Goal: Task Accomplishment & Management: Complete application form

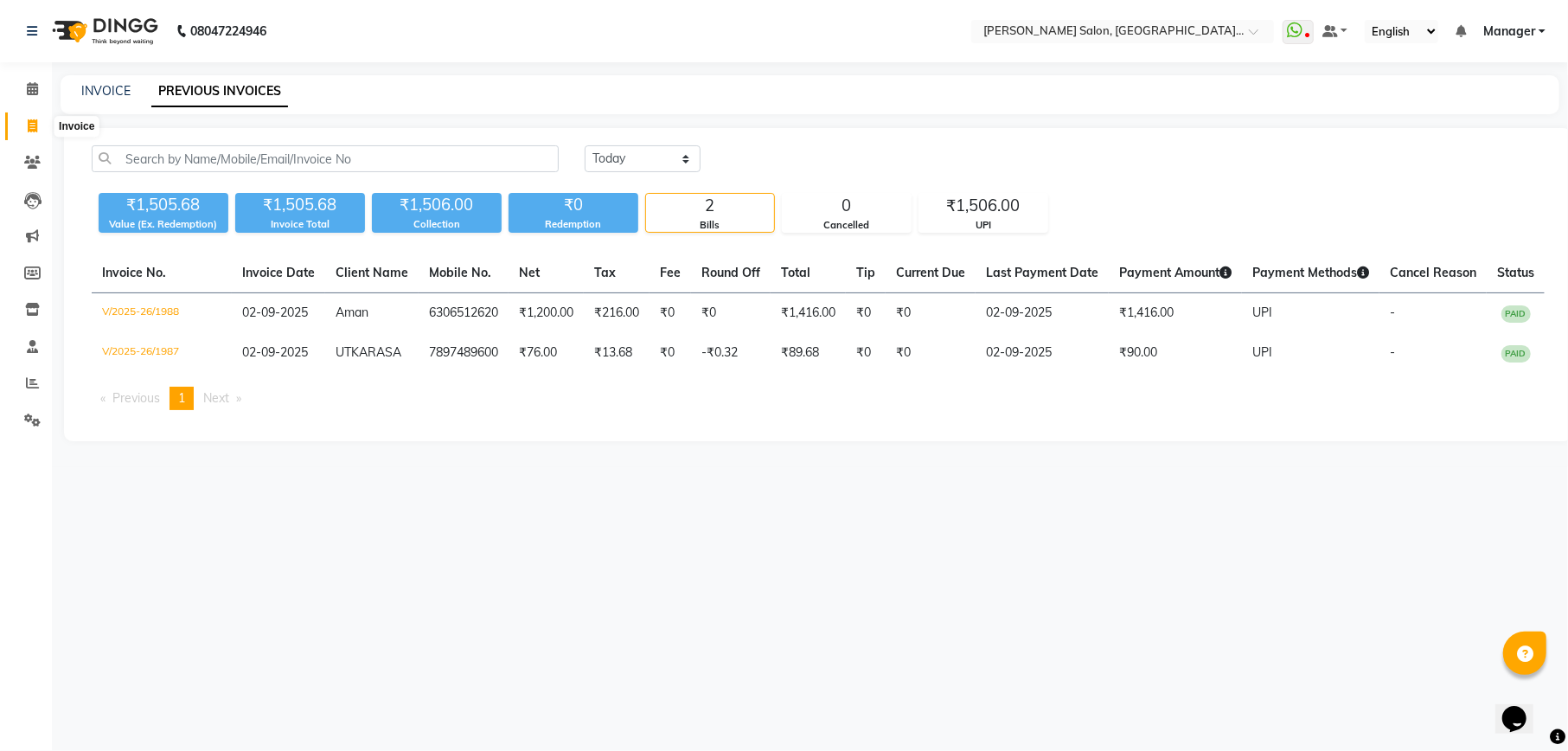
click at [37, 126] on icon at bounding box center [33, 126] width 10 height 13
select select "service"
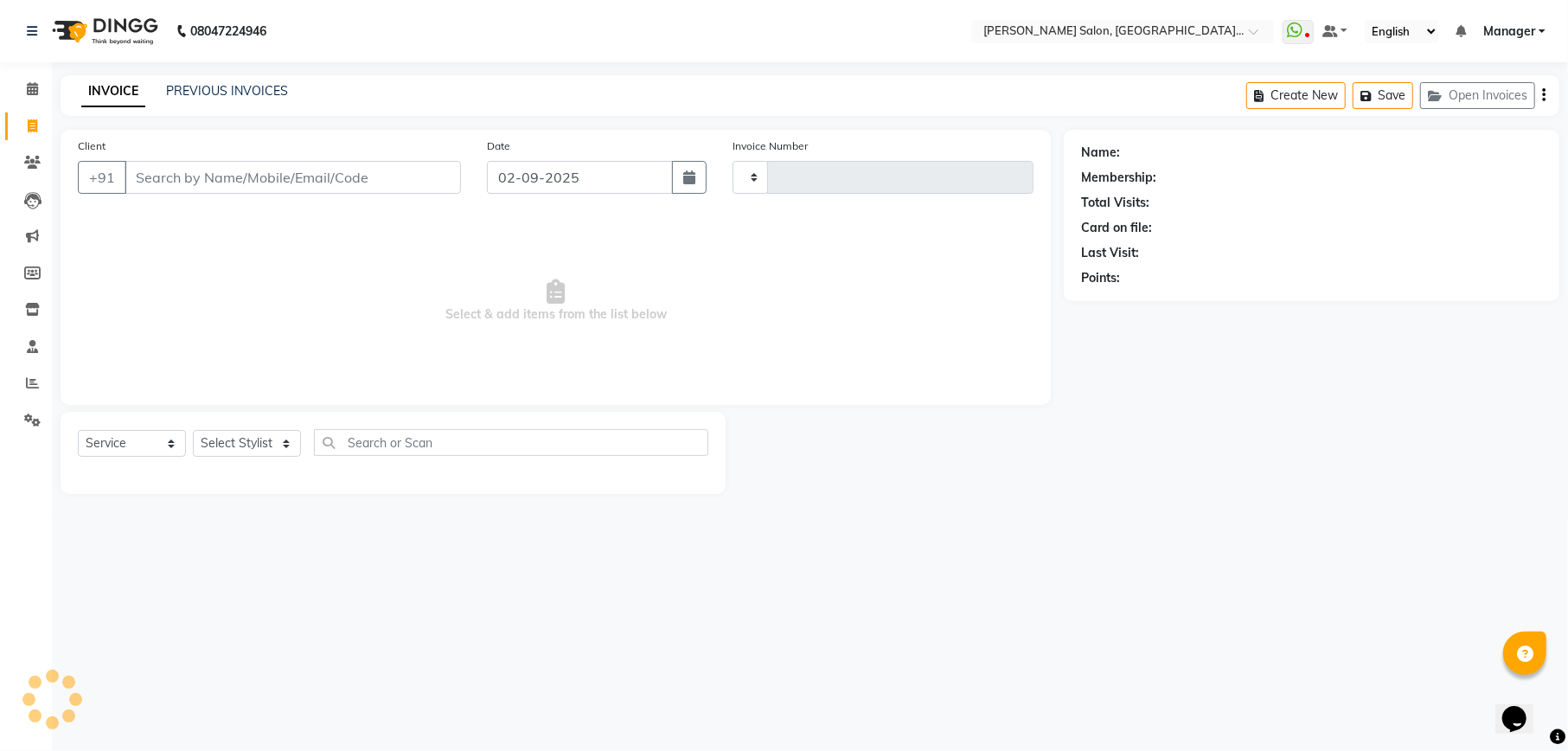
type input "1990"
select select "6961"
click at [339, 169] on input "Client" at bounding box center [293, 177] width 336 height 33
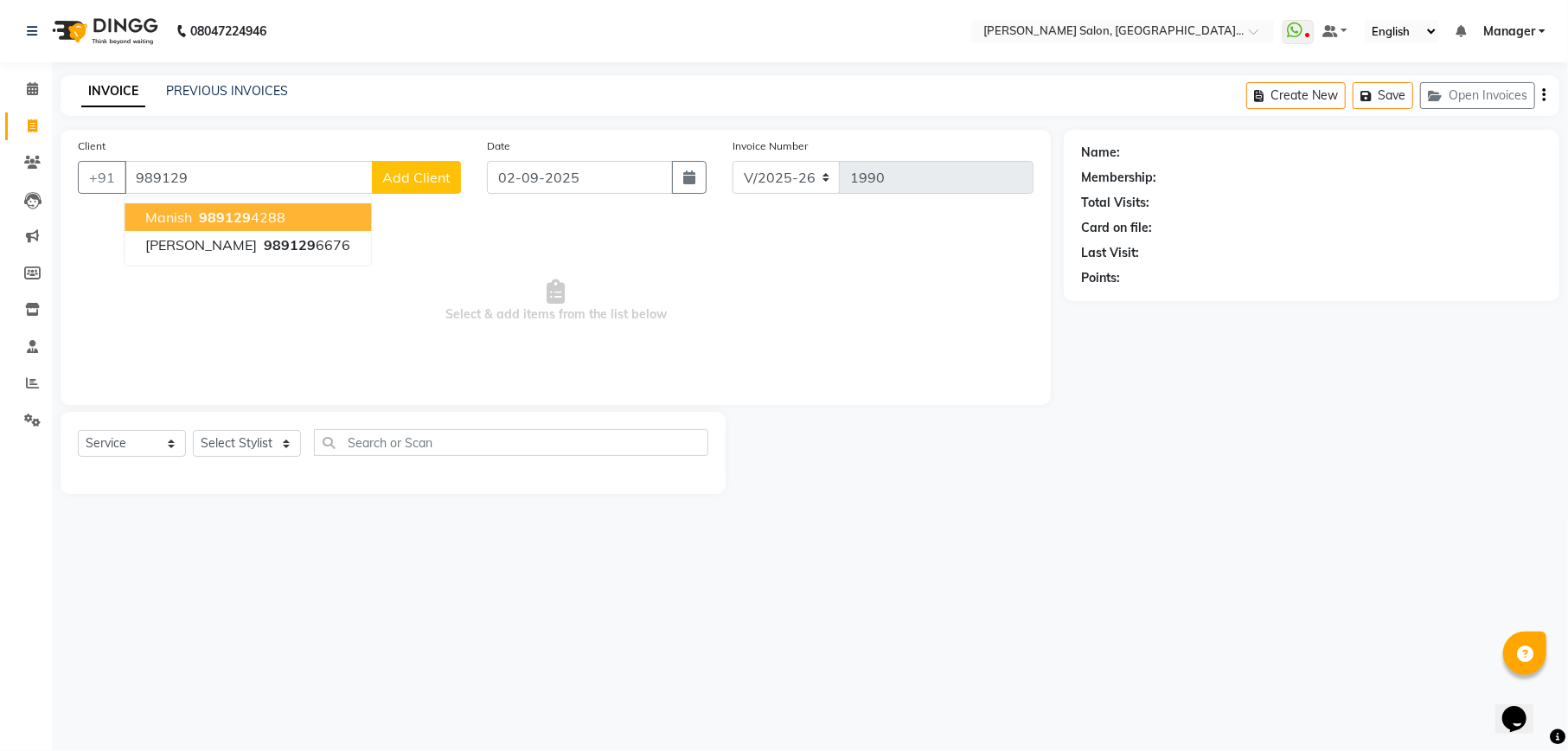
click at [298, 214] on button "Manish 989129 4288" at bounding box center [248, 217] width 247 height 28
type input "9891294288"
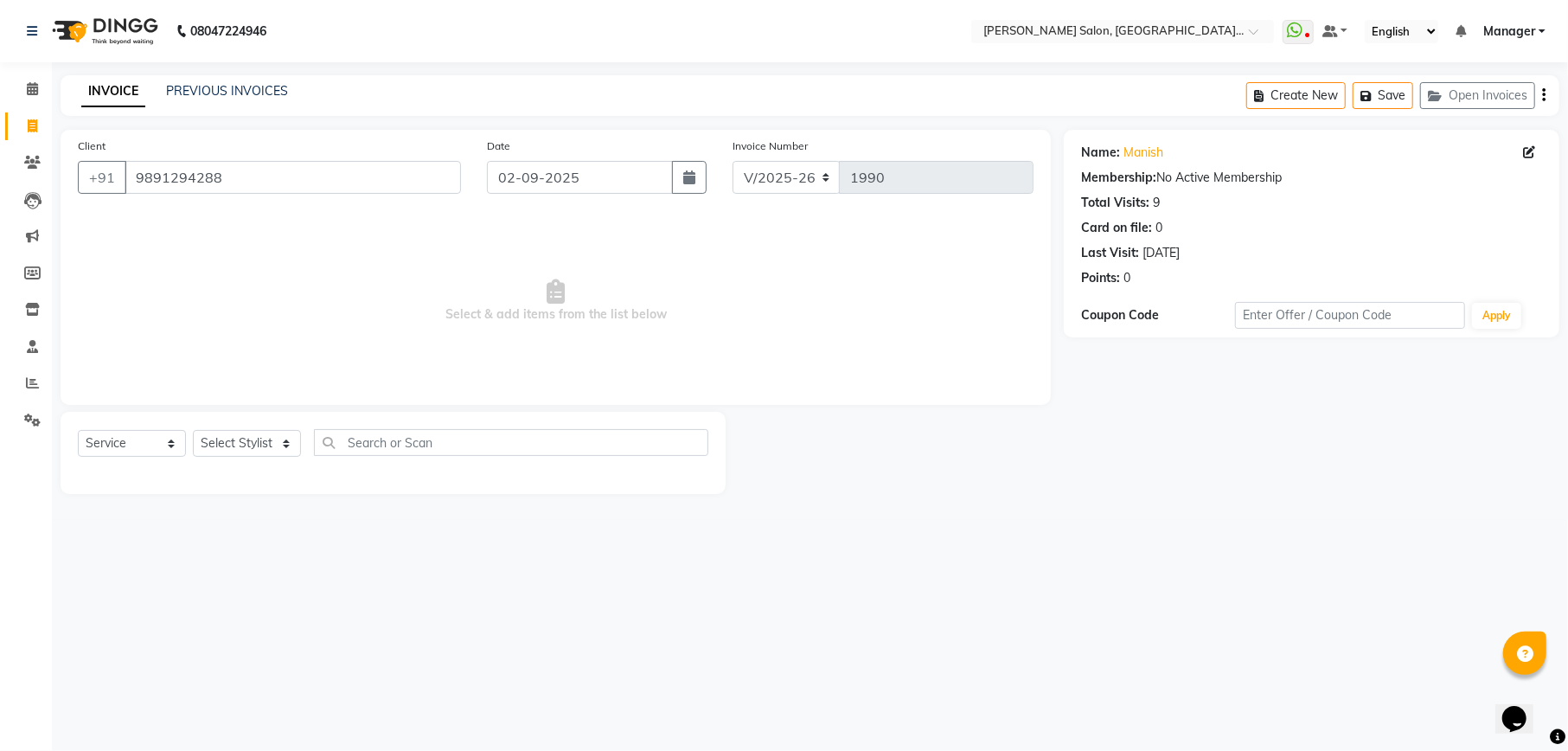
click at [242, 467] on div "Select Service Product Membership Package Voucher Prepaid Gift Card Select Styl…" at bounding box center [393, 449] width 630 height 40
click at [242, 451] on select "Select Stylist Abhishek Ajay Akash Ashish Fayza Krishna Manager Manish NEGI Poo…" at bounding box center [247, 444] width 109 height 27
select select "57330"
click at [193, 430] on select "Select Stylist Abhishek Ajay Akash Ashish Fayza Krishna Manager Manish NEGI Poo…" at bounding box center [247, 444] width 109 height 27
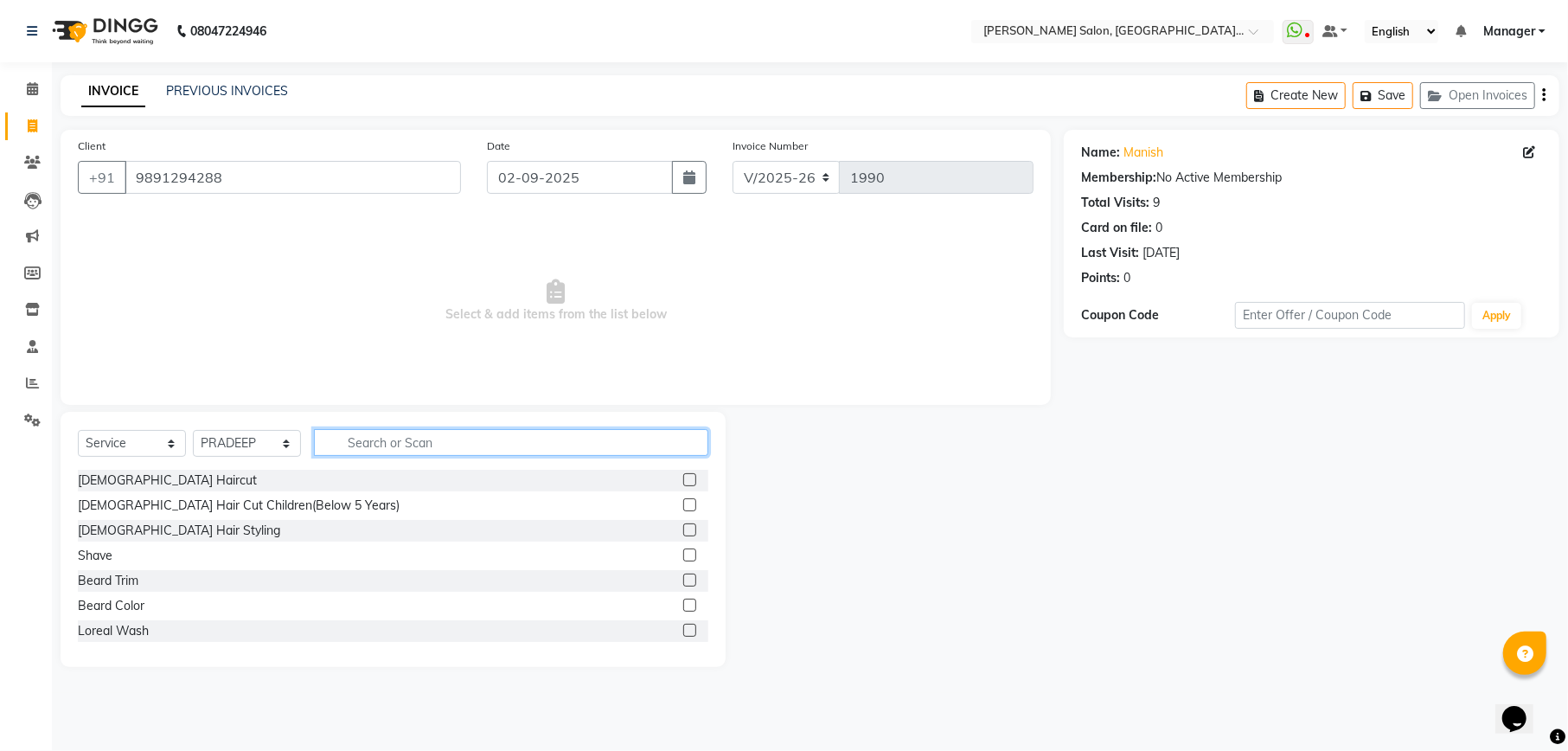
click at [484, 444] on input "text" at bounding box center [511, 443] width 395 height 27
click at [406, 437] on input "text" at bounding box center [511, 443] width 395 height 27
click at [410, 447] on input "text" at bounding box center [511, 443] width 395 height 27
type input "clea"
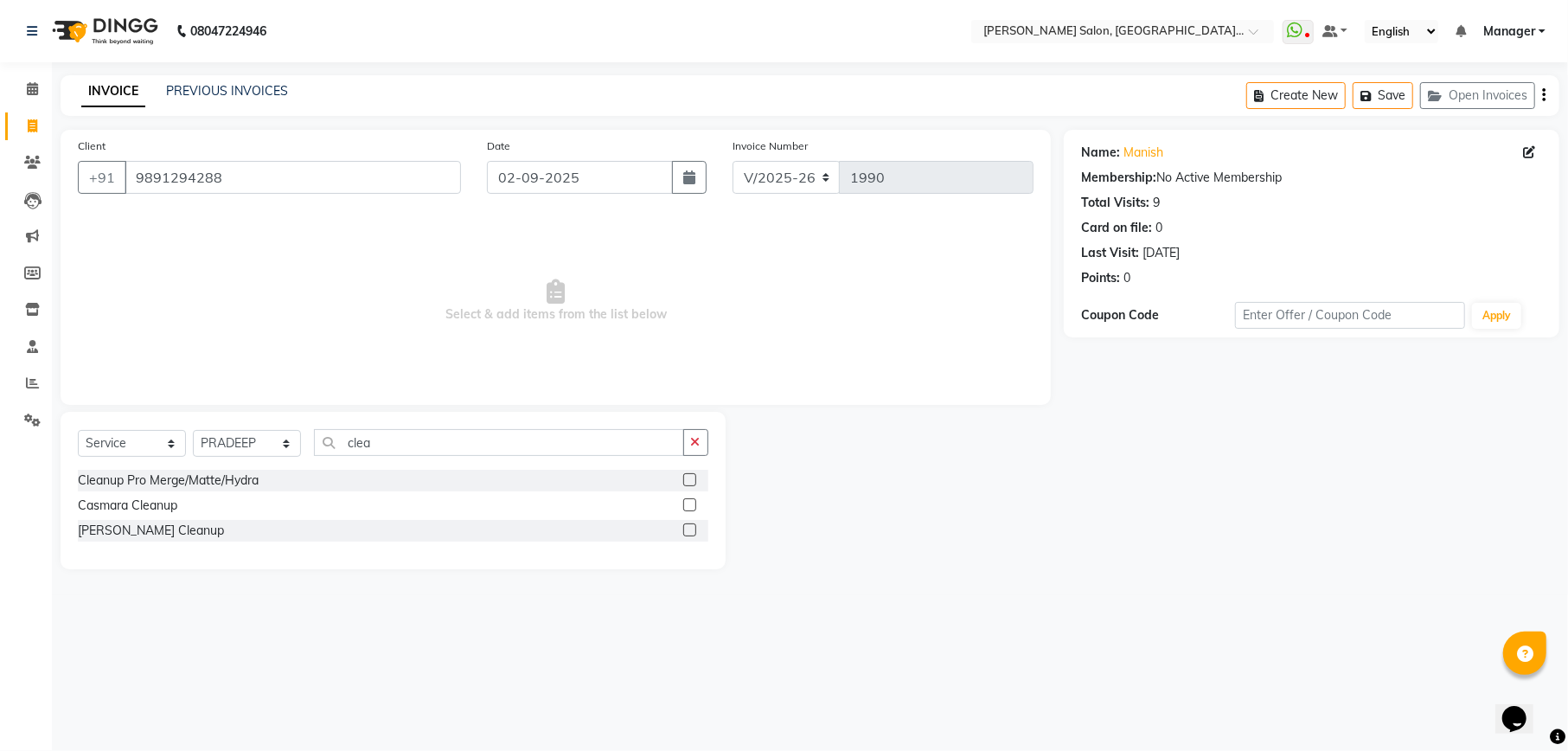
click at [687, 478] on label at bounding box center [690, 480] width 13 height 13
click at [687, 478] on input "checkbox" at bounding box center [689, 480] width 12 height 12
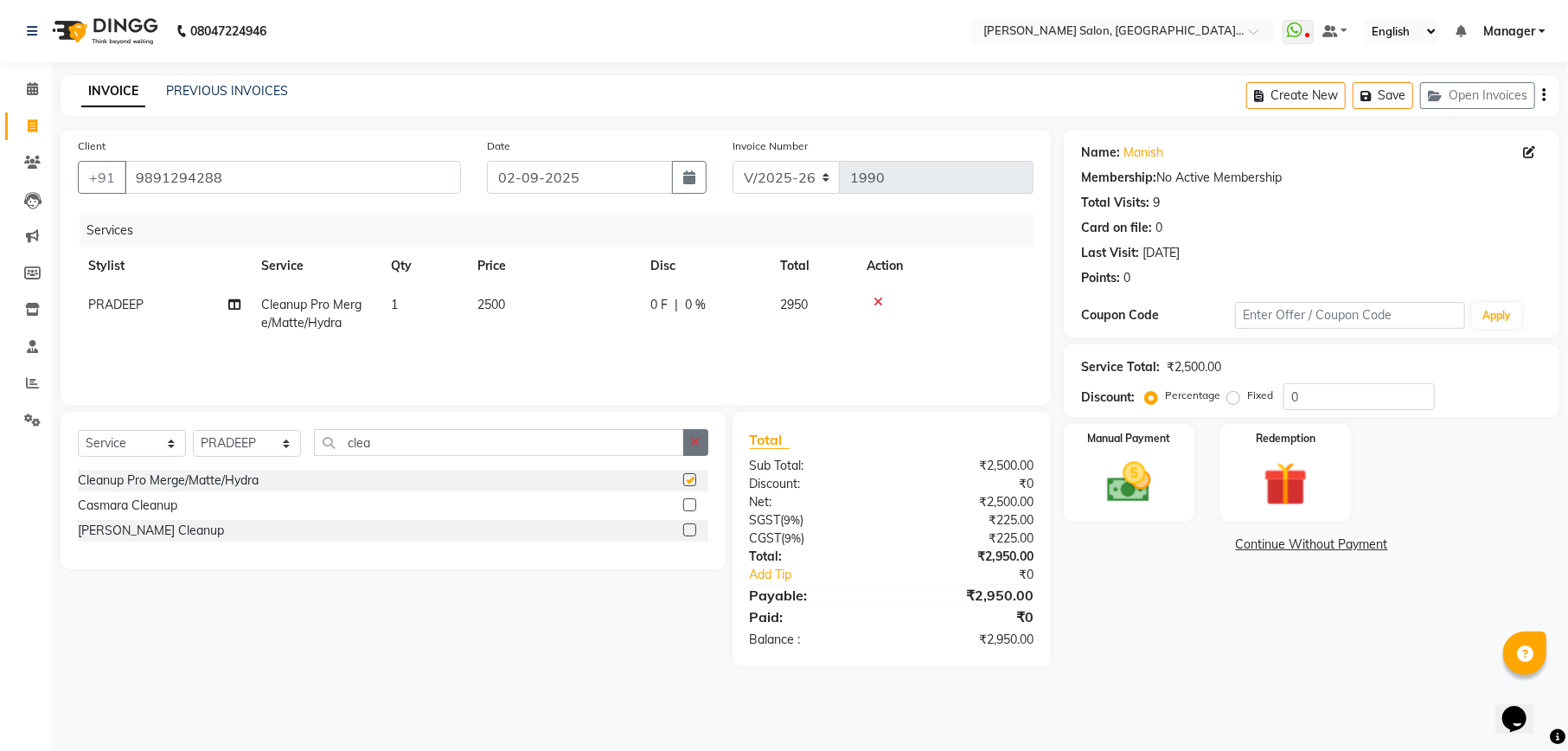
checkbox input "false"
click at [698, 440] on icon "button" at bounding box center [696, 442] width 10 height 12
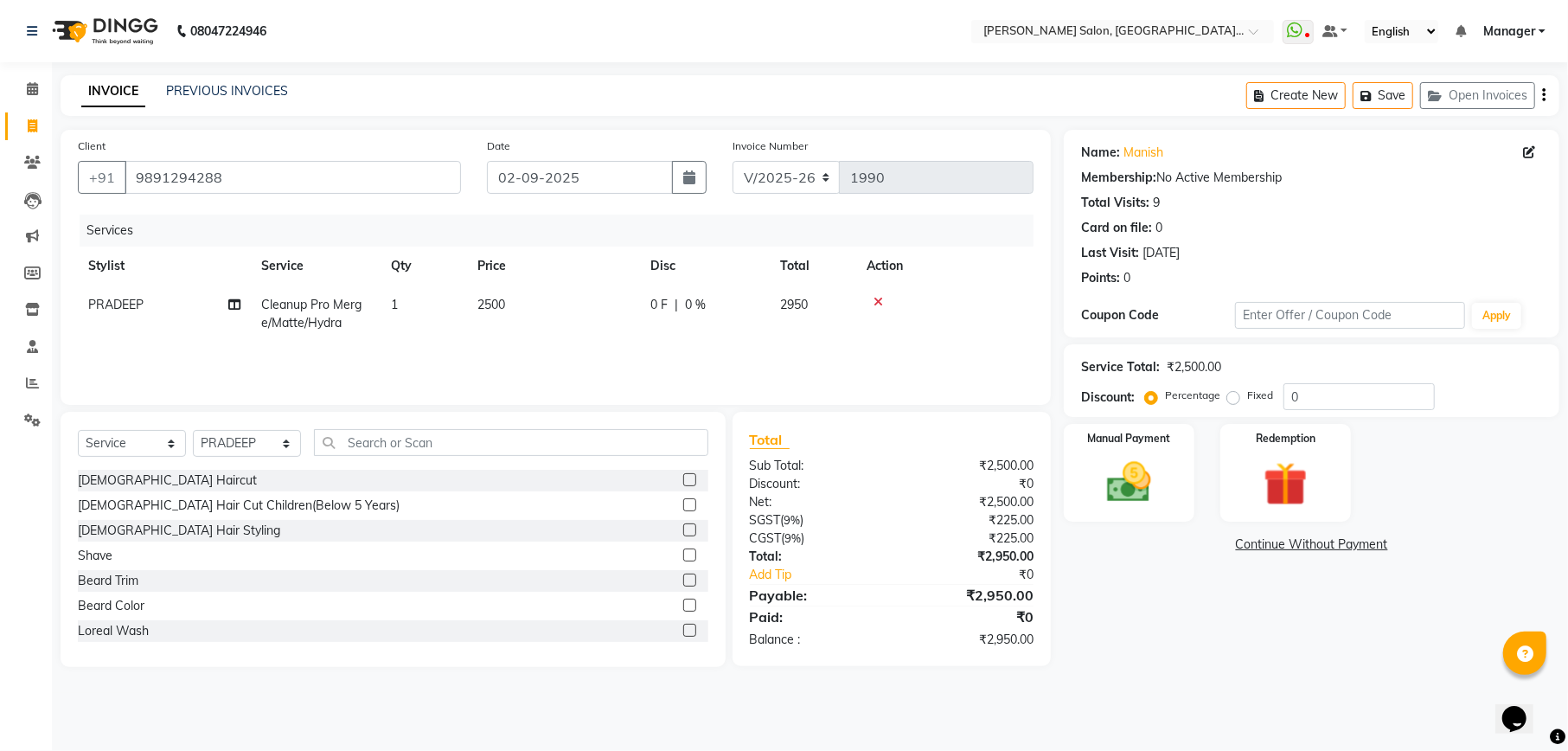
click at [683, 477] on label at bounding box center [690, 480] width 13 height 13
click at [683, 477] on input "checkbox" at bounding box center [689, 480] width 12 height 12
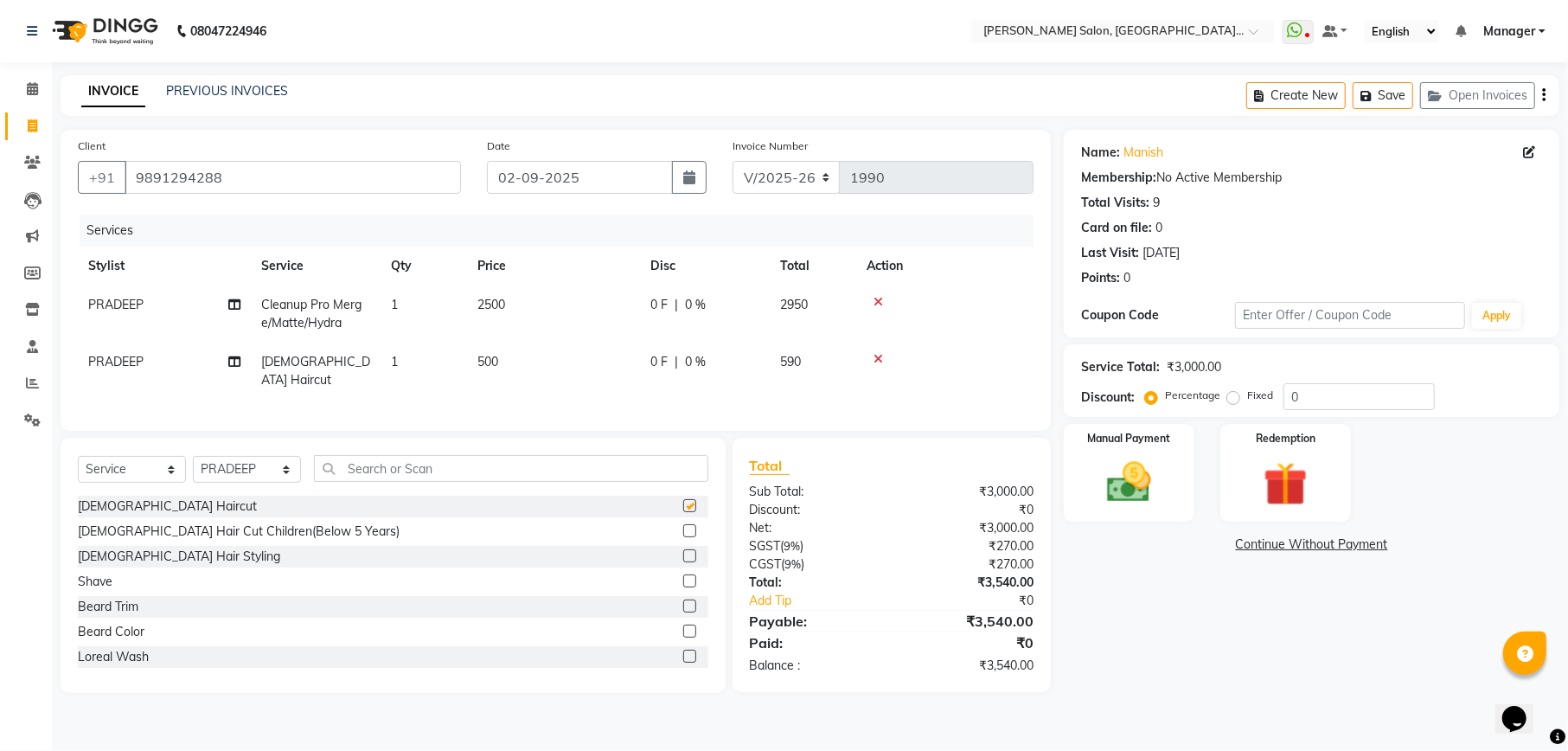
checkbox input "false"
click at [1318, 401] on input "0" at bounding box center [1360, 397] width 152 height 27
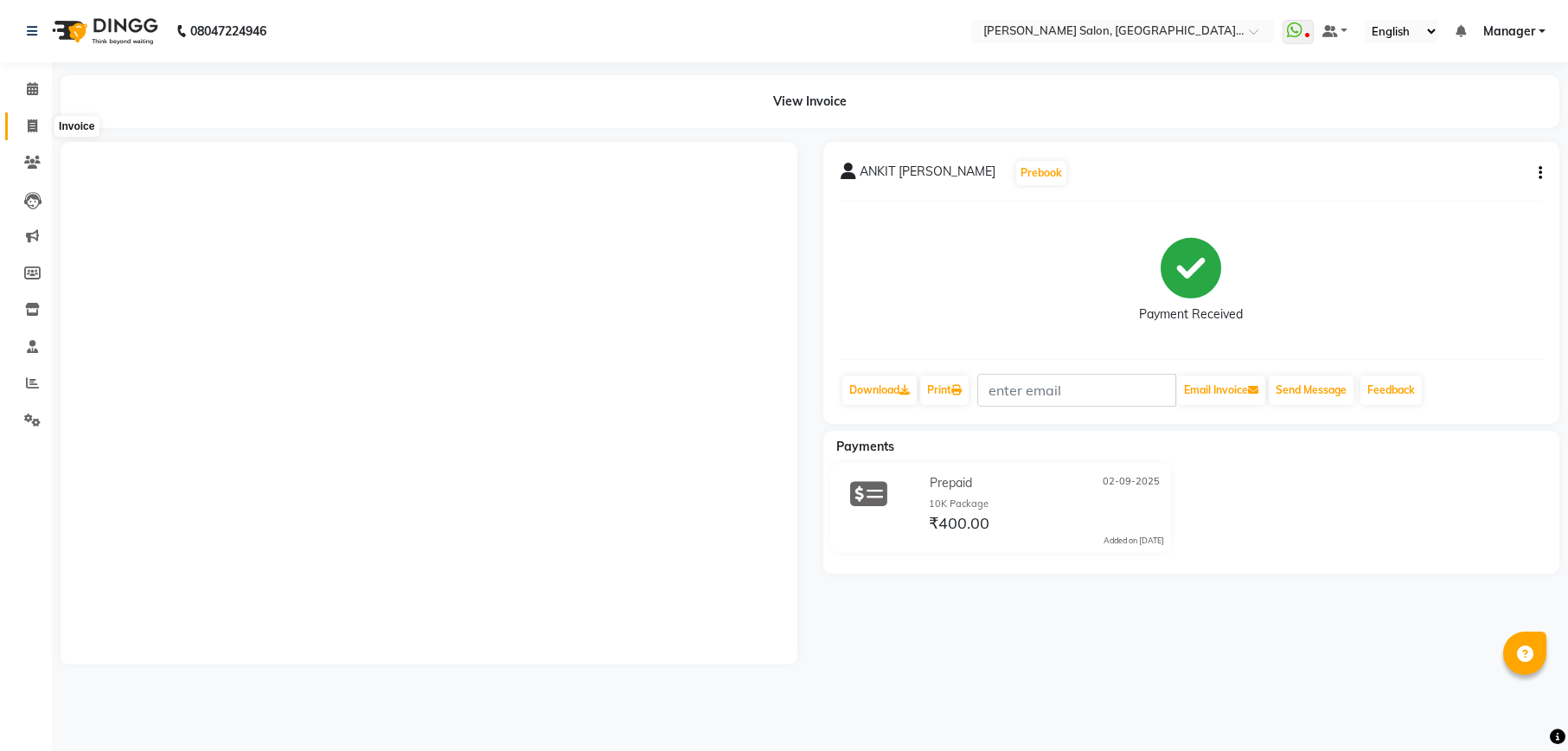
click at [38, 130] on span at bounding box center [33, 127] width 31 height 20
select select "service"
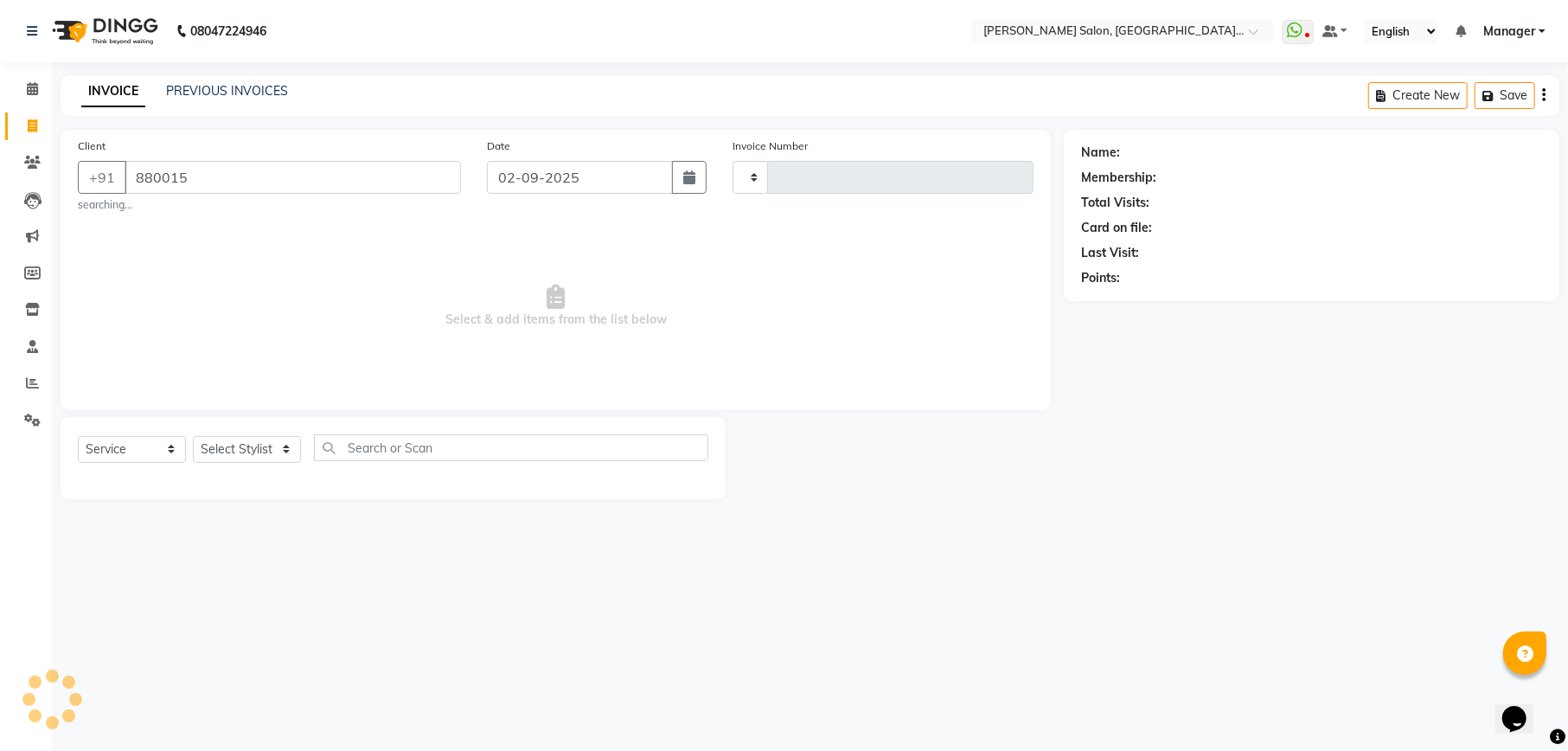
type input "8800156"
select select "6961"
type input "1990"
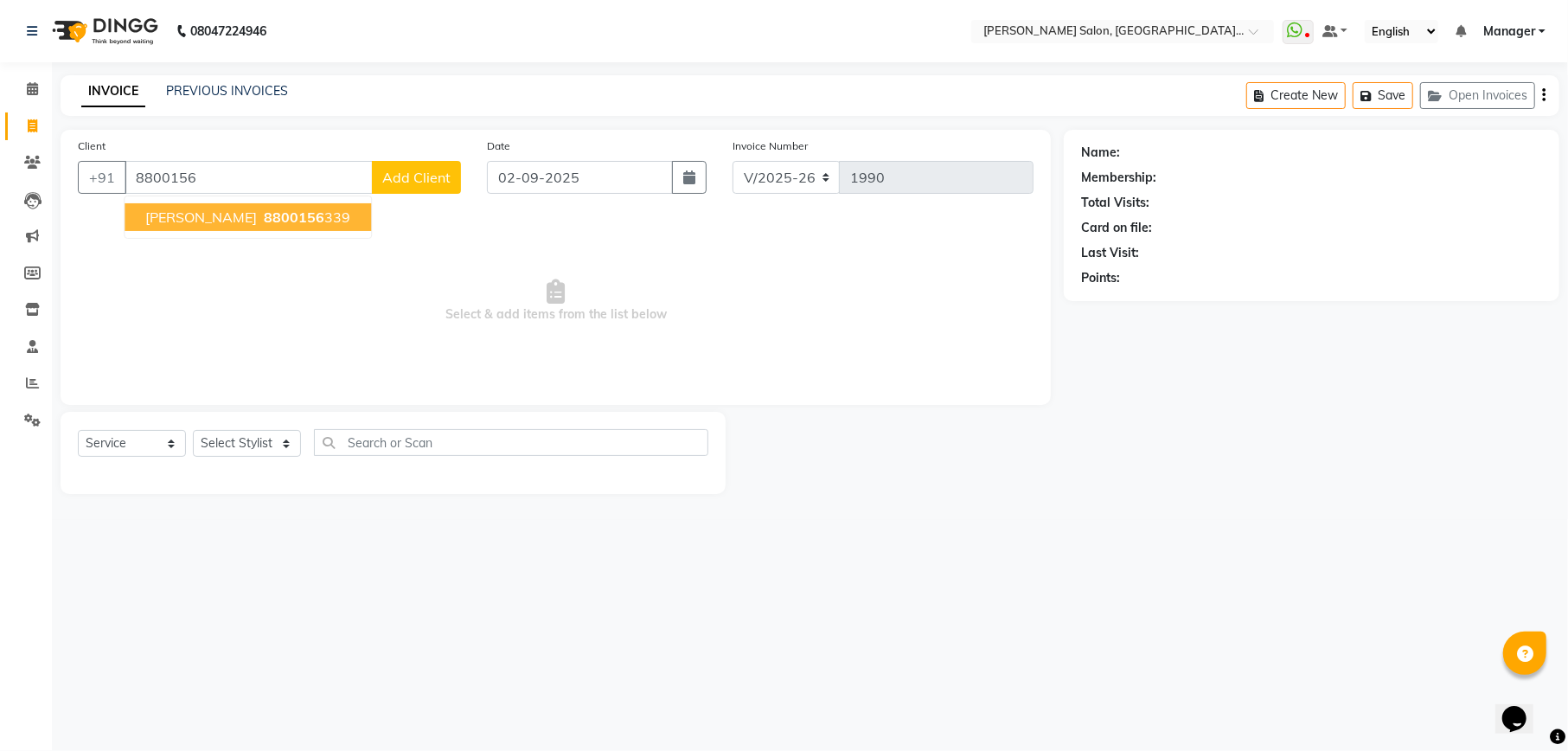
click at [281, 216] on span "8800156" at bounding box center [294, 217] width 61 height 17
type input "8800156339"
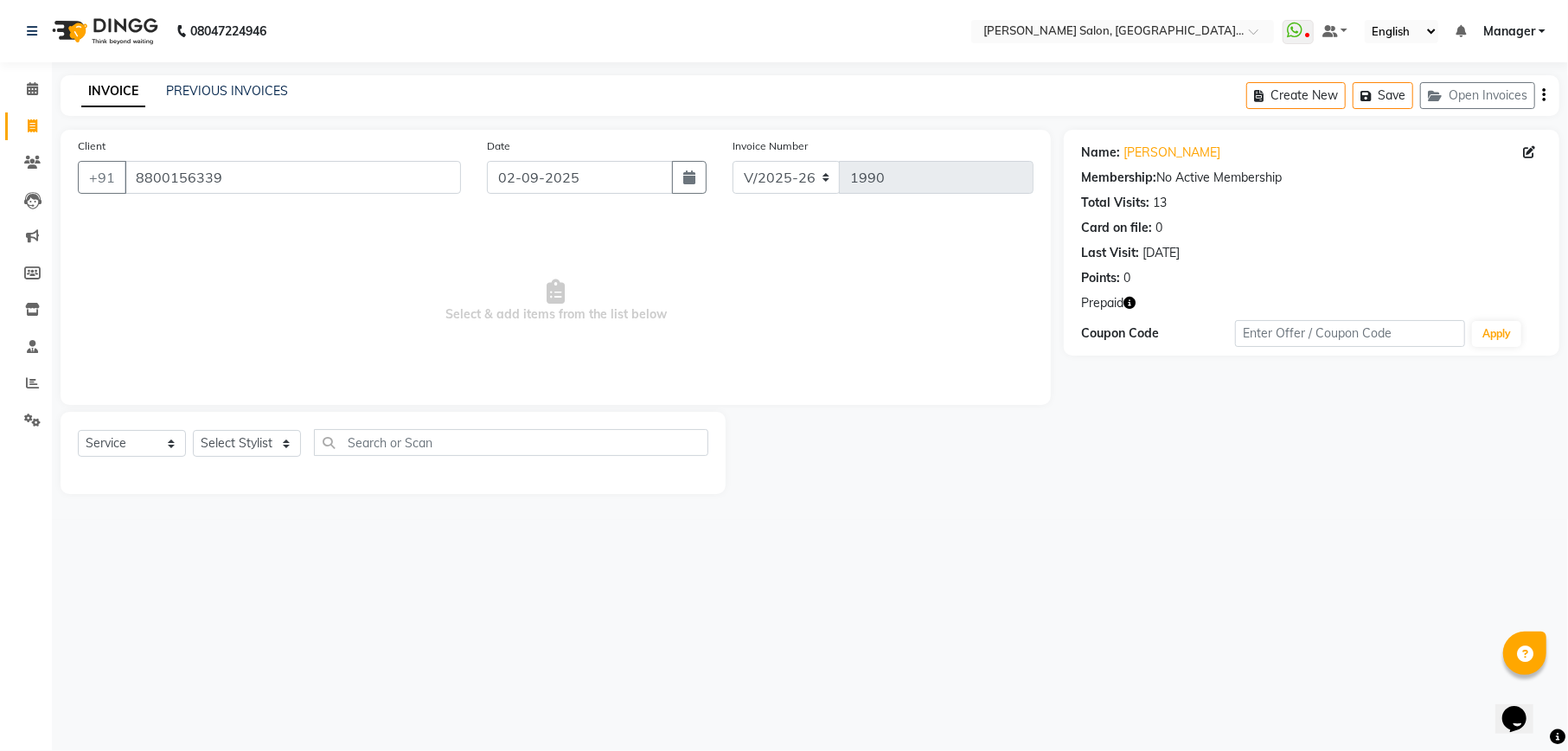
click at [1133, 303] on icon "button" at bounding box center [1130, 303] width 12 height 12
click at [250, 440] on select "Select Stylist Abhishek [PERSON_NAME] Akash [PERSON_NAME] [PERSON_NAME] Krishna…" at bounding box center [247, 444] width 109 height 27
select select "57330"
click at [193, 430] on select "Select Stylist Abhishek [PERSON_NAME] Akash [PERSON_NAME] [PERSON_NAME] Krishna…" at bounding box center [247, 444] width 109 height 27
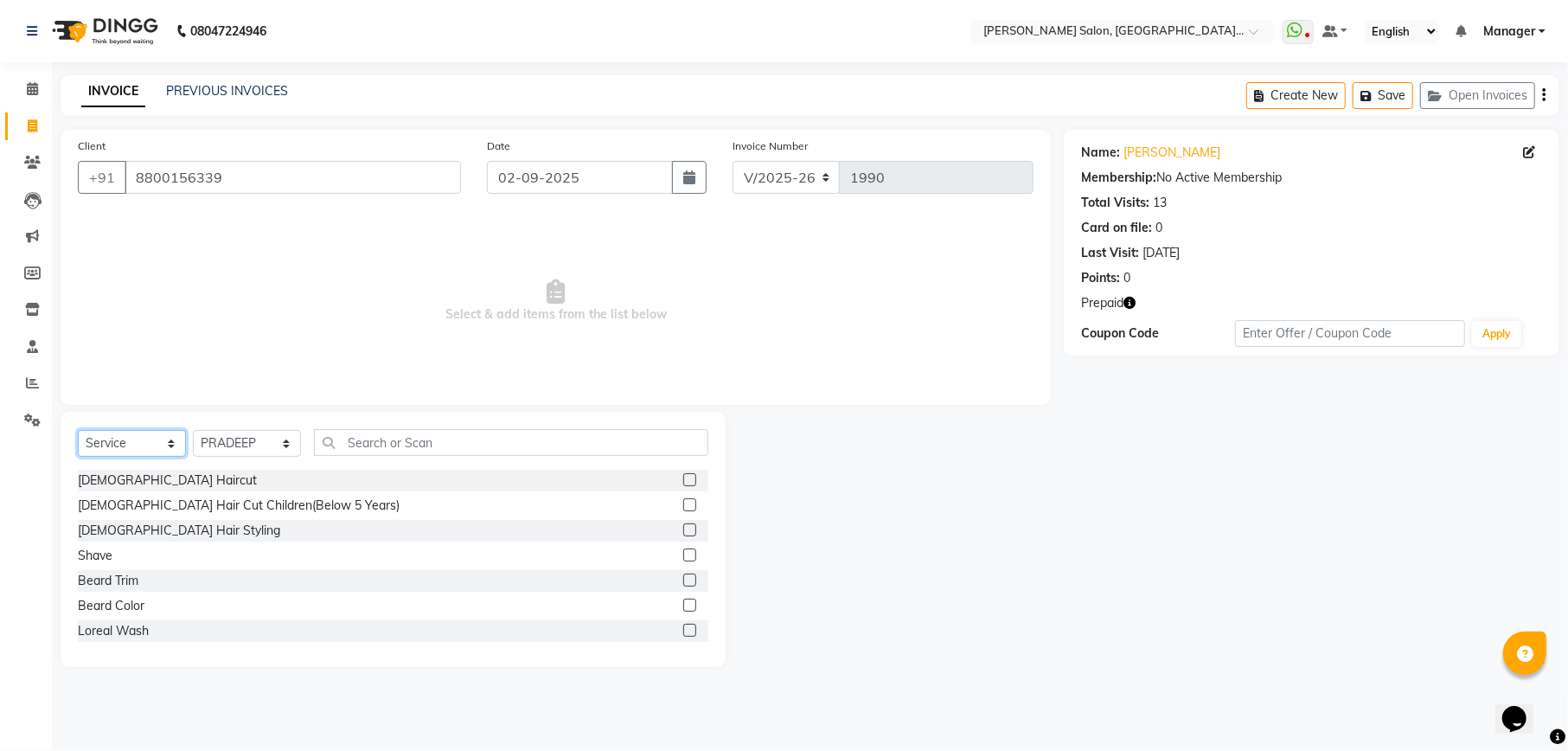
click at [111, 438] on select "Select Service Product Membership Package Voucher Prepaid Gift Card" at bounding box center [132, 444] width 109 height 27
select select "P"
click at [78, 430] on select "Select Service Product Membership Package Voucher Prepaid Gift Card" at bounding box center [132, 444] width 109 height 27
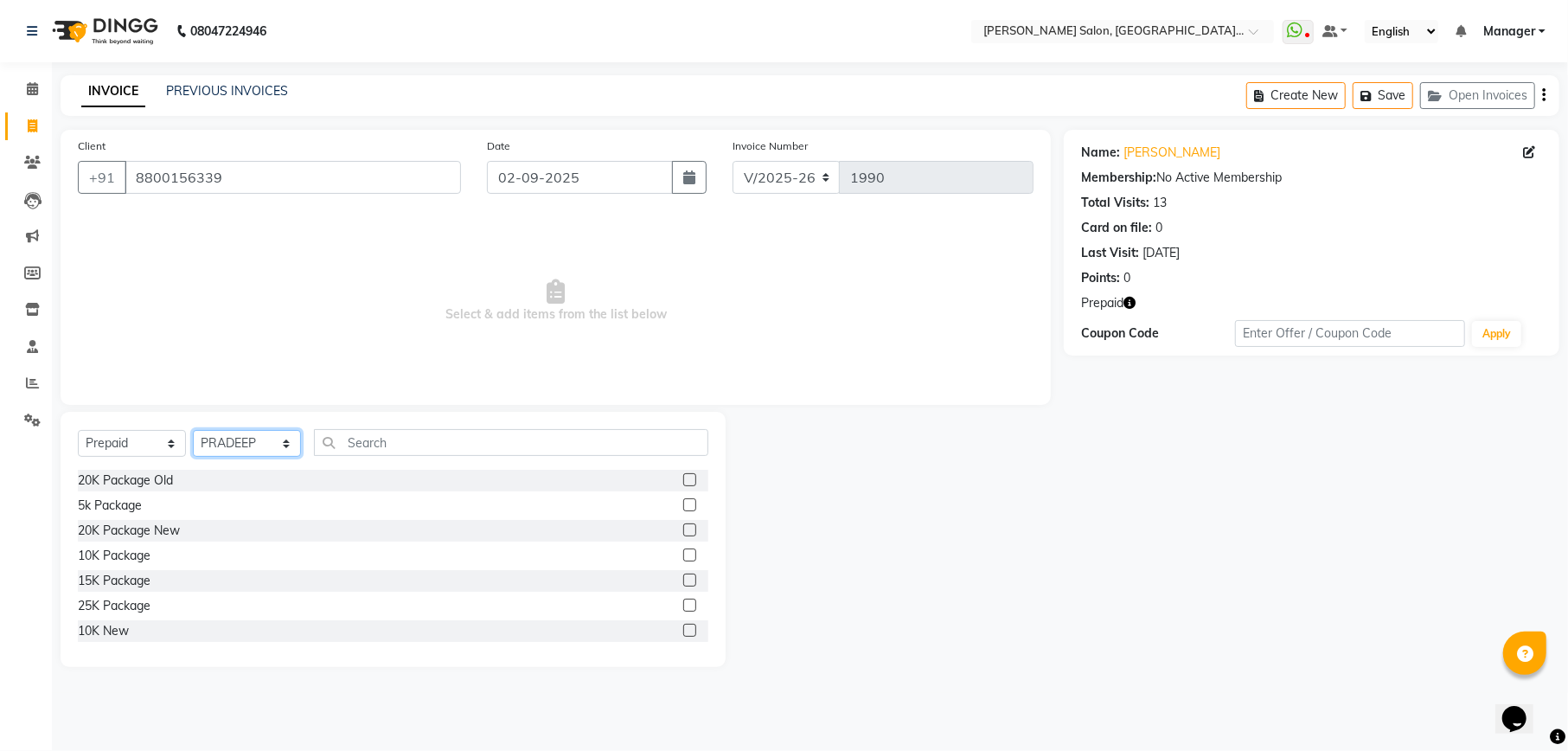
click at [267, 445] on select "Select Stylist Abhishek Ajay Akash Ashish Fayza Krishna Manager Manish NEGI Poo…" at bounding box center [247, 444] width 109 height 27
select select "67550"
click at [193, 430] on select "Select Stylist Abhishek Ajay Akash Ashish Fayza Krishna Manager Manish NEGI Poo…" at bounding box center [247, 444] width 109 height 27
click at [683, 621] on label at bounding box center [690, 625] width 13 height 13
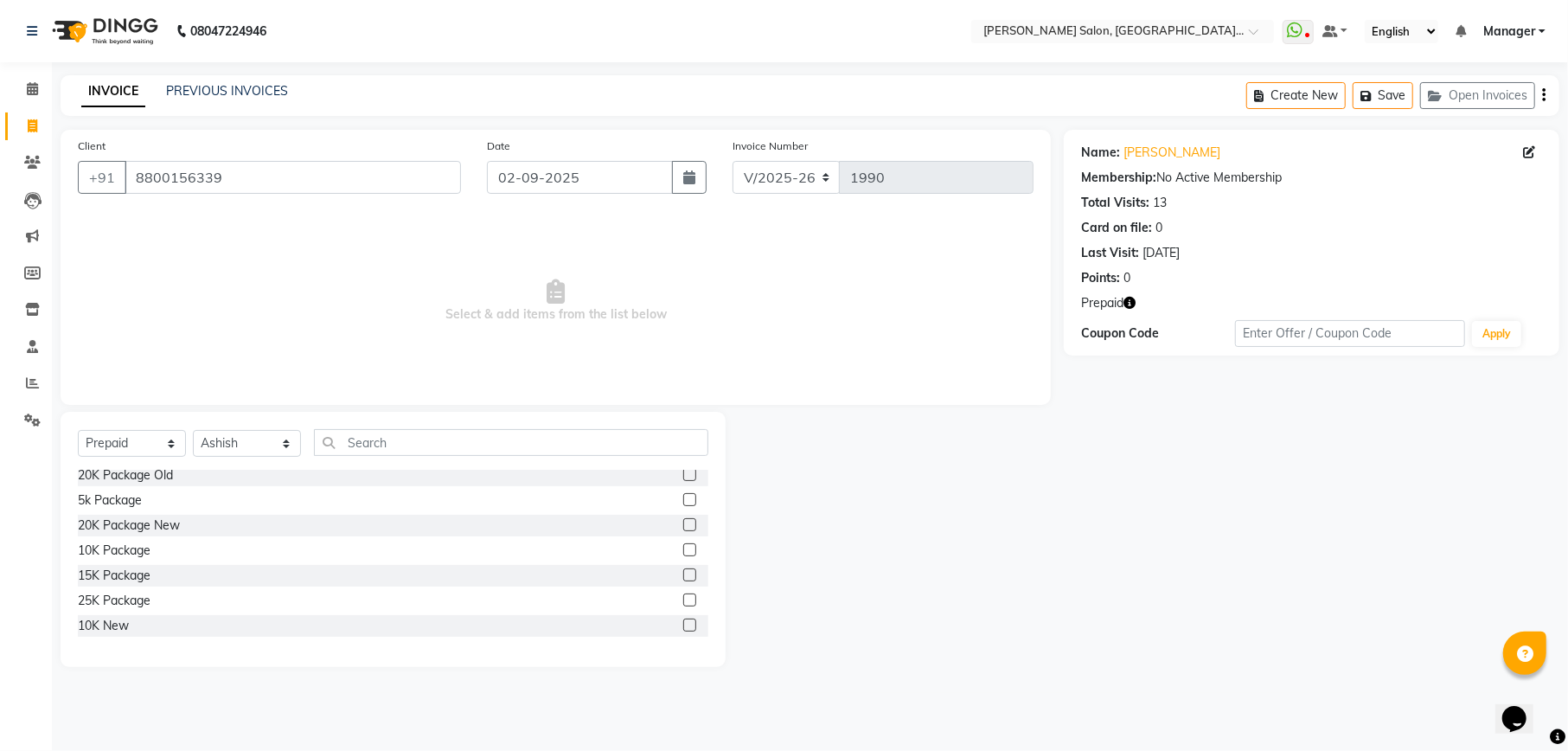
click at [683, 621] on input "checkbox" at bounding box center [689, 626] width 12 height 12
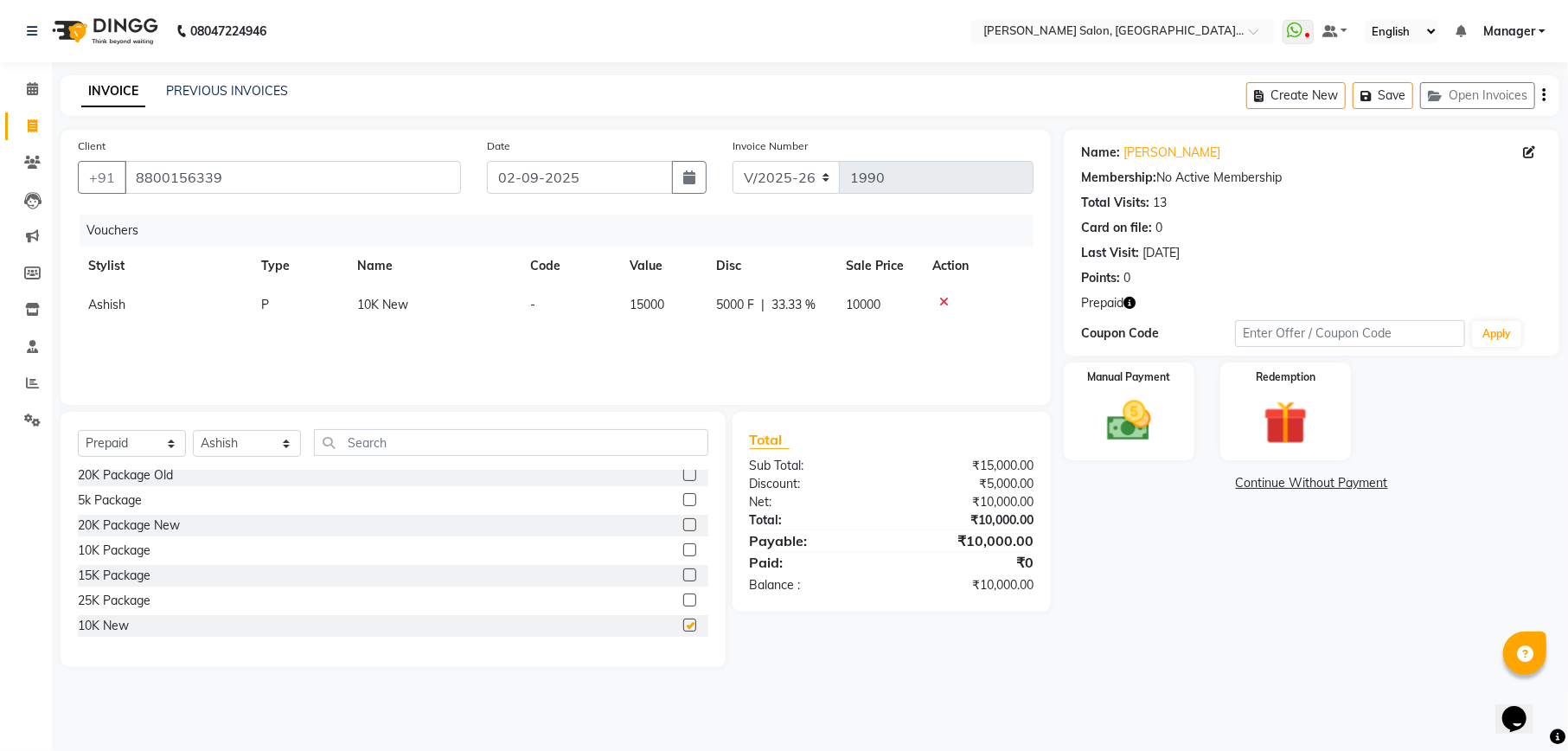
checkbox input "false"
click at [1153, 413] on img at bounding box center [1128, 421] width 74 height 53
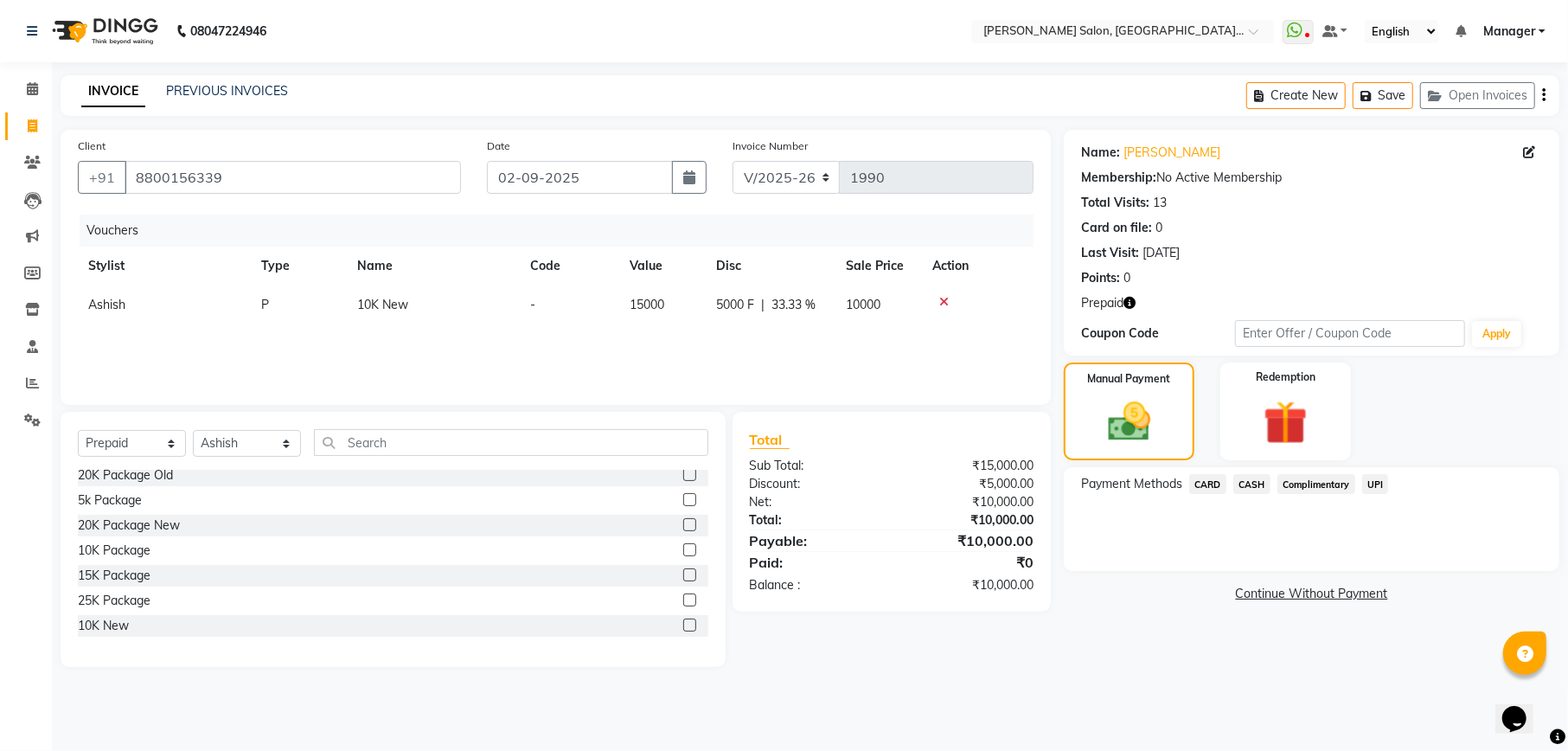
click at [1206, 477] on span "CARD" at bounding box center [1208, 483] width 37 height 20
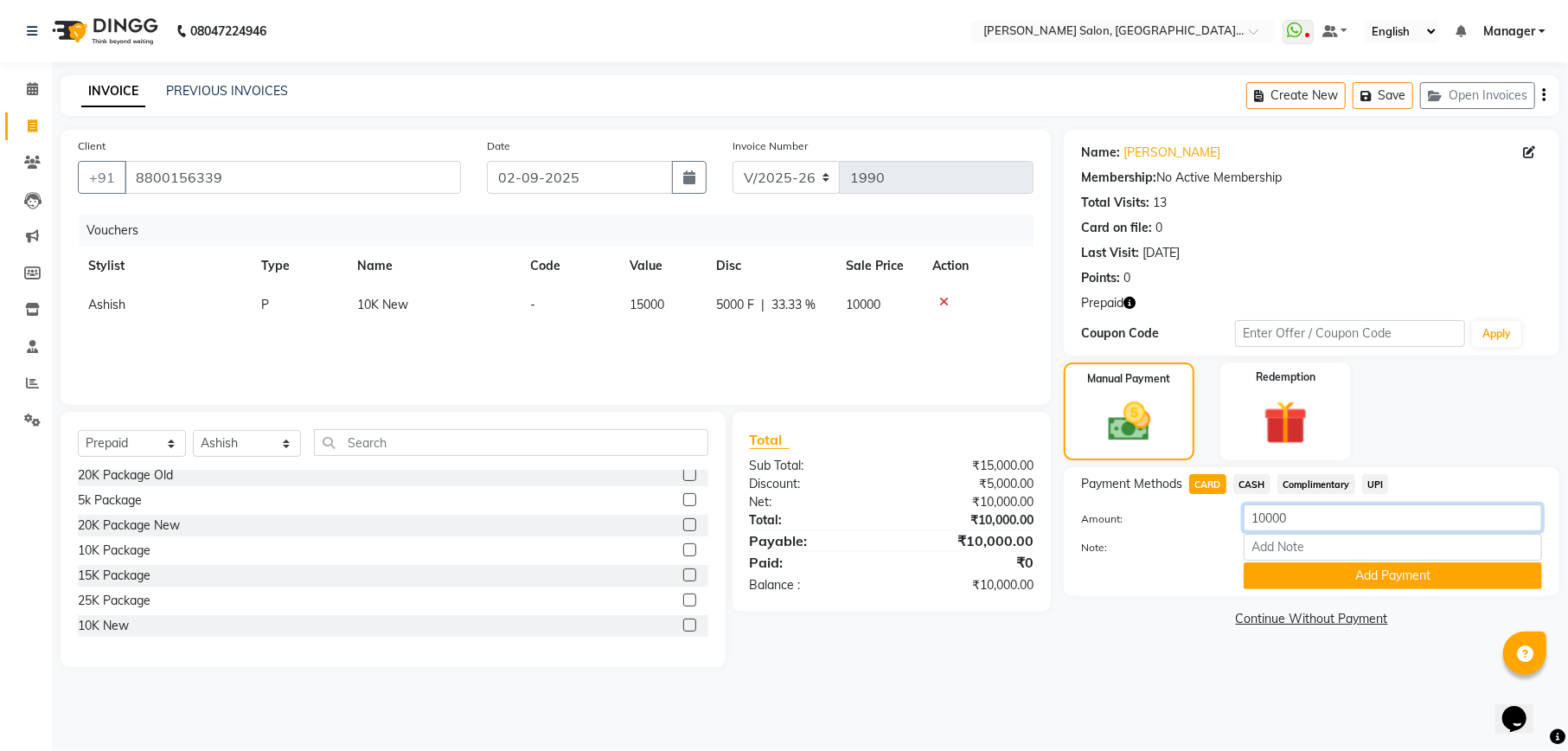
drag, startPoint x: 1298, startPoint y: 513, endPoint x: 1149, endPoint y: 516, distance: 149.0
click at [1153, 516] on div "Amount: 10000" at bounding box center [1311, 519] width 487 height 30
type input "3000"
click at [1336, 568] on button "Add Payment" at bounding box center [1393, 575] width 299 height 27
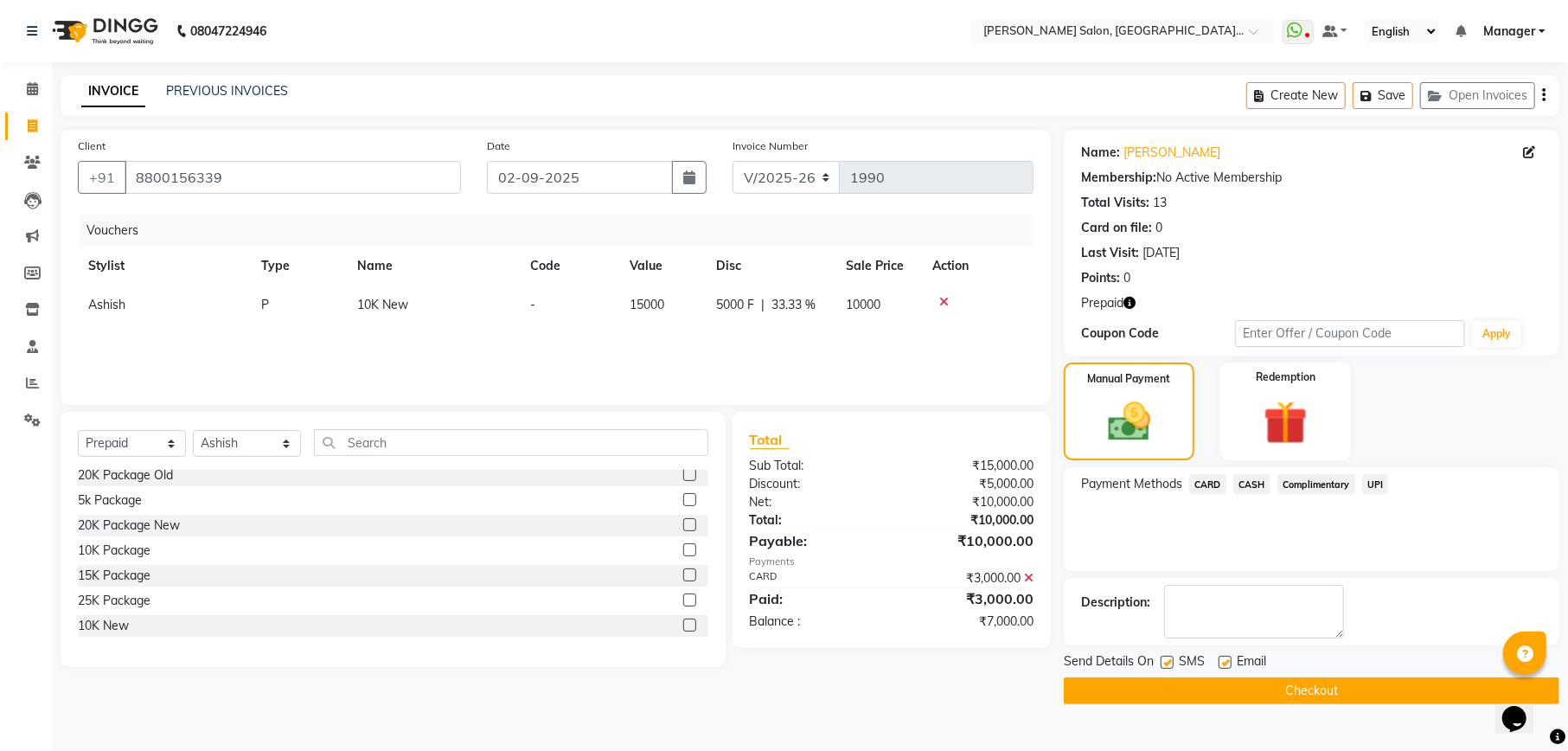
click at [1254, 488] on span "CASH" at bounding box center [1252, 483] width 37 height 20
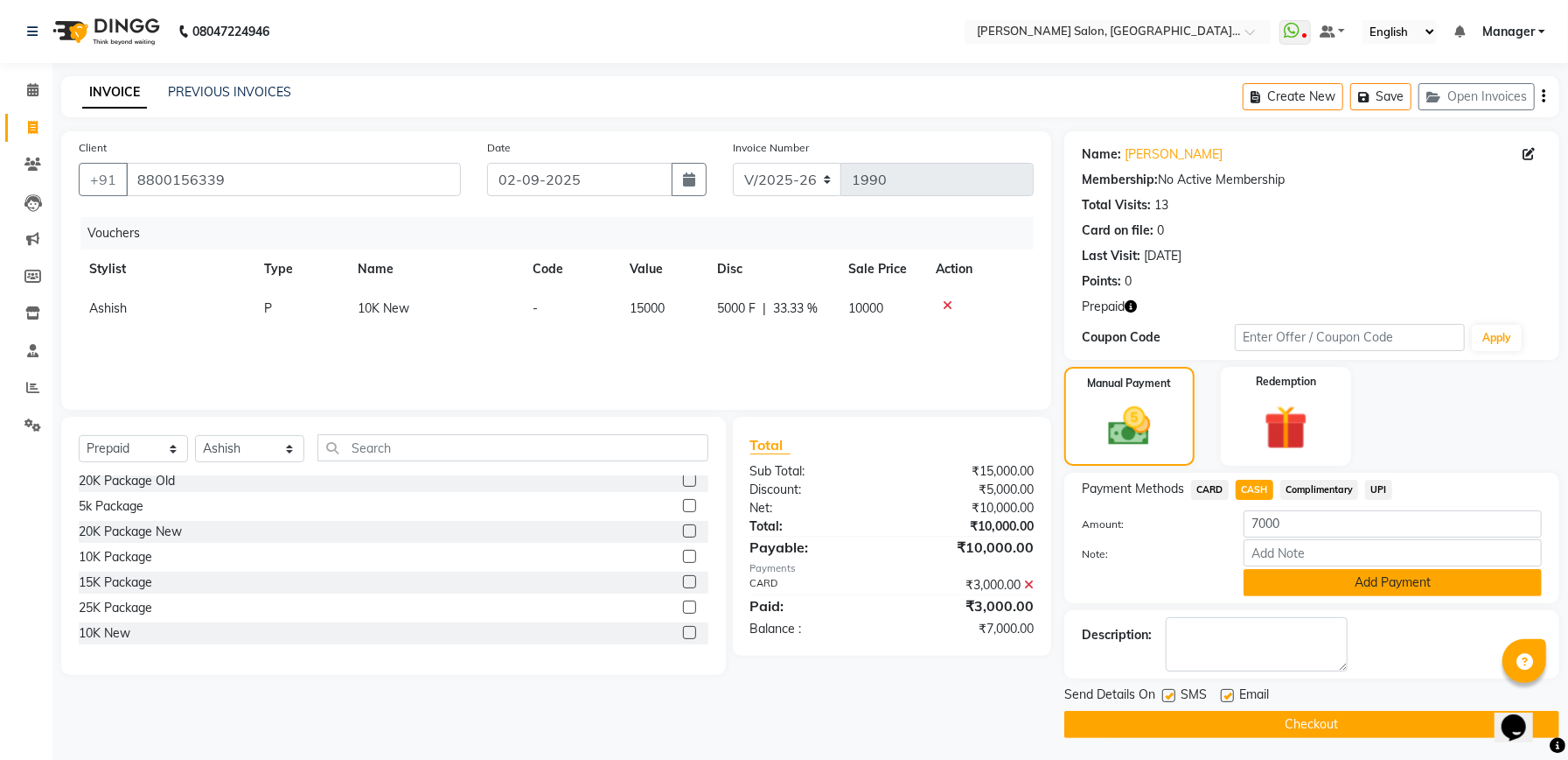
click at [1356, 582] on button "Add Payment" at bounding box center [1392, 582] width 298 height 27
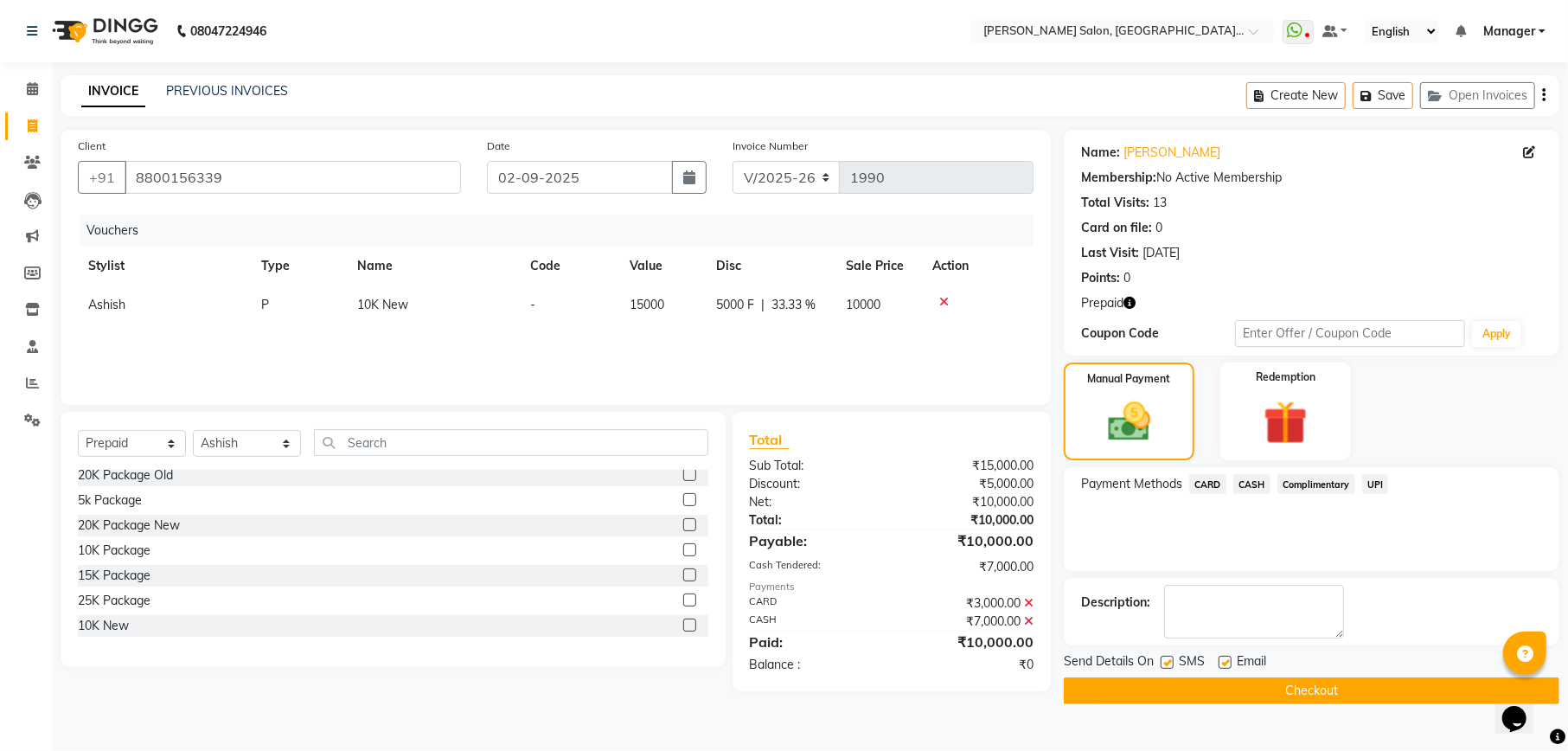
click at [1166, 666] on label at bounding box center [1167, 663] width 13 height 13
click at [1166, 666] on input "checkbox" at bounding box center [1166, 663] width 12 height 12
checkbox input "false"
click at [1301, 682] on button "Checkout" at bounding box center [1312, 690] width 496 height 27
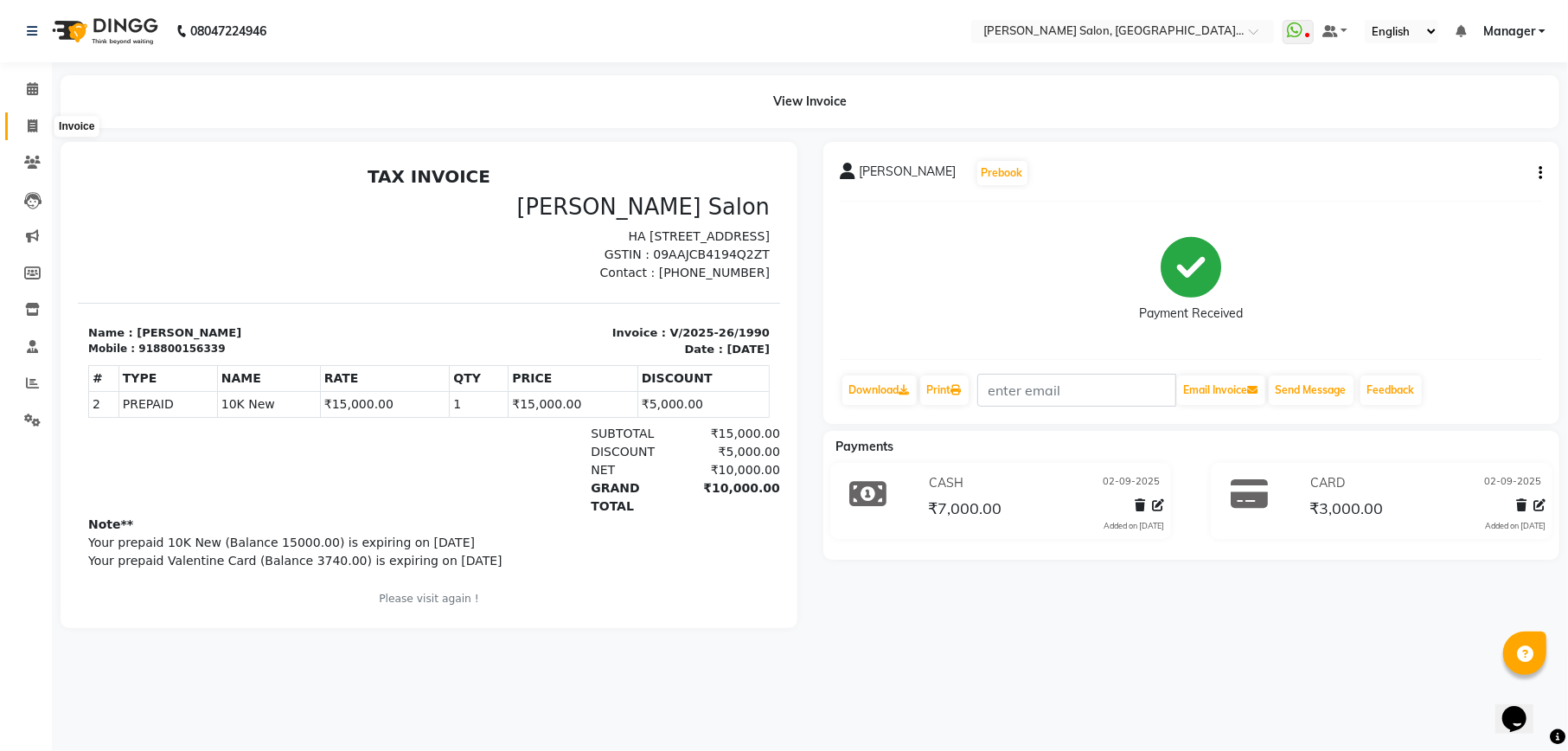
click at [33, 126] on icon at bounding box center [33, 126] width 10 height 13
select select "service"
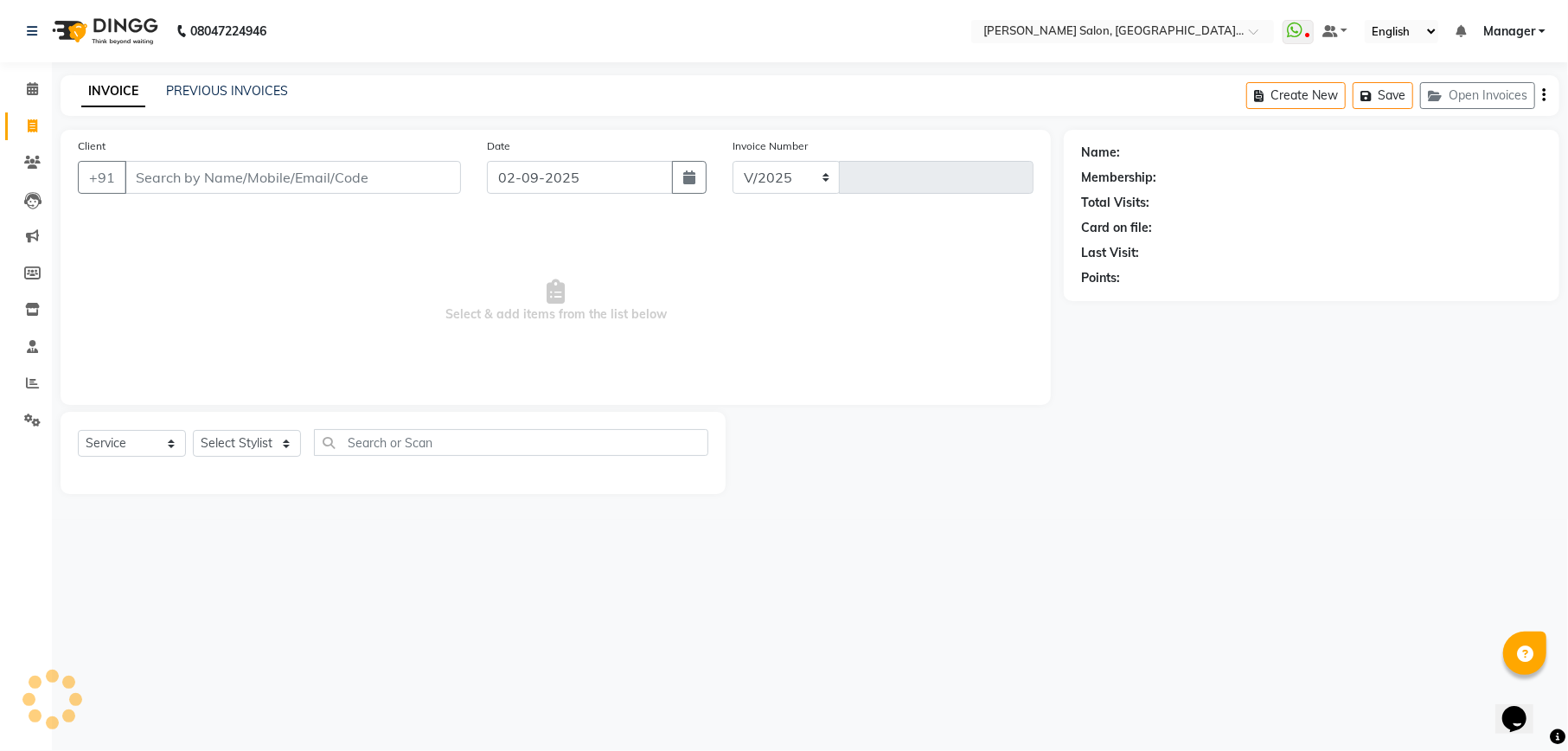
select select "6961"
type input "1991"
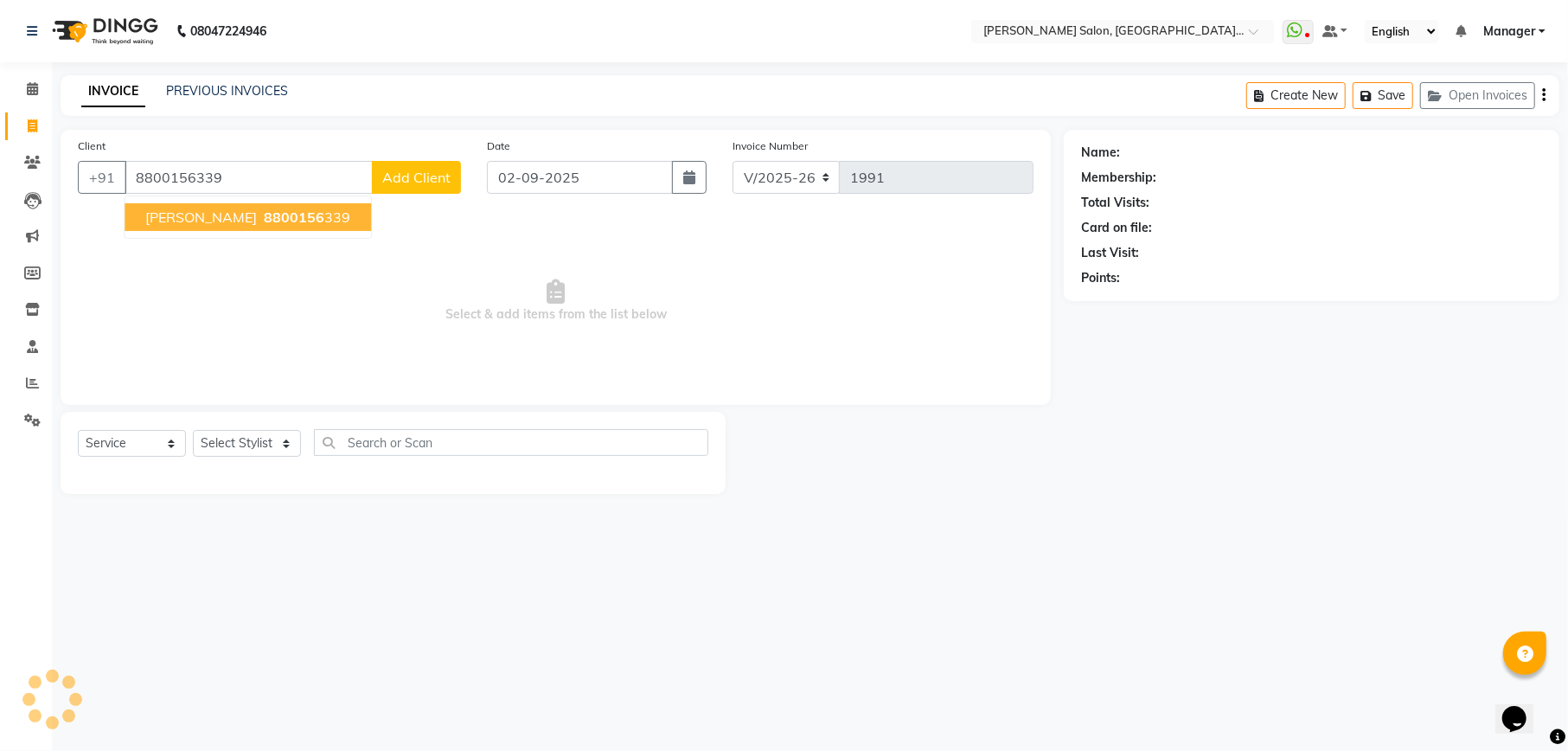
type input "8800156339"
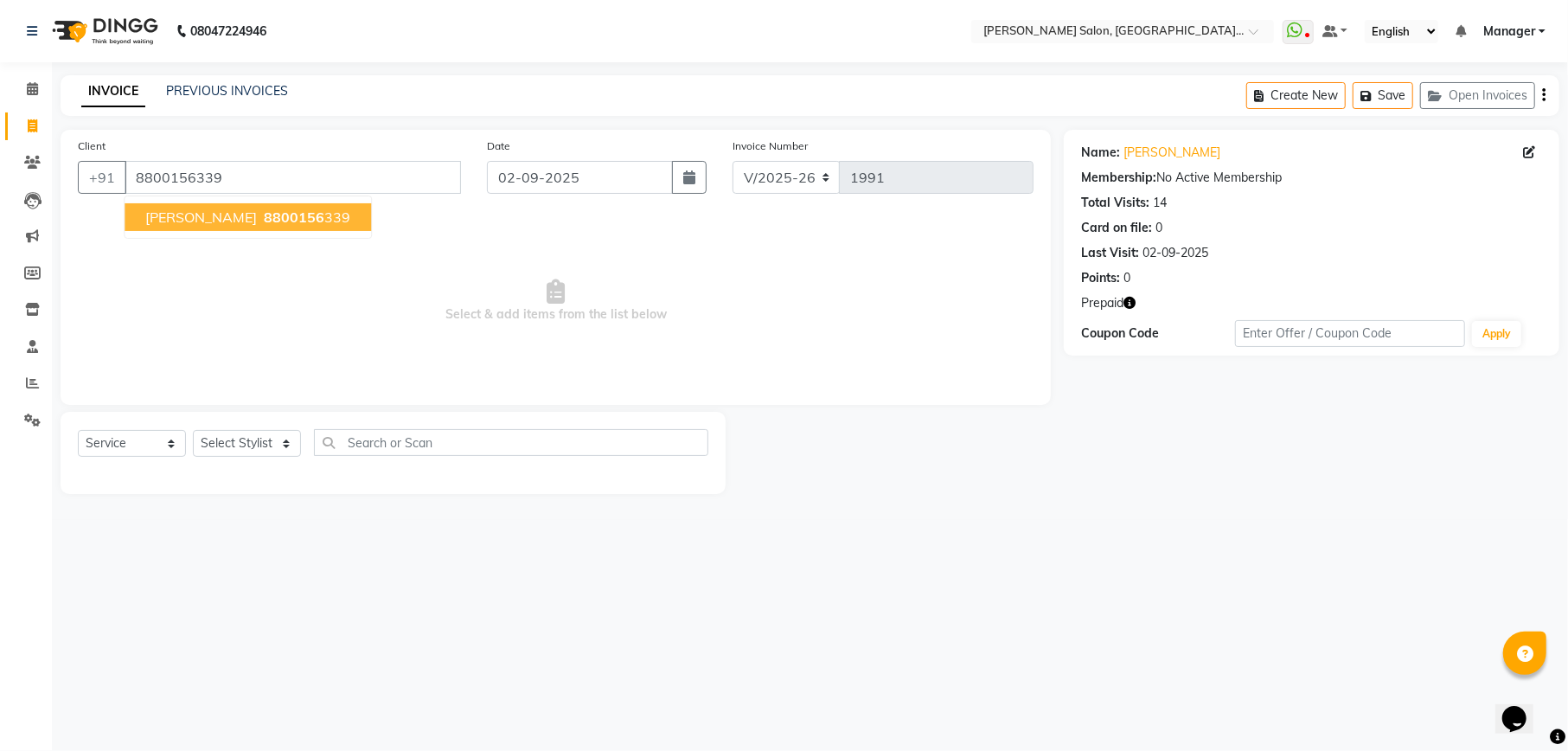
click at [211, 222] on span "Raj Katyan" at bounding box center [201, 217] width 111 height 17
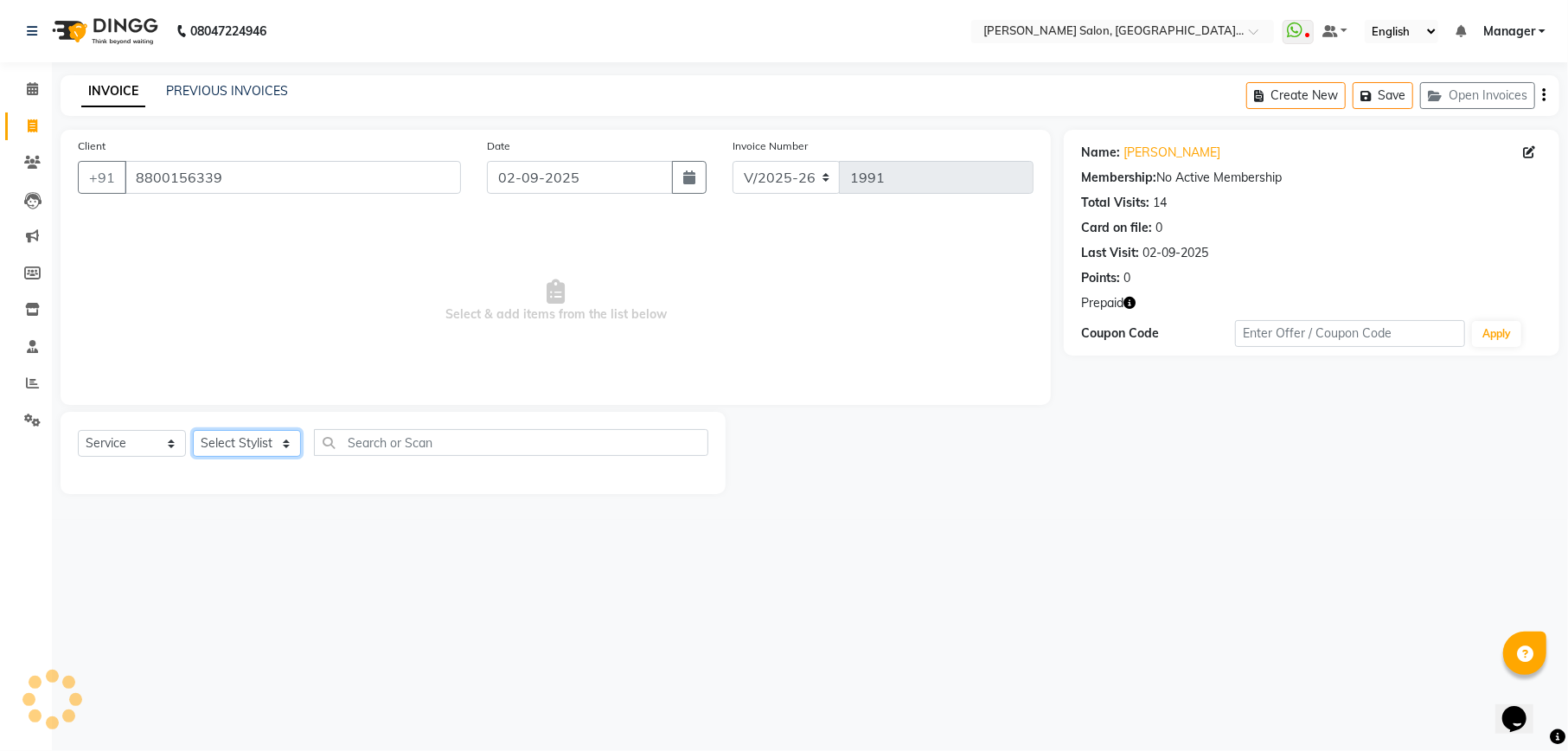
click at [266, 437] on select "Select Stylist Abhishek Ajay Akash Ashish Fayza Krishna Manager Manish NEGI Poo…" at bounding box center [247, 444] width 109 height 27
select select "57330"
click at [193, 430] on select "Select Stylist Abhishek Ajay Akash Ashish Fayza Krishna Manager Manish NEGI Poo…" at bounding box center [247, 444] width 109 height 27
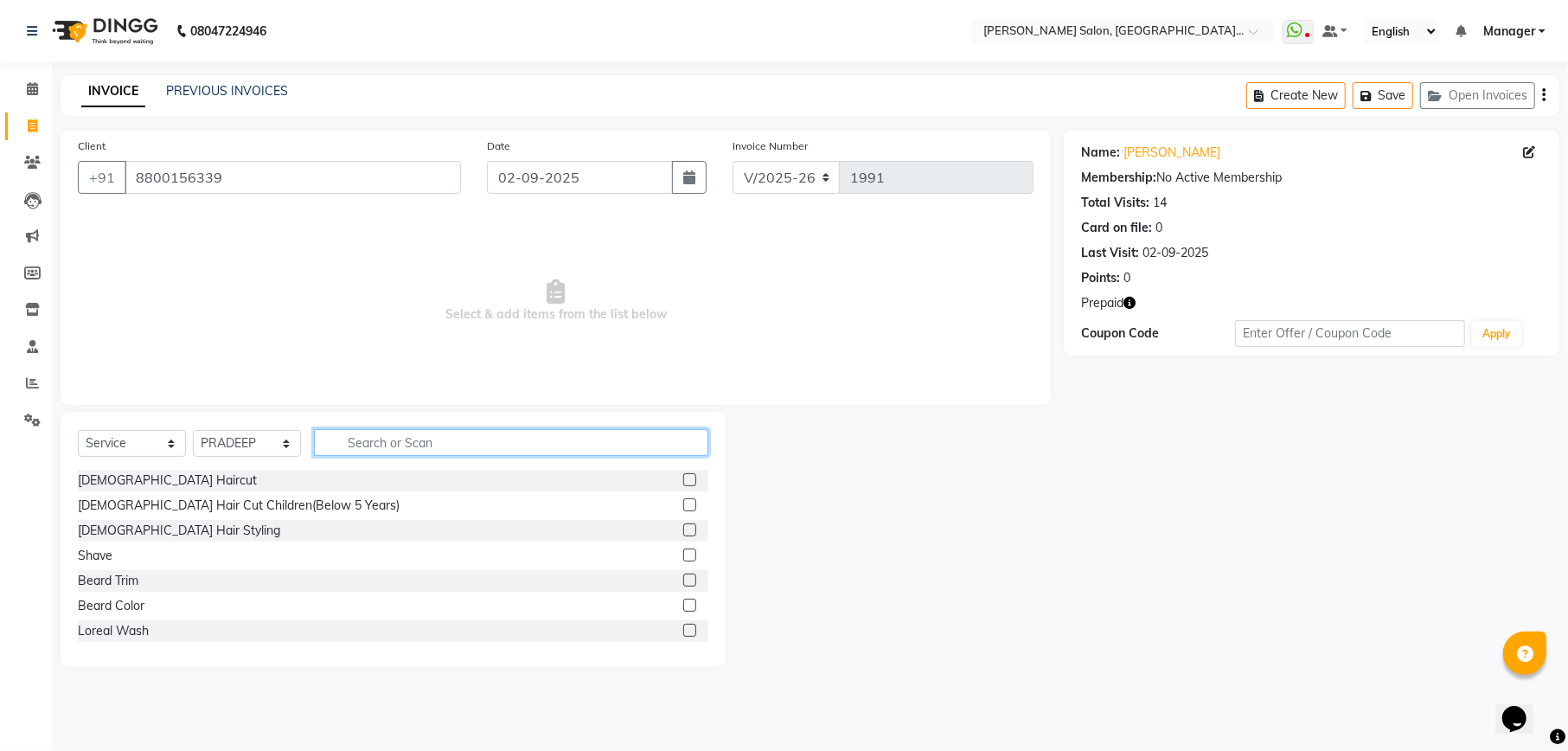
click at [427, 430] on input "text" at bounding box center [511, 443] width 395 height 27
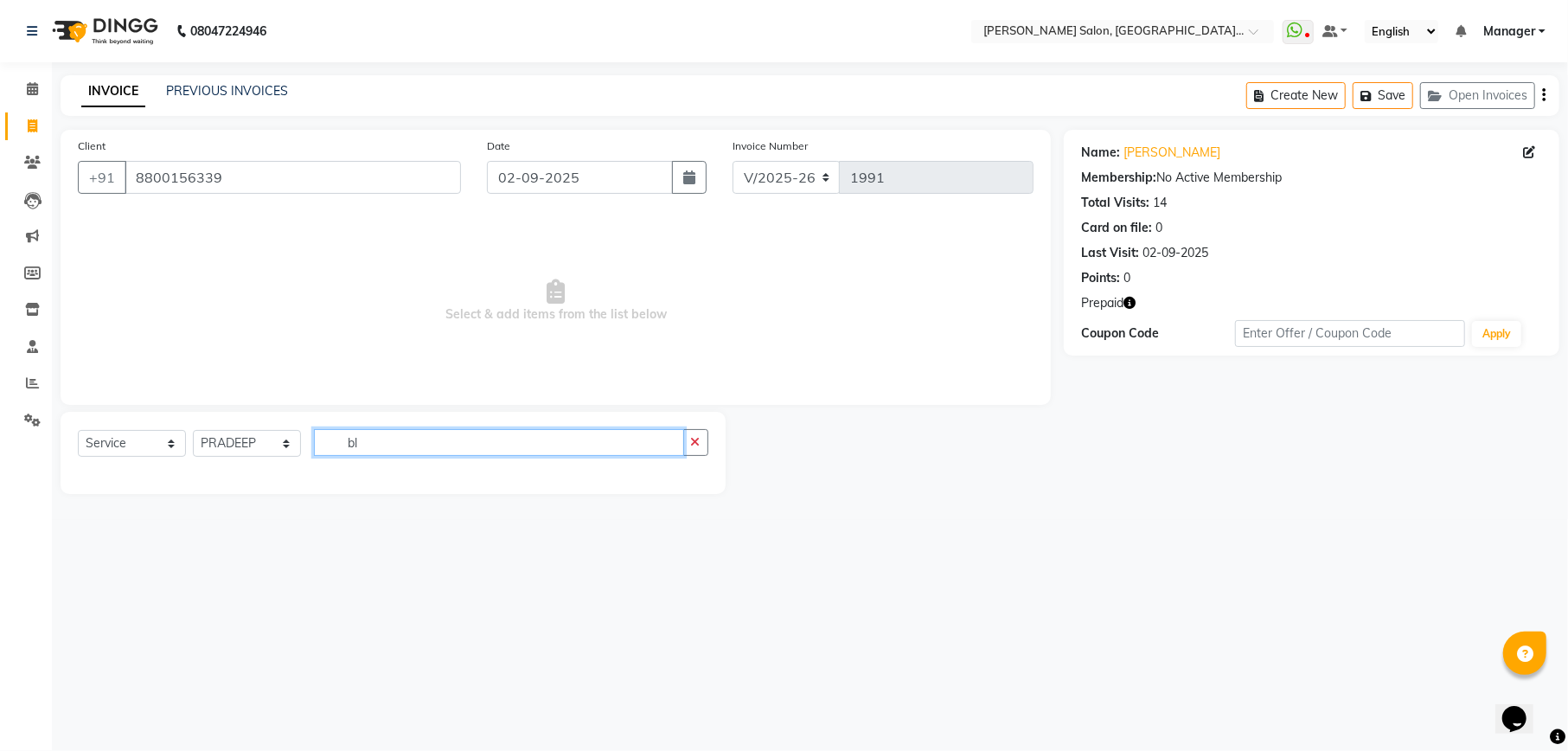
type input "b"
type input "der"
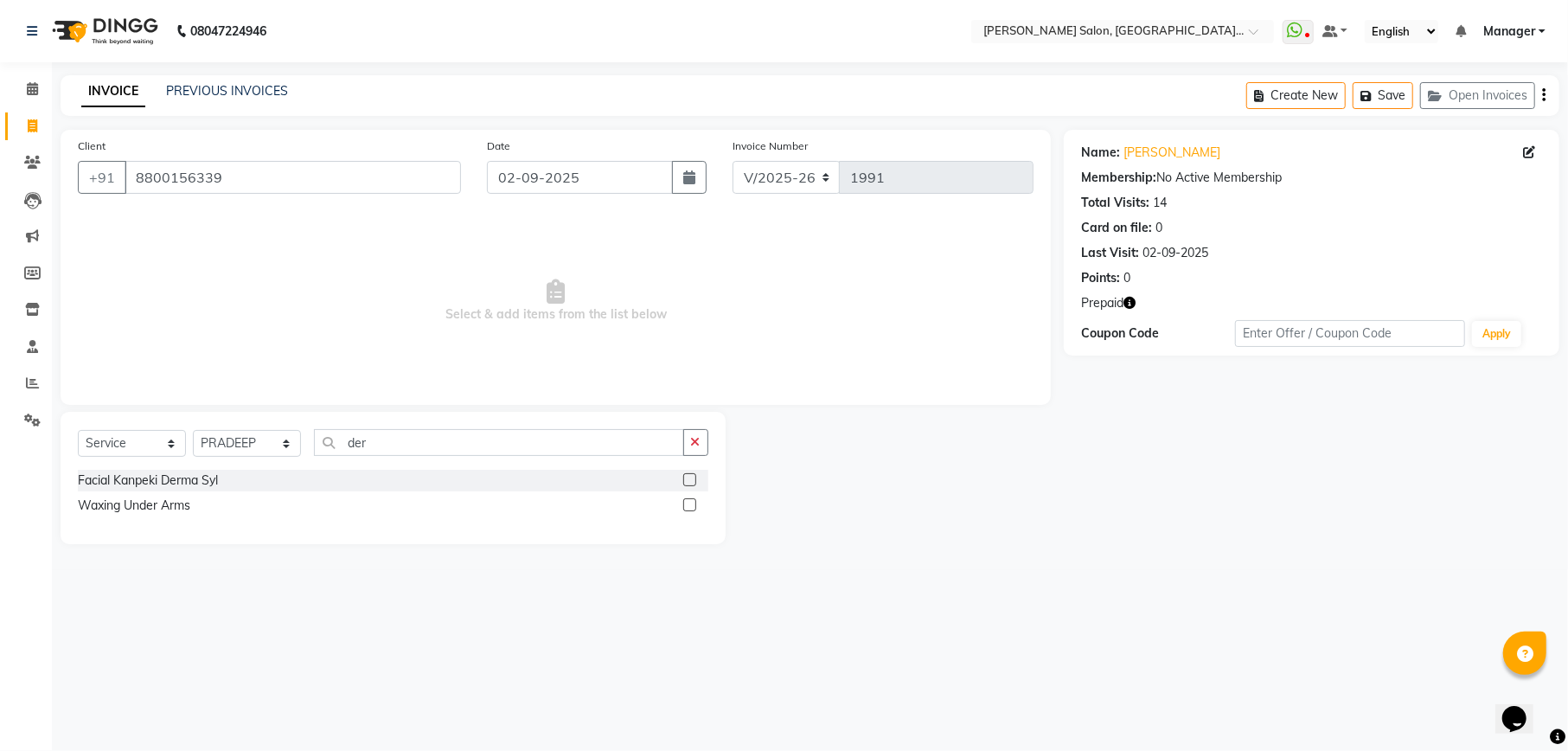
click at [683, 478] on label at bounding box center [690, 480] width 13 height 13
click at [683, 478] on input "checkbox" at bounding box center [689, 480] width 12 height 12
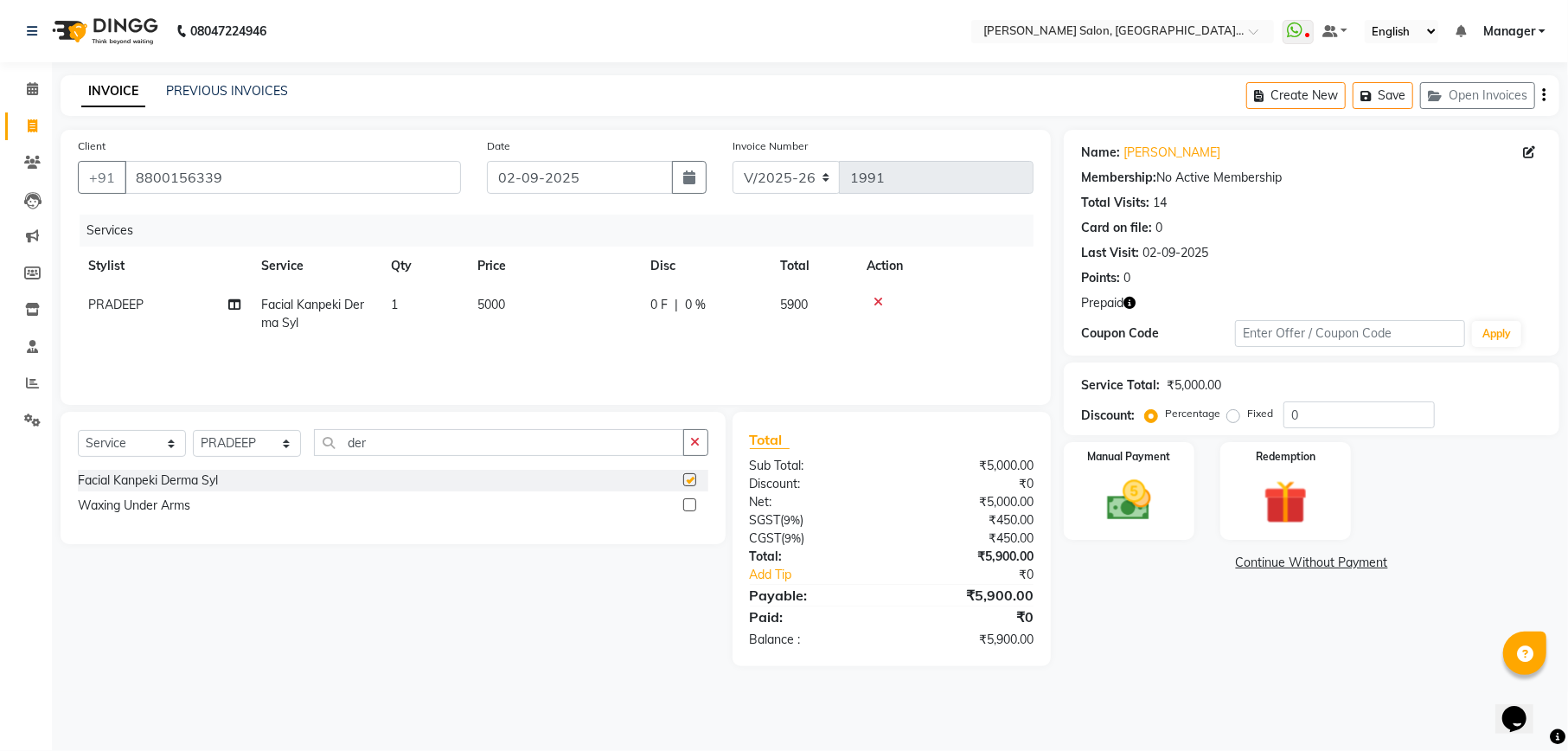
checkbox input "false"
click at [250, 447] on select "Select Stylist Abhishek Ajay Akash Ashish Fayza Krishna Manager Manish NEGI Poo…" at bounding box center [247, 444] width 109 height 27
select select "77144"
click at [193, 430] on select "Select Stylist Abhishek Ajay Akash Ashish Fayza Krishna Manager Manish NEGI Poo…" at bounding box center [247, 444] width 109 height 27
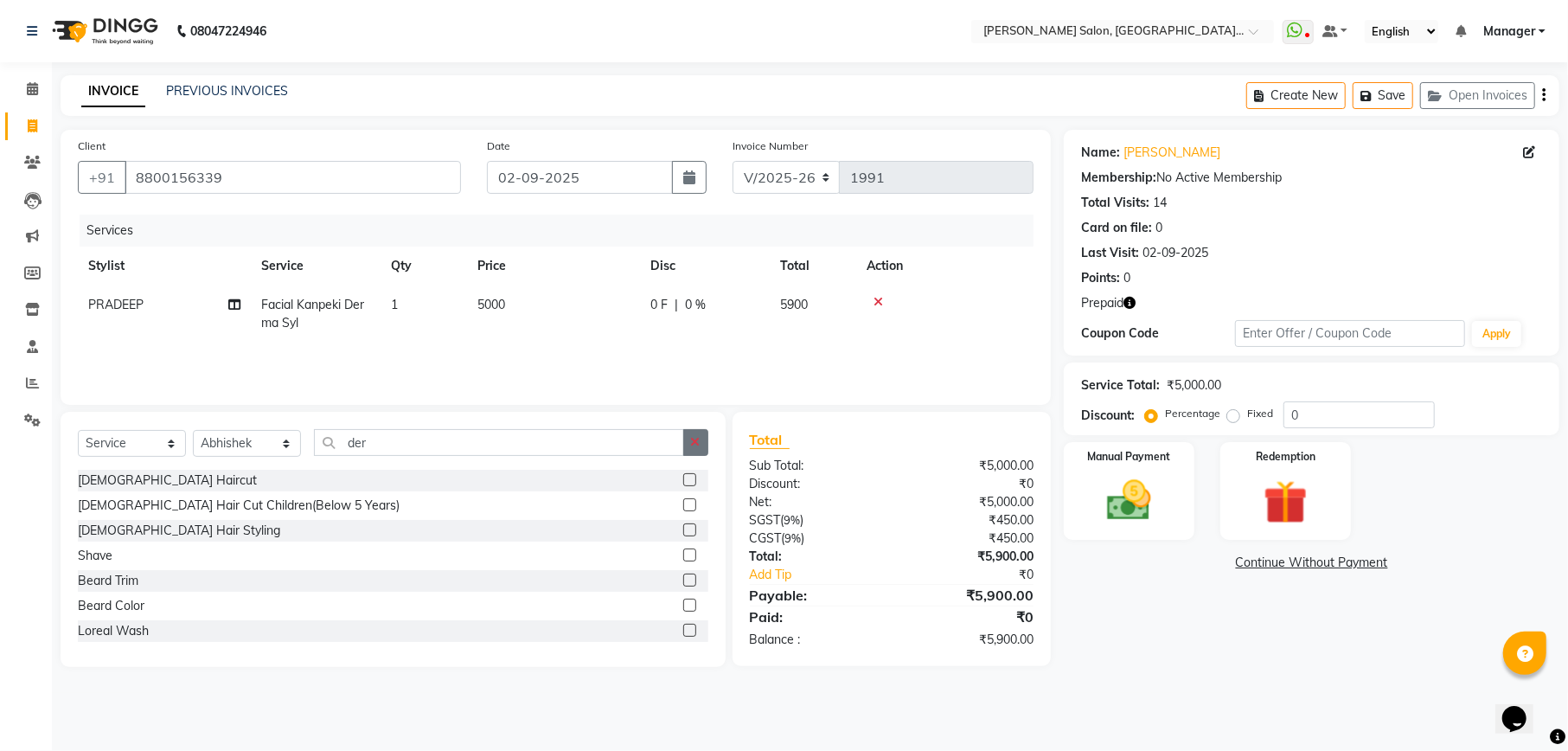
click at [689, 439] on button "button" at bounding box center [696, 443] width 25 height 27
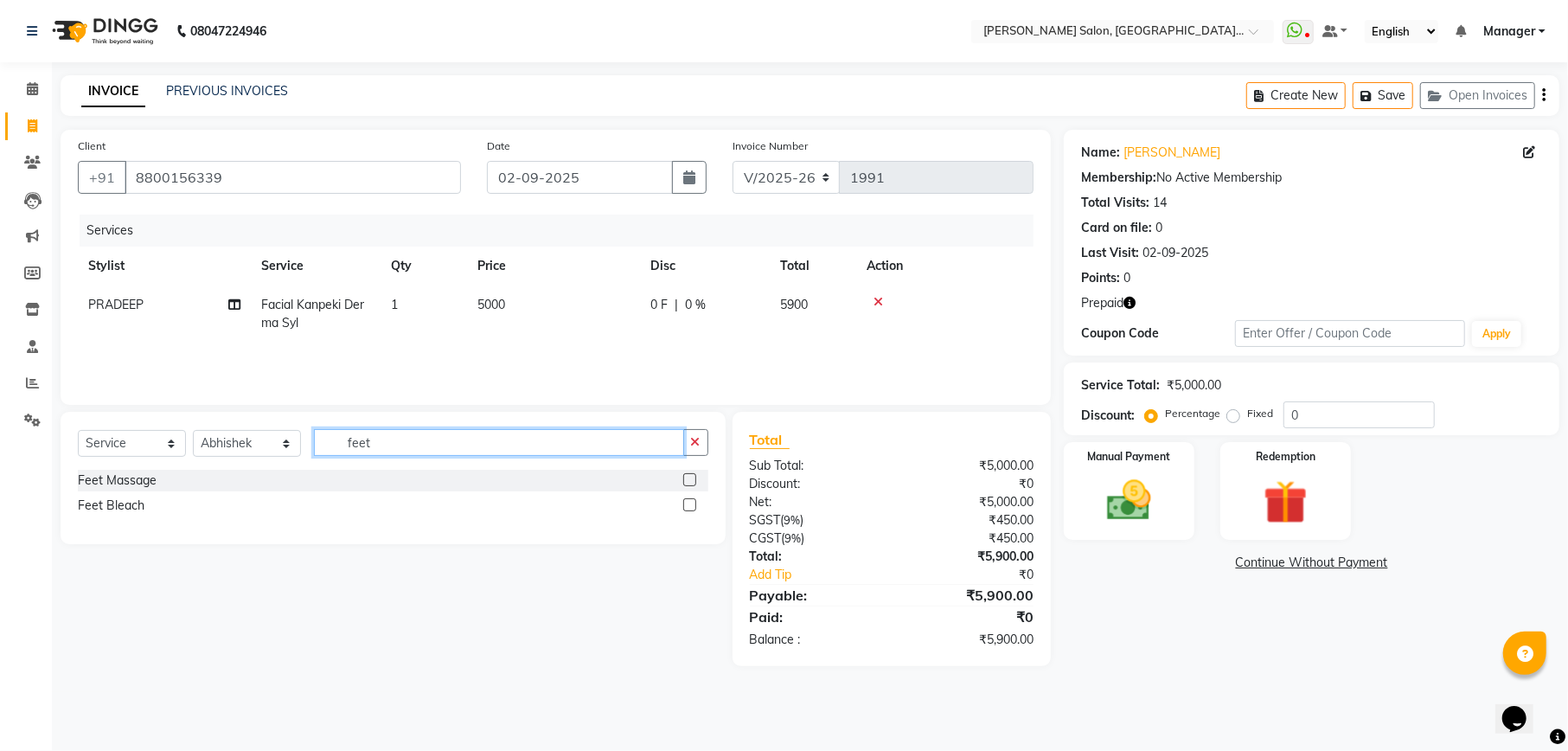
type input "feet"
click at [692, 482] on label at bounding box center [690, 480] width 13 height 13
click at [692, 482] on input "checkbox" at bounding box center [689, 480] width 12 height 12
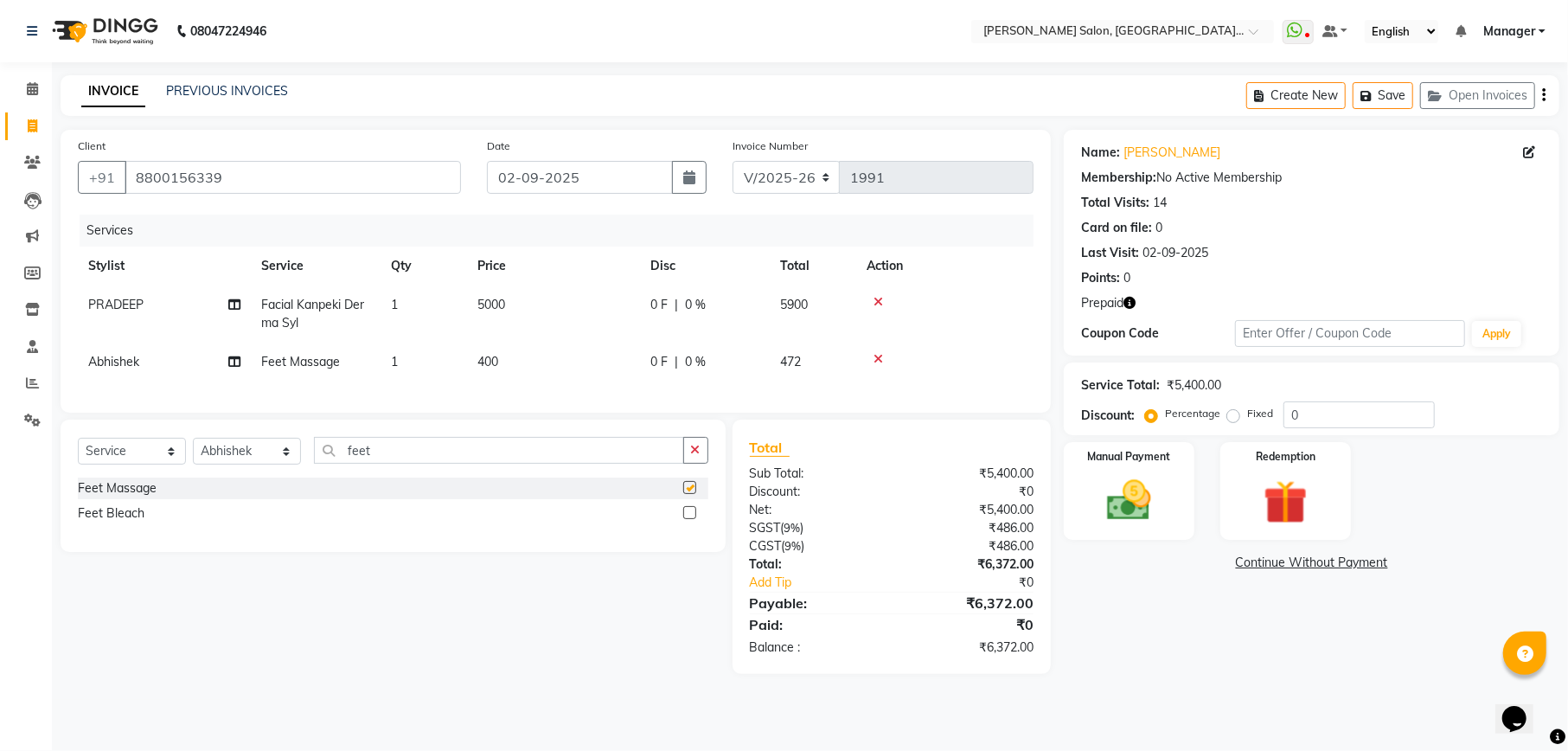
checkbox input "false"
click at [1364, 413] on input "0" at bounding box center [1360, 415] width 152 height 27
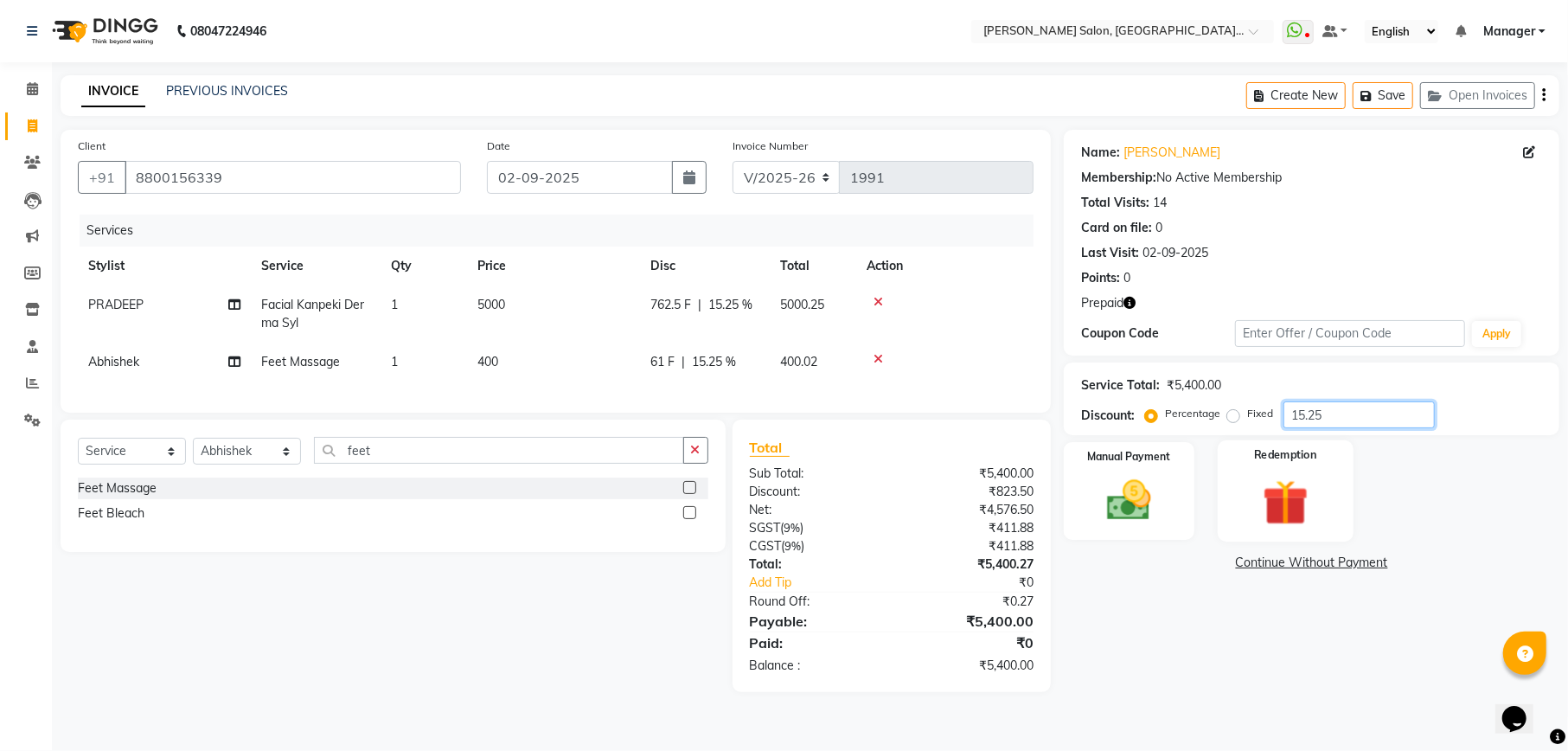
type input "15.25"
click at [1315, 502] on img at bounding box center [1285, 501] width 74 height 57
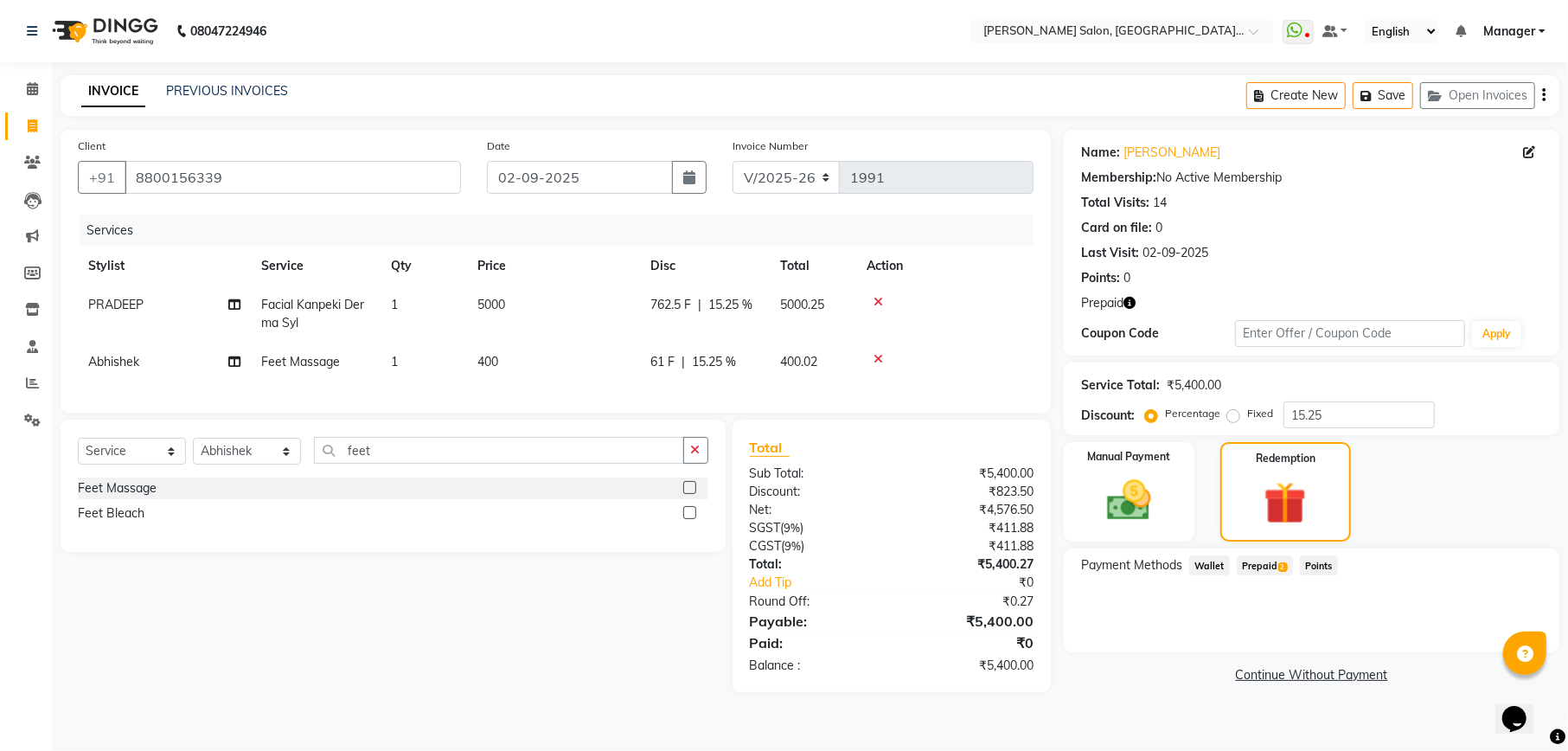
click at [1262, 565] on span "Prepaid 2" at bounding box center [1265, 565] width 57 height 20
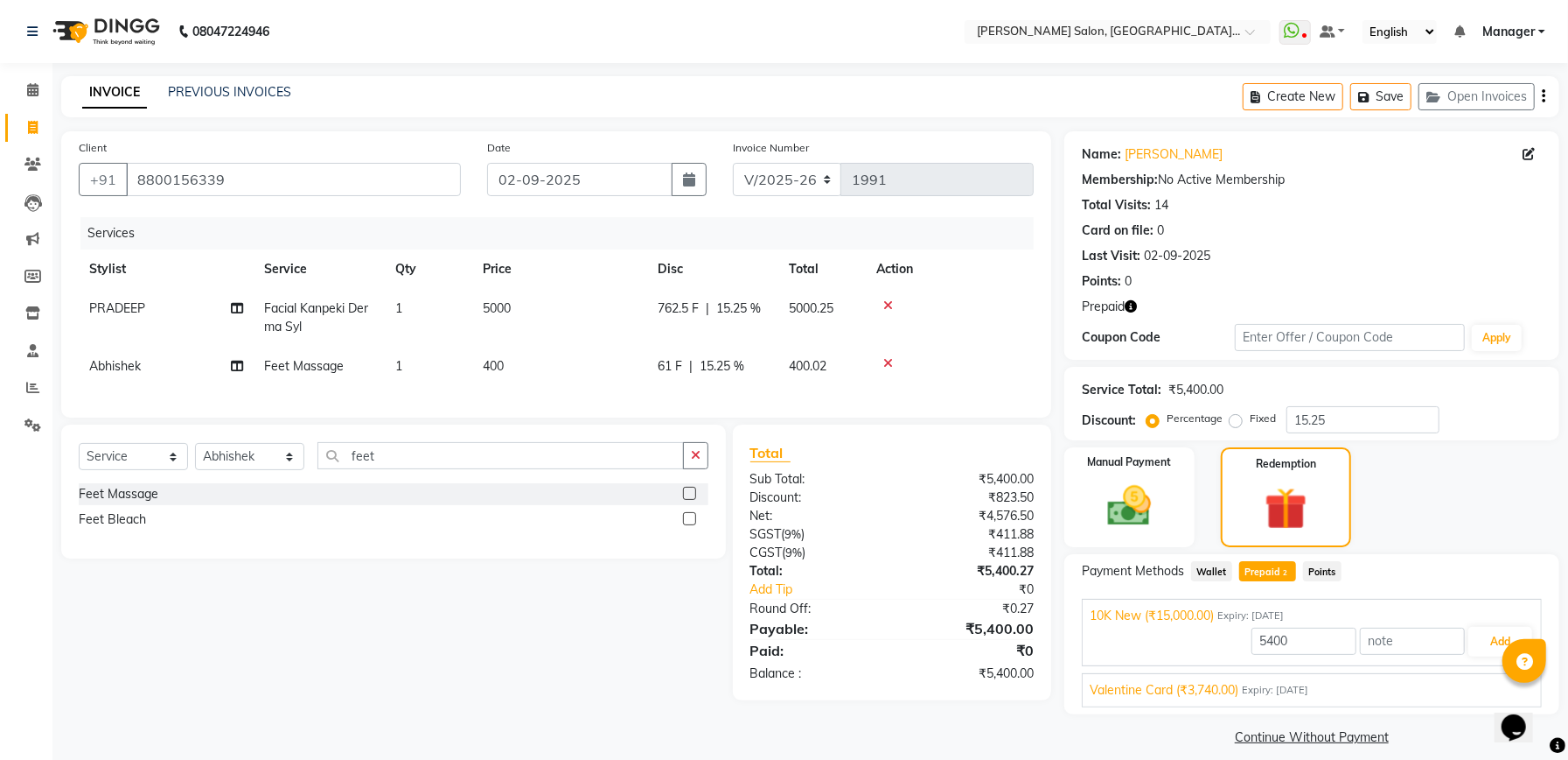
click at [1204, 686] on span "Valentine Card (₹3,740.00)" at bounding box center [1164, 690] width 149 height 18
click at [1490, 683] on button "Add" at bounding box center [1501, 682] width 64 height 30
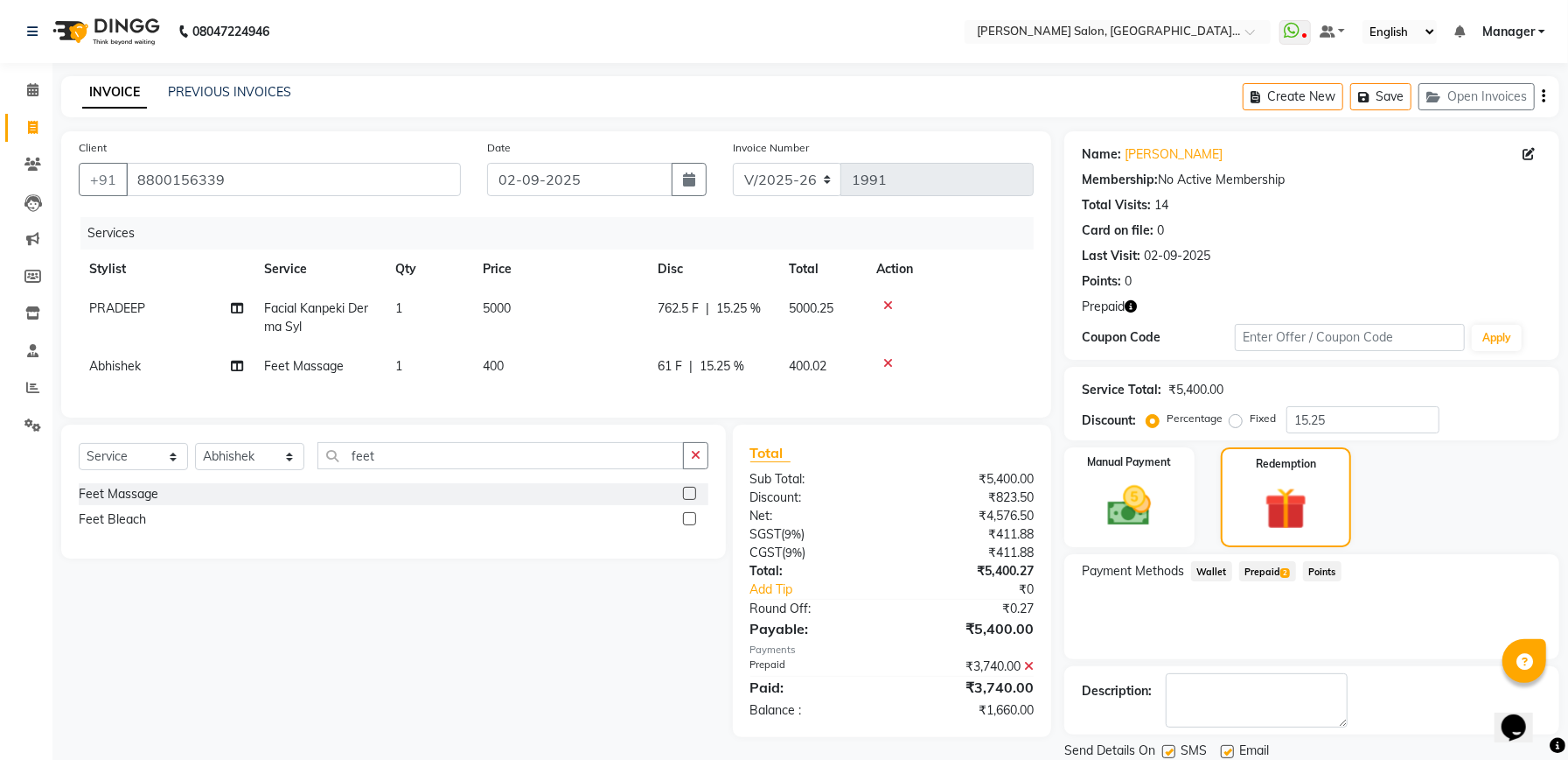
scroll to position [61, 0]
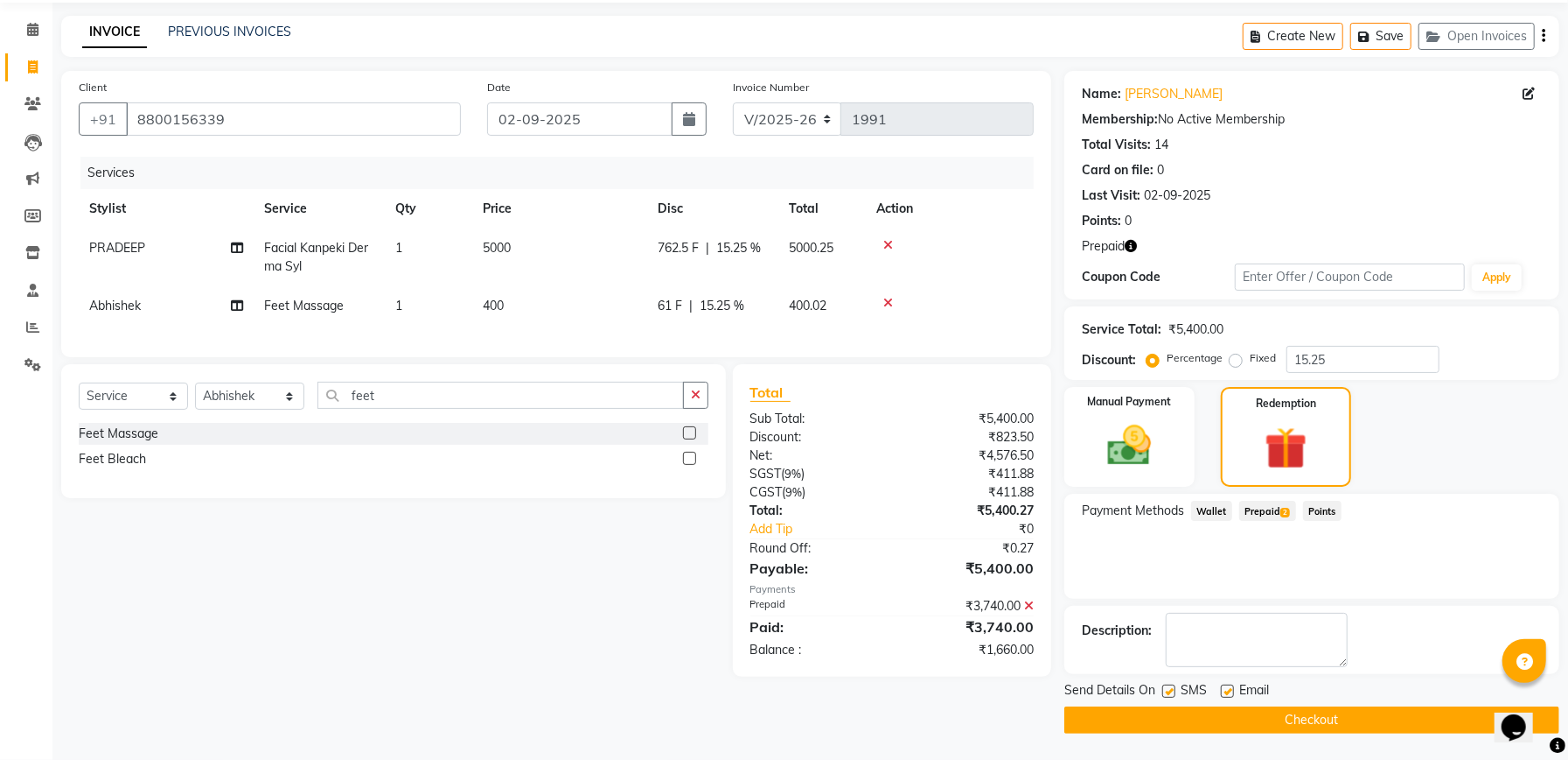
click at [1267, 507] on span "Prepaid 2" at bounding box center [1268, 510] width 57 height 20
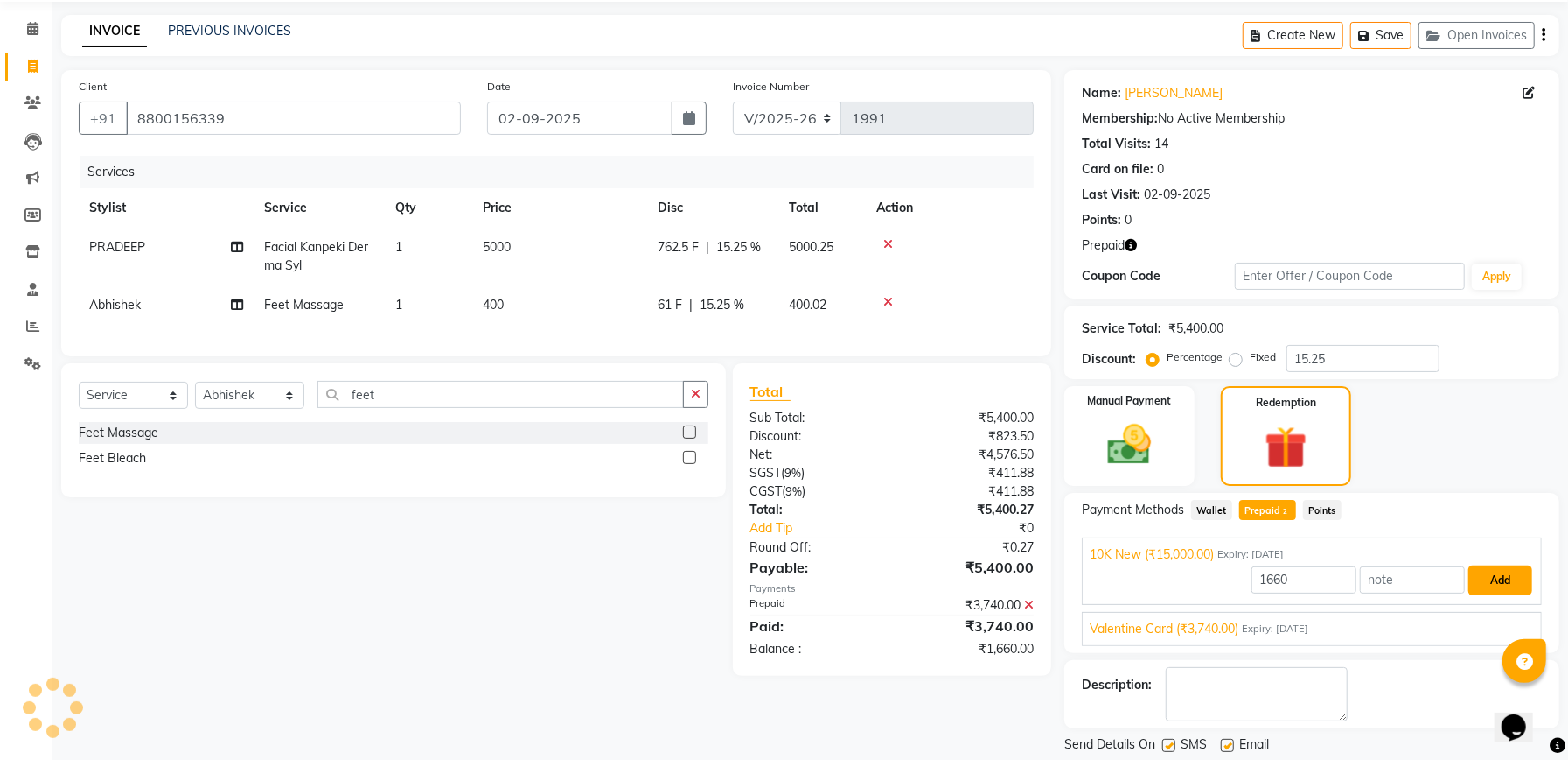
click at [1510, 579] on button "Add" at bounding box center [1501, 580] width 64 height 30
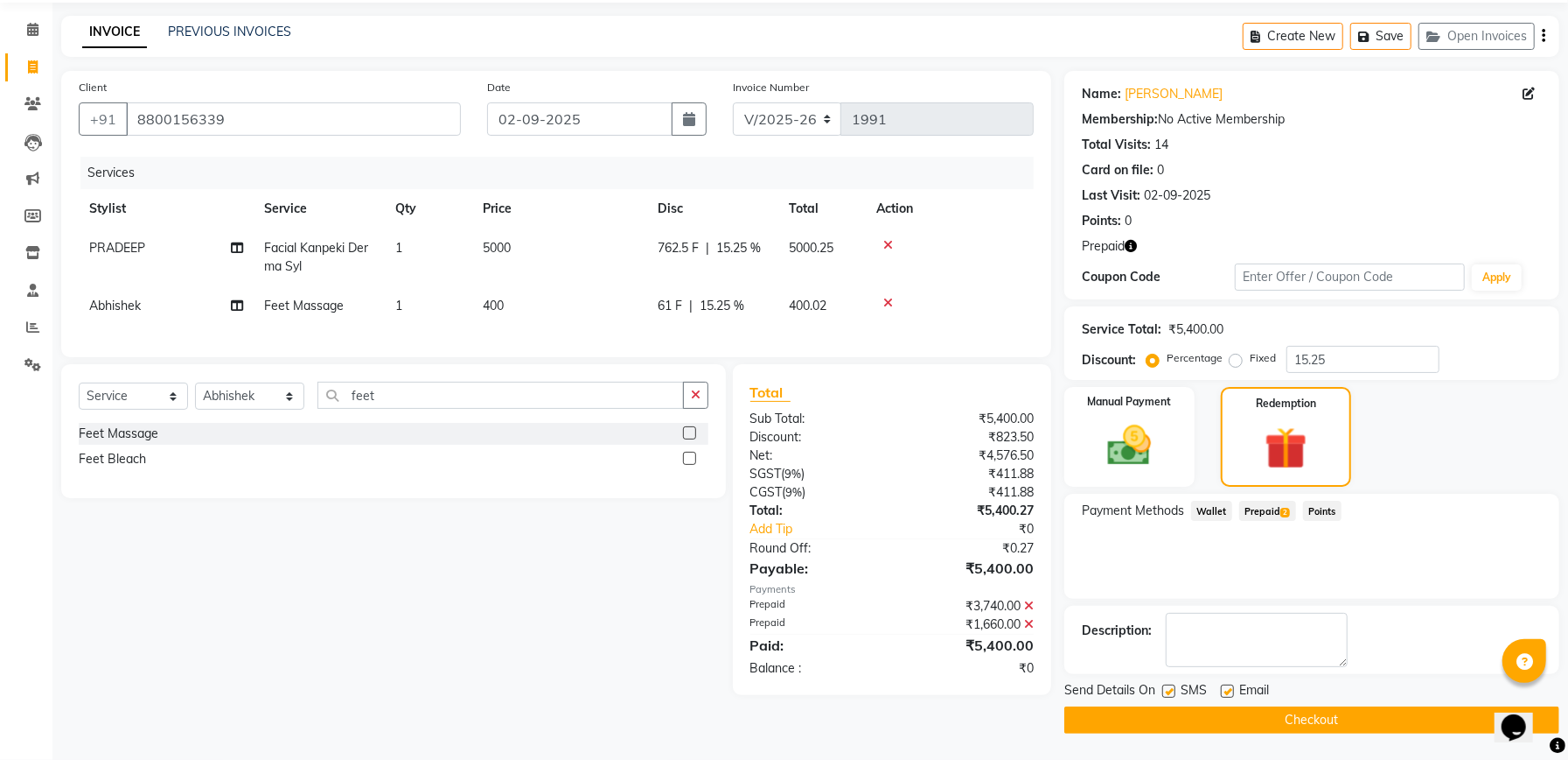
click at [1170, 686] on label at bounding box center [1170, 691] width 14 height 14
click at [1170, 686] on input "checkbox" at bounding box center [1169, 692] width 12 height 12
checkbox input "false"
click at [1300, 719] on button "Checkout" at bounding box center [1312, 720] width 495 height 27
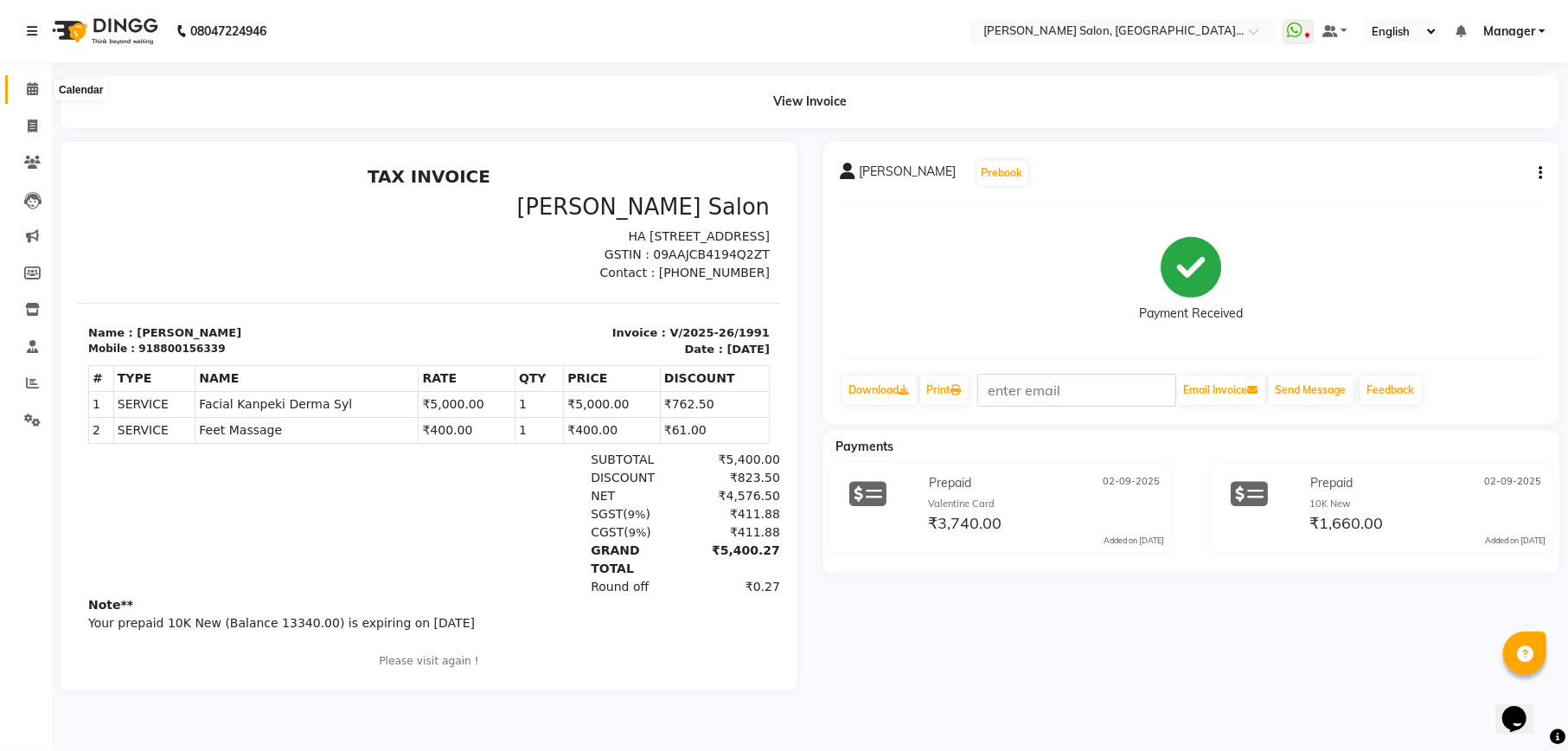
click at [33, 84] on icon at bounding box center [33, 89] width 12 height 13
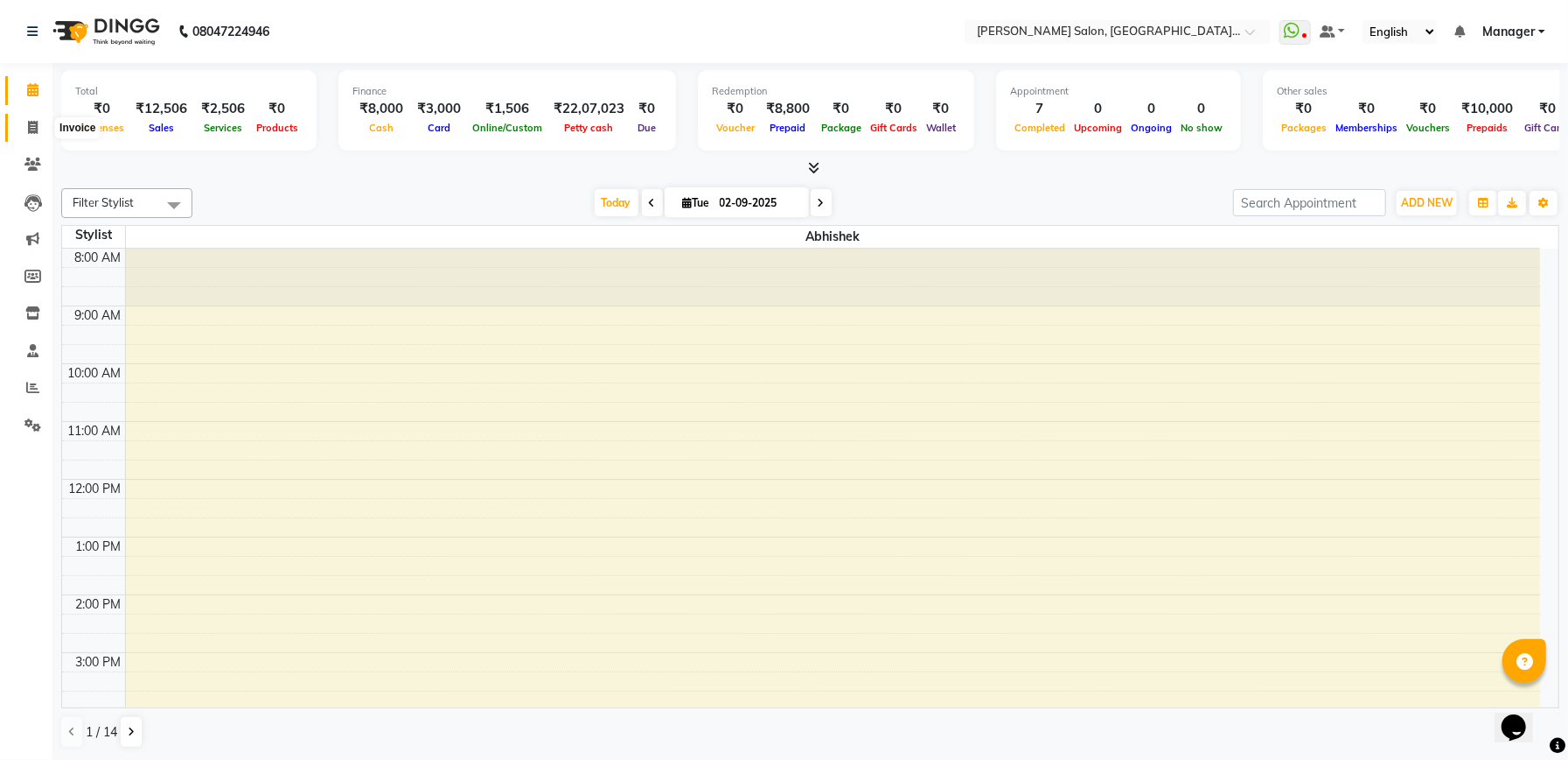
click at [39, 127] on span at bounding box center [33, 128] width 31 height 20
select select "service"
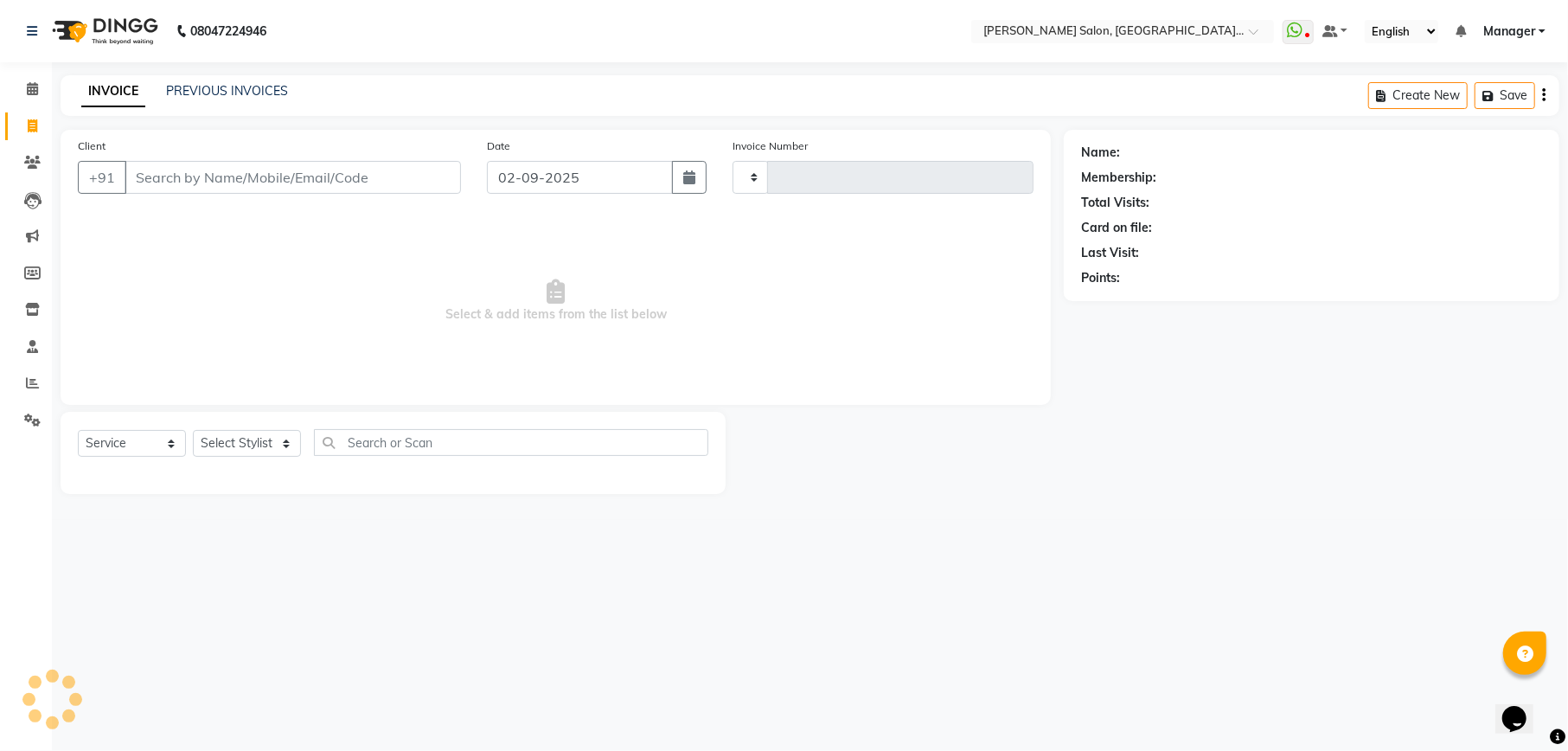
type input "1994"
select select "6961"
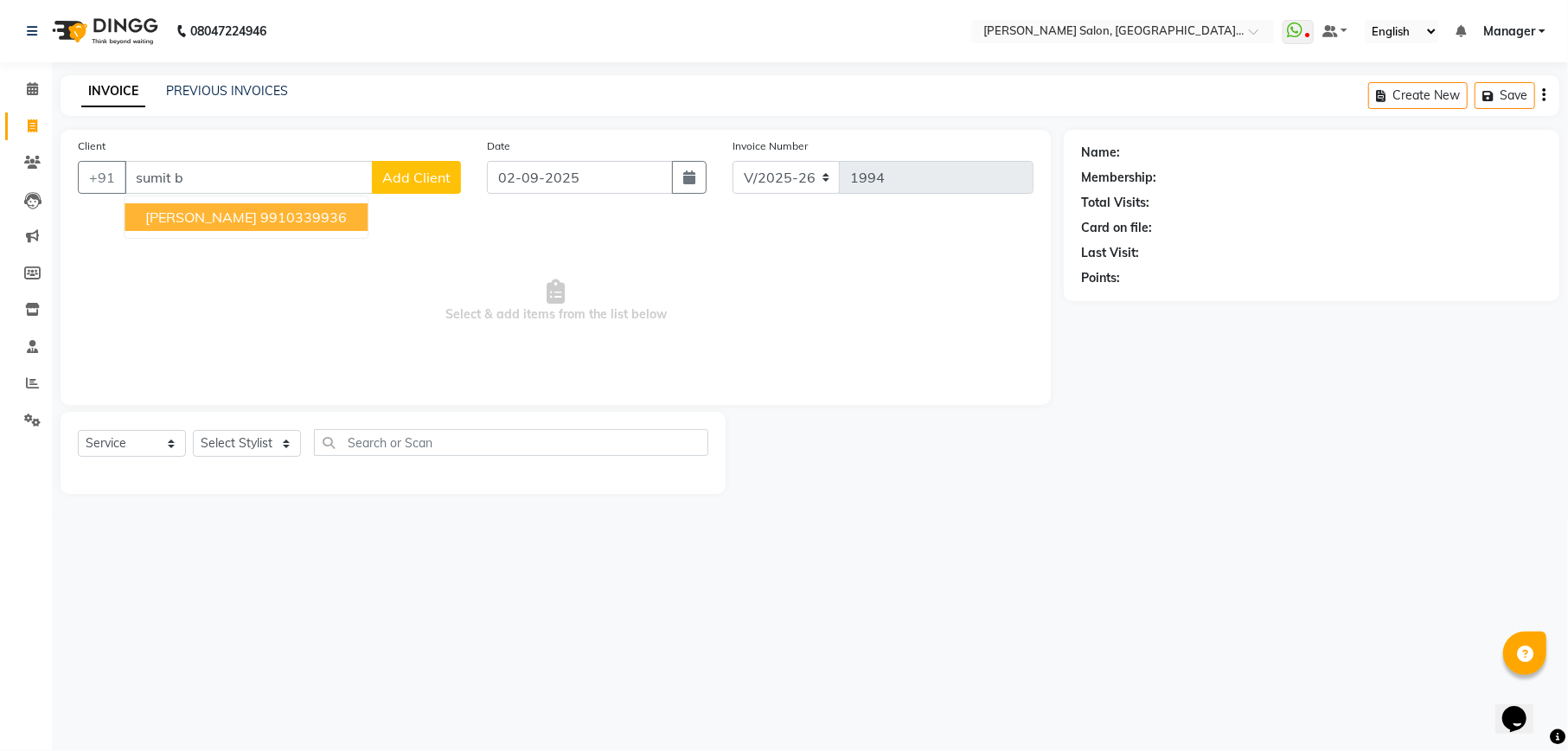
click at [270, 218] on ngb-highlight "9910339936" at bounding box center [304, 217] width 86 height 17
type input "9910339936"
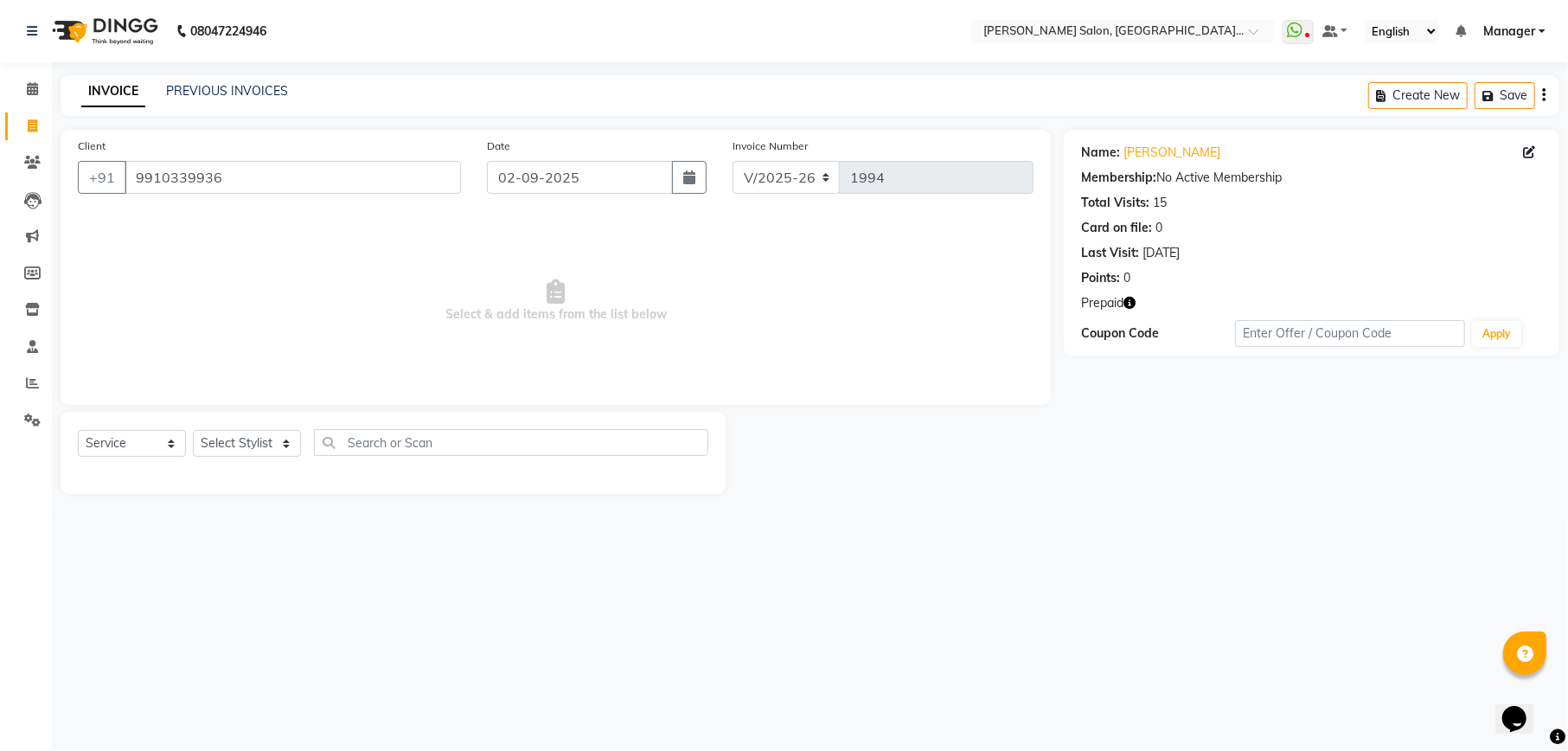
click at [1128, 301] on icon "button" at bounding box center [1130, 303] width 12 height 12
click at [32, 85] on icon at bounding box center [33, 89] width 12 height 13
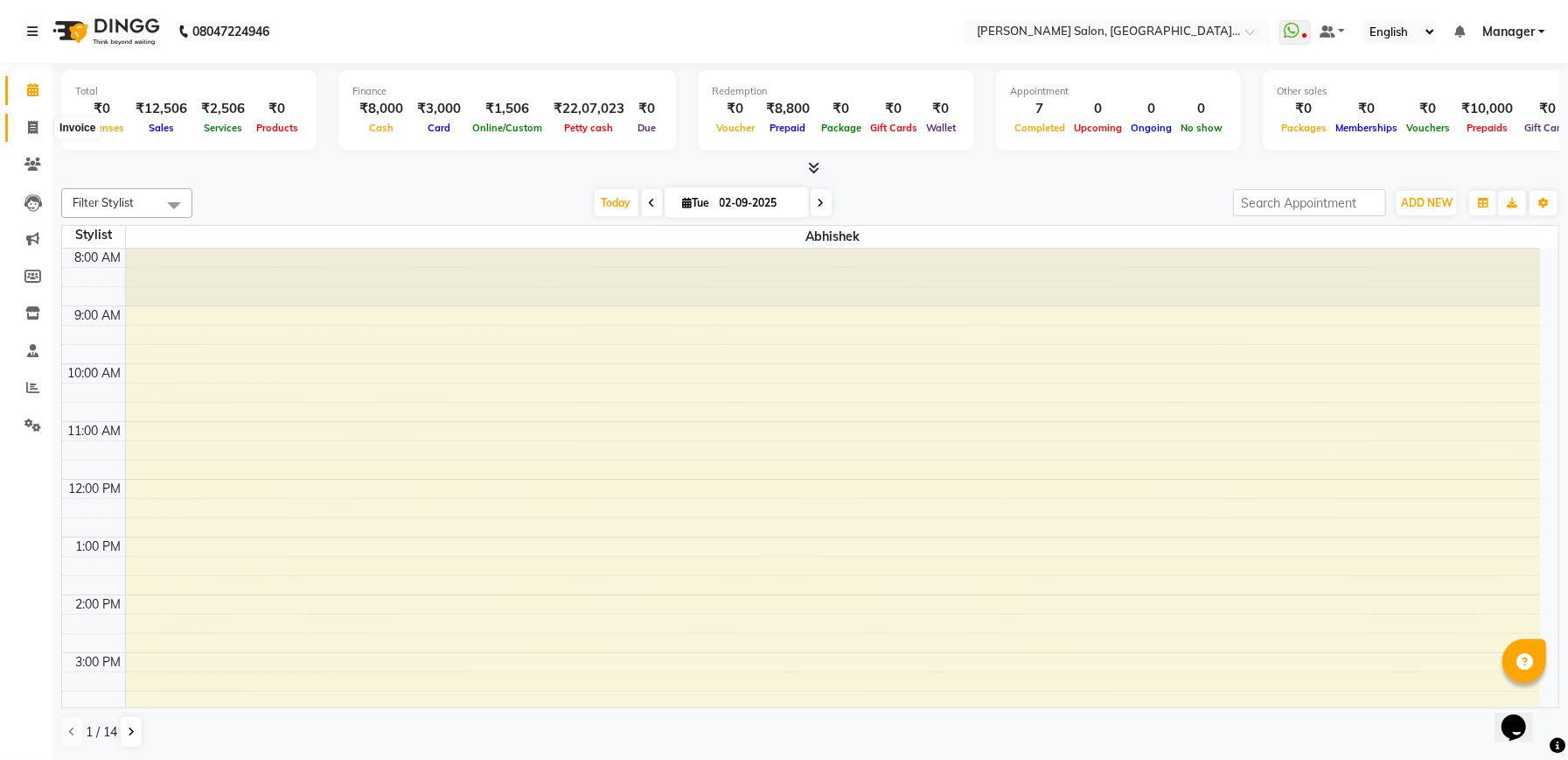
click at [24, 122] on span at bounding box center [33, 128] width 31 height 20
select select "6961"
select select "service"
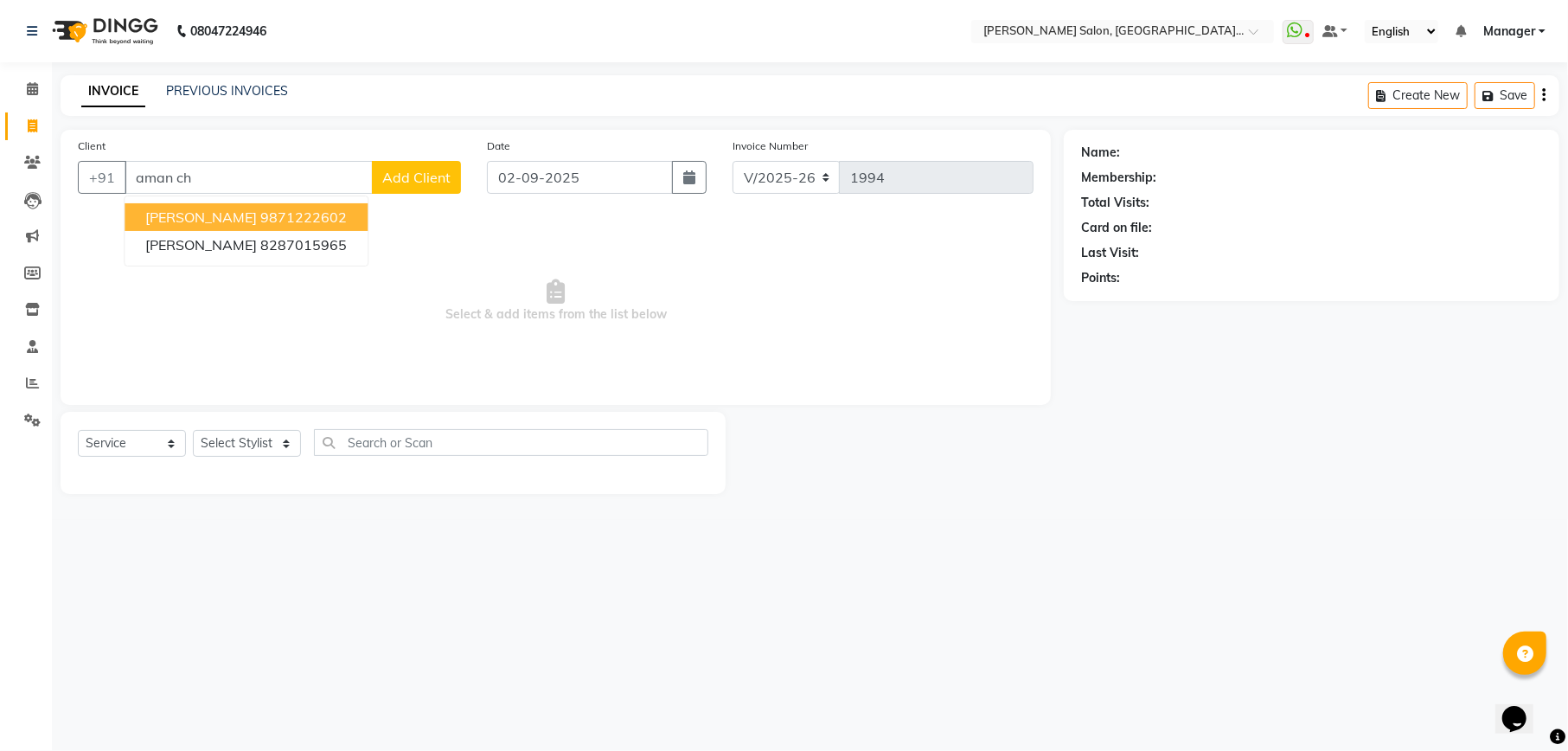
click at [334, 225] on button "Aman Chabbra 9871222602" at bounding box center [246, 217] width 243 height 28
type input "9871222602"
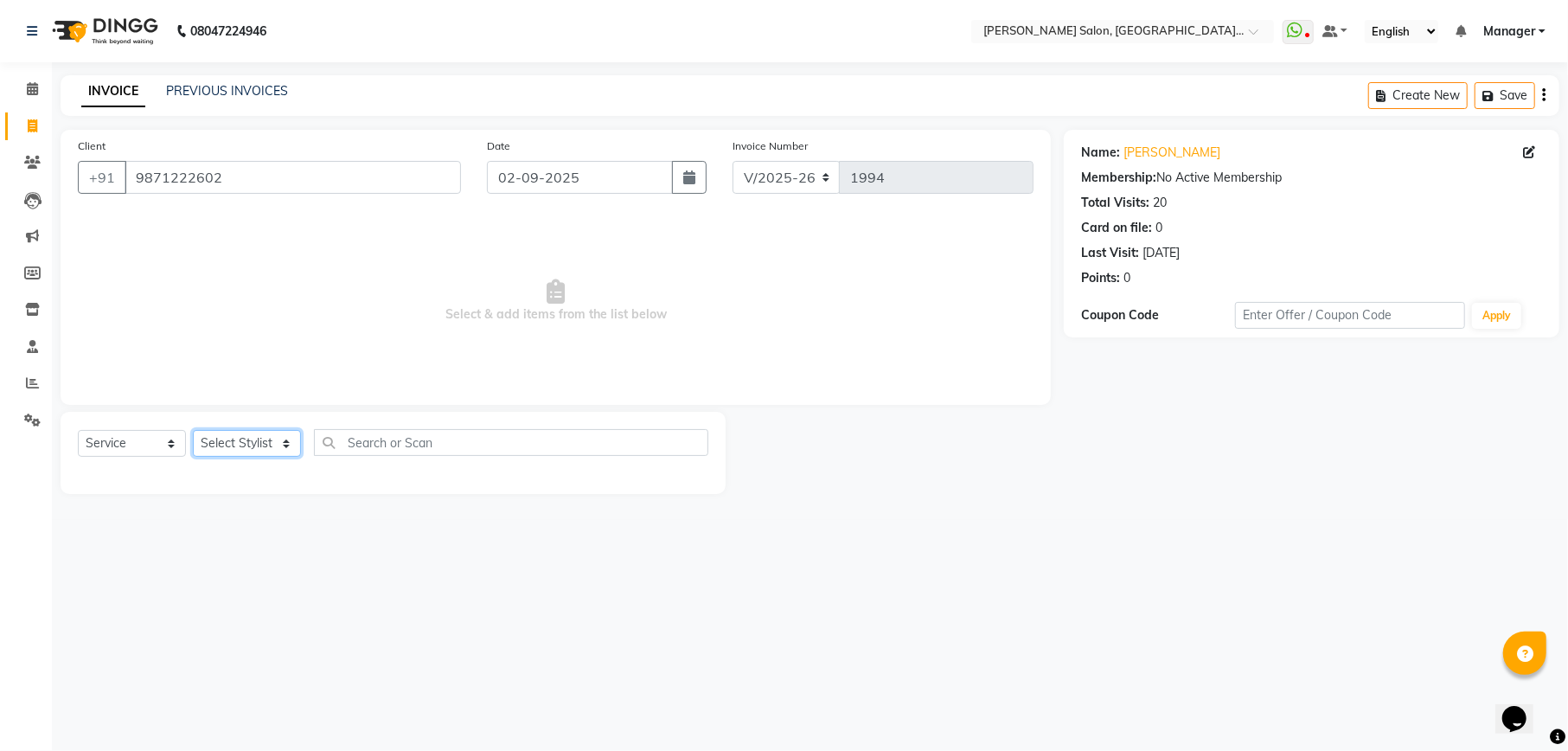
click at [257, 447] on select "Select Stylist Abhishek Ajay Akash Ashish Fayza Krishna Manager Manish NEGI Poo…" at bounding box center [247, 444] width 109 height 27
select select "57330"
click at [193, 430] on select "Select Stylist Abhishek Ajay Akash Ashish Fayza Krishna Manager Manish NEGI Poo…" at bounding box center [247, 444] width 109 height 27
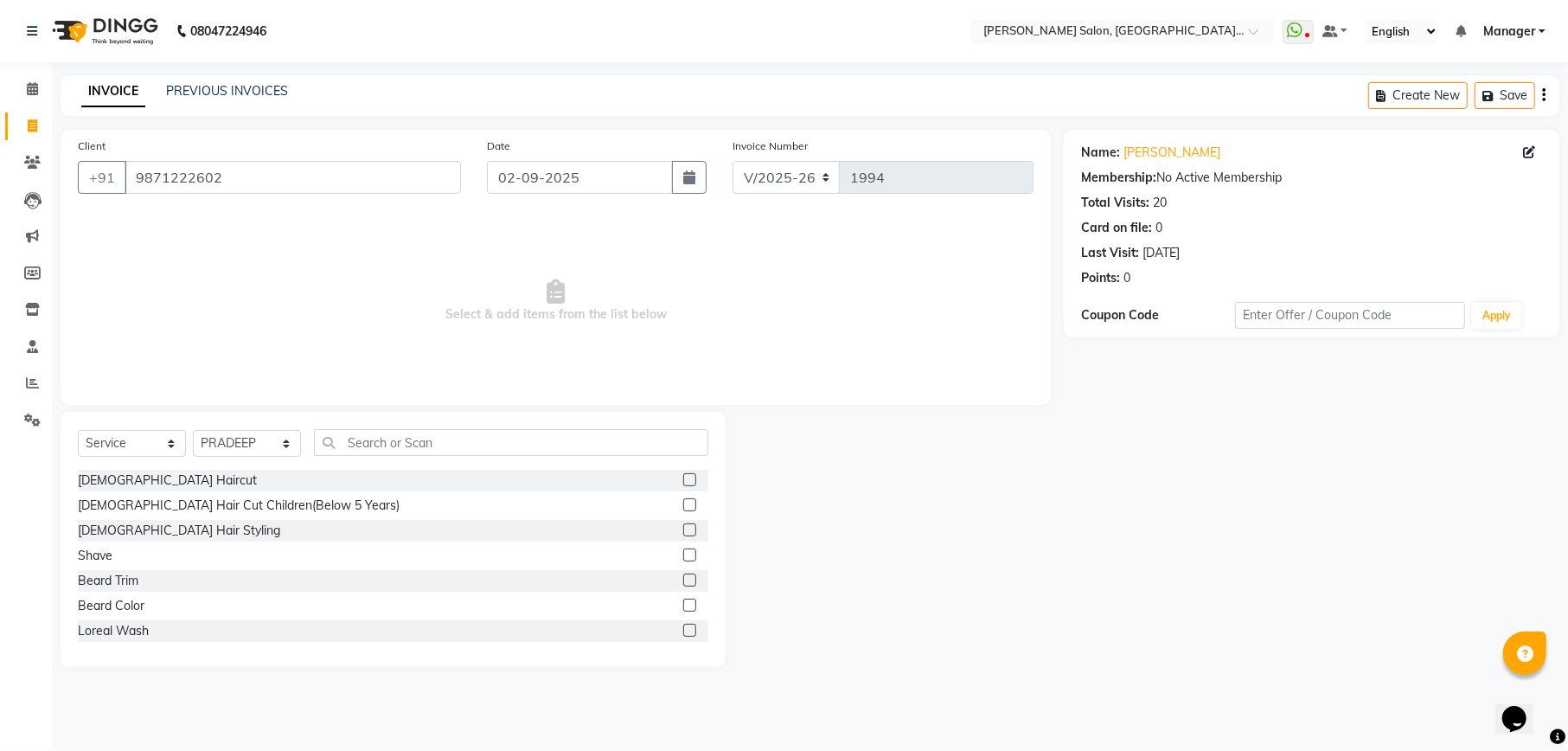
click at [683, 484] on label at bounding box center [690, 480] width 13 height 13
click at [683, 484] on input "checkbox" at bounding box center [689, 480] width 12 height 12
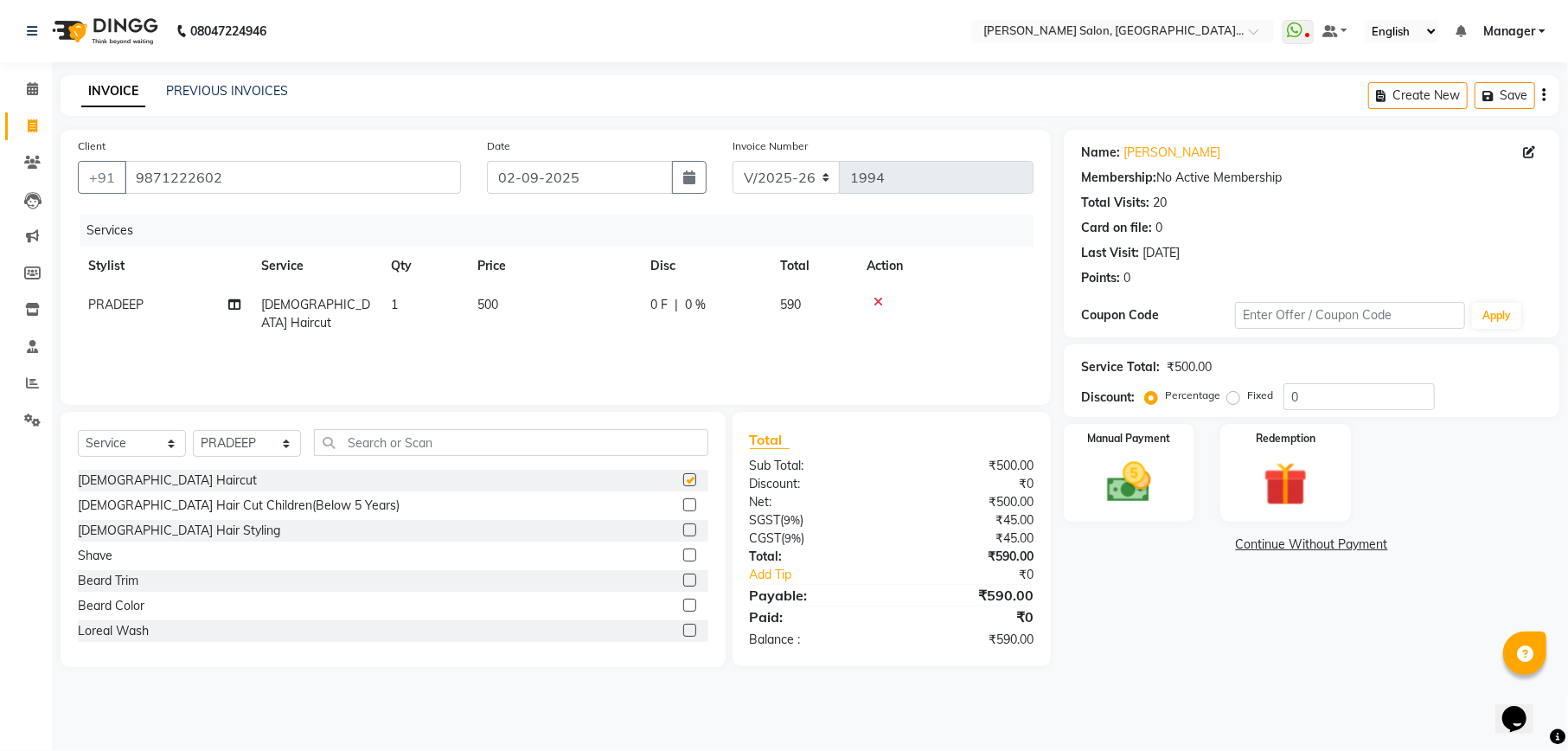
checkbox input "false"
click at [683, 583] on label at bounding box center [690, 580] width 13 height 13
click at [683, 583] on input "checkbox" at bounding box center [689, 581] width 12 height 12
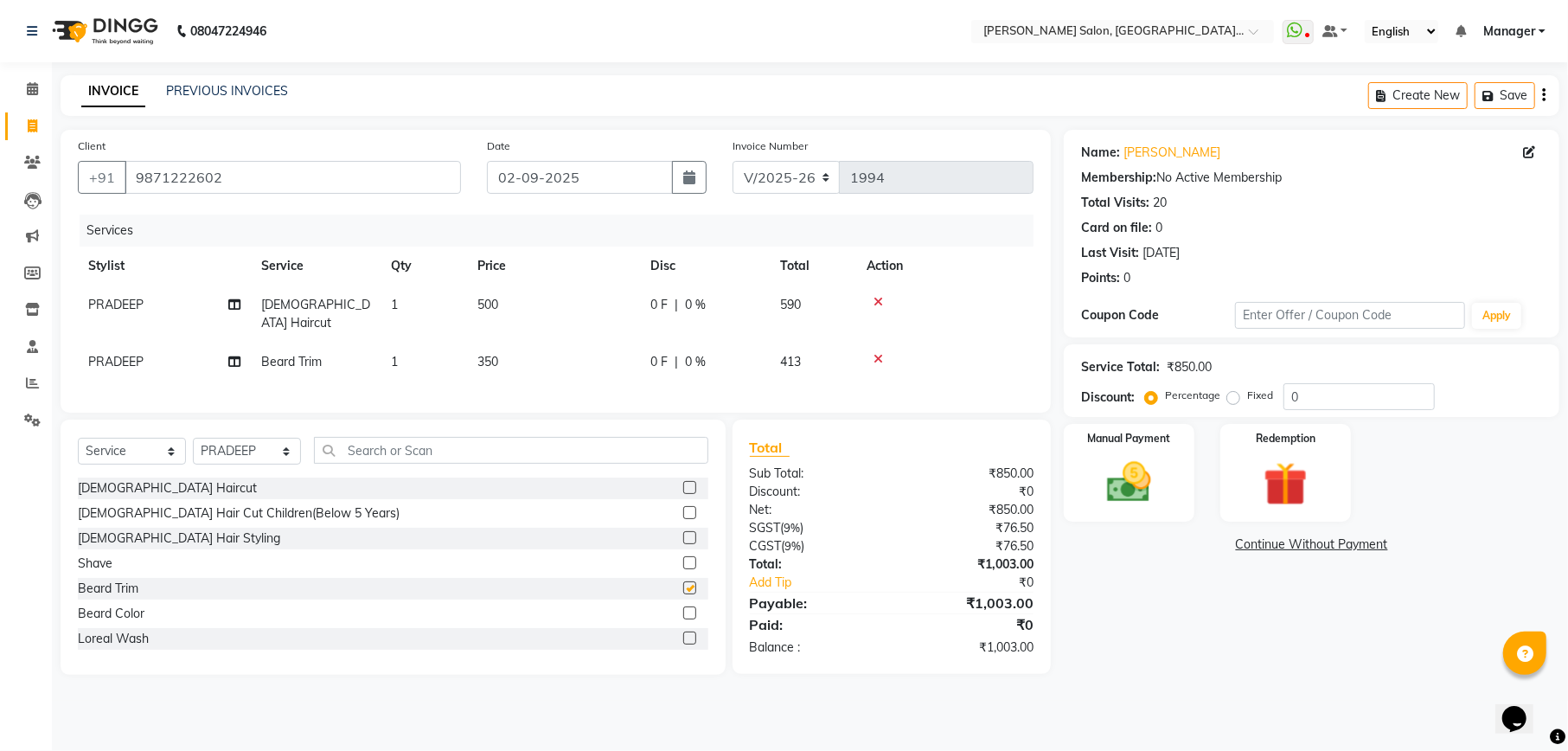
checkbox input "false"
click at [439, 458] on input "text" at bounding box center [511, 450] width 395 height 27
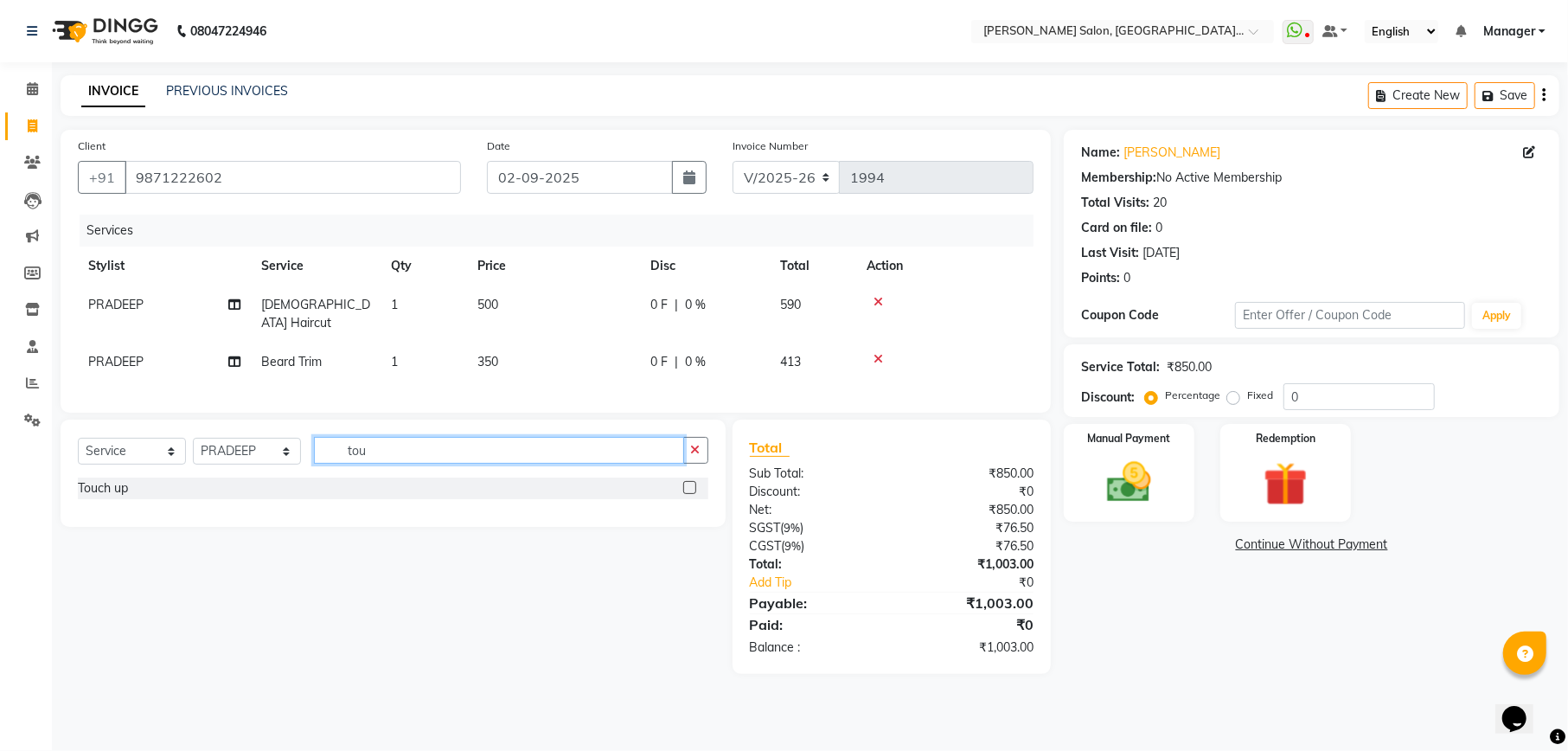
type input "tou"
click at [697, 491] on div at bounding box center [696, 488] width 25 height 22
click at [692, 486] on label at bounding box center [690, 488] width 13 height 13
click at [692, 486] on input "checkbox" at bounding box center [689, 488] width 12 height 12
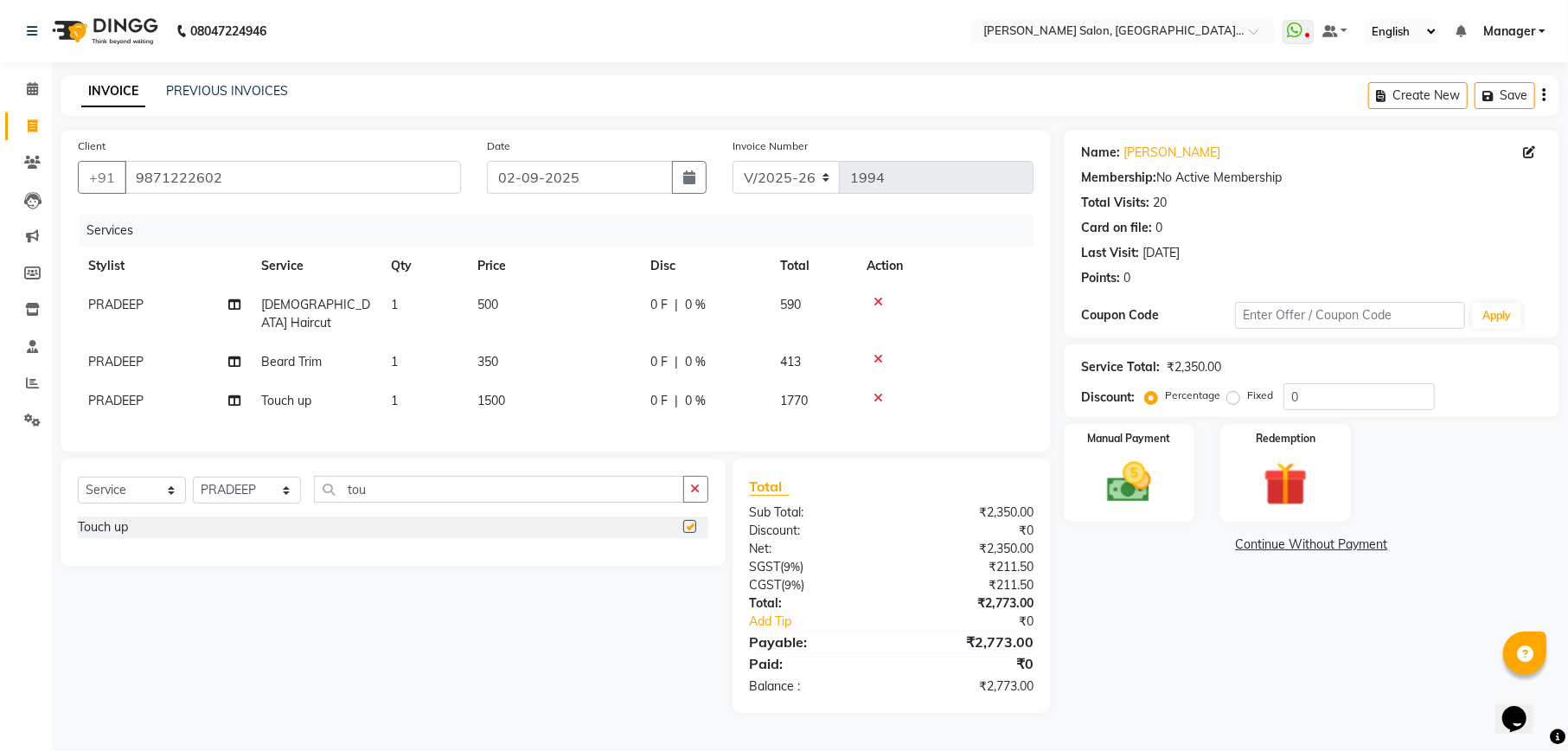
checkbox input "false"
click at [1166, 153] on link "[PERSON_NAME]" at bounding box center [1172, 152] width 97 height 18
click at [1182, 149] on link "[PERSON_NAME]" at bounding box center [1172, 152] width 97 height 18
click at [1313, 405] on input "0" at bounding box center [1360, 397] width 152 height 27
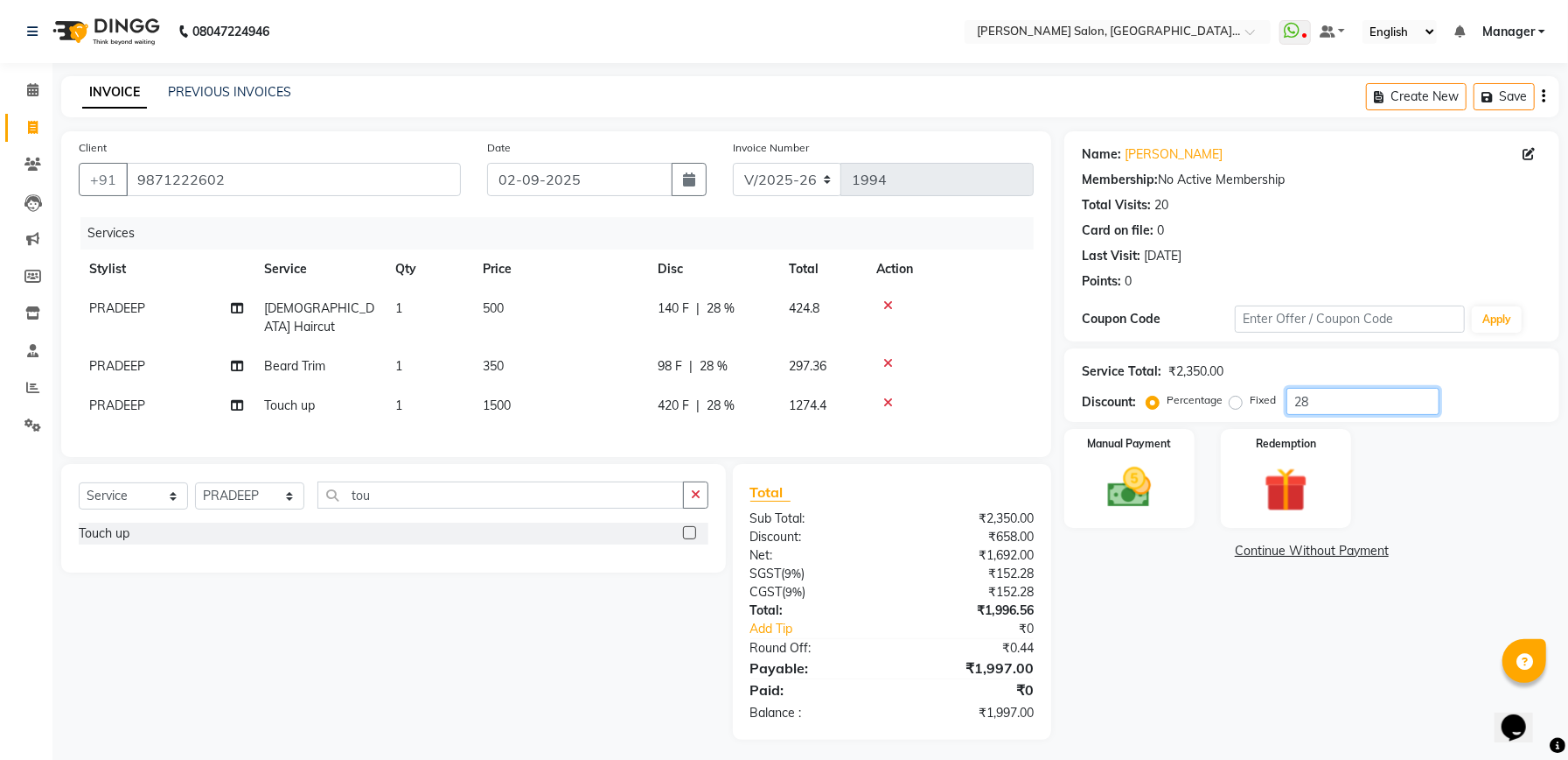
type input "2"
type input "7"
type input "27.88"
click at [1149, 484] on img at bounding box center [1130, 488] width 75 height 52
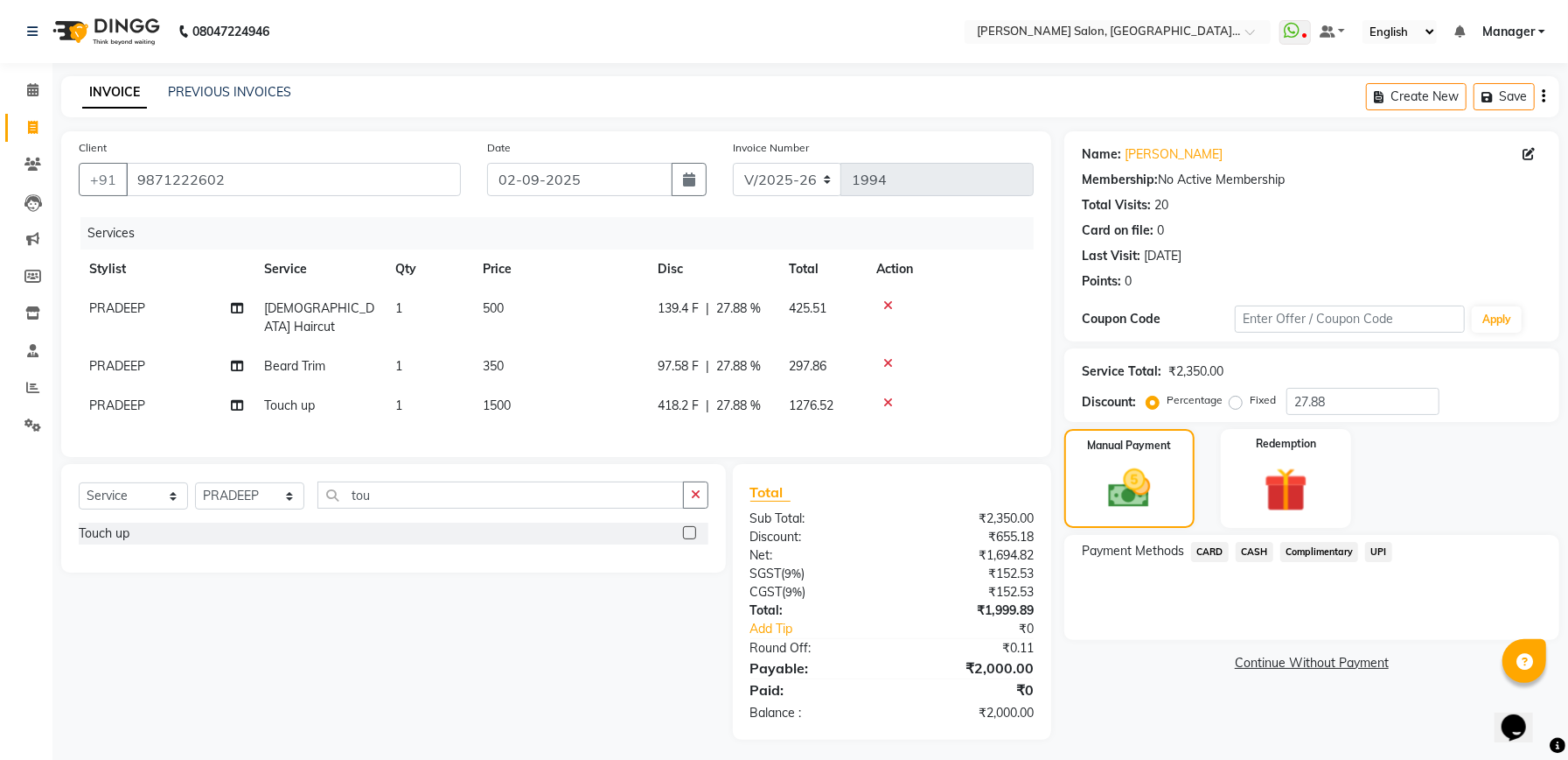
click at [1251, 549] on span "CASH" at bounding box center [1254, 551] width 38 height 20
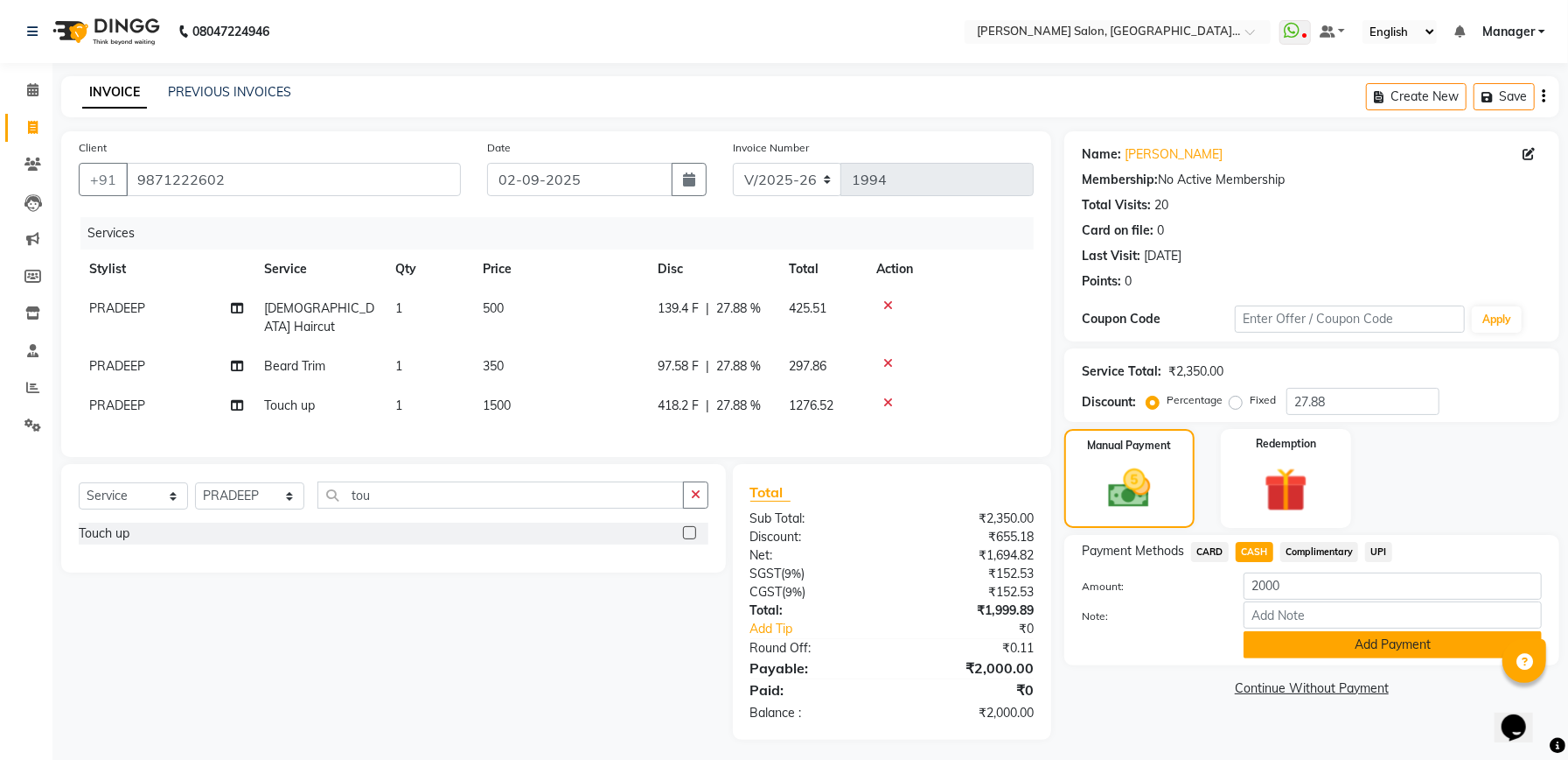
click at [1415, 645] on button "Add Payment" at bounding box center [1392, 644] width 298 height 27
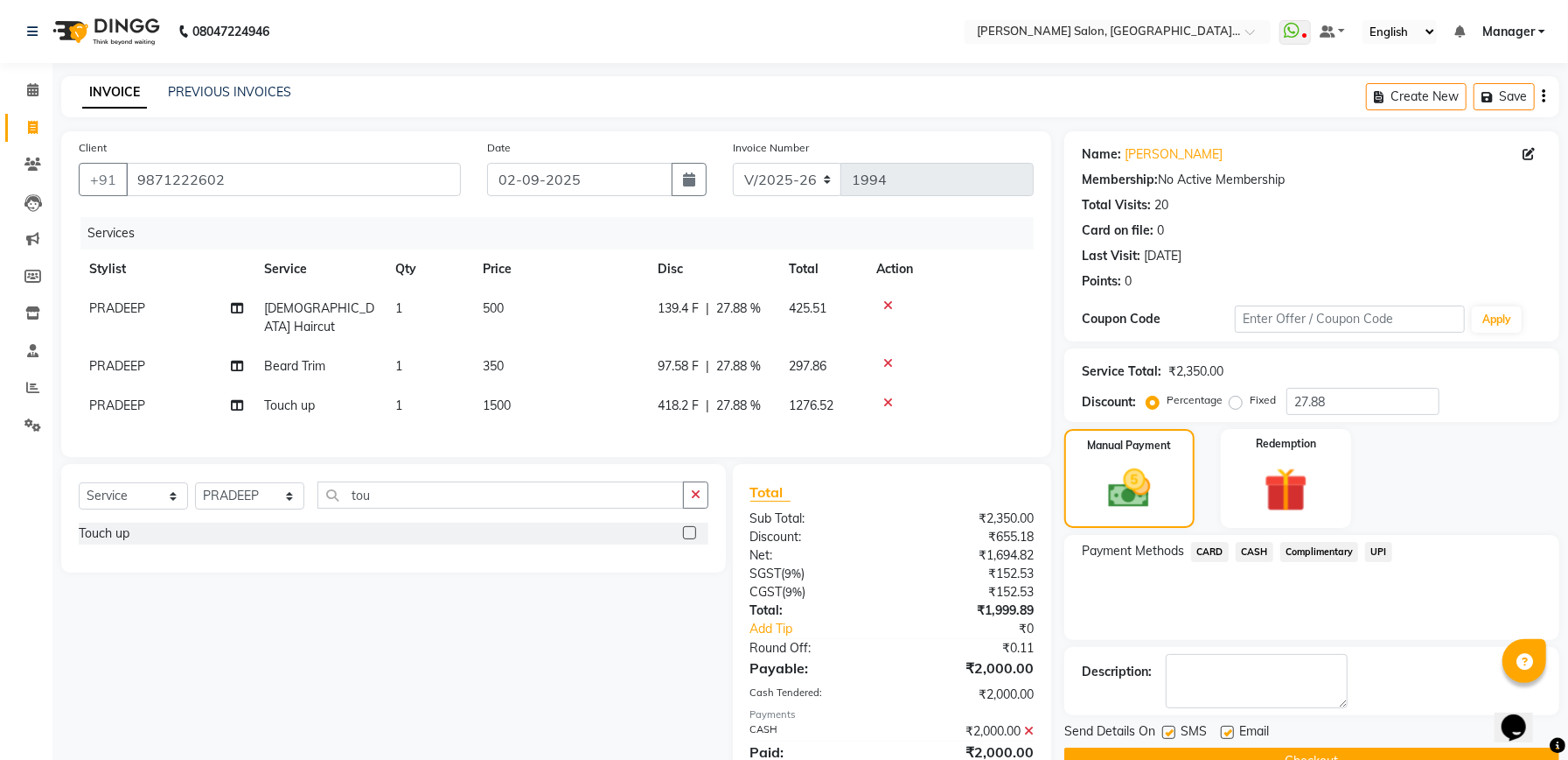
scroll to position [67, 0]
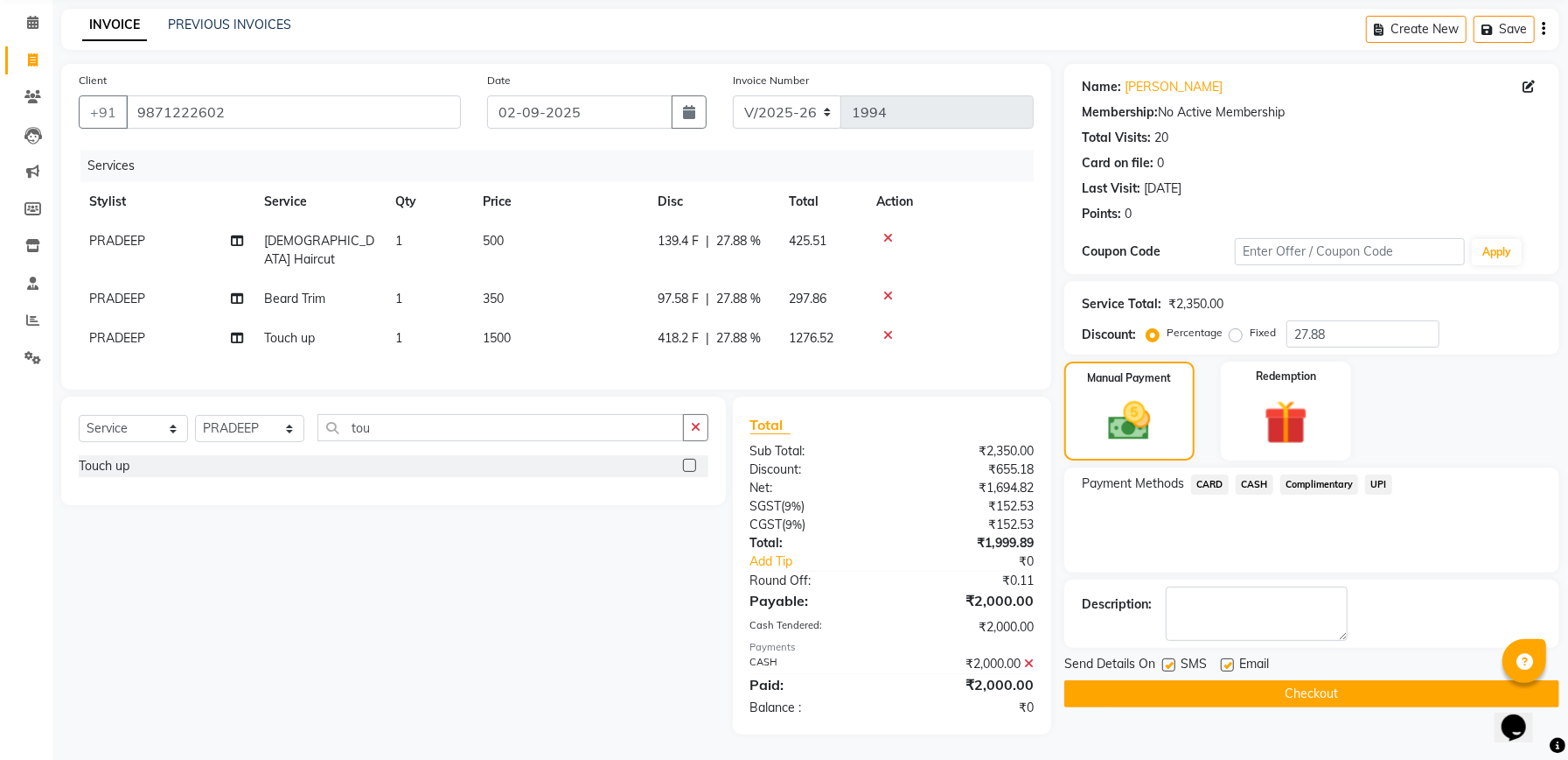
click at [1281, 683] on button "Checkout" at bounding box center [1312, 694] width 495 height 27
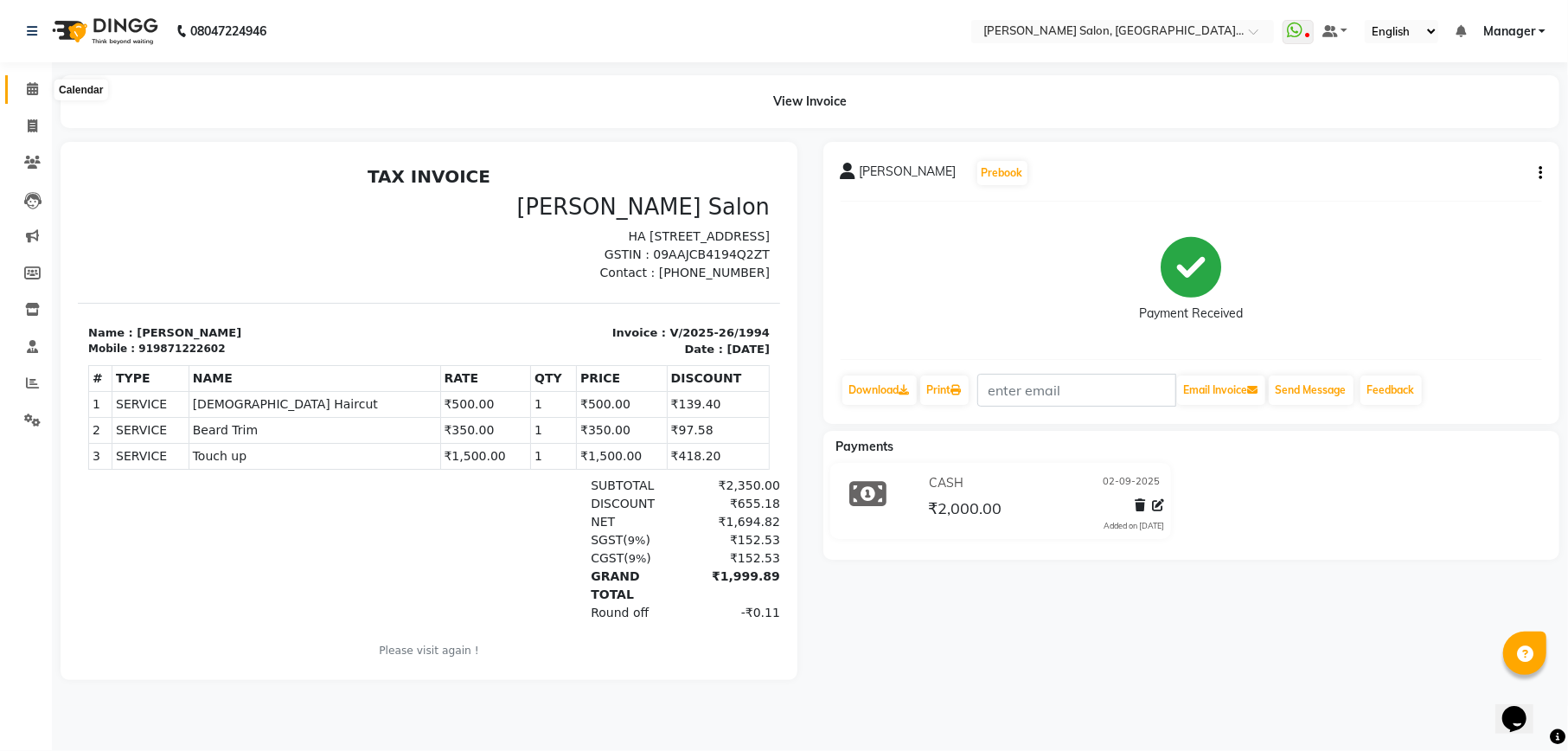
click at [35, 88] on icon at bounding box center [33, 89] width 12 height 13
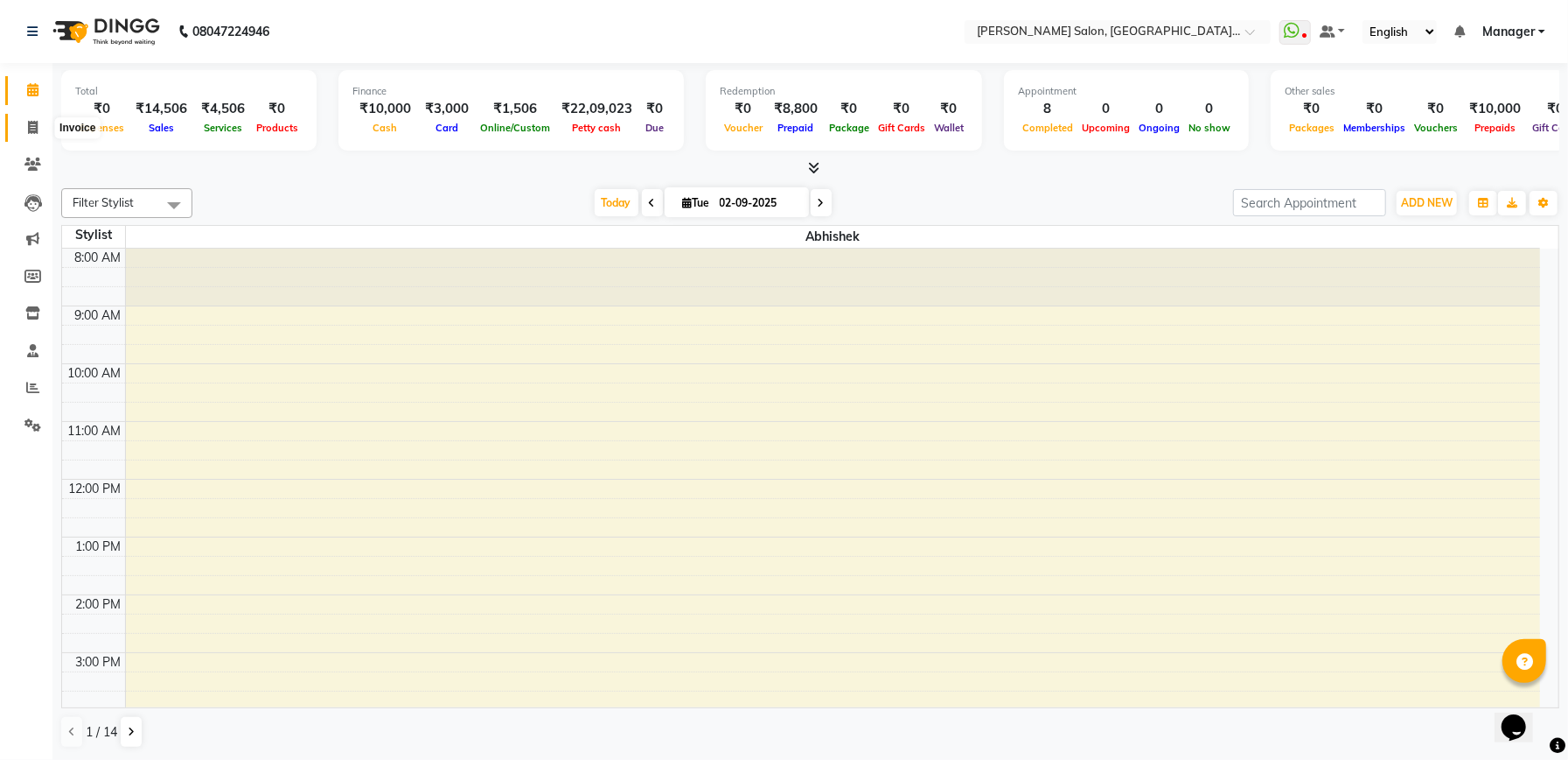
click at [33, 122] on icon at bounding box center [33, 127] width 10 height 14
select select "service"
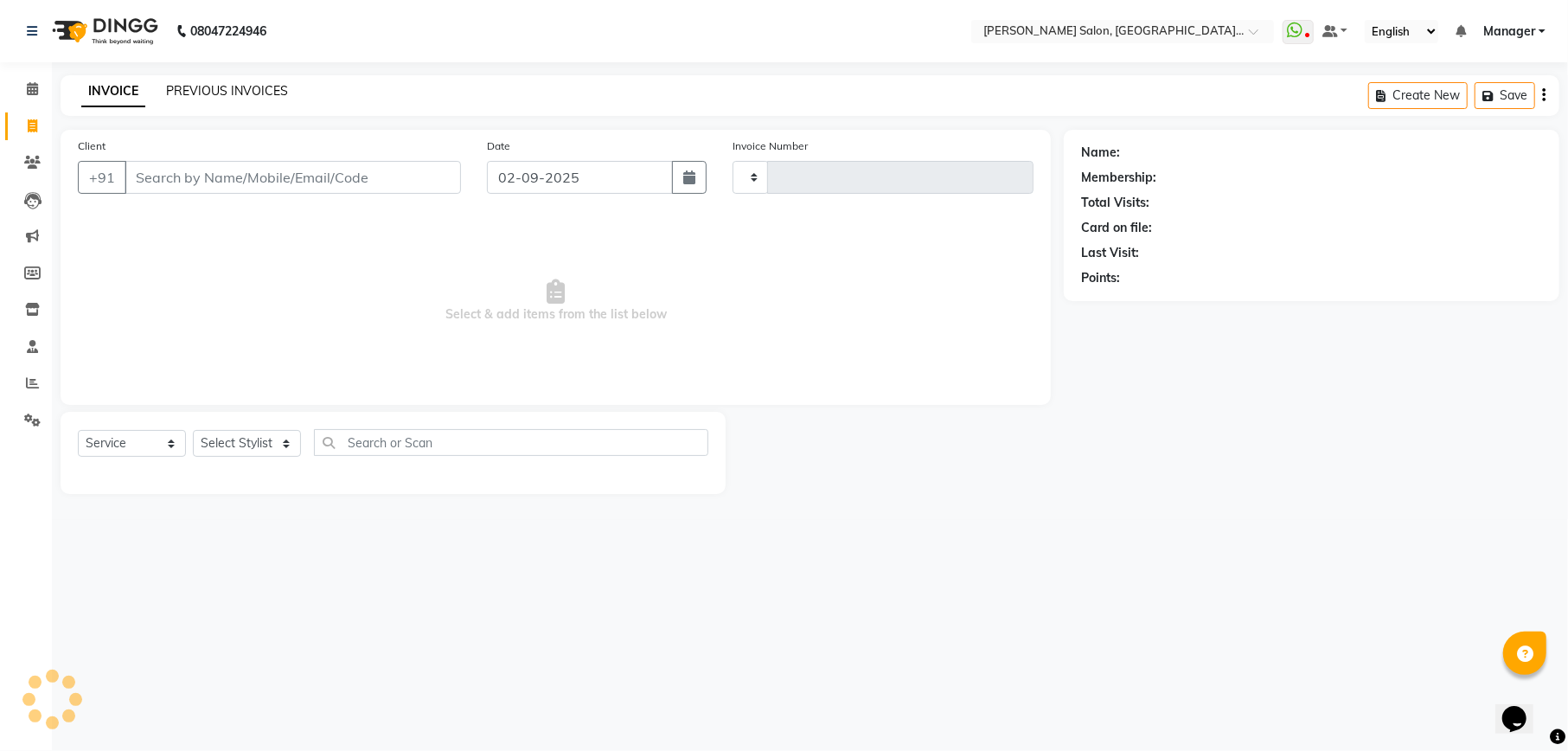
click at [257, 95] on link "PREVIOUS INVOICES" at bounding box center [227, 90] width 122 height 15
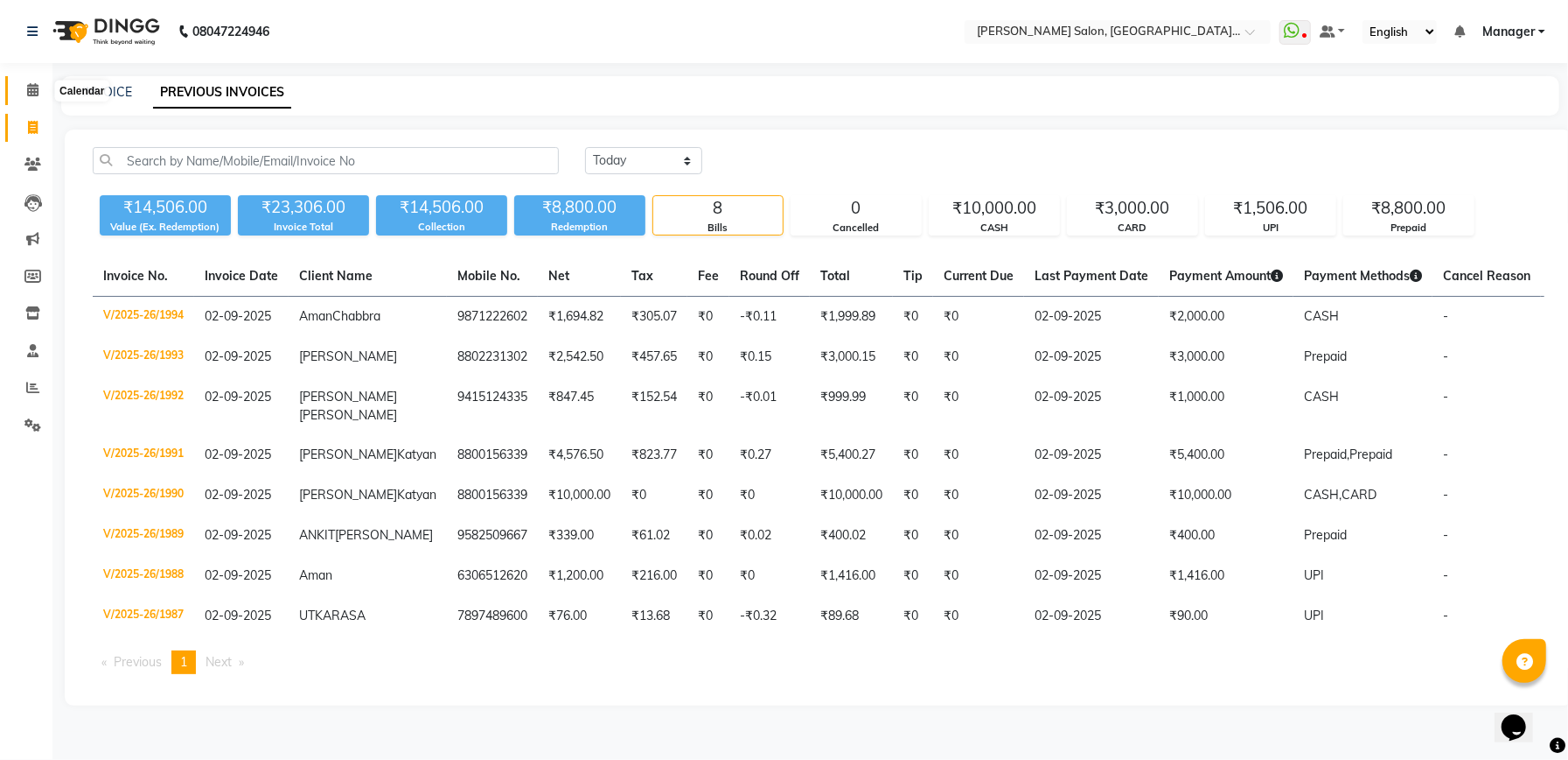
click at [33, 91] on icon at bounding box center [33, 90] width 12 height 14
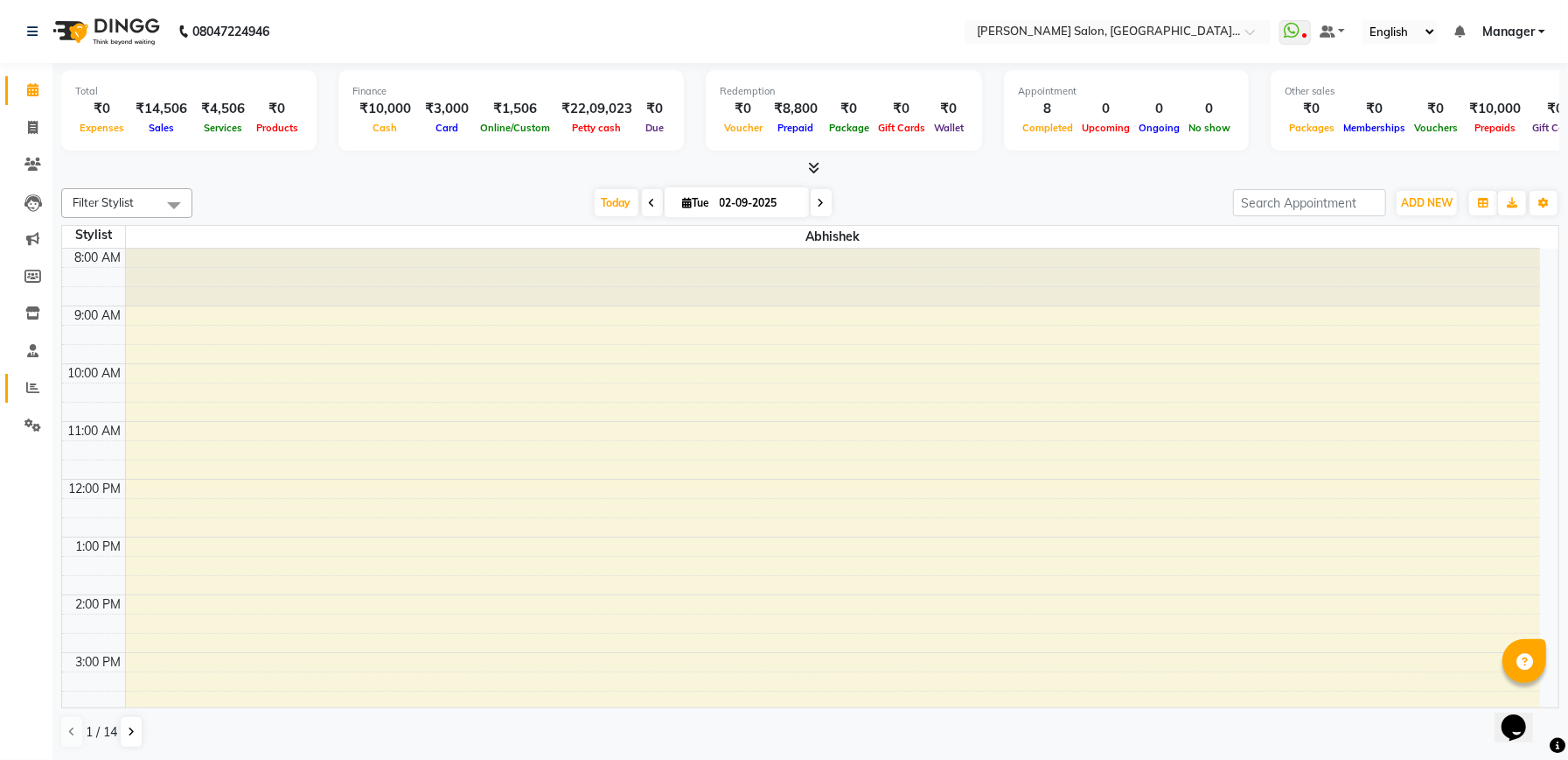
click at [32, 375] on link "Reports" at bounding box center [25, 388] width 42 height 29
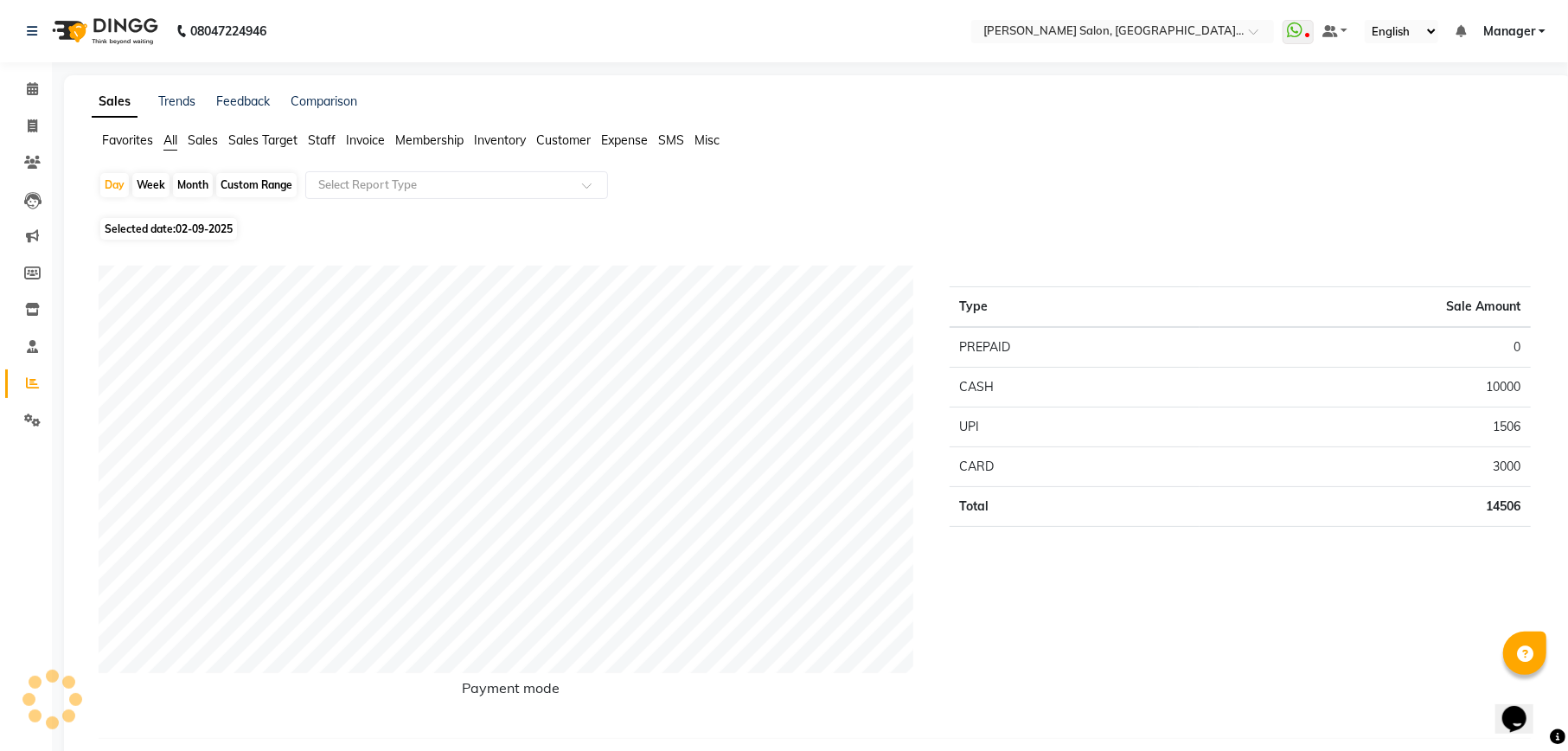
click at [332, 138] on span "Staff" at bounding box center [322, 140] width 28 height 15
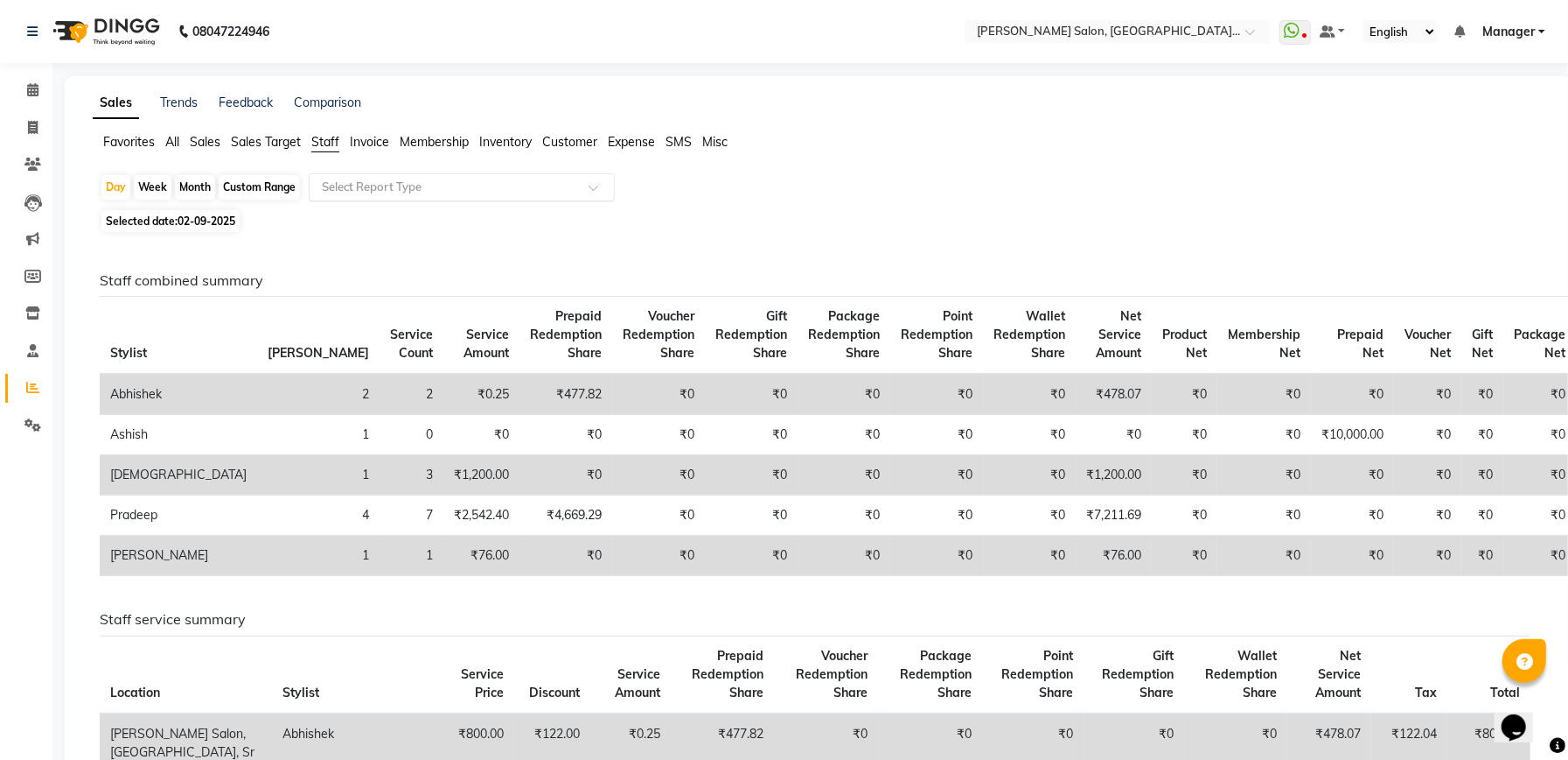
click at [425, 175] on div "Select Report Type" at bounding box center [461, 187] width 306 height 28
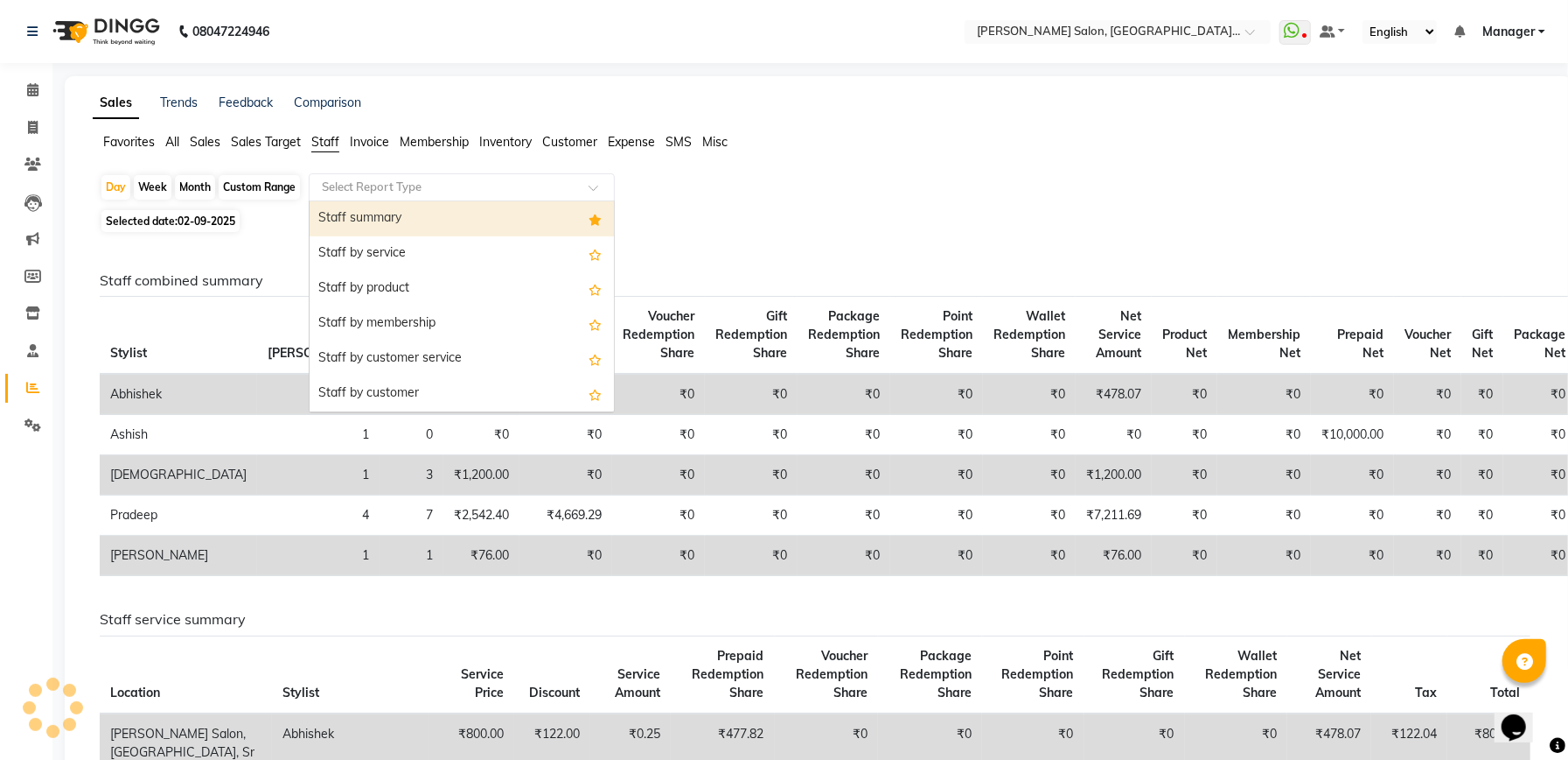
click at [404, 221] on div "Staff summary" at bounding box center [461, 219] width 304 height 35
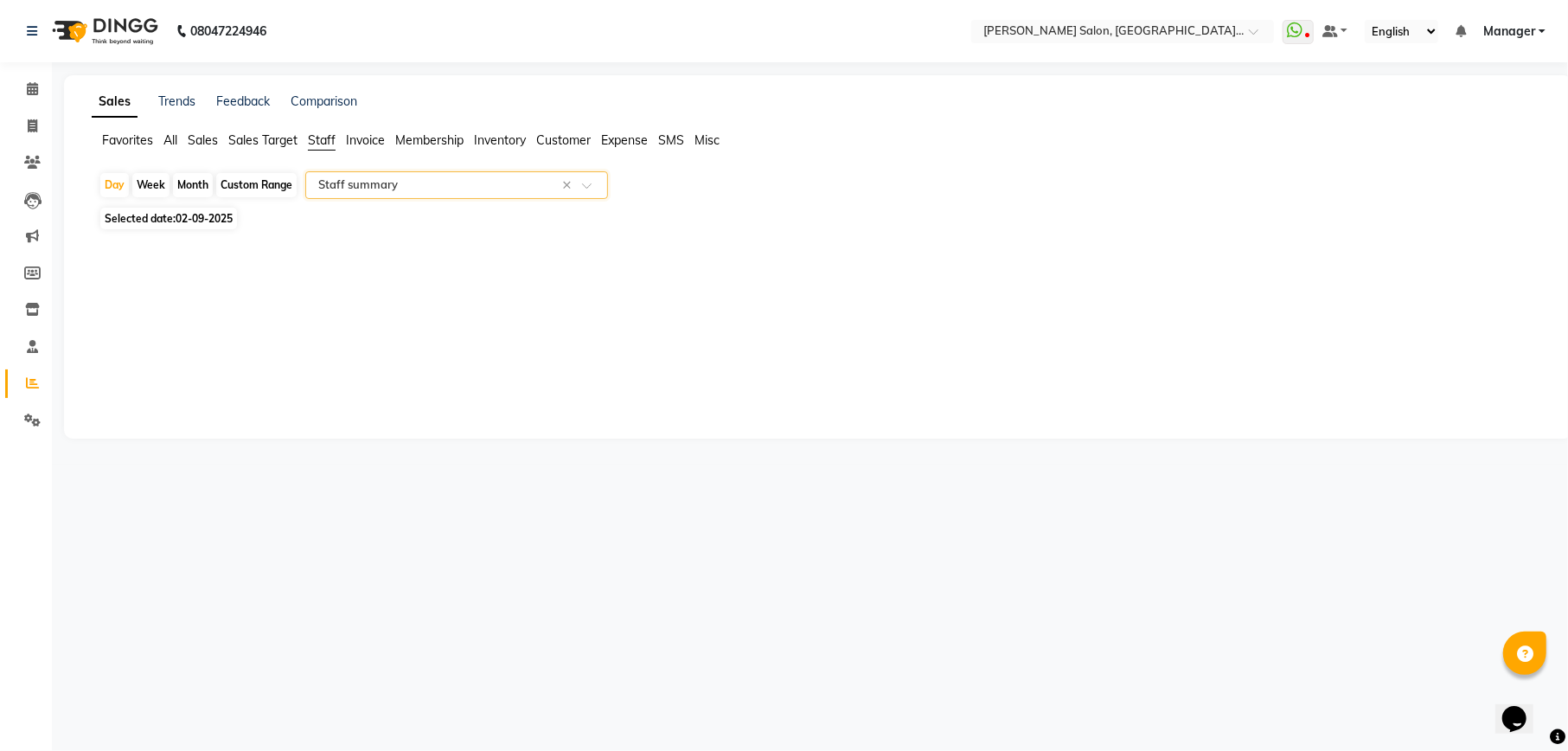
select select "csv"
click at [184, 220] on span "02-09-2025" at bounding box center [204, 219] width 57 height 13
select select "9"
select select "2025"
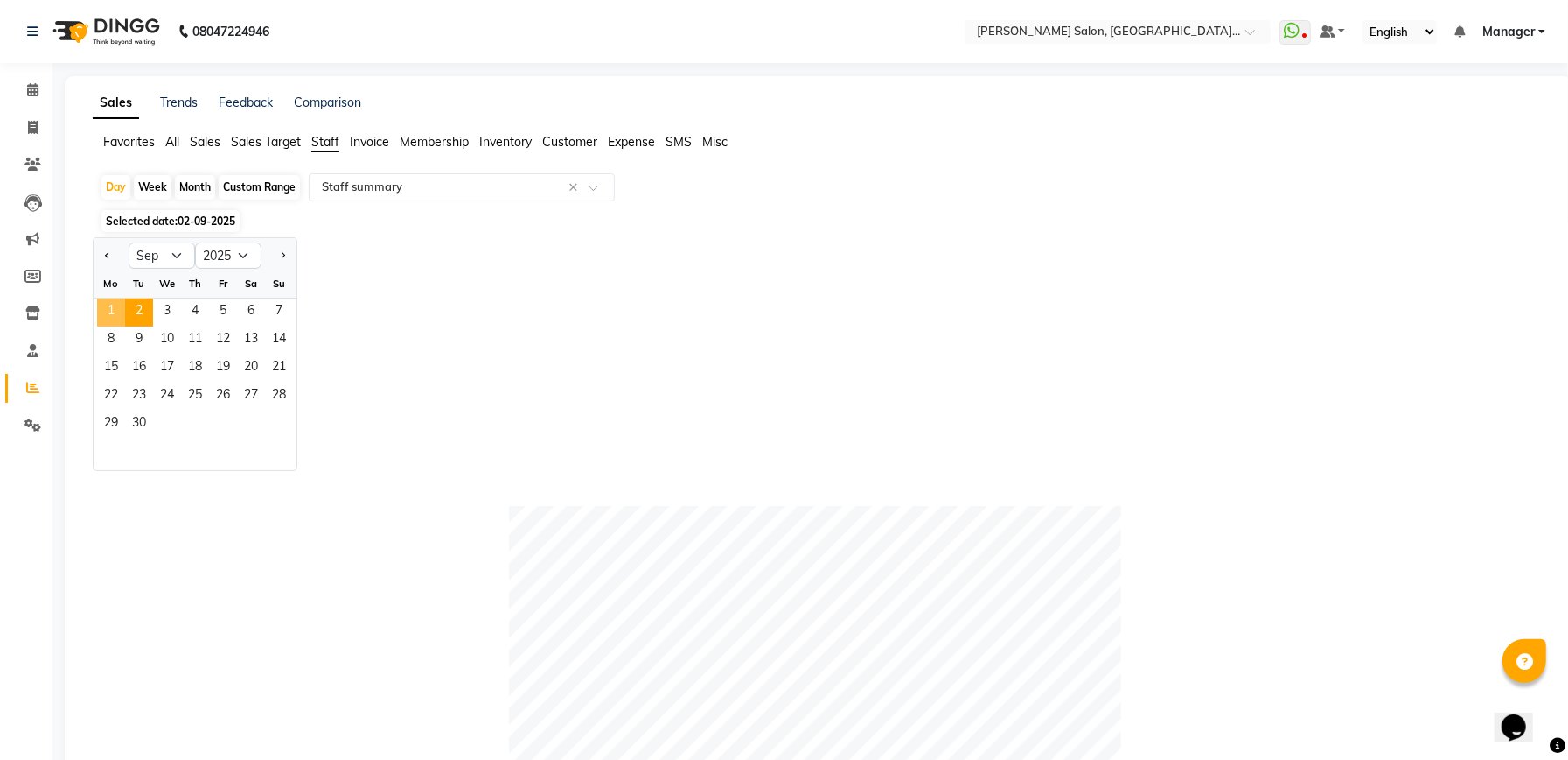
click at [116, 304] on span "1" at bounding box center [111, 312] width 28 height 28
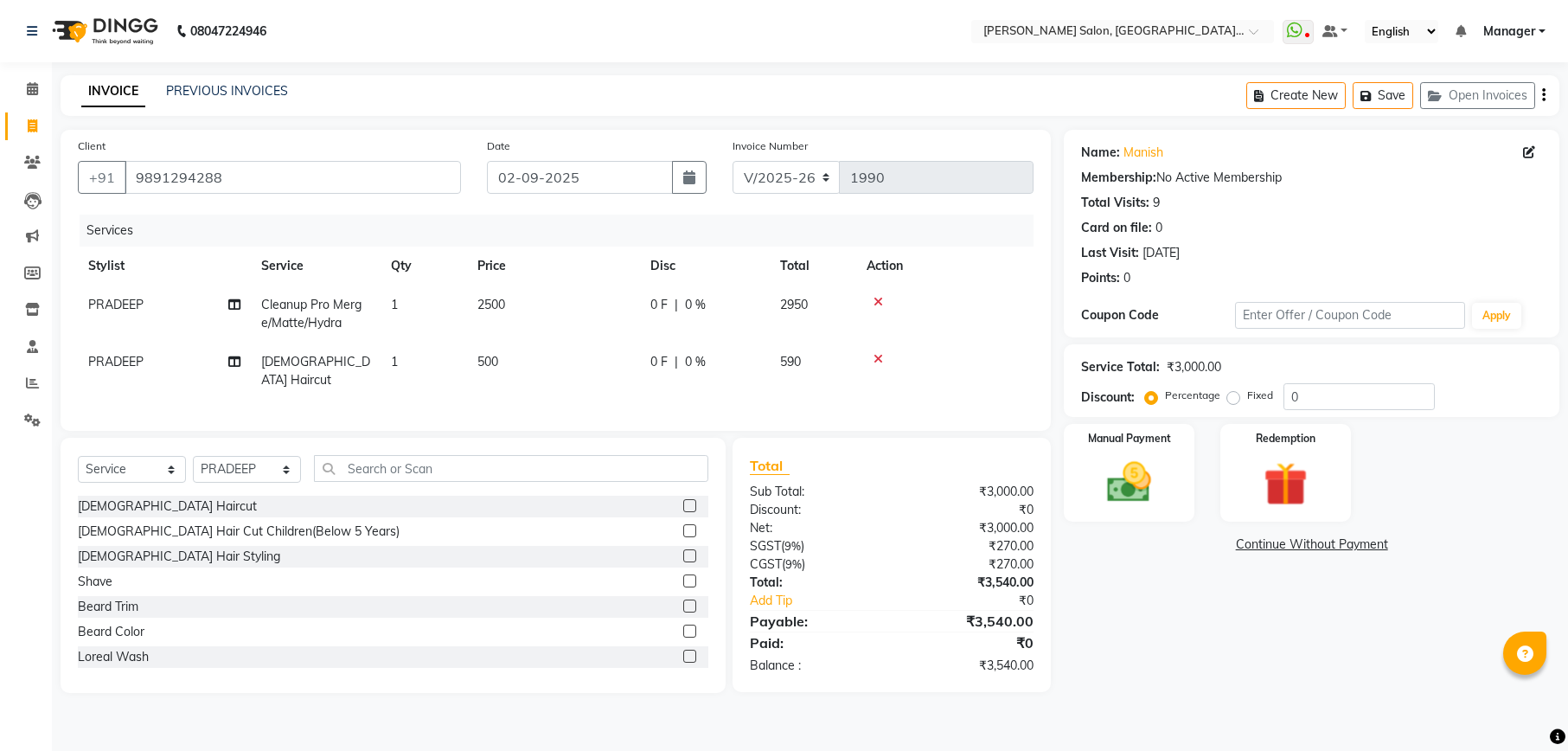
select select "6961"
select select "service"
select select "57330"
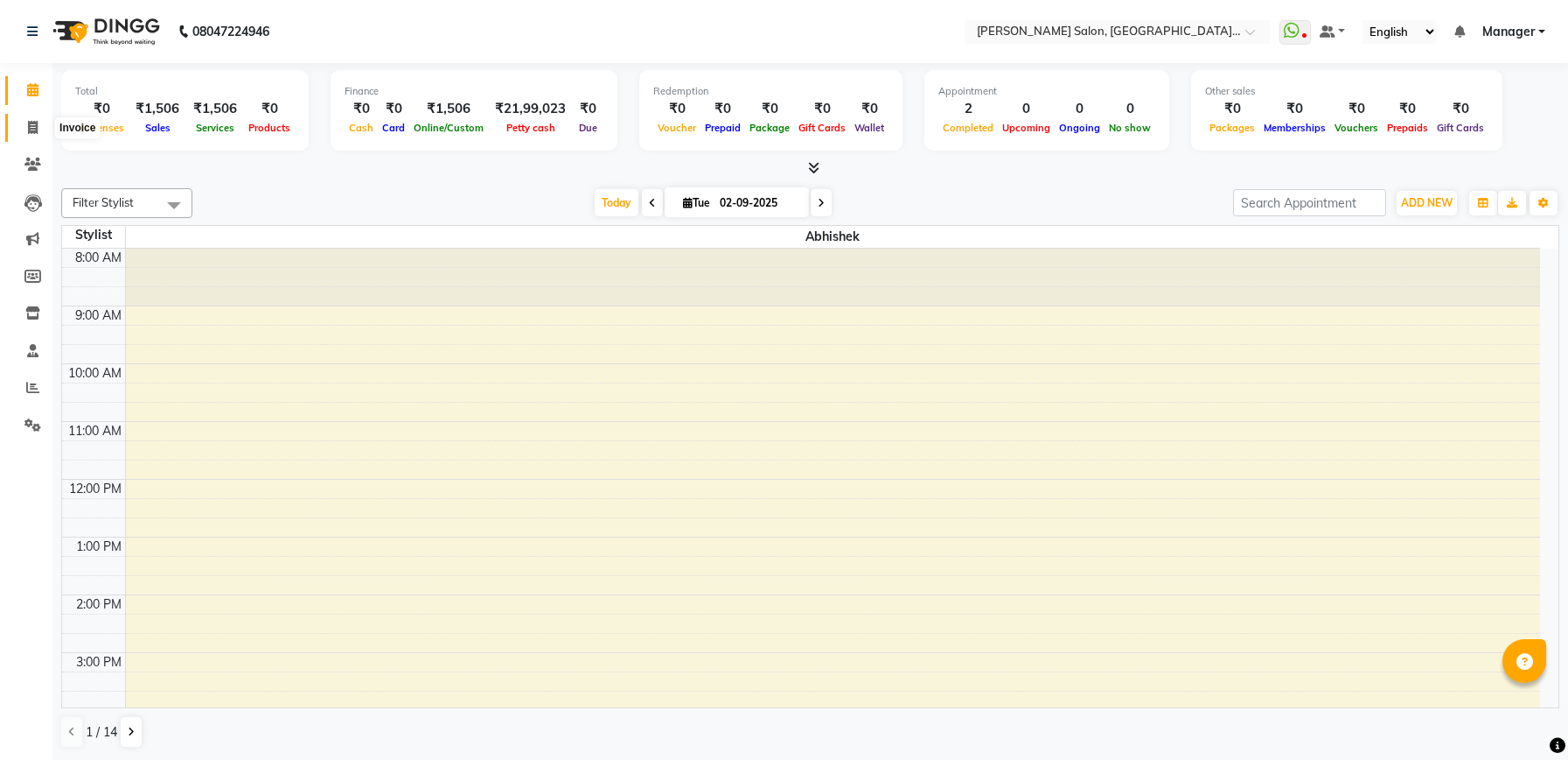
click at [32, 129] on icon at bounding box center [33, 127] width 10 height 14
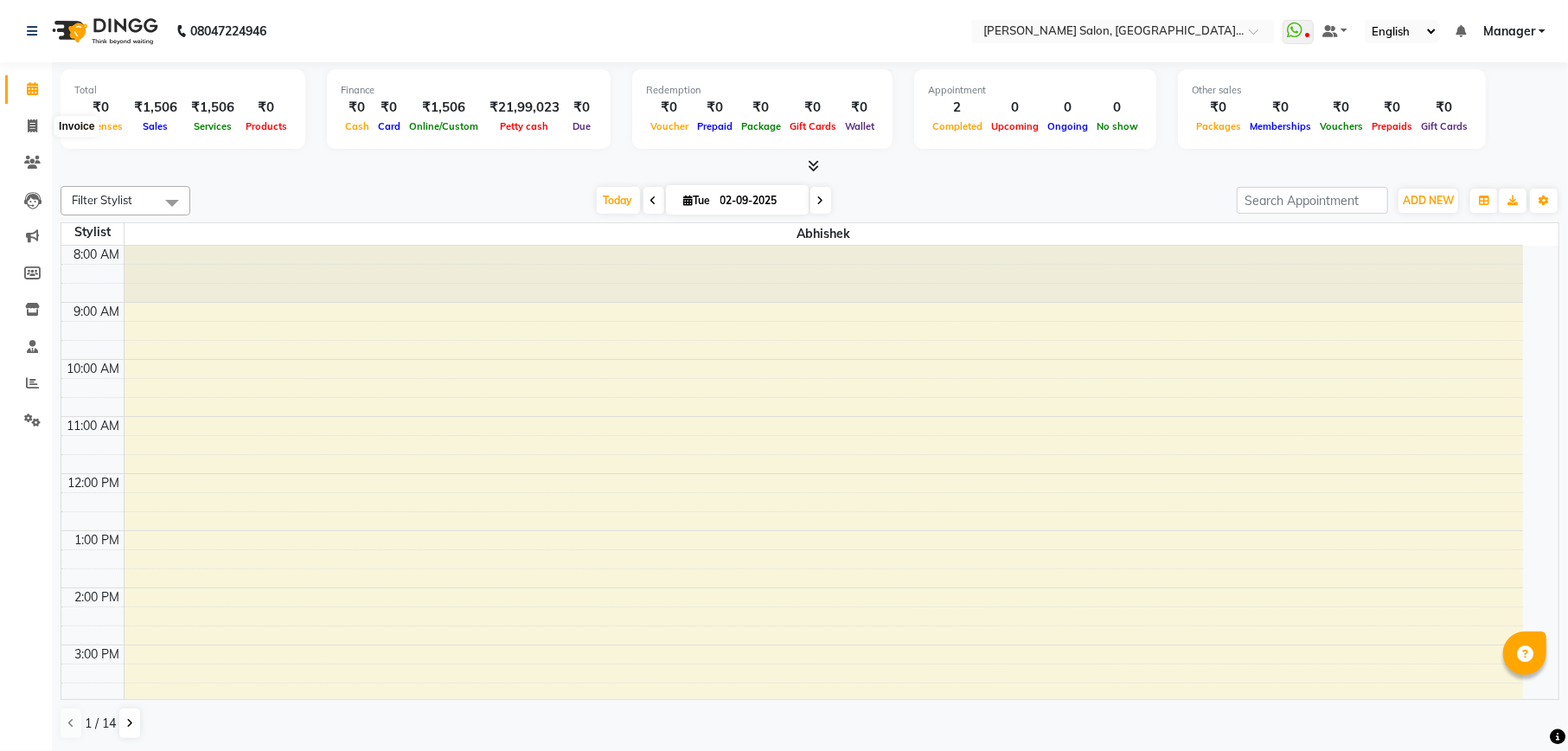
select select "6961"
select select "service"
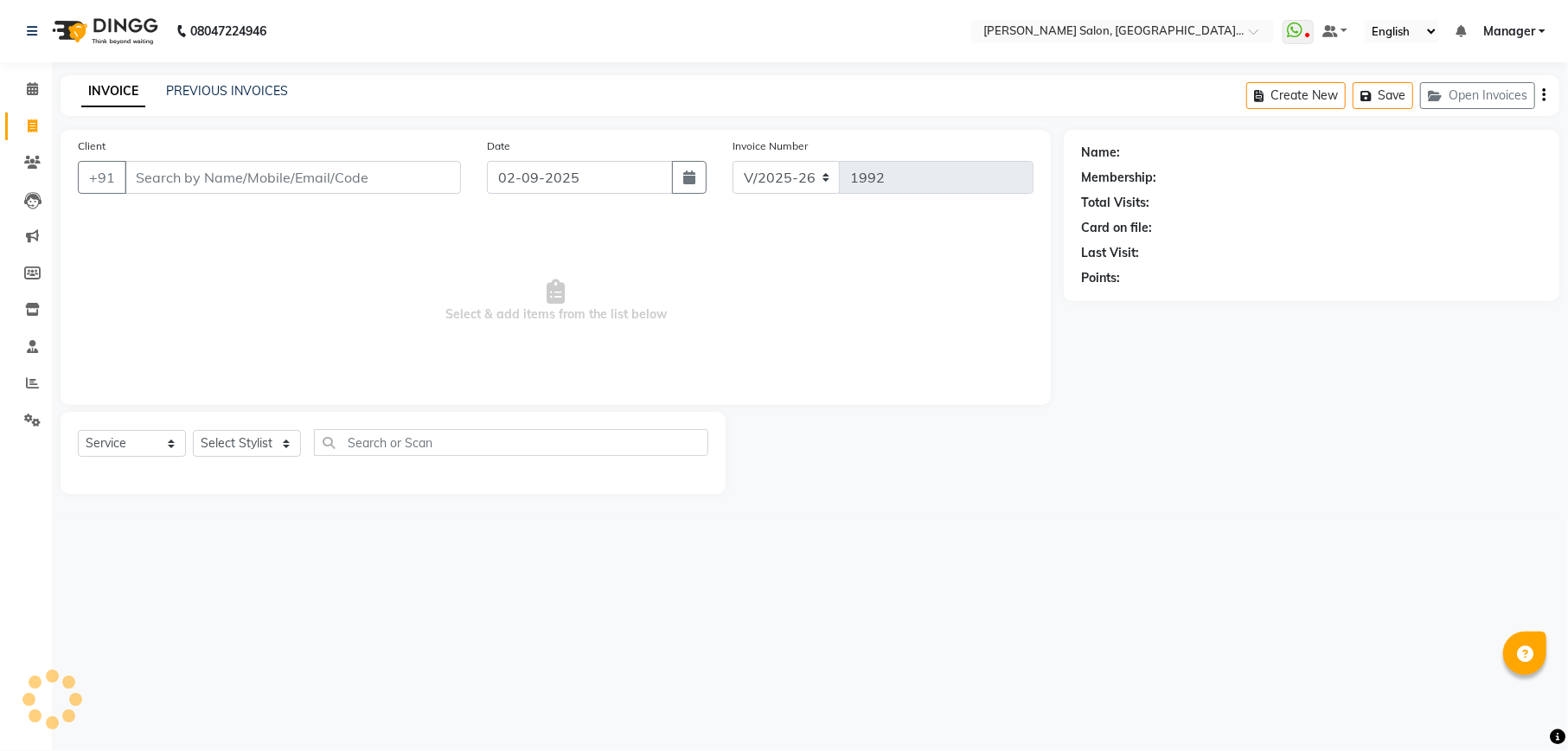
drag, startPoint x: 48, startPoint y: 126, endPoint x: 175, endPoint y: 184, distance: 139.6
click at [175, 184] on input "Client" at bounding box center [293, 177] width 336 height 33
click at [305, 178] on input "9838426678" at bounding box center [249, 177] width 248 height 33
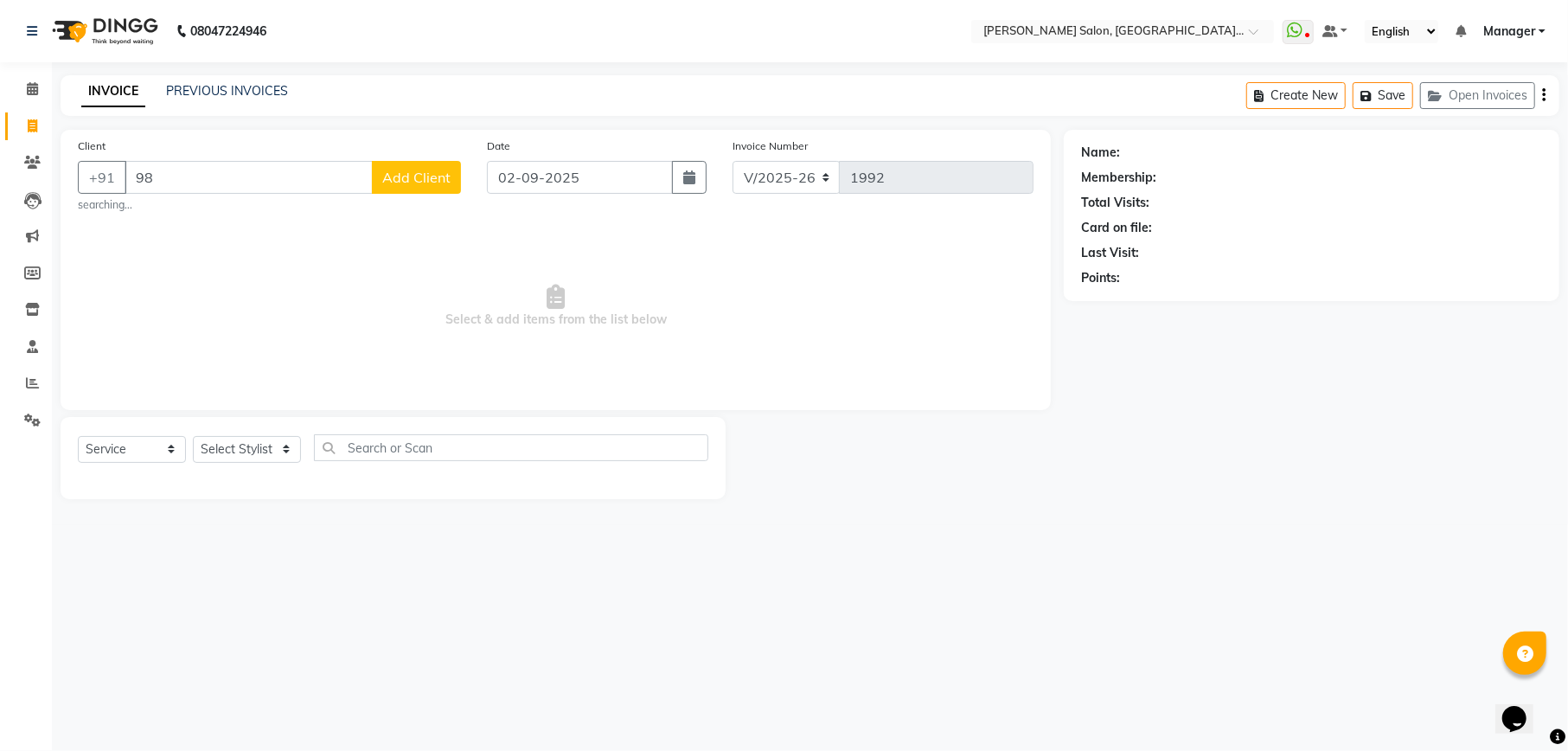
type input "9"
click at [271, 218] on span "9415124" at bounding box center [294, 217] width 61 height 17
type input "9415124335"
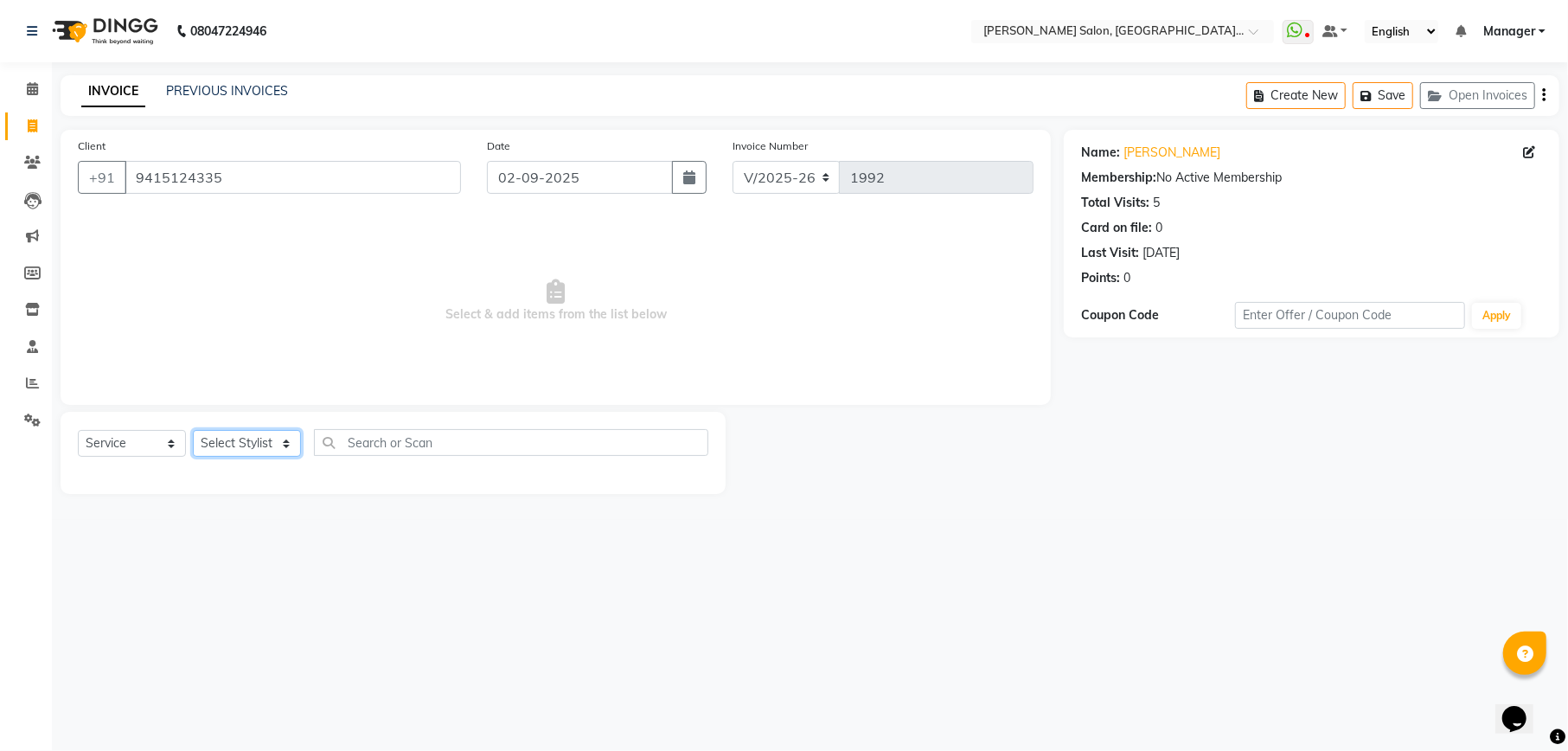
click at [271, 448] on select "Select Stylist Abhishek Ajay Akash Ashish Fayza Krishna Manager Manish NEGI Poo…" at bounding box center [247, 444] width 109 height 27
select select "57330"
click at [193, 430] on select "Select Stylist Abhishek Ajay Akash Ashish Fayza Krishna Manager Manish NEGI Poo…" at bounding box center [247, 444] width 109 height 27
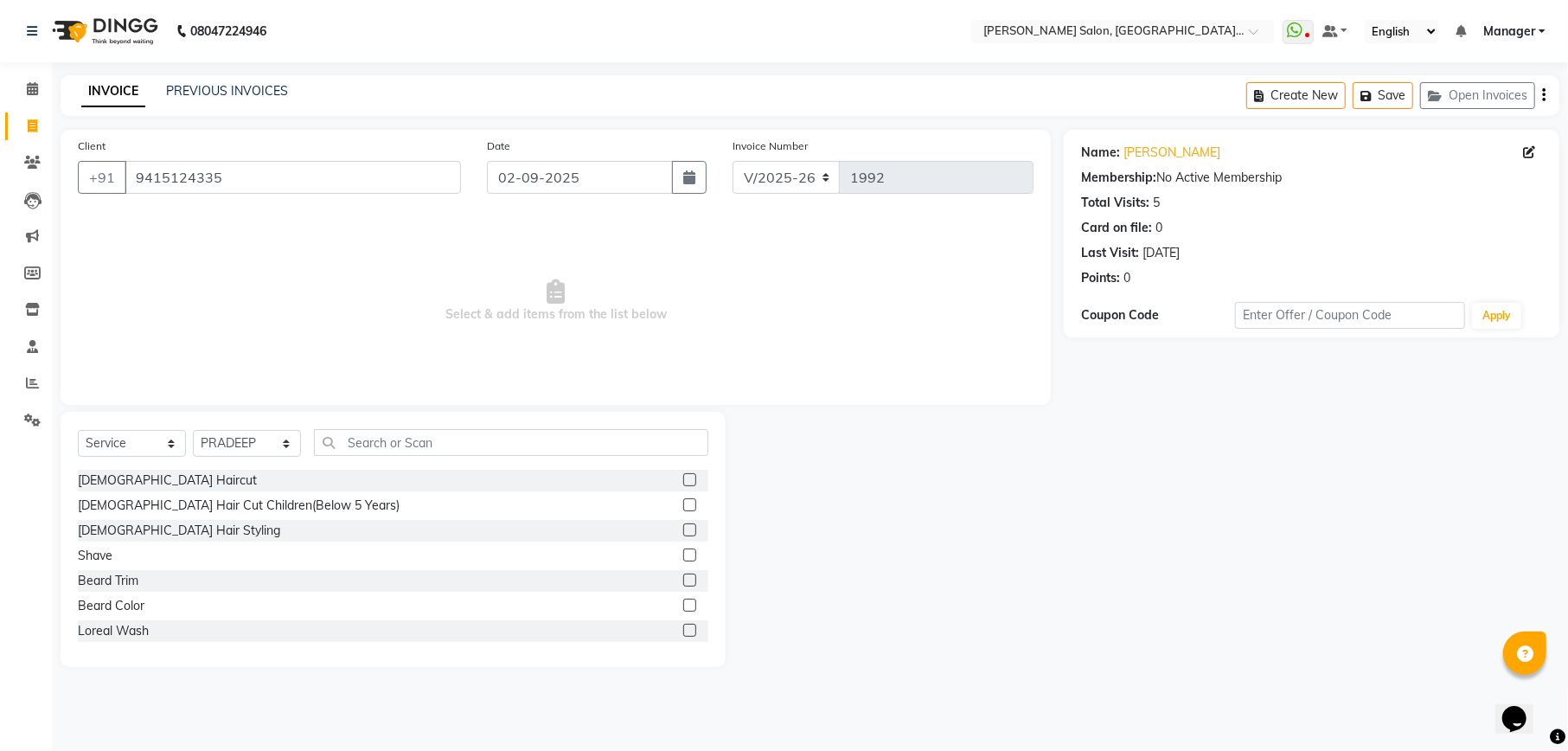
click at [683, 478] on label at bounding box center [690, 480] width 13 height 13
click at [683, 478] on input "checkbox" at bounding box center [689, 480] width 12 height 12
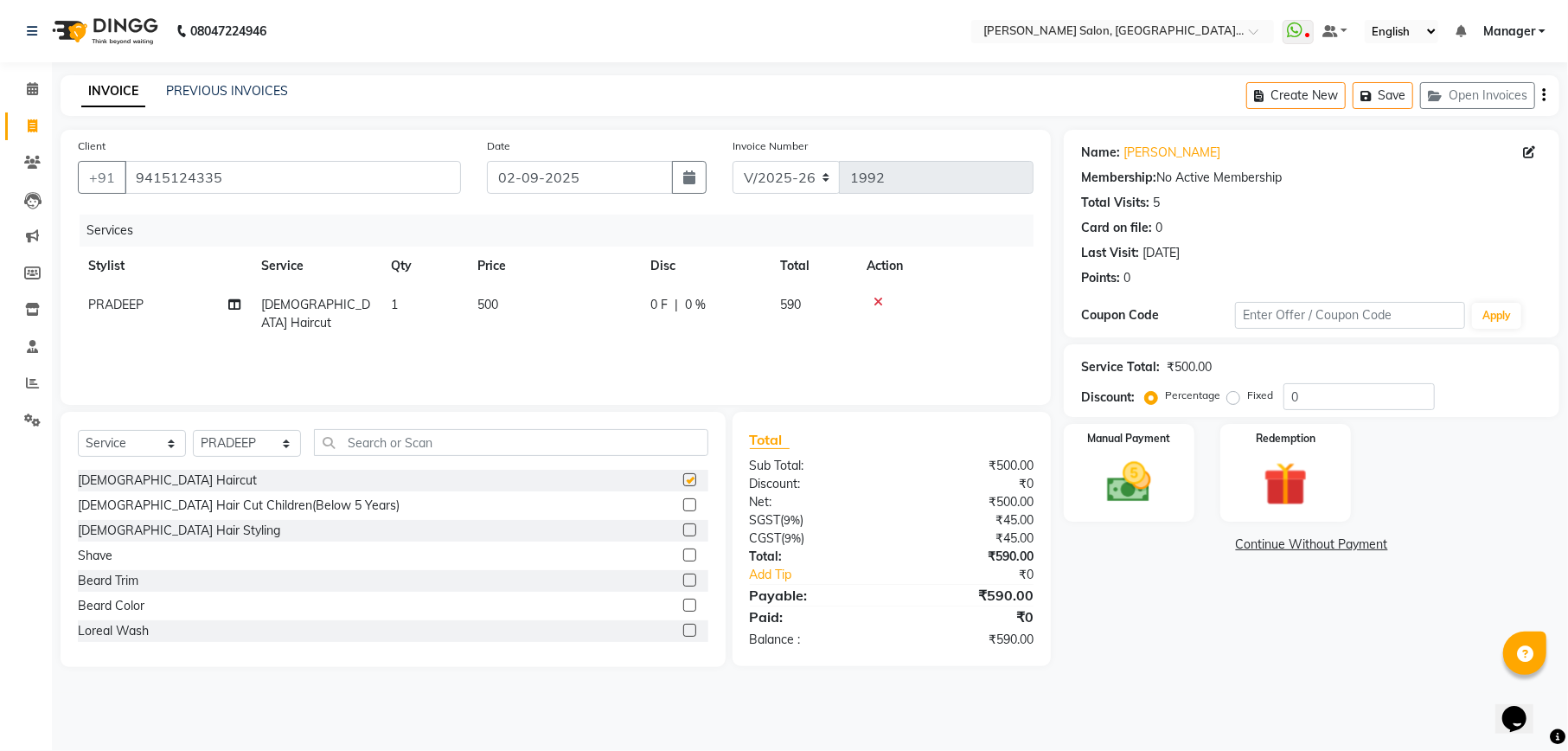
checkbox input "false"
click at [683, 583] on label at bounding box center [690, 580] width 13 height 13
click at [683, 583] on input "checkbox" at bounding box center [689, 581] width 12 height 12
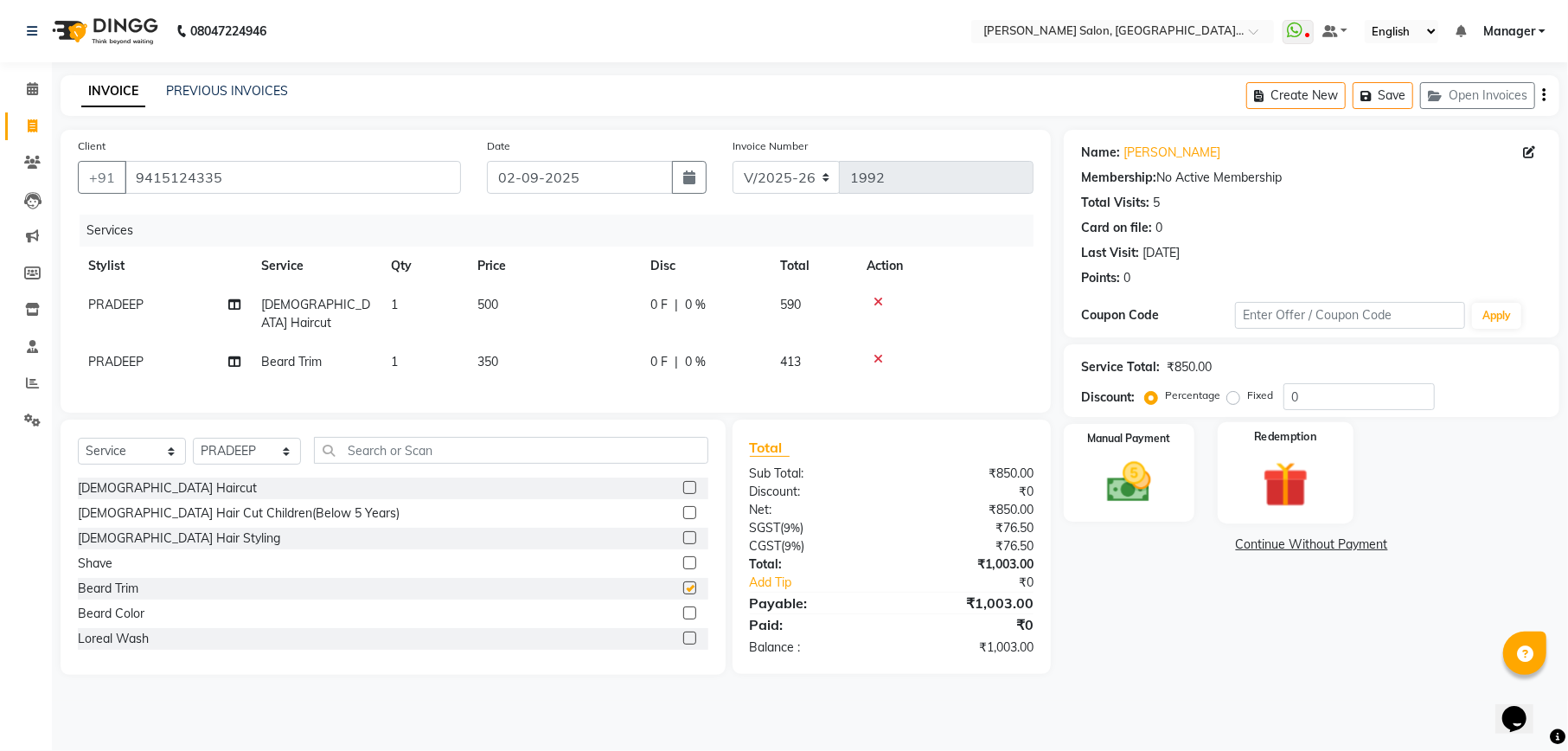
checkbox input "false"
click at [1180, 149] on link "[PERSON_NAME]" at bounding box center [1172, 152] width 97 height 18
click at [1377, 404] on input "0" at bounding box center [1360, 397] width 152 height 27
type input "0.3"
click at [1136, 486] on img at bounding box center [1128, 482] width 74 height 53
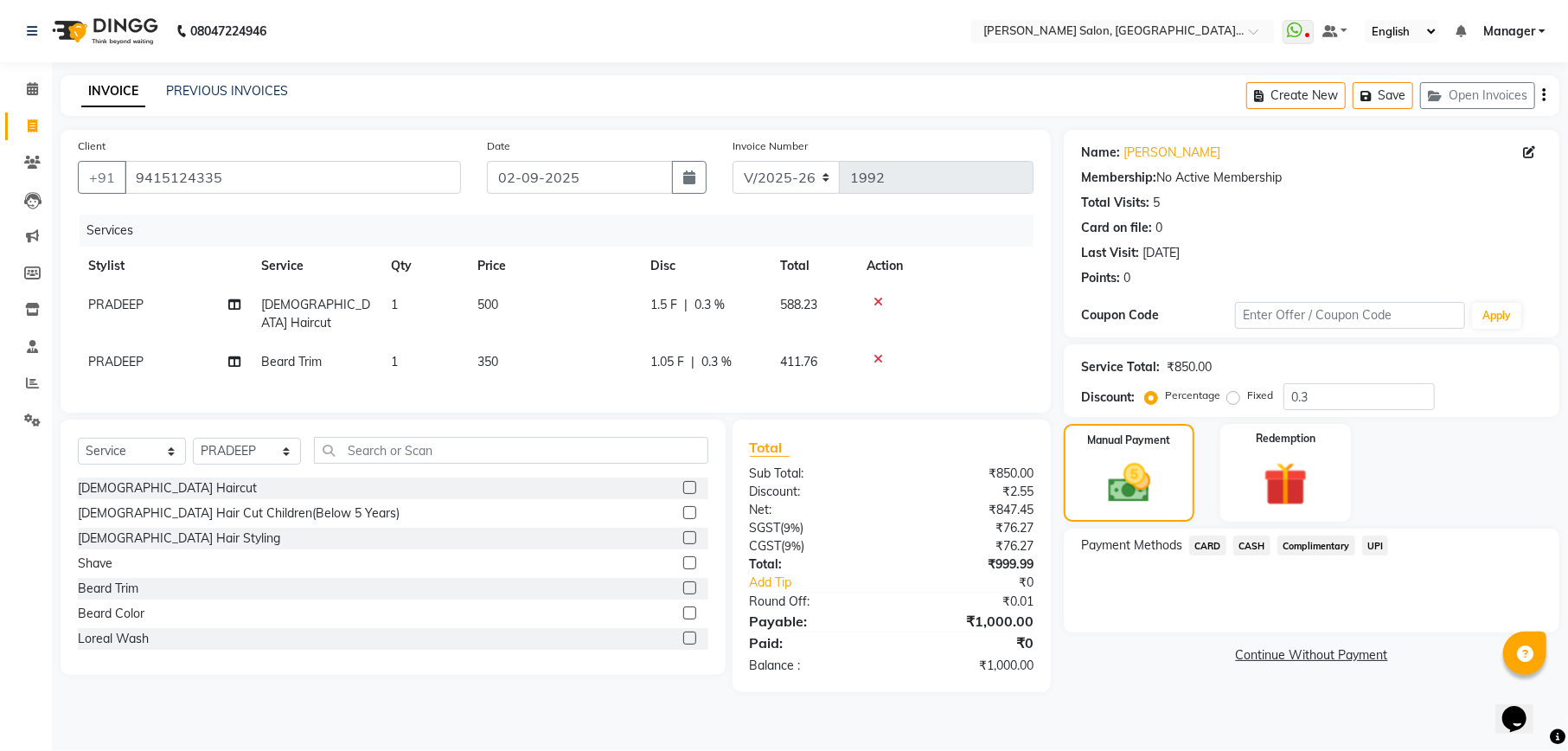
click at [1256, 546] on span "CASH" at bounding box center [1252, 545] width 37 height 20
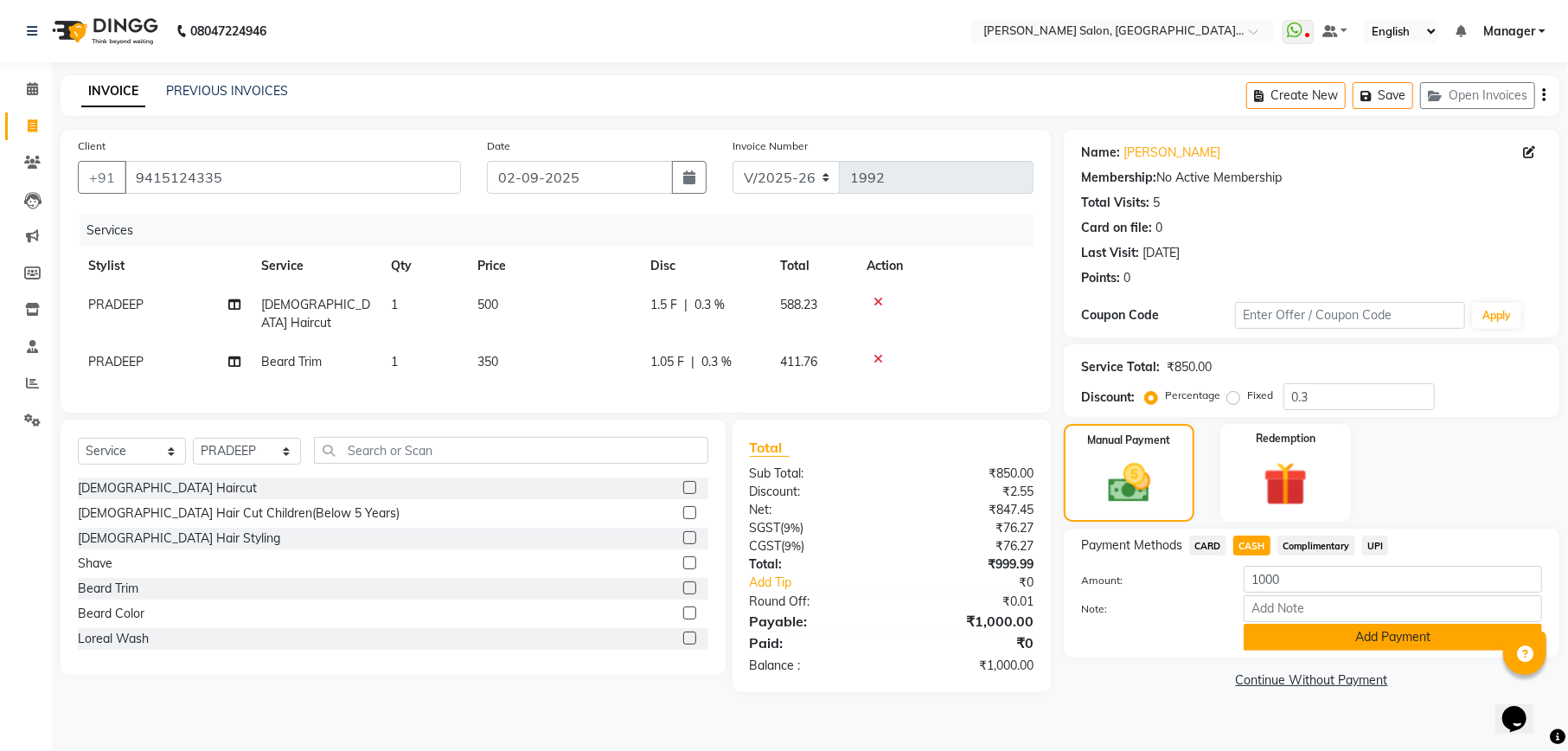
click at [1403, 639] on button "Add Payment" at bounding box center [1393, 637] width 299 height 27
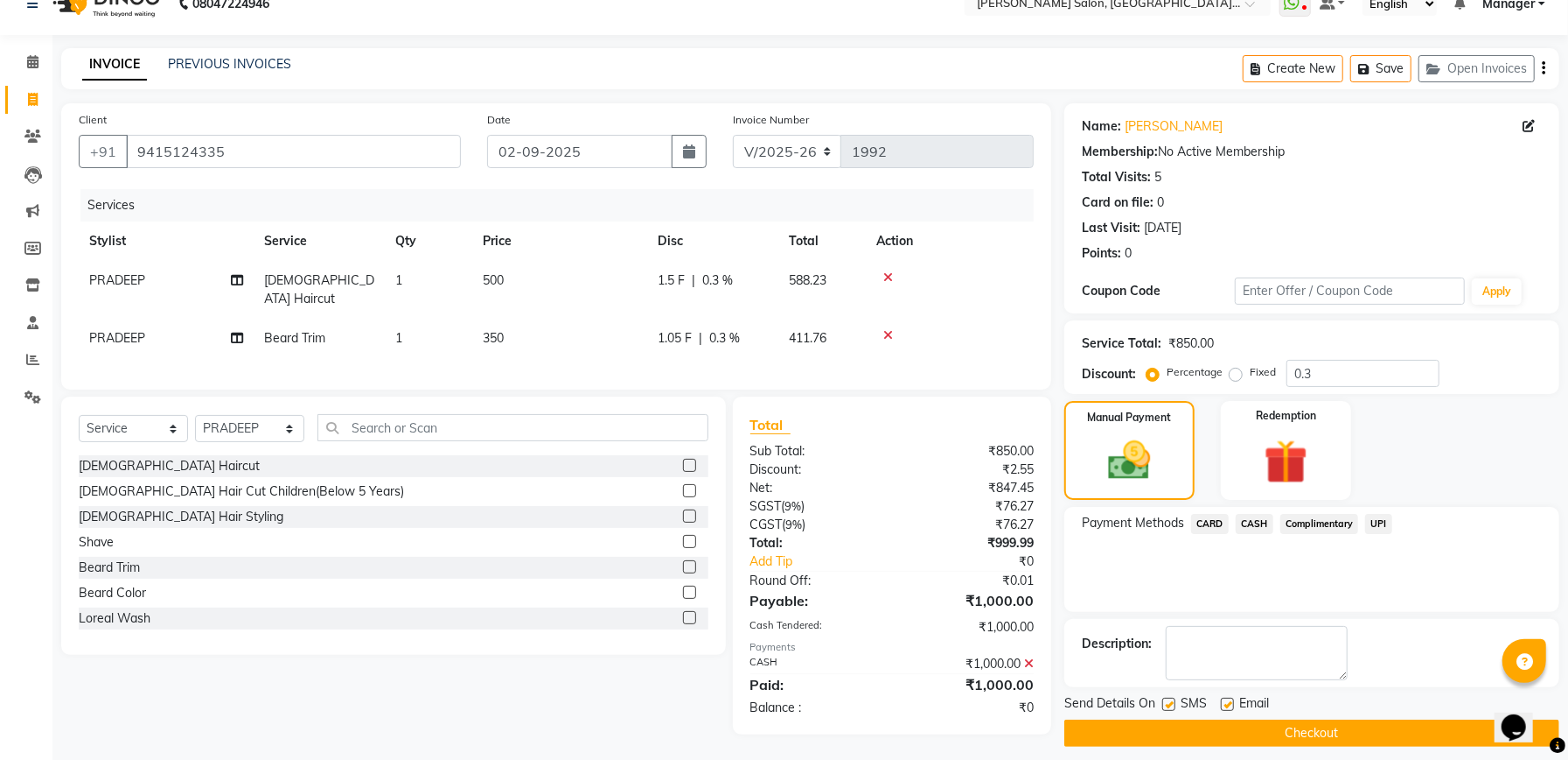
scroll to position [42, 0]
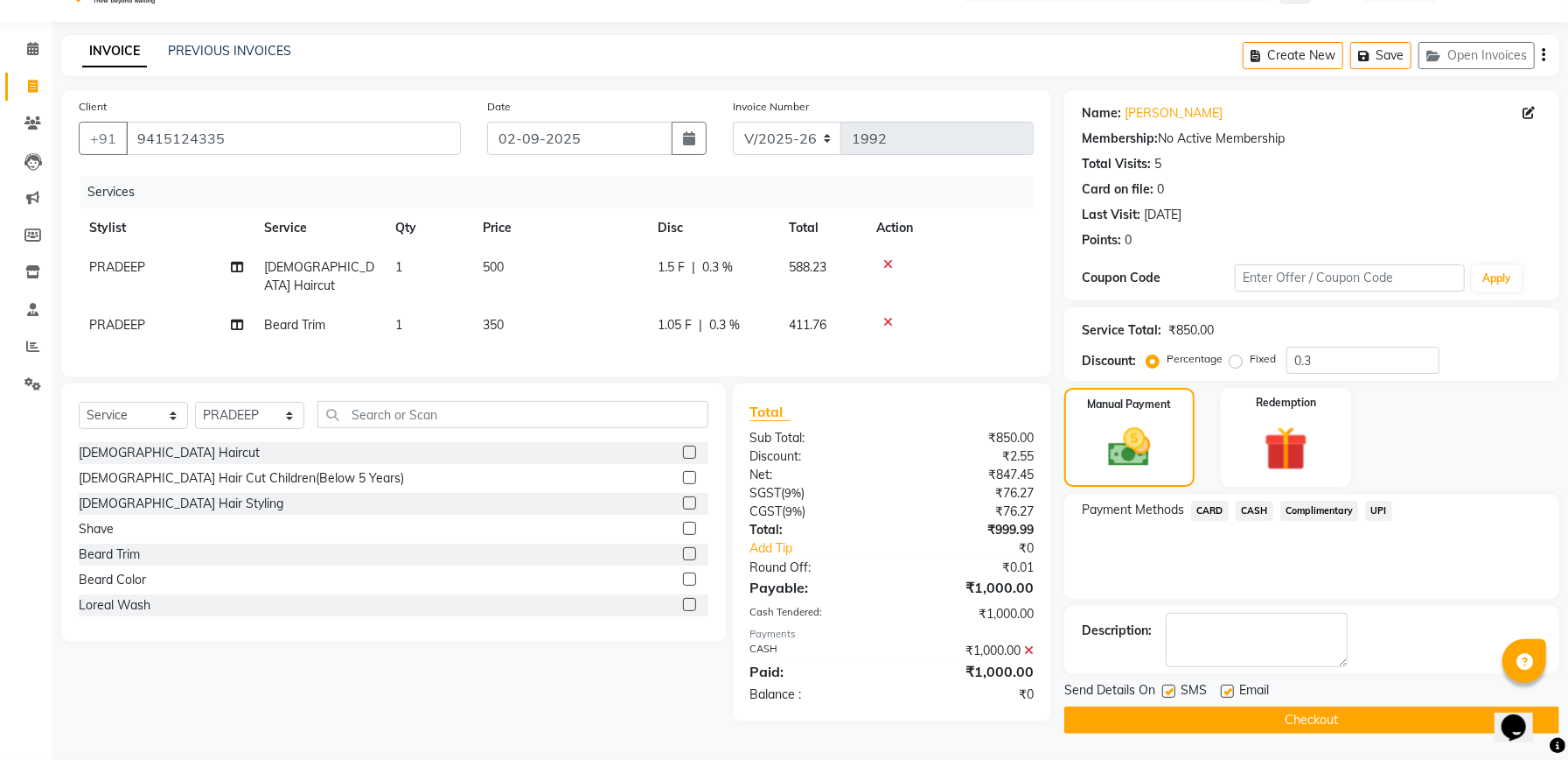
click at [1316, 725] on button "Checkout" at bounding box center [1312, 720] width 495 height 27
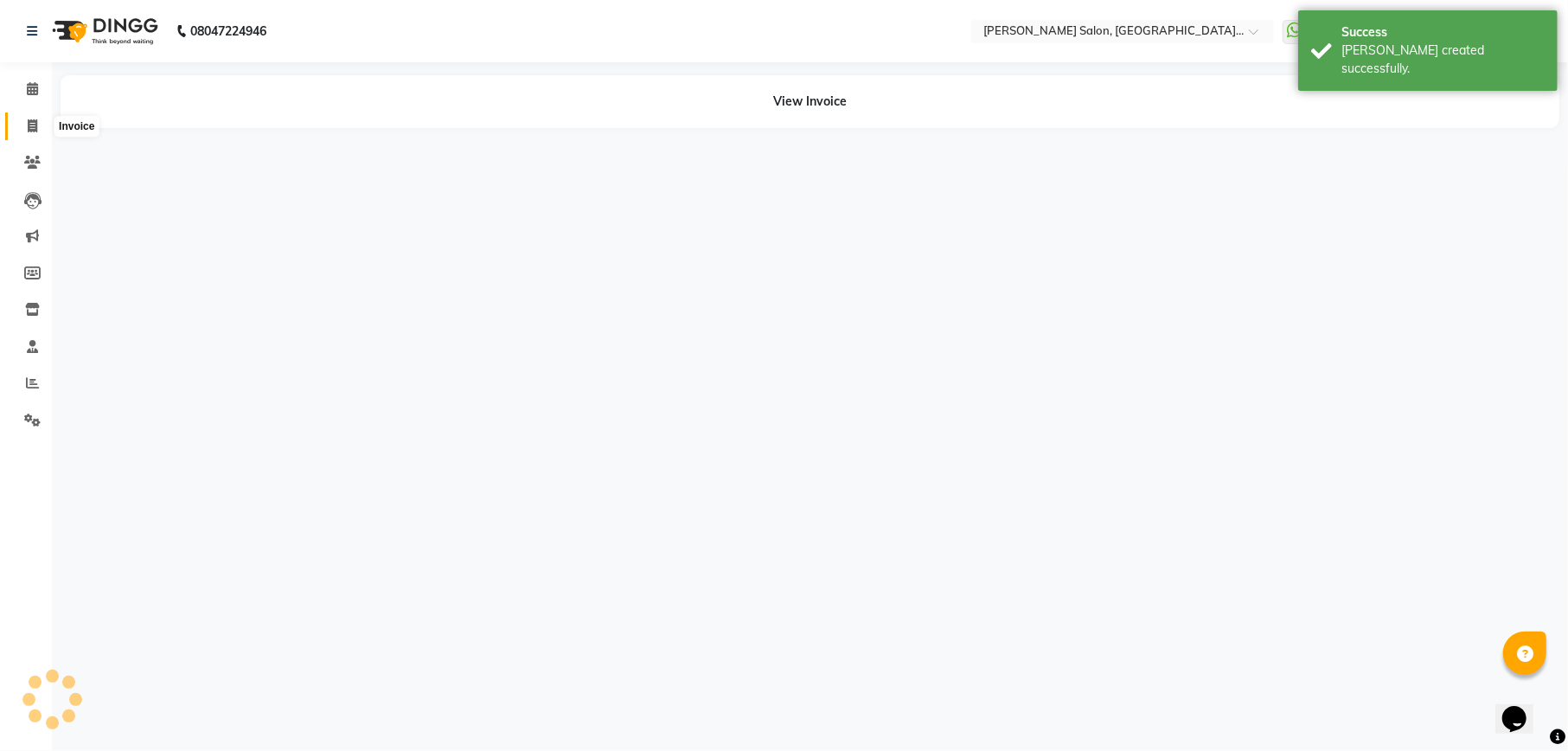
click at [30, 126] on icon at bounding box center [33, 126] width 10 height 13
select select "service"
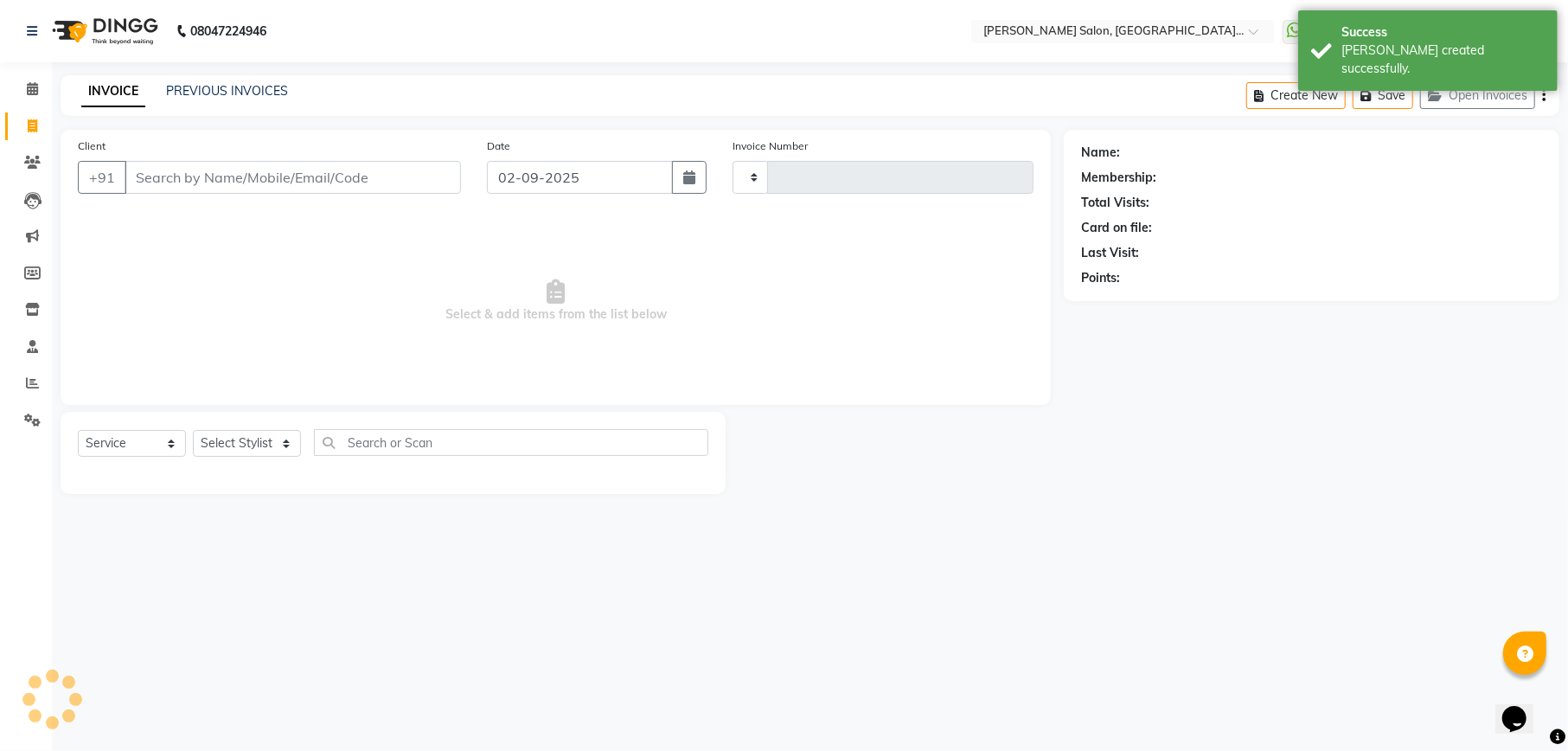
type input "1993"
select select "6961"
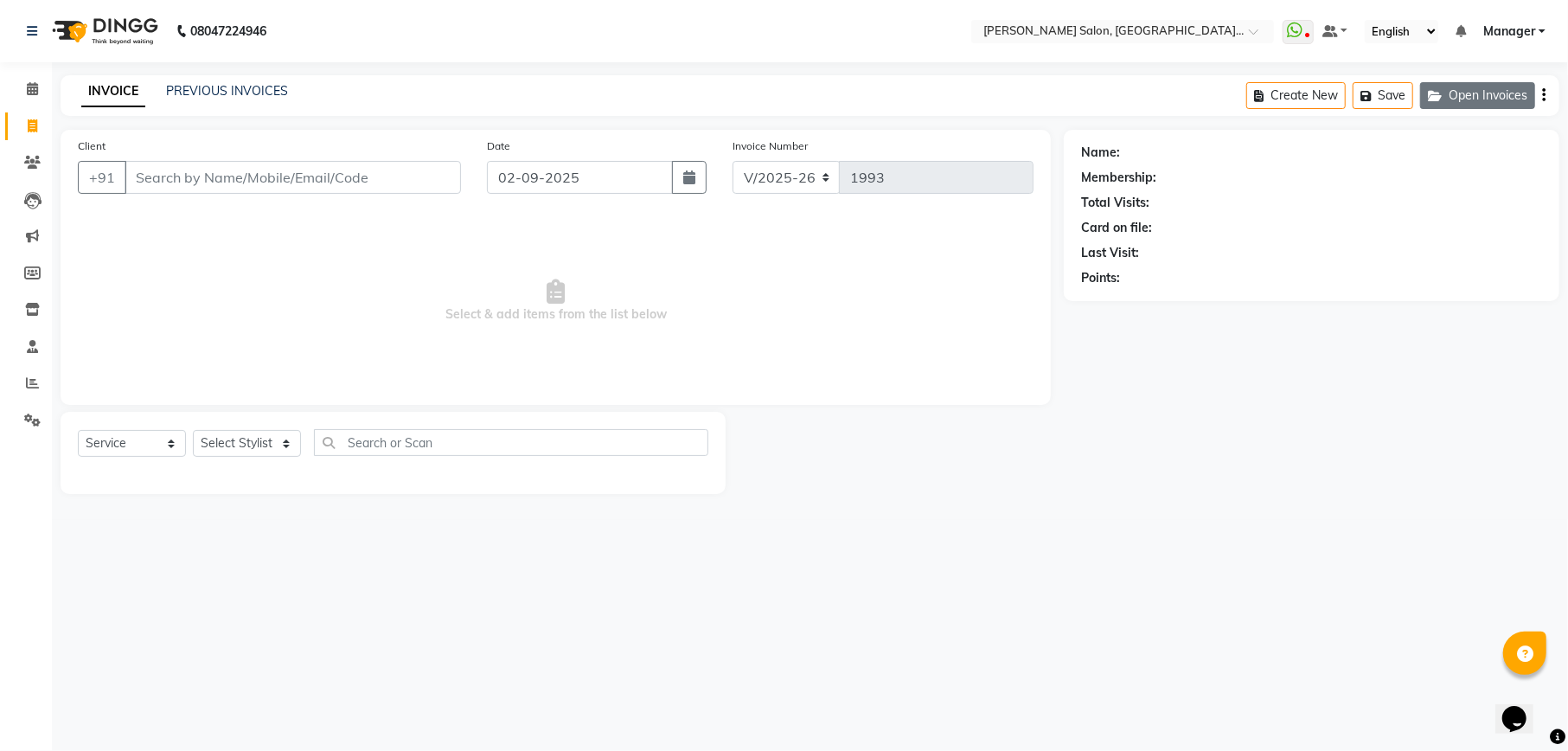
click at [1472, 91] on button "Open Invoices" at bounding box center [1478, 96] width 115 height 27
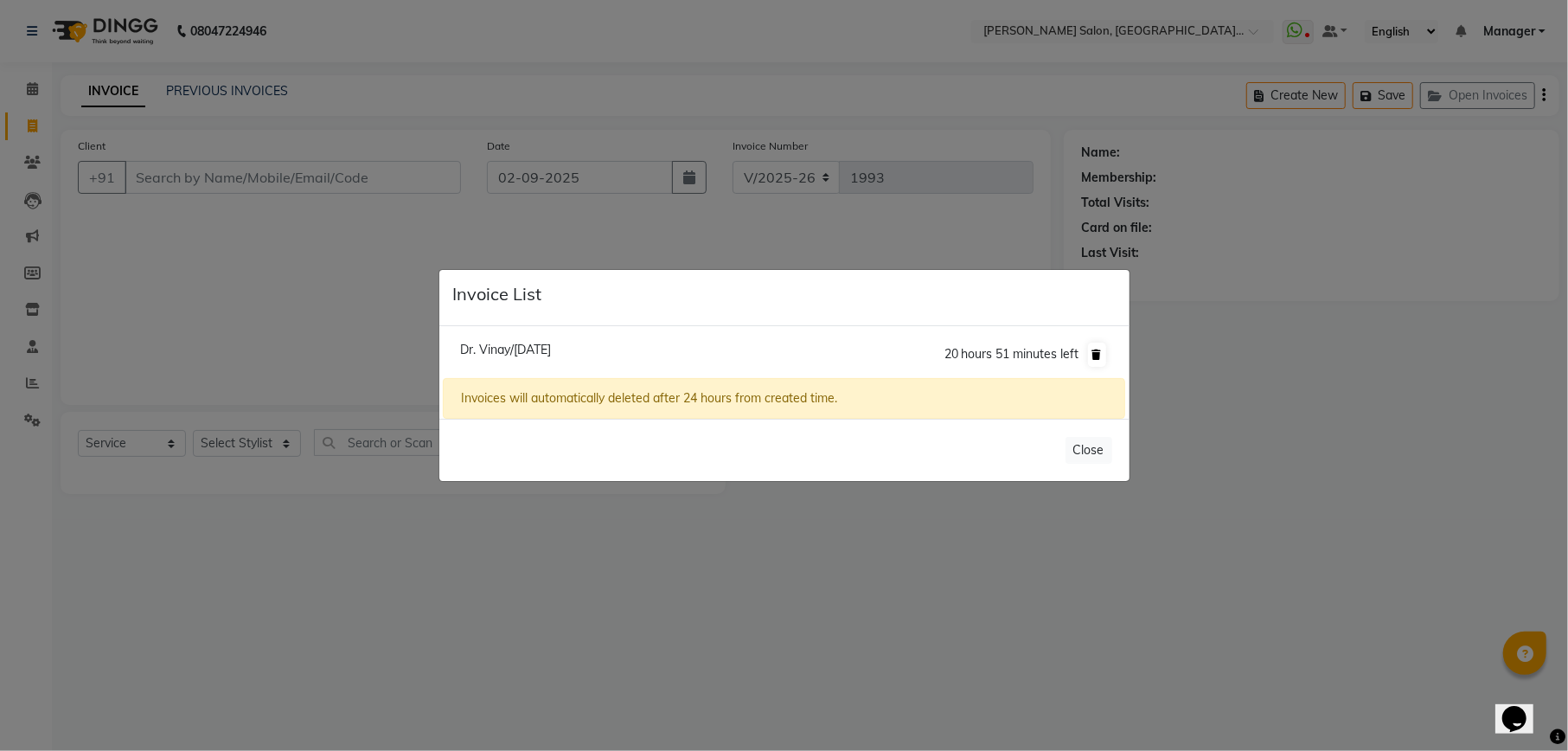
click at [1094, 356] on icon at bounding box center [1097, 354] width 10 height 11
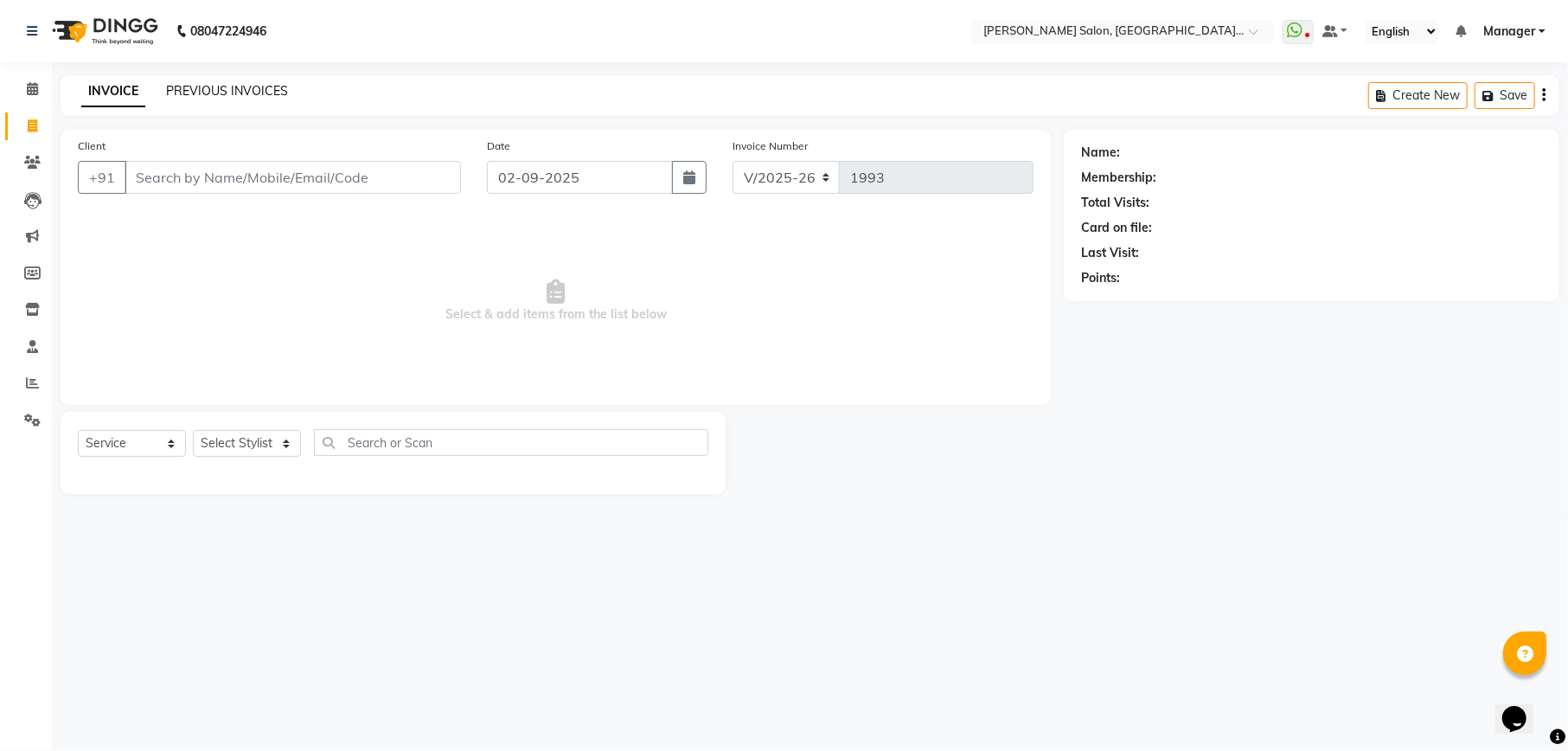
click at [213, 94] on link "PREVIOUS INVOICES" at bounding box center [227, 90] width 122 height 15
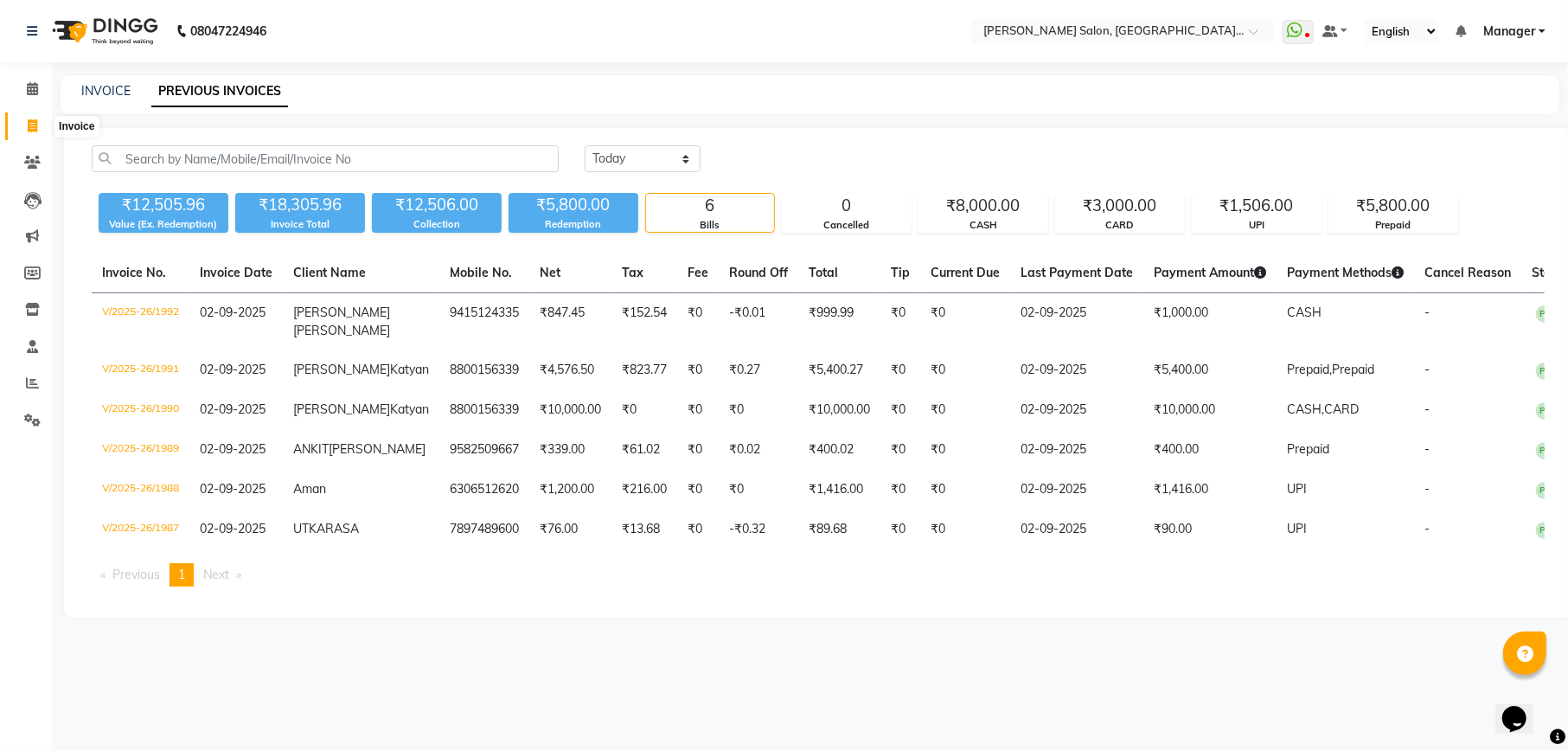
click at [36, 130] on icon at bounding box center [33, 126] width 10 height 13
select select "service"
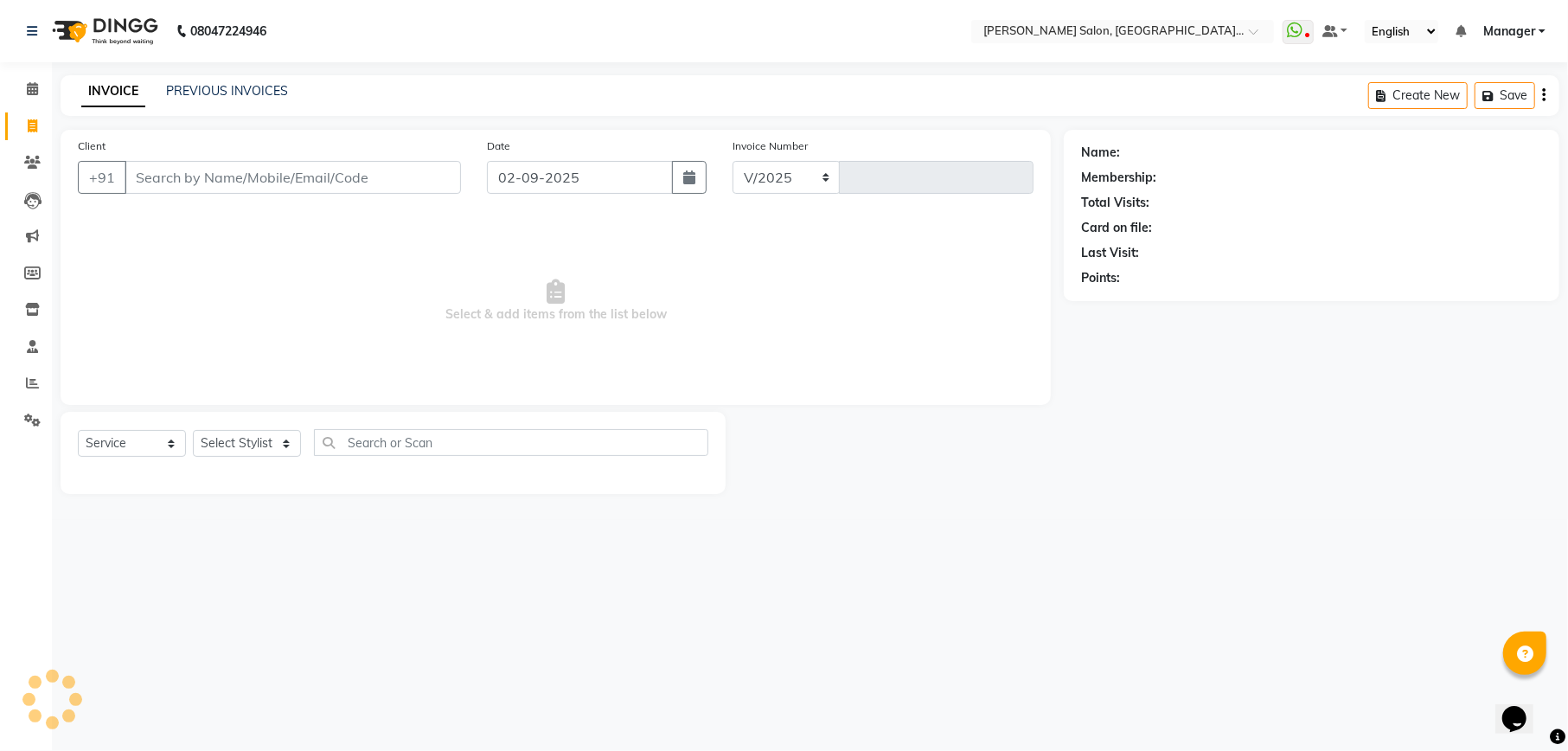
select select "6961"
type input "1993"
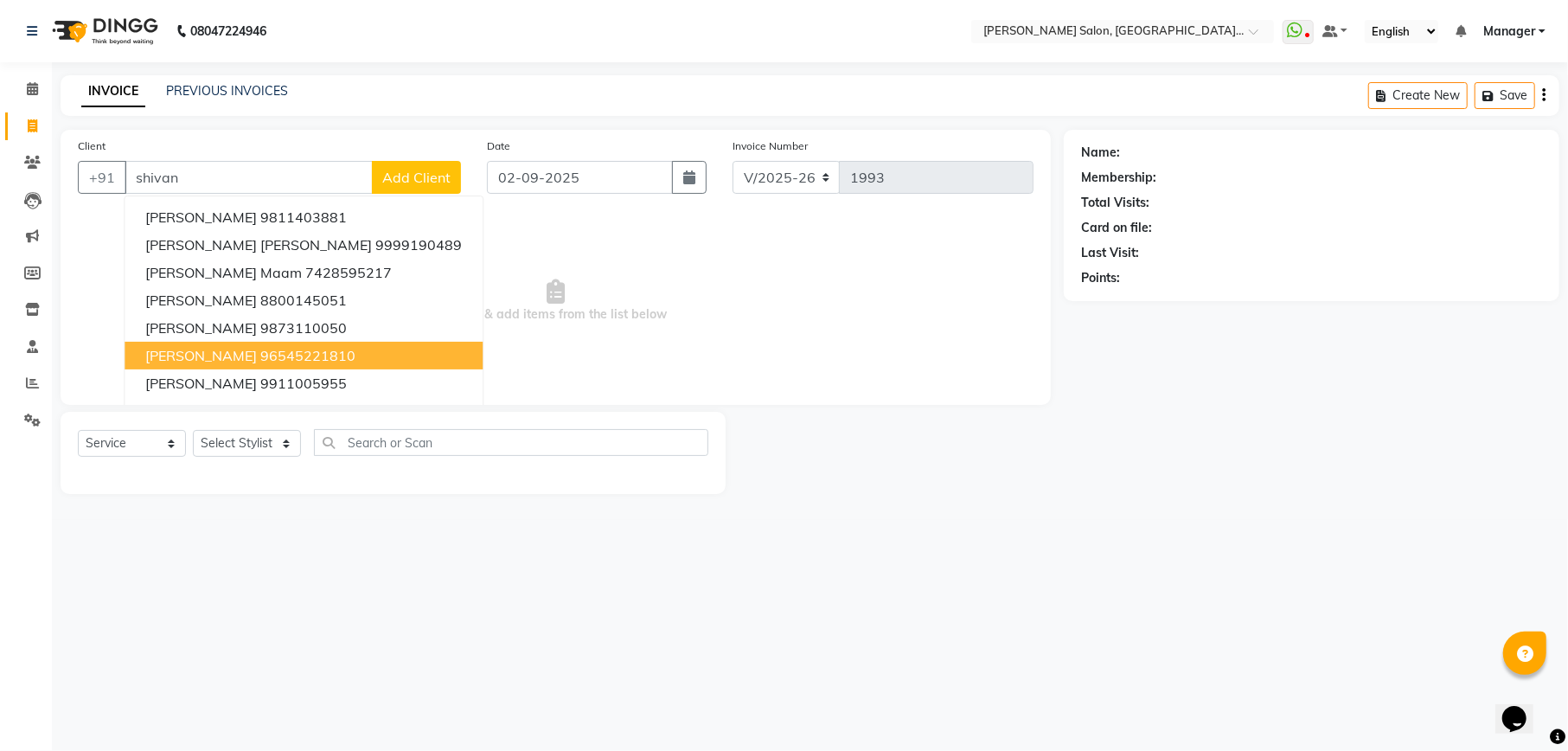
click at [236, 361] on span "shivani Negi thakur" at bounding box center [201, 355] width 111 height 17
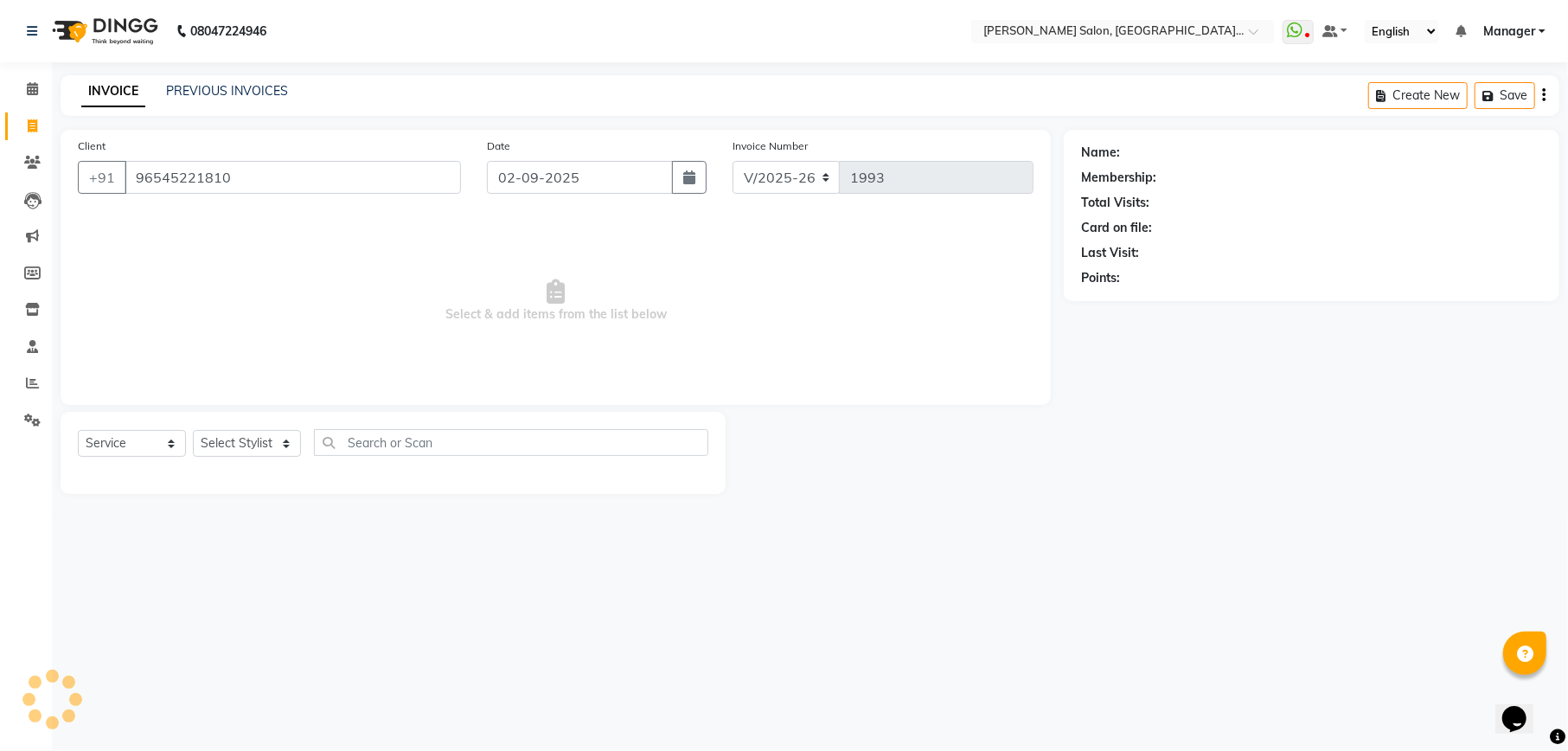
type input "96545221810"
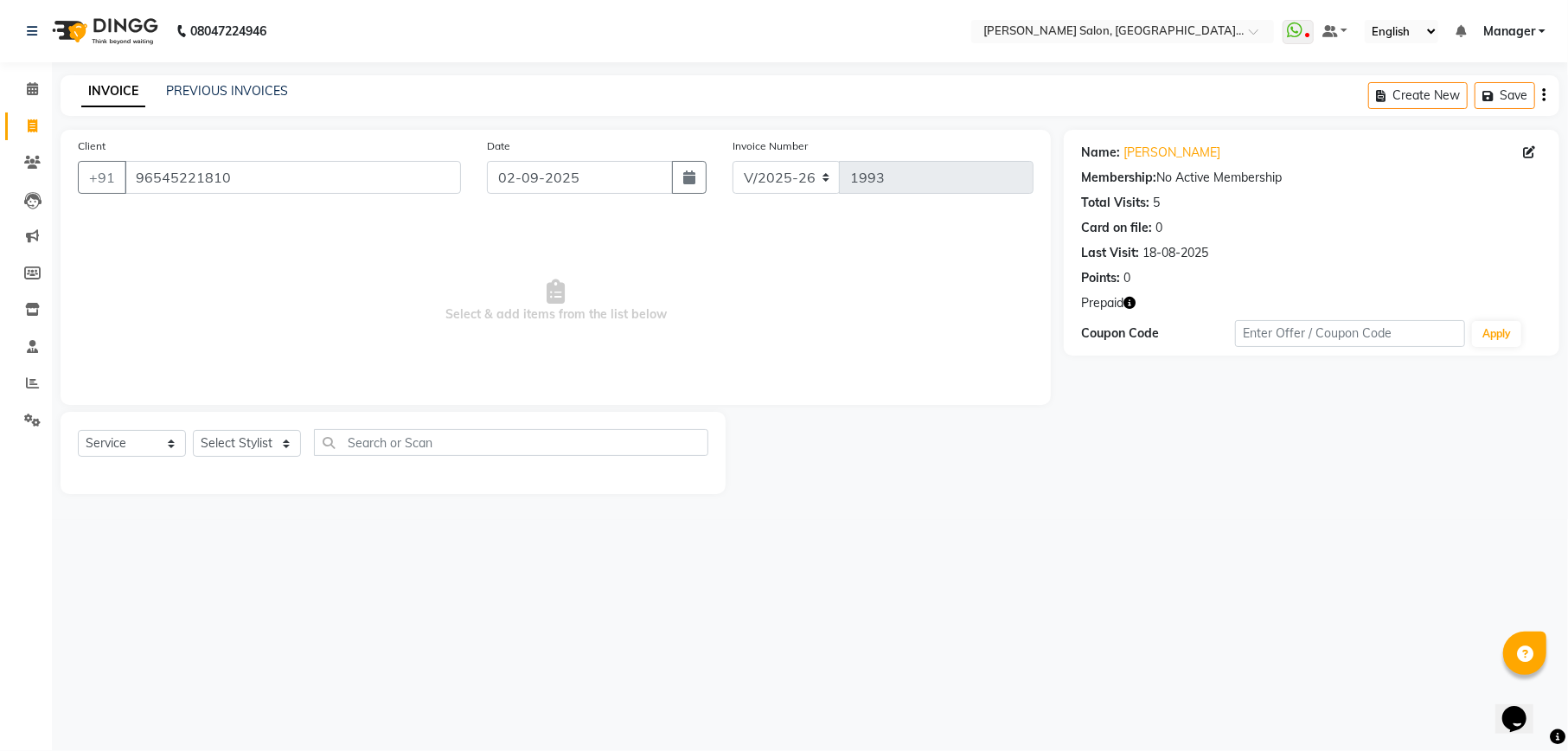
click at [1132, 302] on icon "button" at bounding box center [1130, 303] width 12 height 12
click at [218, 91] on link "PREVIOUS INVOICES" at bounding box center [227, 90] width 122 height 15
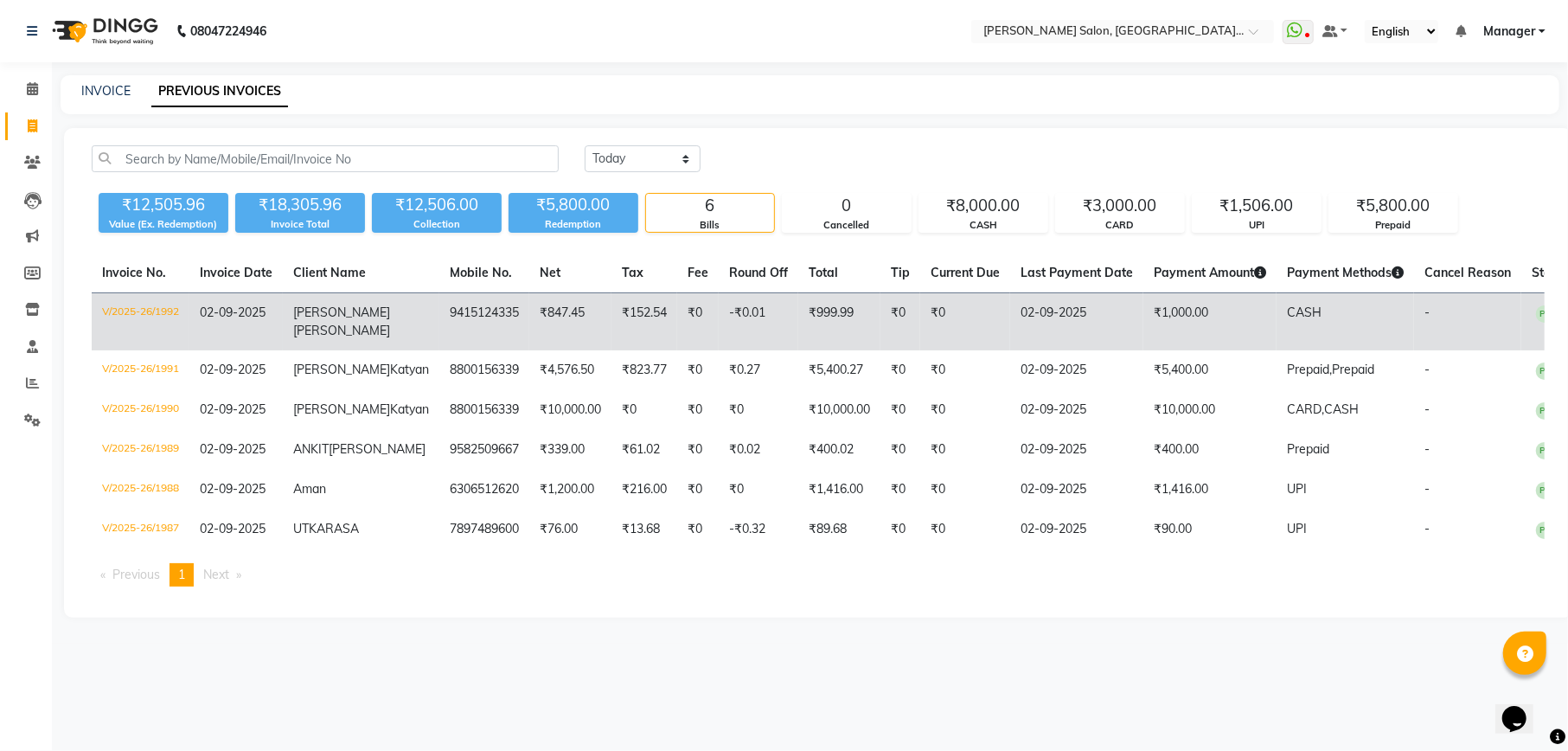
click at [1011, 315] on td "02-09-2025" at bounding box center [1077, 322] width 134 height 58
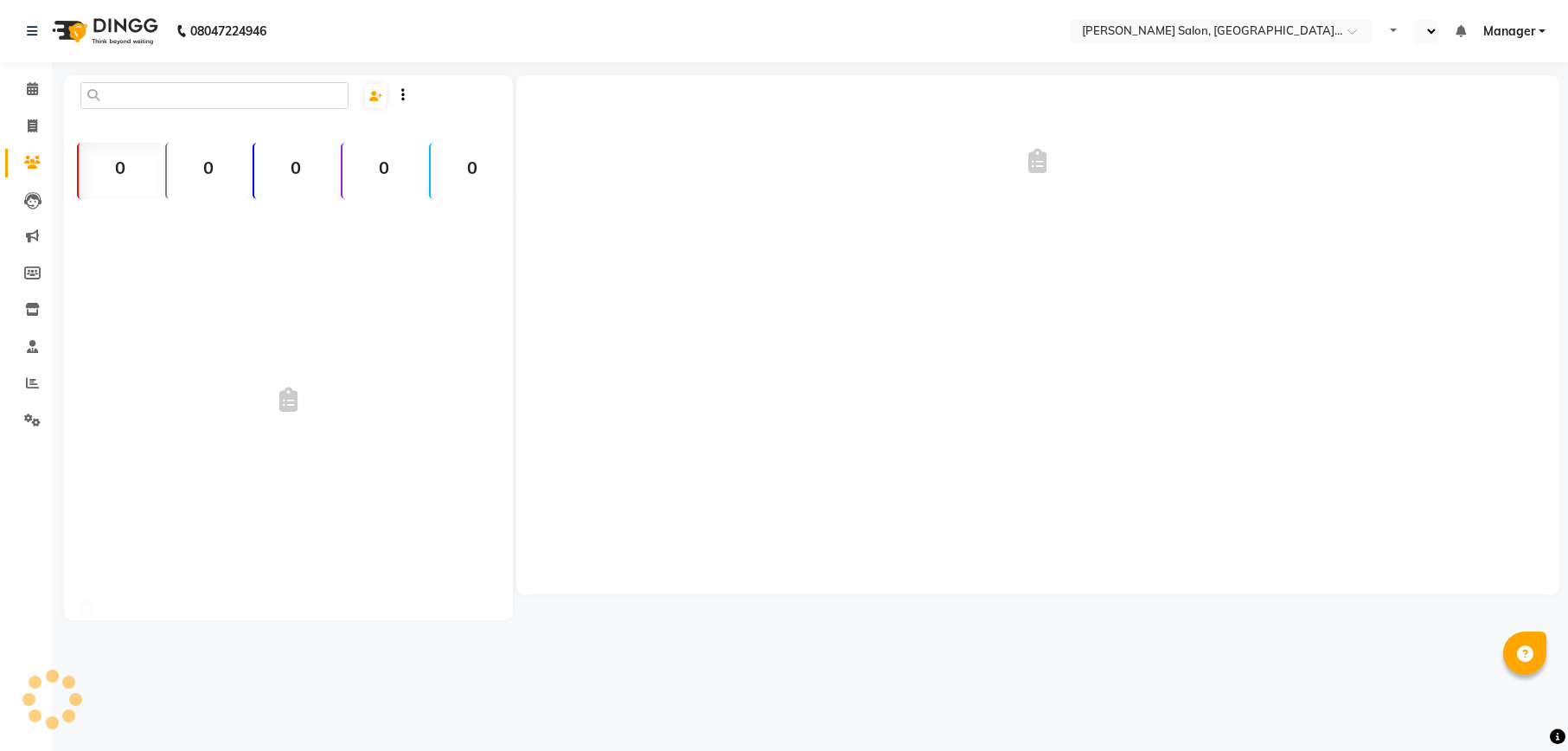
select select "en"
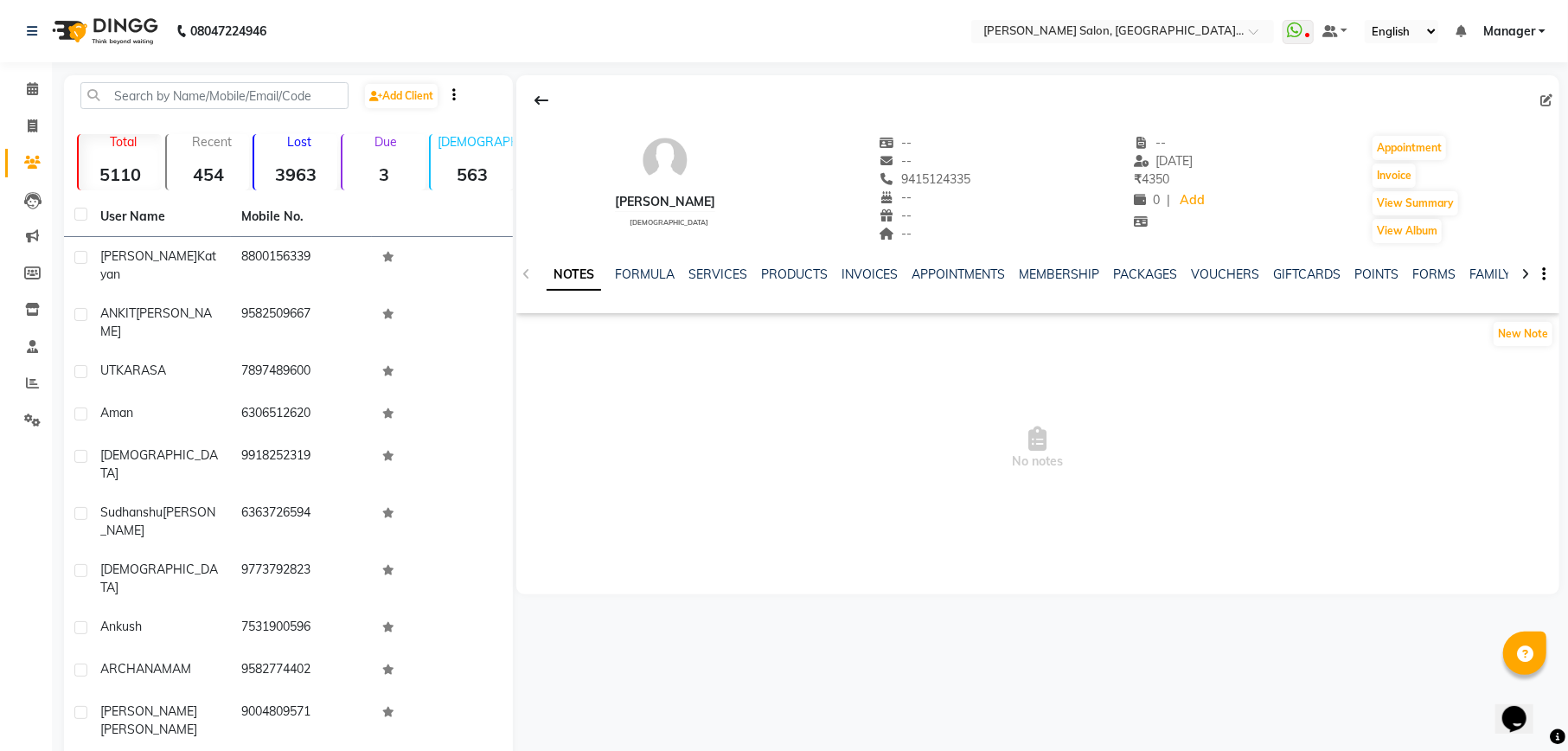
click at [864, 264] on div "NOTES FORMULA SERVICES PRODUCTS INVOICES APPOINTMENTS MEMBERSHIP PACKAGES VOUCH…" at bounding box center [1039, 275] width 1043 height 60
click at [869, 281] on link "INVOICES" at bounding box center [870, 274] width 57 height 15
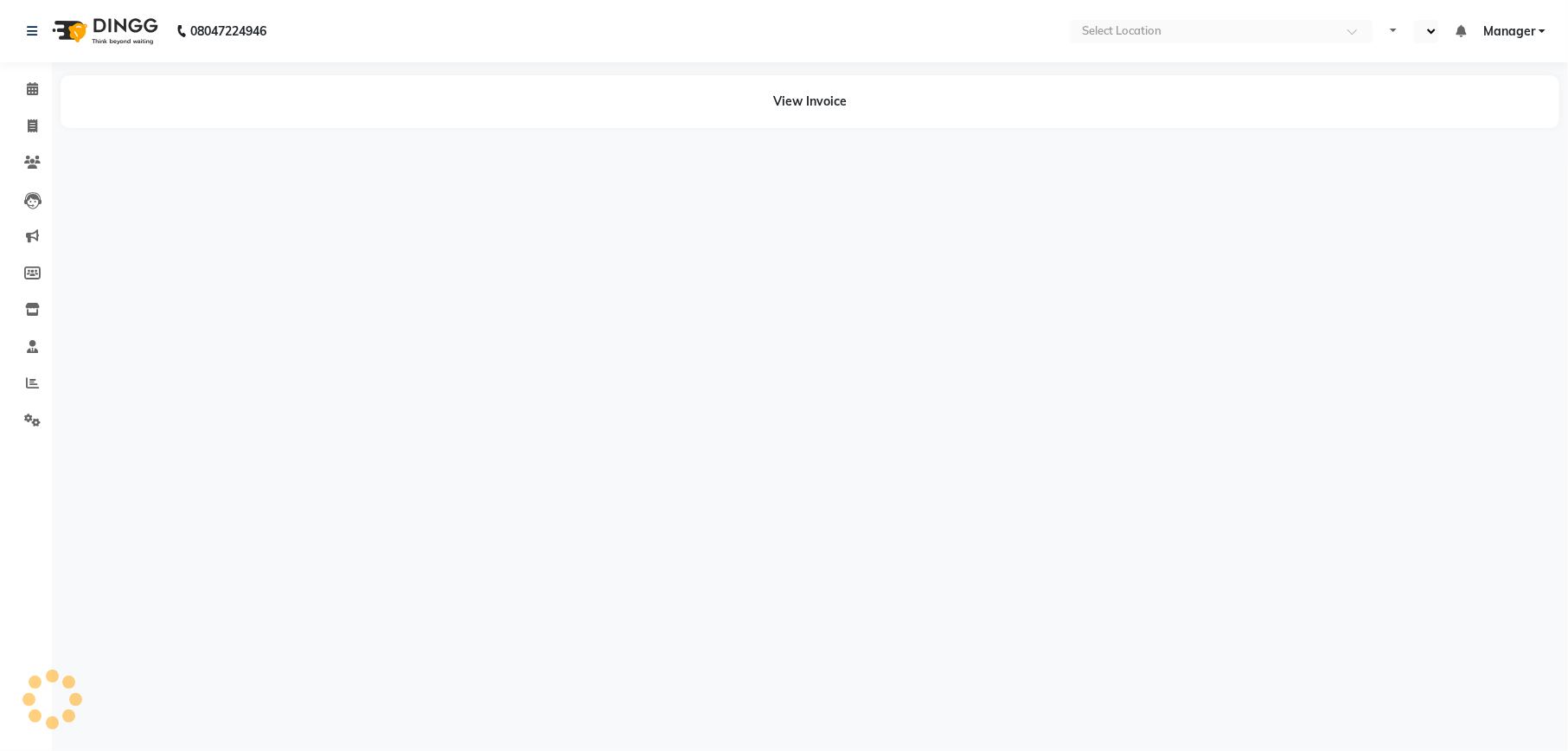
select select "en"
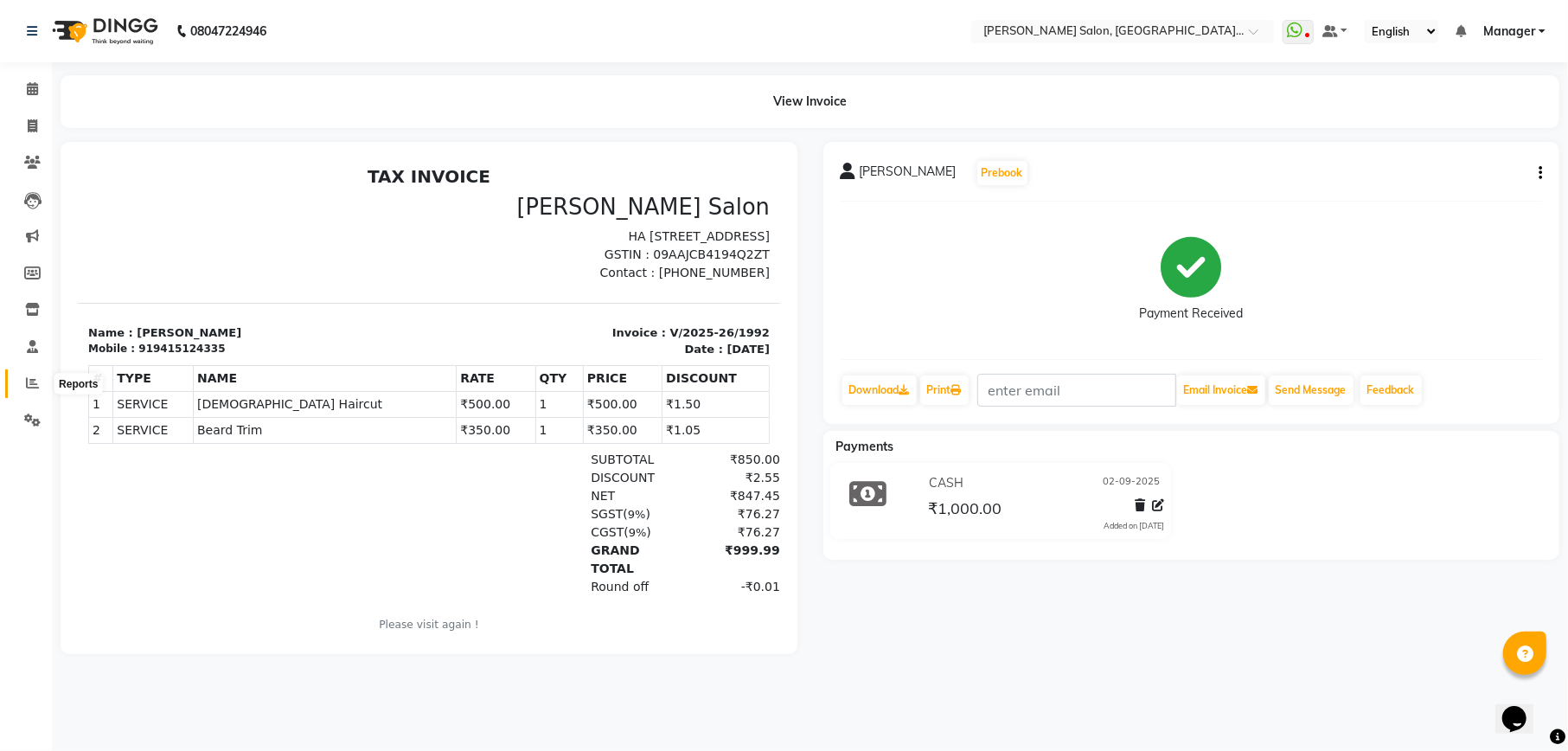
click at [31, 380] on icon at bounding box center [33, 383] width 13 height 13
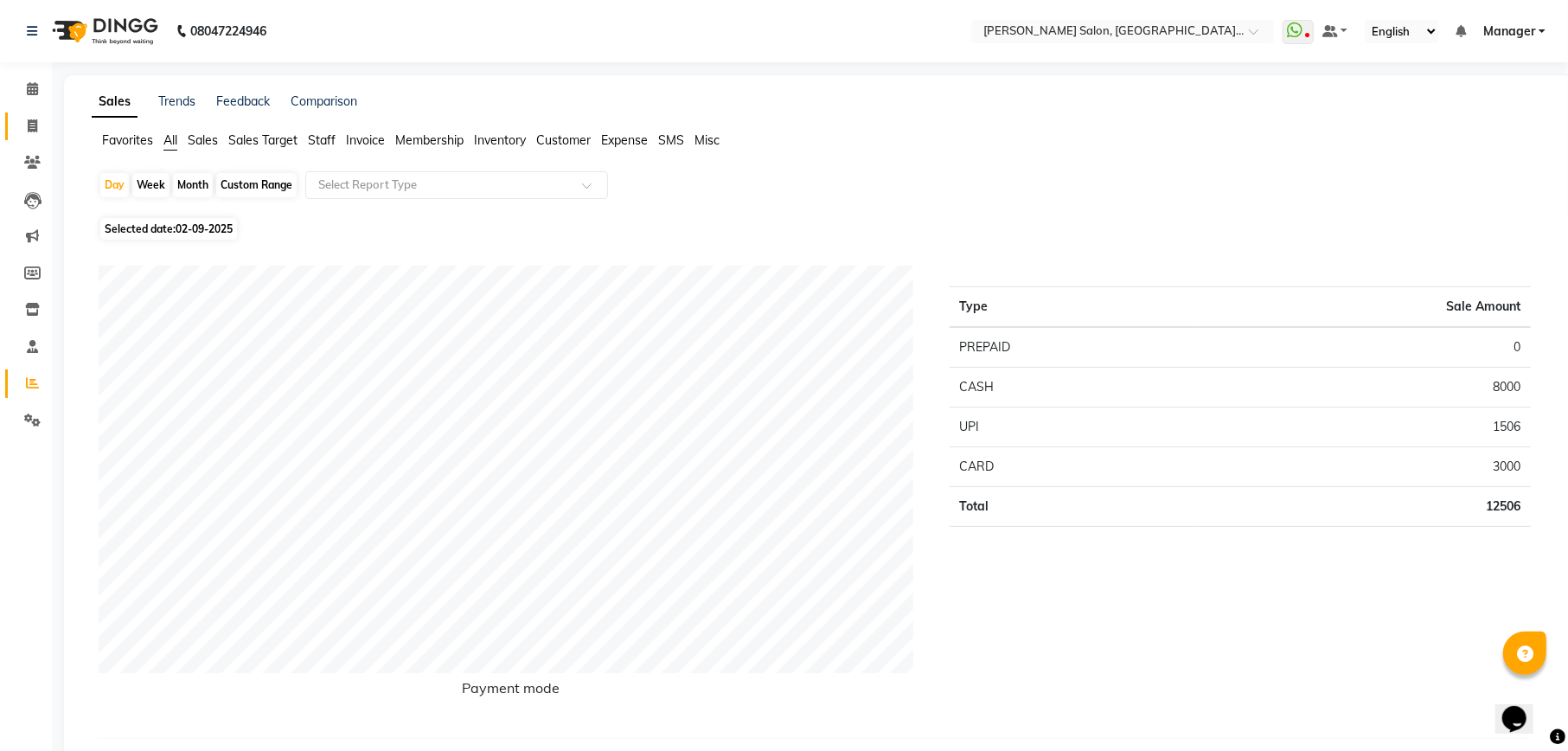
click at [28, 126] on icon at bounding box center [33, 126] width 10 height 13
select select "service"
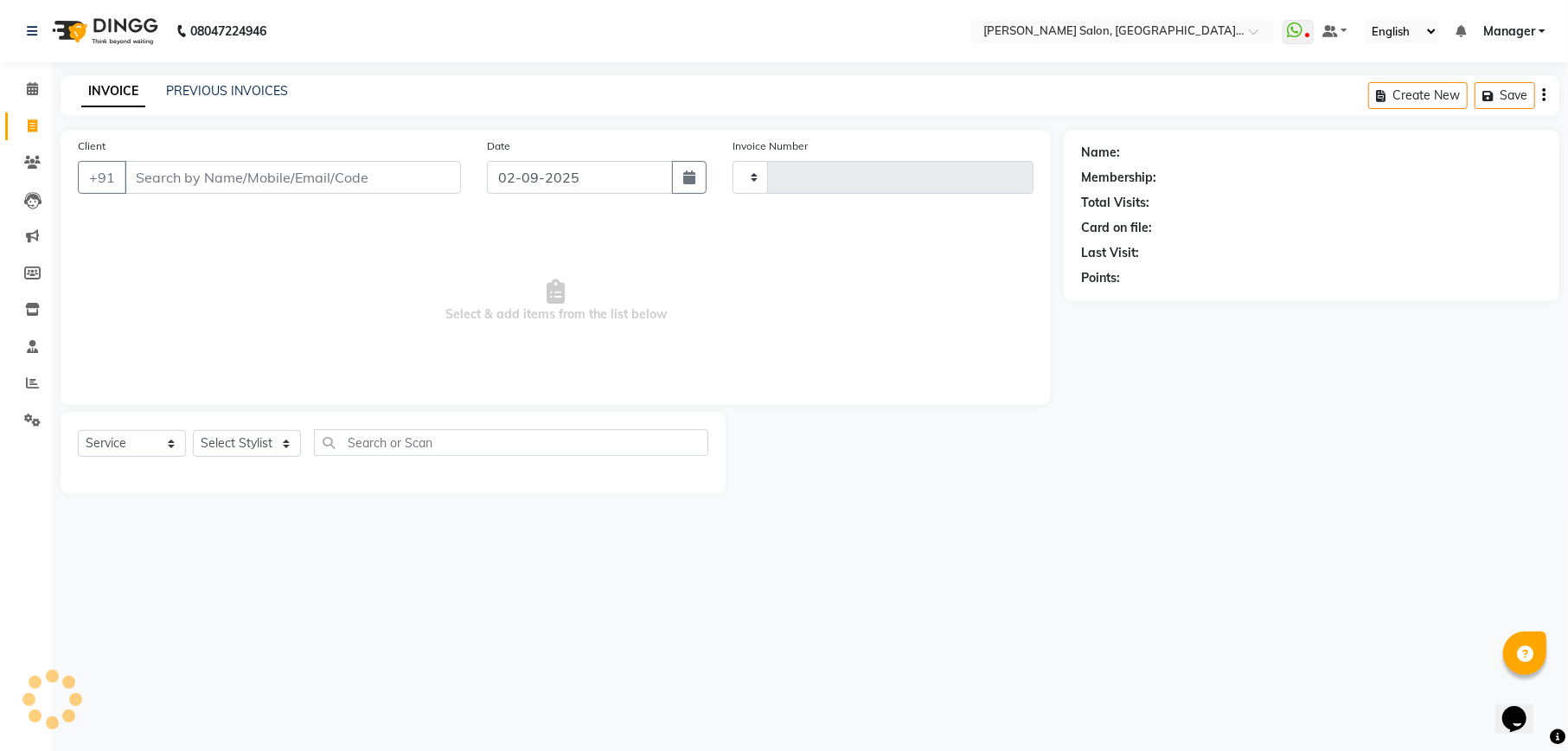
type input "1993"
select select "6961"
click at [233, 168] on input "Client" at bounding box center [293, 177] width 336 height 33
click at [188, 180] on input "8802233130" at bounding box center [249, 177] width 248 height 33
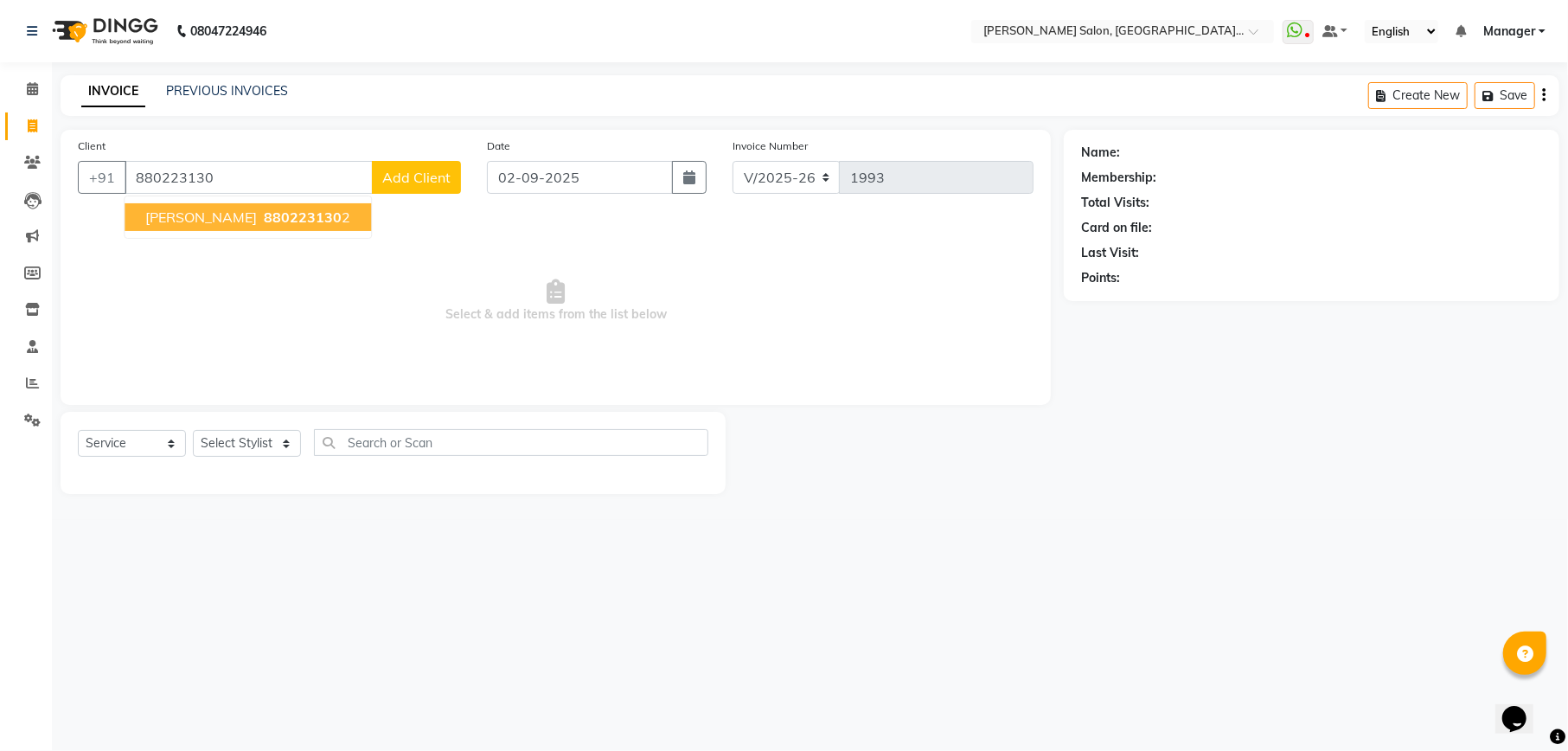
click at [264, 218] on span "880223130" at bounding box center [303, 217] width 78 height 17
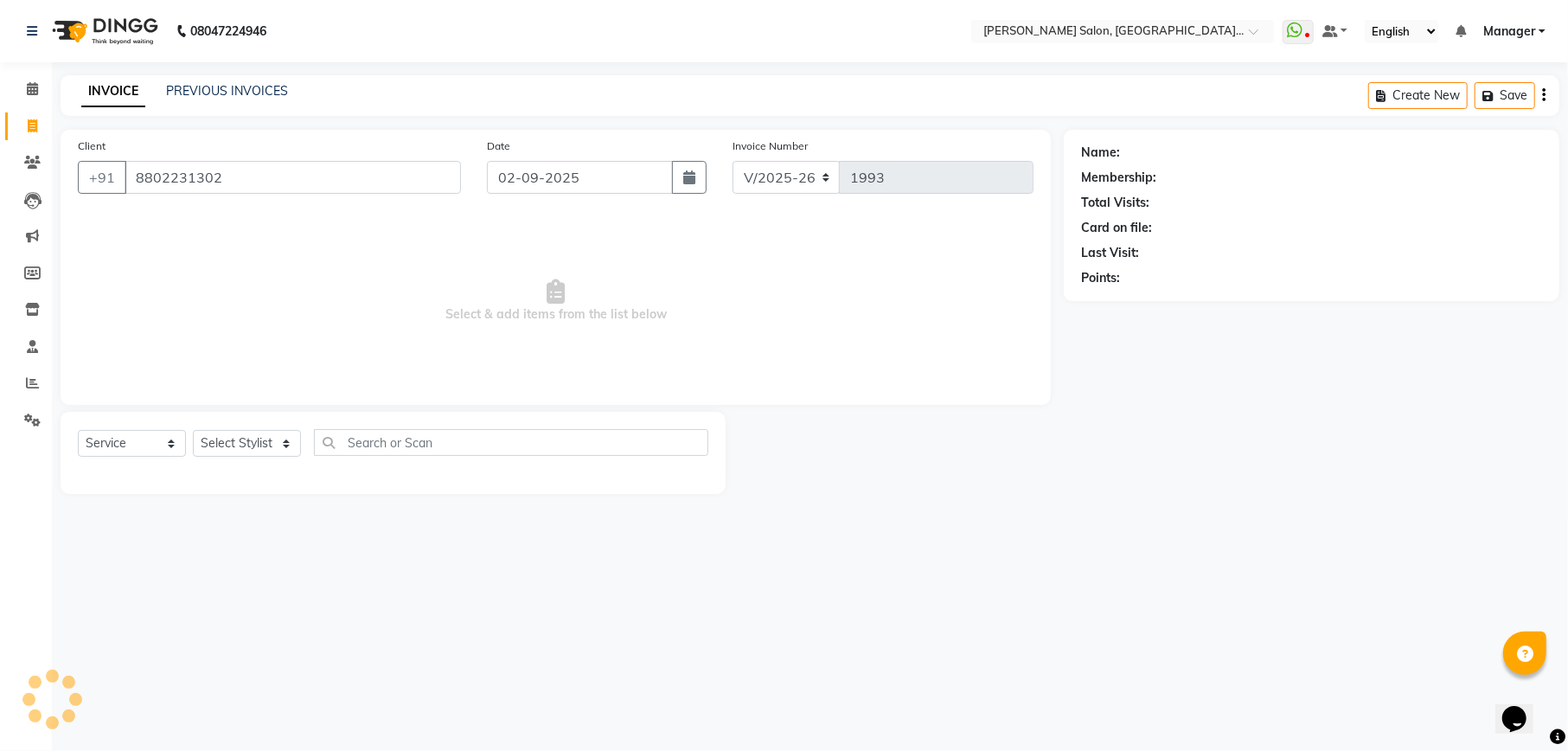
type input "8802231302"
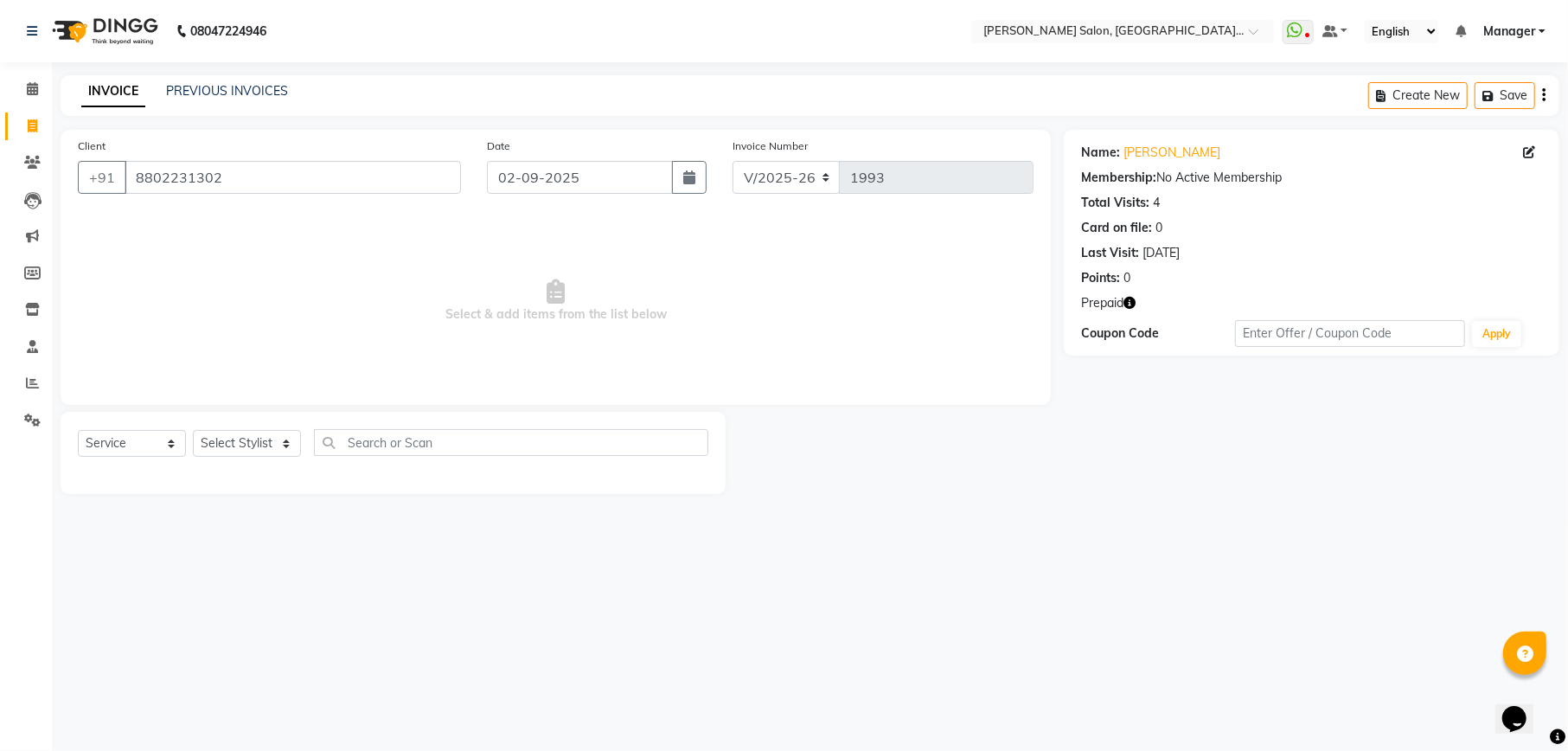
click at [1129, 306] on icon "button" at bounding box center [1130, 303] width 12 height 12
click at [264, 445] on select "Select Stylist Abhishek [PERSON_NAME] Akash [PERSON_NAME] [PERSON_NAME] Krishna…" at bounding box center [247, 444] width 109 height 27
select select "57330"
click at [193, 430] on select "Select Stylist Abhishek [PERSON_NAME] Akash [PERSON_NAME] [PERSON_NAME] Krishna…" at bounding box center [247, 444] width 109 height 27
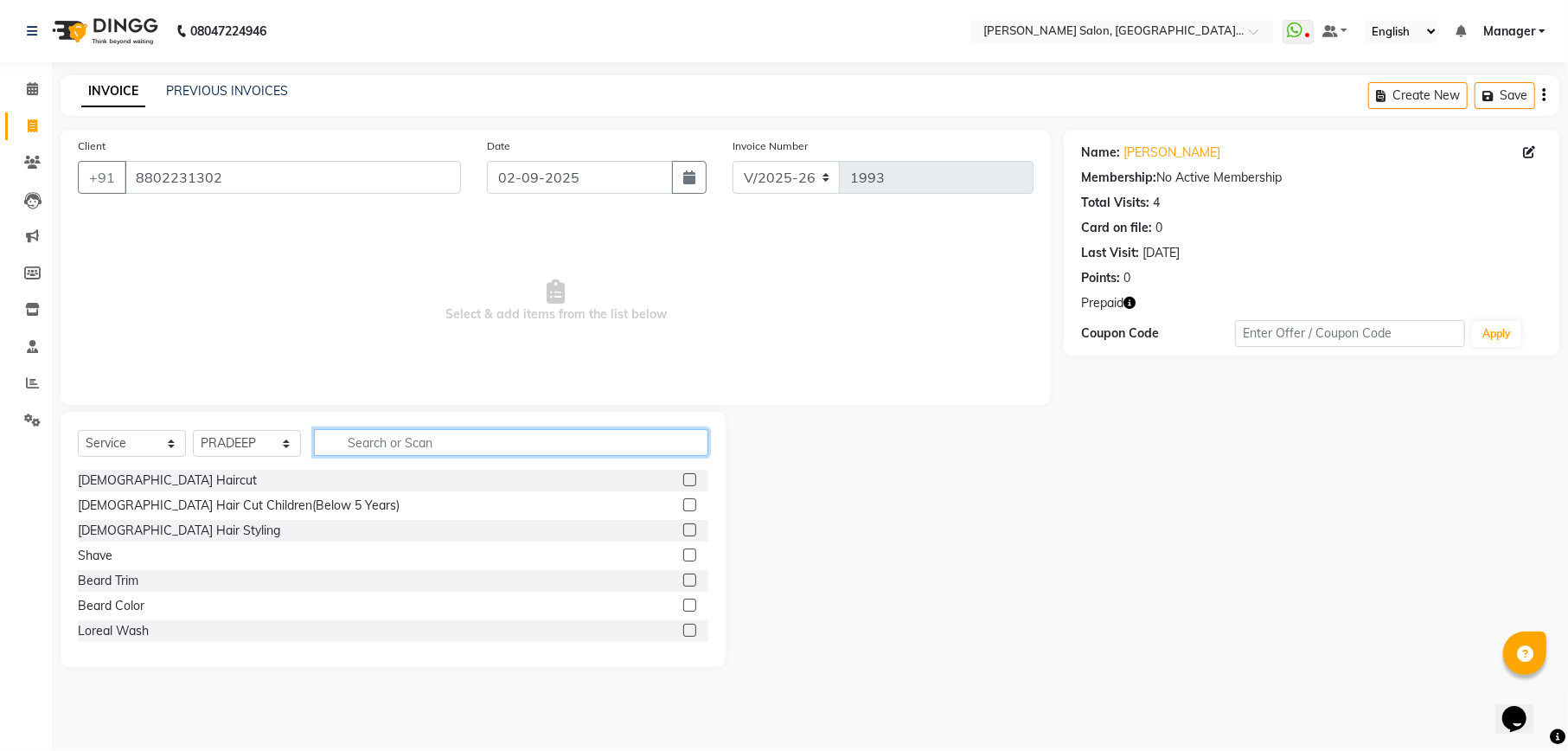
click at [506, 441] on input "text" at bounding box center [511, 443] width 395 height 27
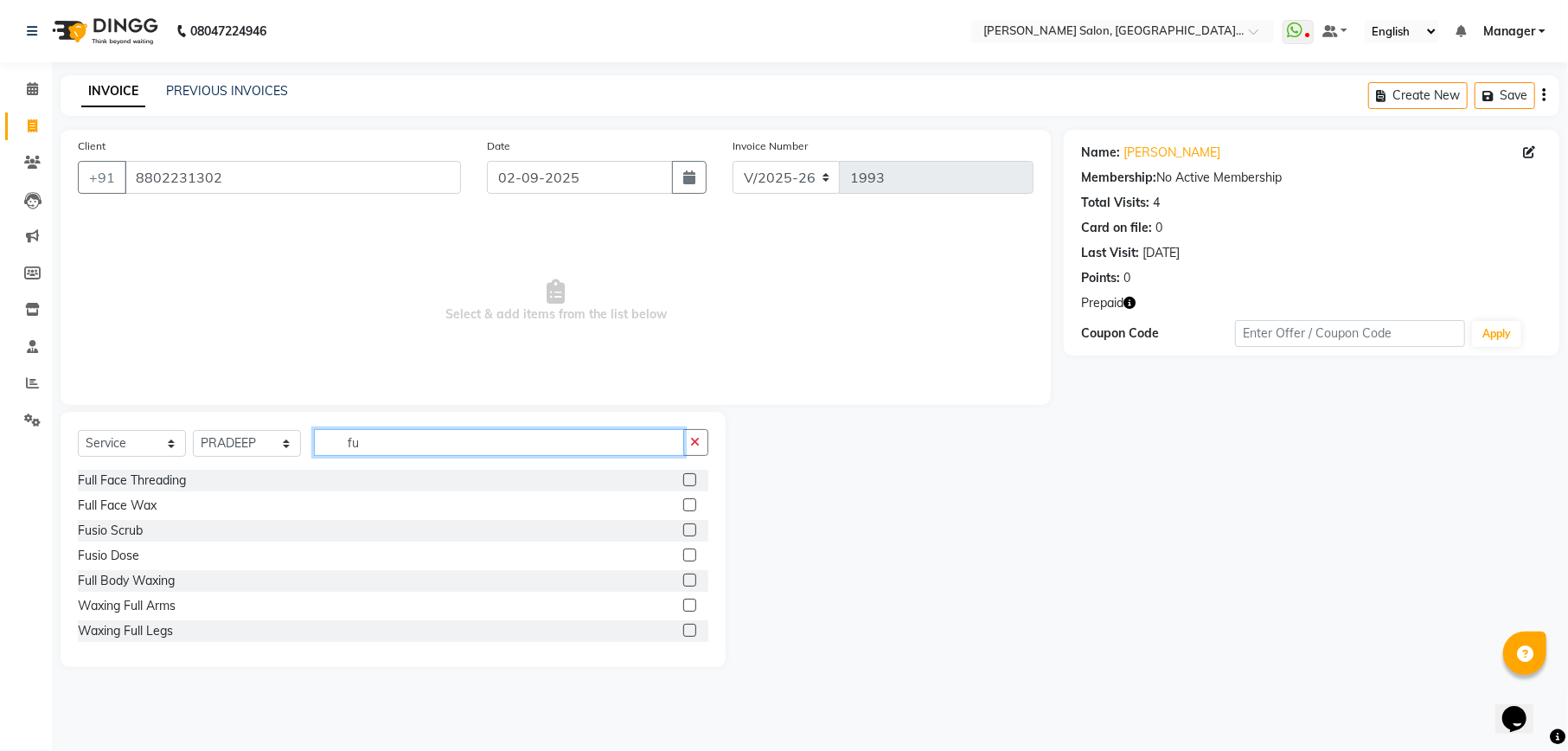
type input "f"
type input "fac"
click at [683, 581] on label at bounding box center [690, 580] width 13 height 13
click at [683, 581] on input "checkbox" at bounding box center [689, 581] width 12 height 12
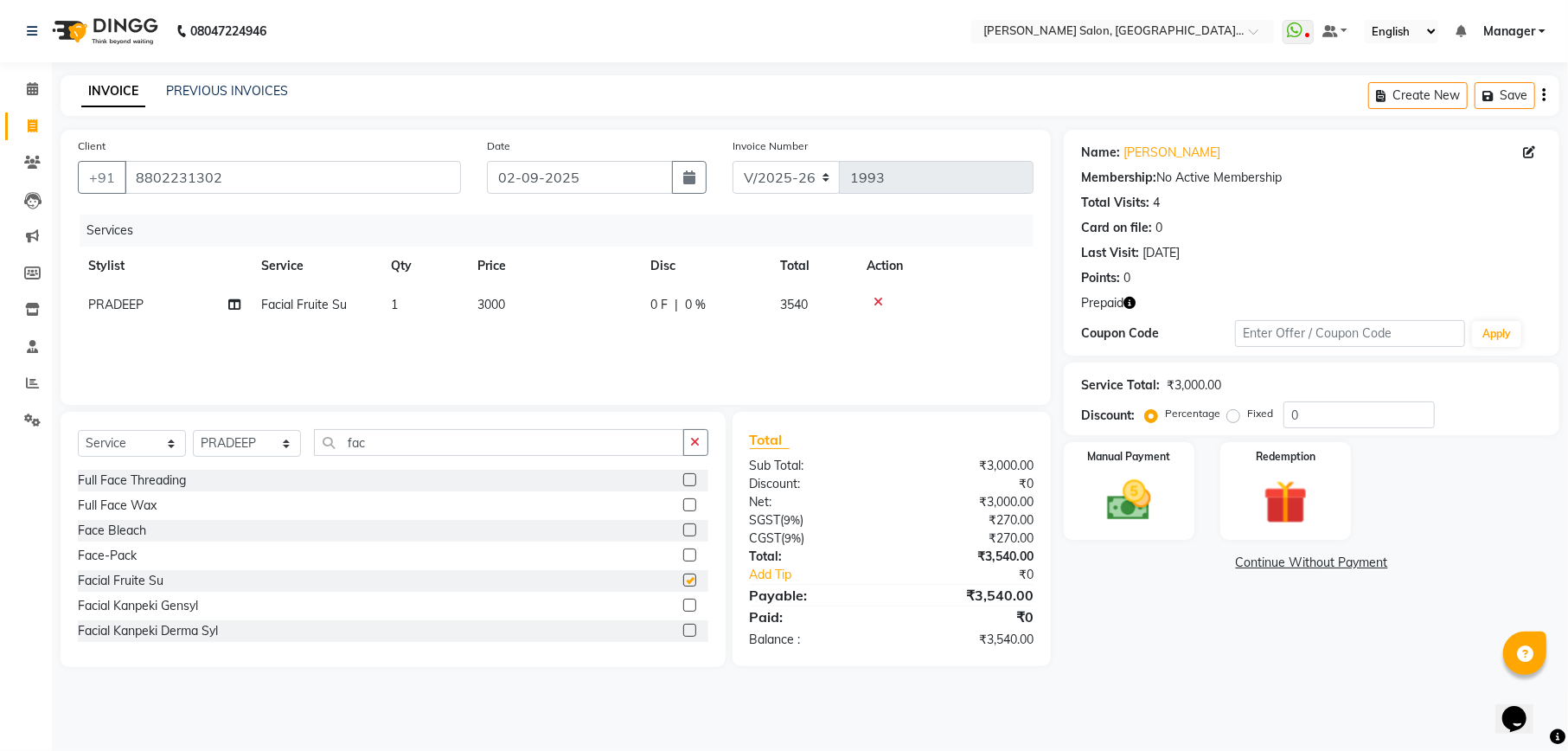
checkbox input "false"
click at [1331, 404] on input "0" at bounding box center [1360, 415] width 152 height 27
type input "15.25"
click at [1253, 510] on img at bounding box center [1285, 501] width 74 height 57
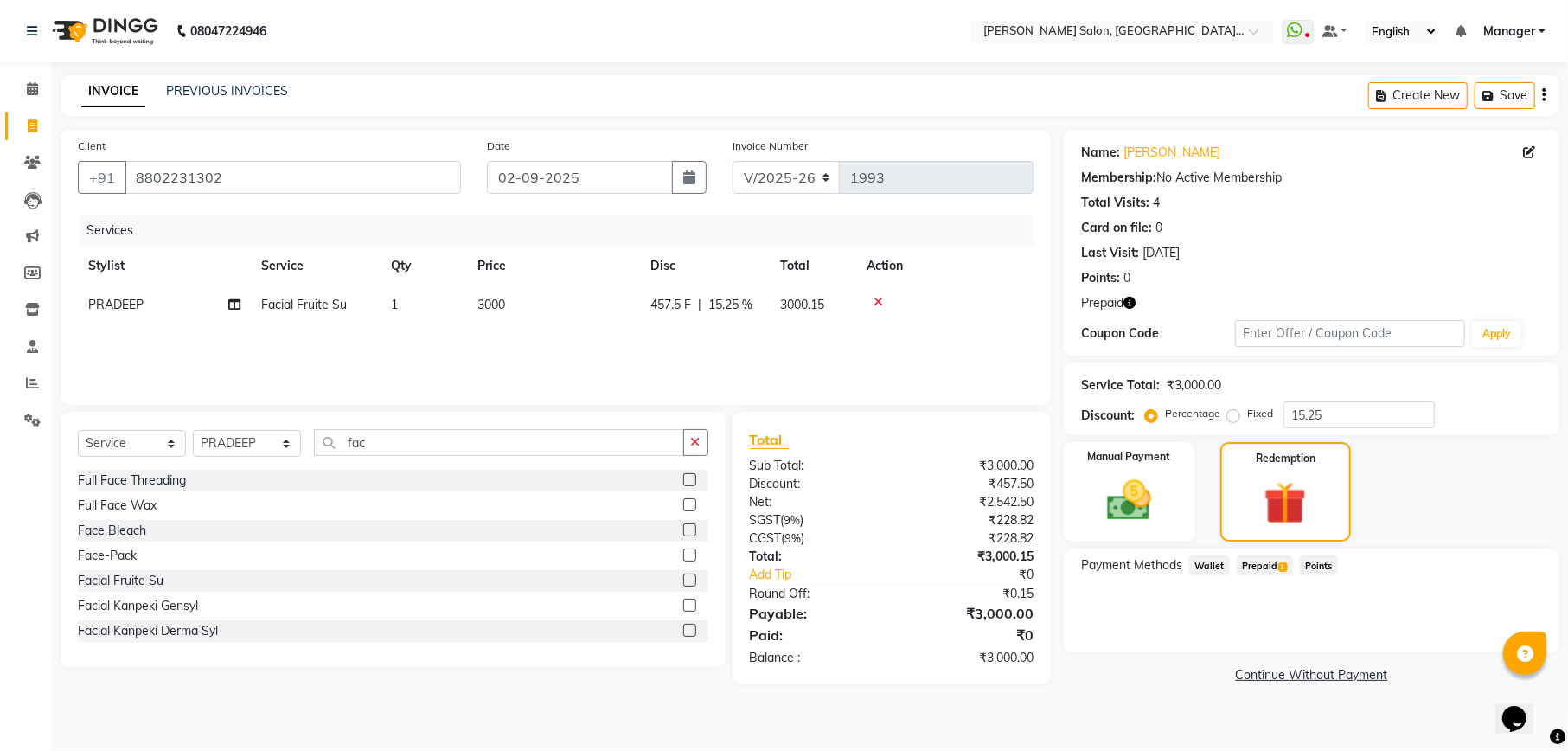
click at [1253, 570] on span "Prepaid 1" at bounding box center [1265, 565] width 57 height 20
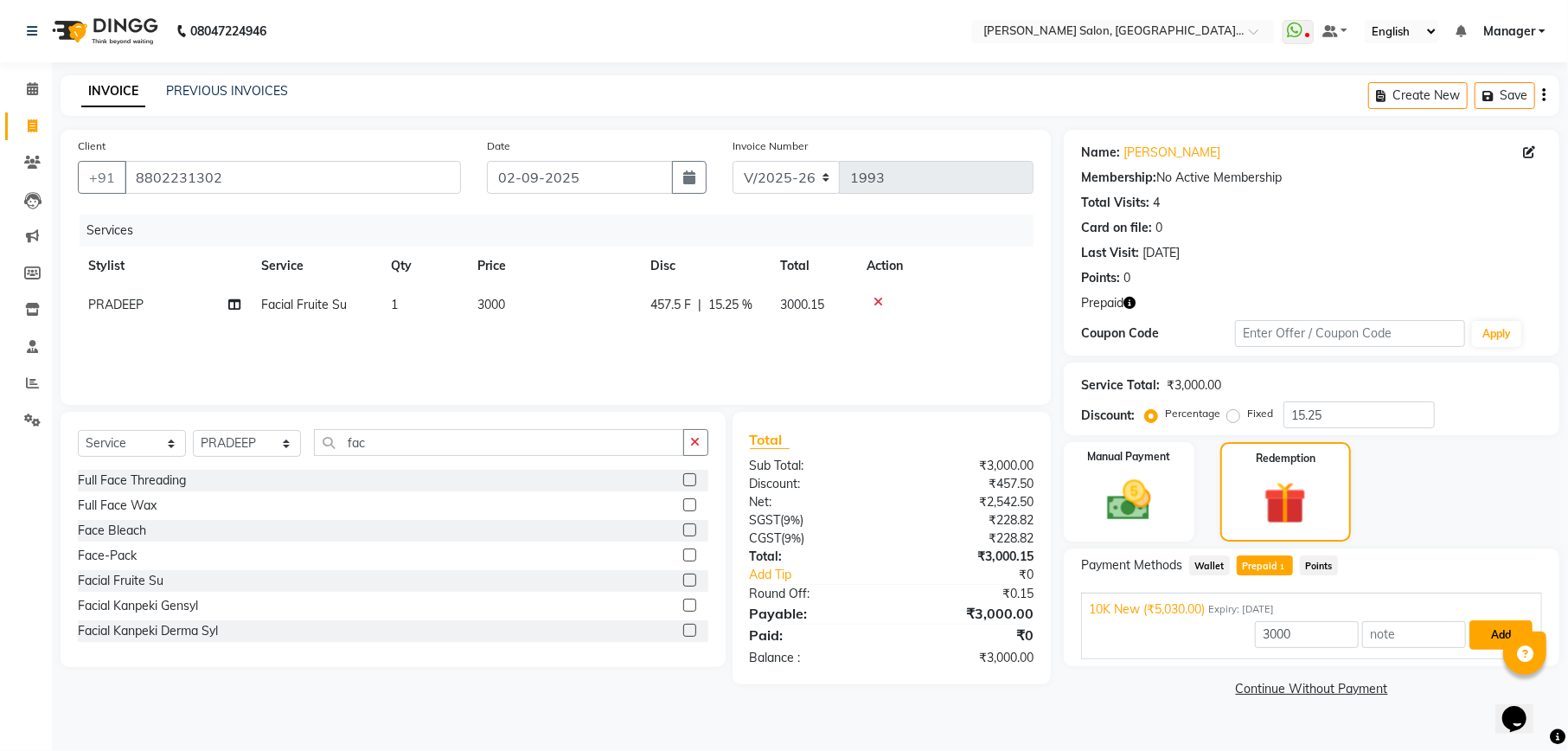
click at [1482, 633] on button "Add" at bounding box center [1502, 635] width 63 height 30
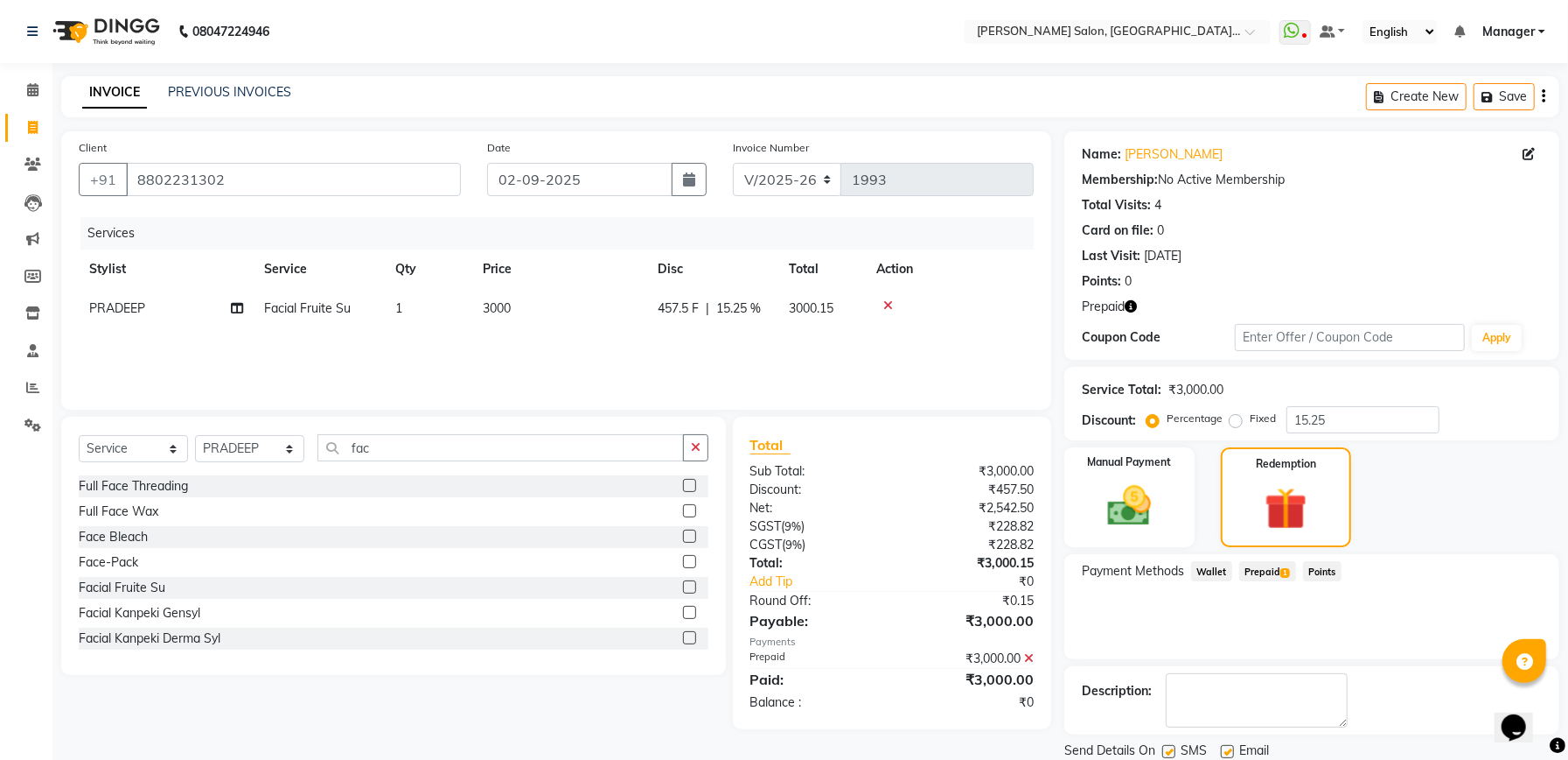
scroll to position [61, 0]
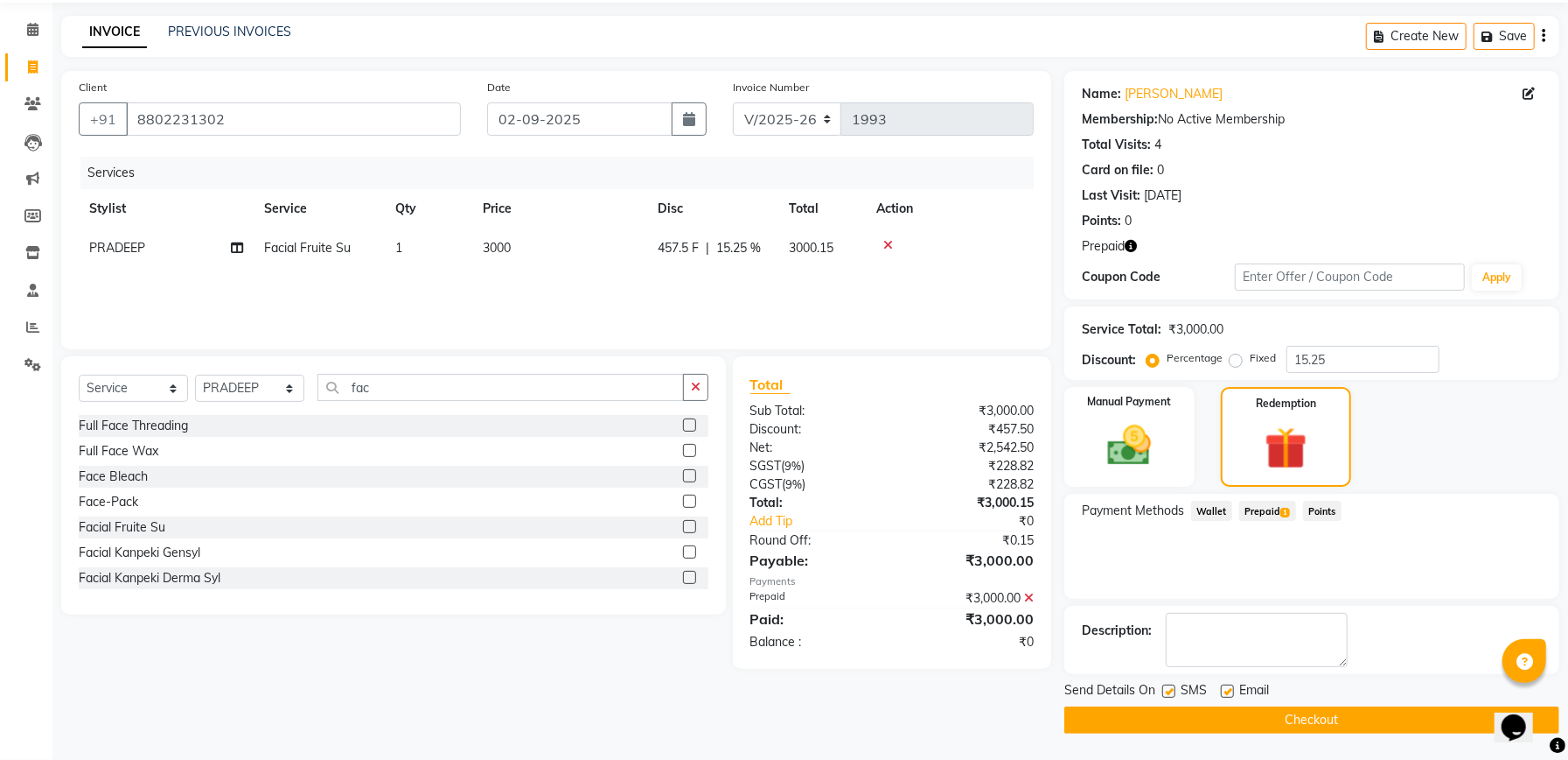
click at [1176, 690] on label at bounding box center [1170, 691] width 14 height 14
click at [1174, 690] on input "checkbox" at bounding box center [1169, 692] width 12 height 12
checkbox input "false"
click at [1155, 89] on link "[PERSON_NAME]" at bounding box center [1174, 93] width 98 height 18
click at [1340, 717] on button "Checkout" at bounding box center [1312, 720] width 495 height 27
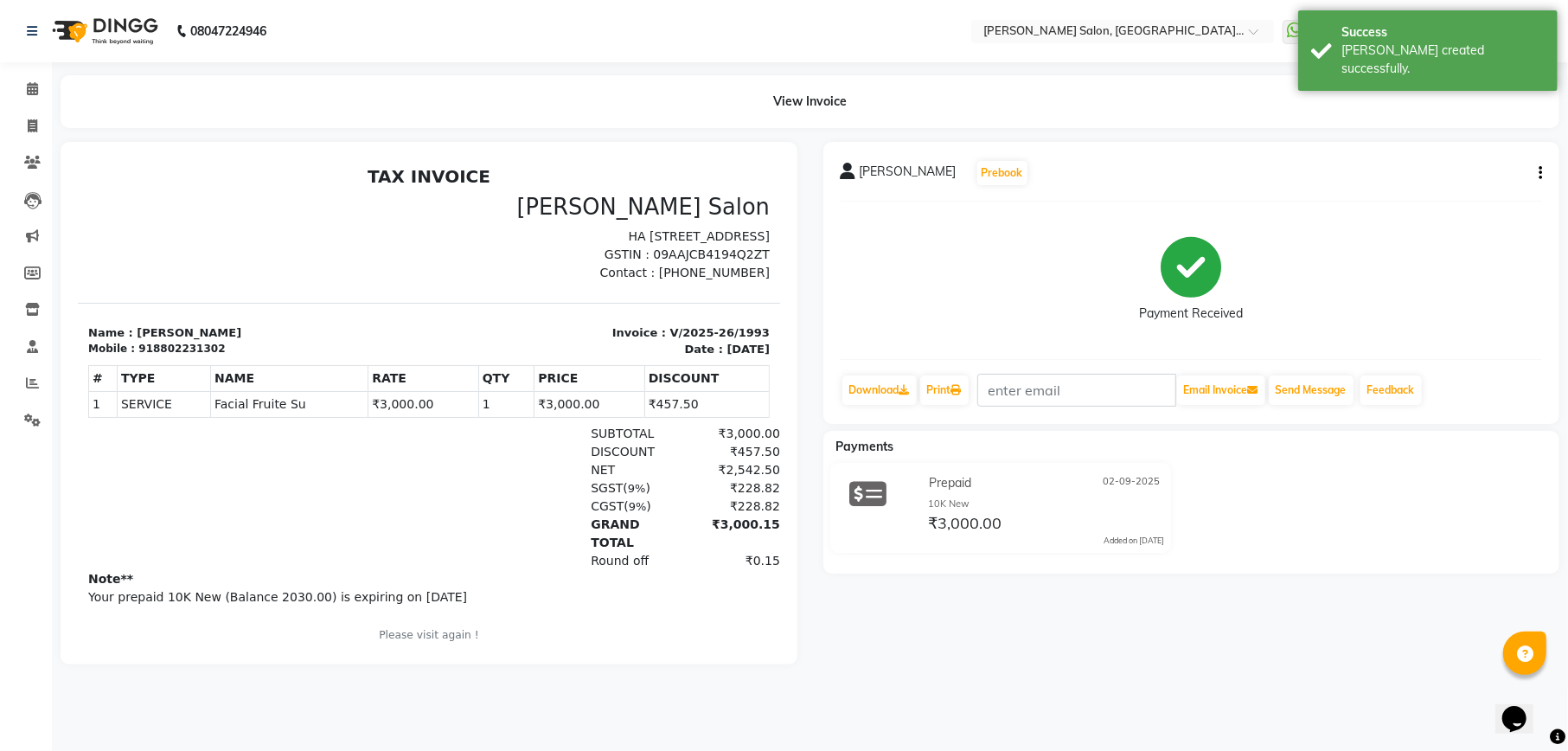
click at [1544, 163] on div "Abhijeet Prebook Payment Received Download Print Email Invoice Send Message Fee…" at bounding box center [1191, 283] width 737 height 282
click at [1539, 174] on icon "button" at bounding box center [1541, 173] width 4 height 1
click at [1438, 190] on div "Edit Invoice" at bounding box center [1453, 194] width 118 height 22
select select "service"
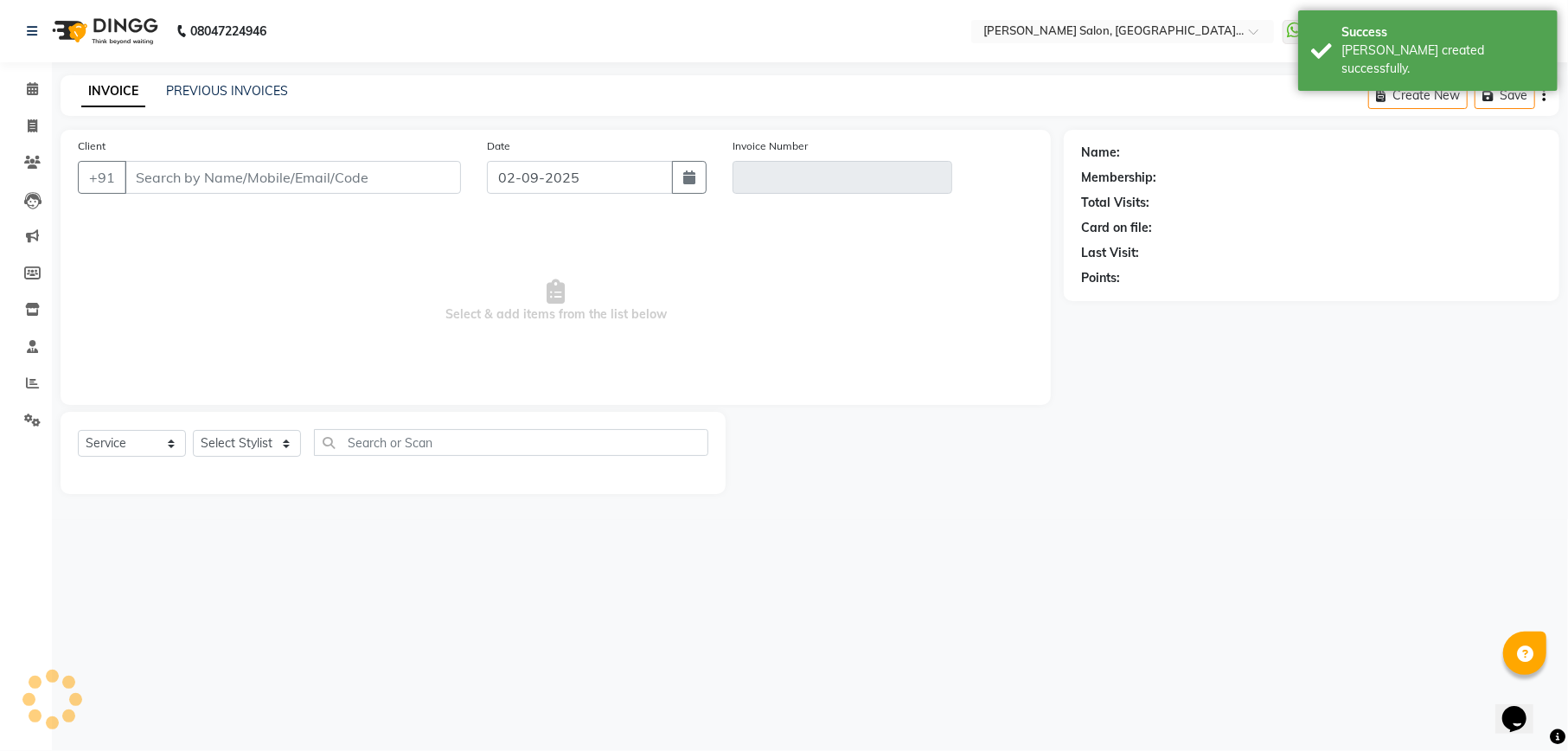
type input "8802231302"
type input "V/2025-26/1993"
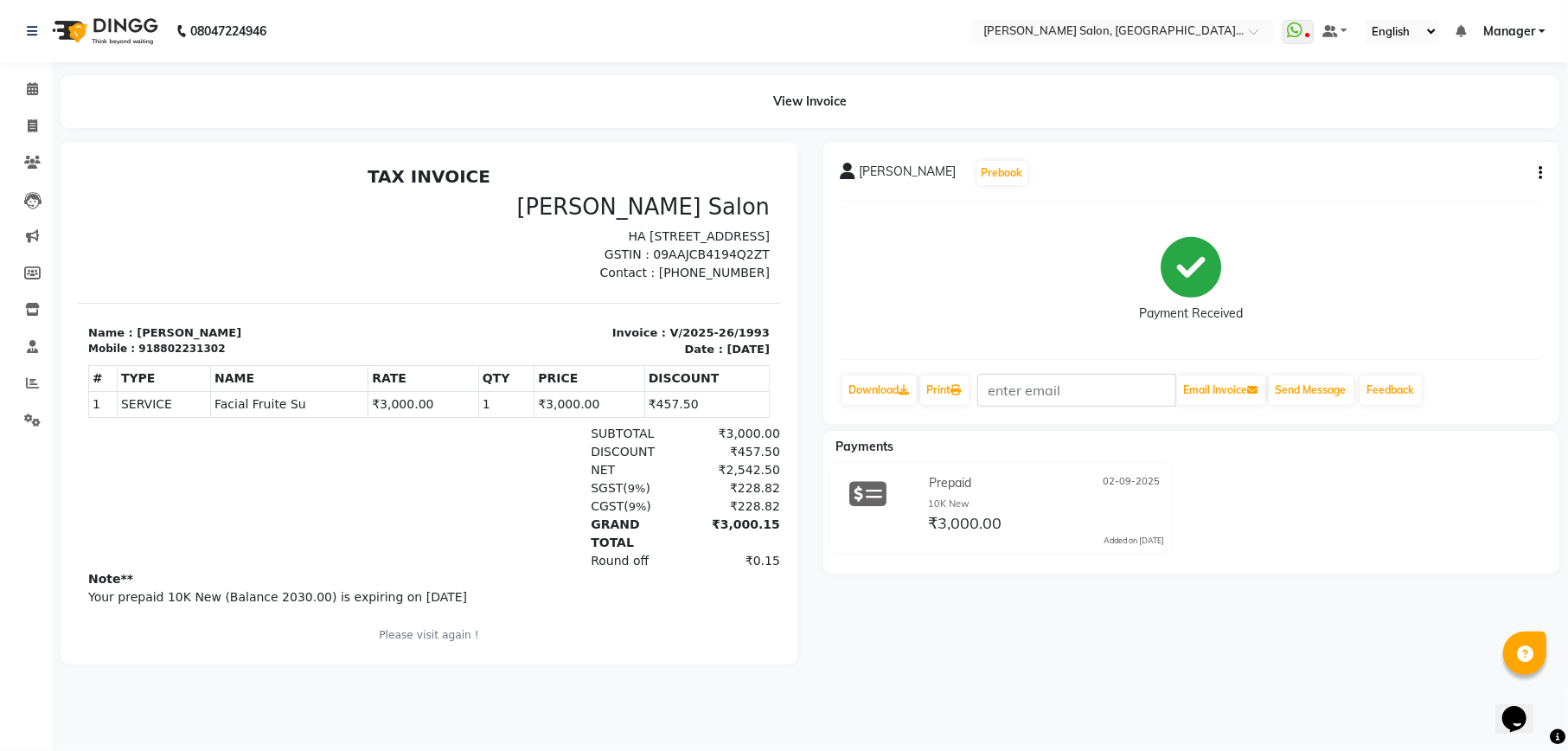
click at [1539, 173] on icon "button" at bounding box center [1541, 173] width 4 height 1
click at [1503, 159] on div "Split Service Amount" at bounding box center [1453, 151] width 118 height 22
select select "57330"
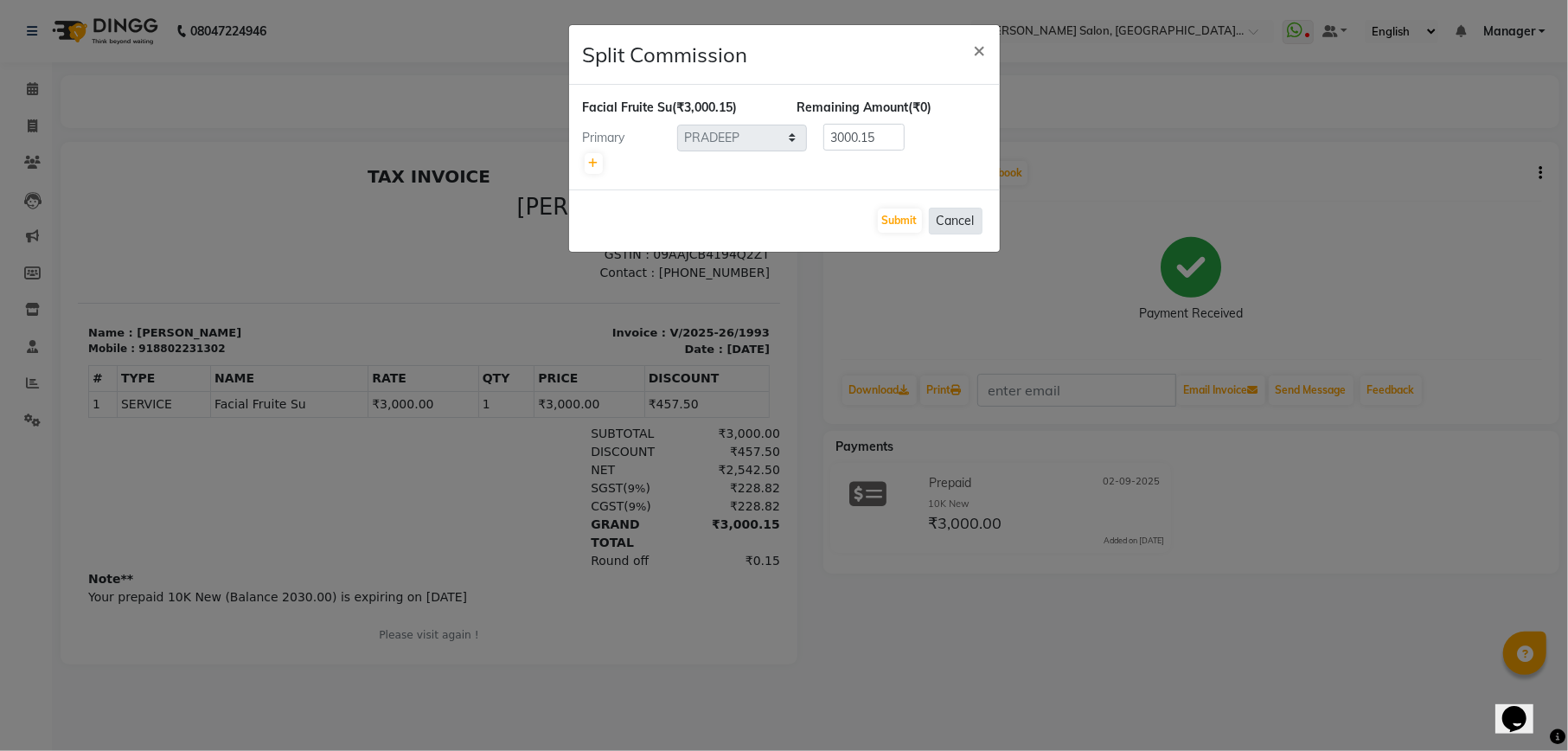
click at [972, 222] on button "Cancel" at bounding box center [956, 221] width 54 height 27
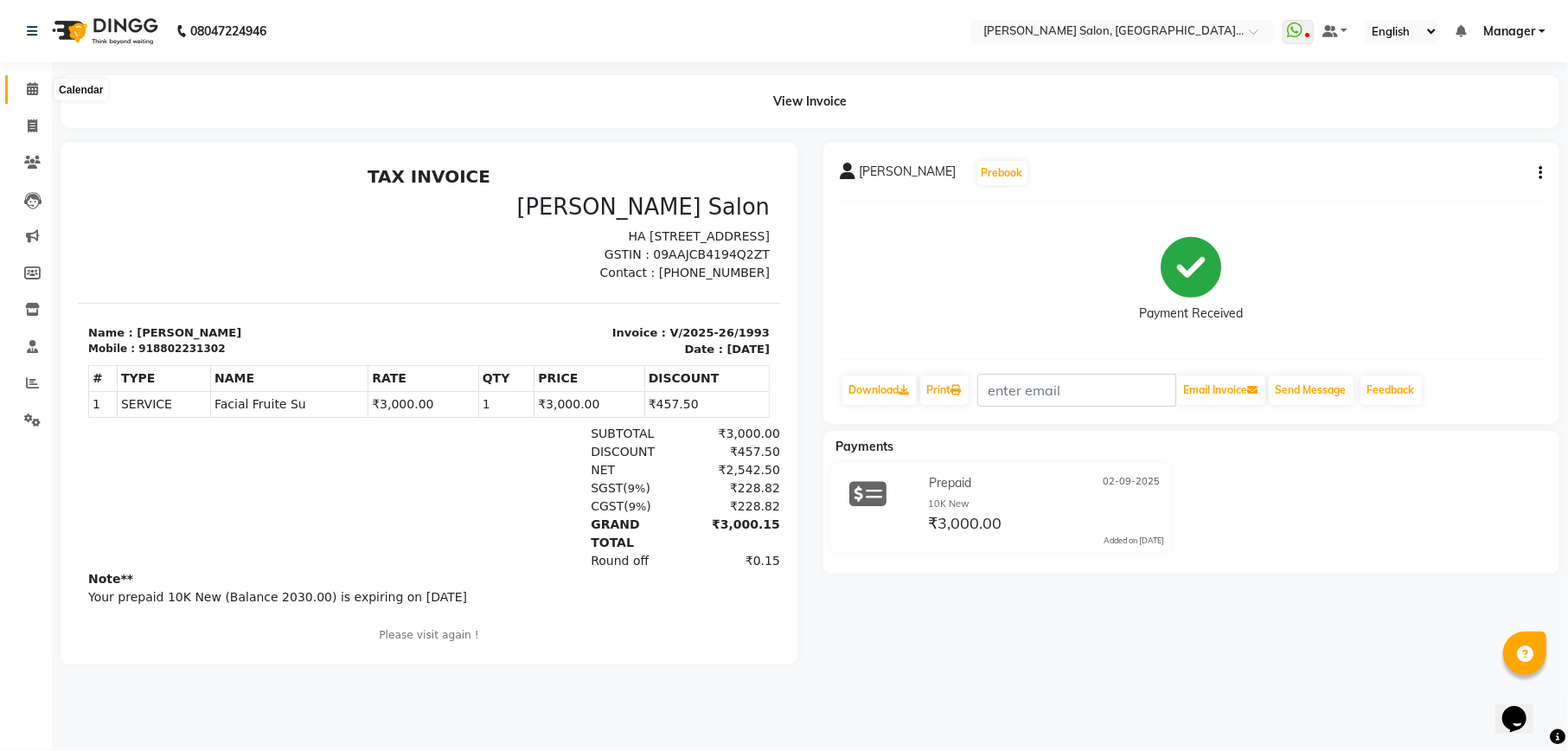
click at [36, 87] on icon at bounding box center [33, 89] width 12 height 13
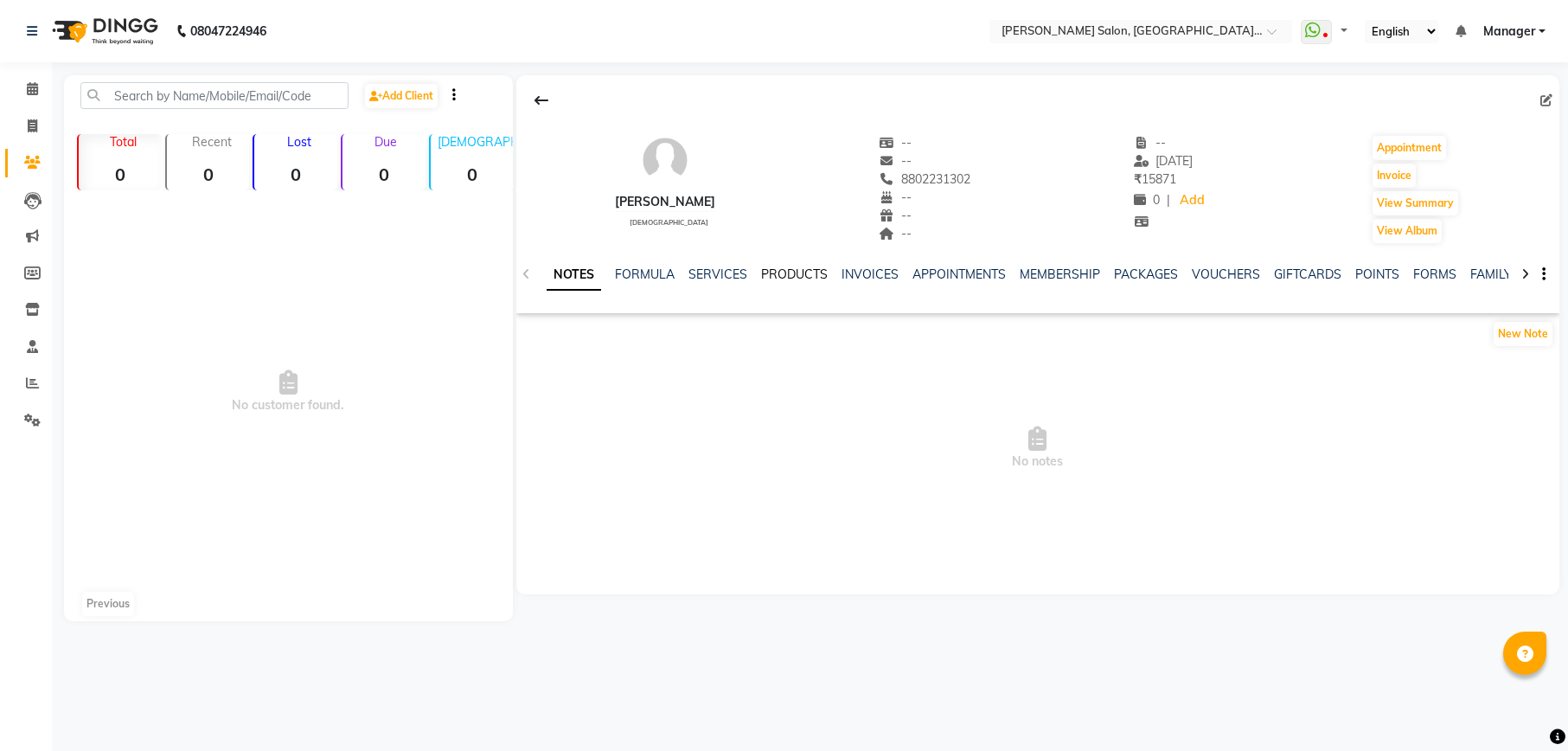
click at [786, 280] on link "PRODUCTS" at bounding box center [794, 274] width 66 height 15
click at [842, 270] on link "INVOICES" at bounding box center [870, 274] width 57 height 15
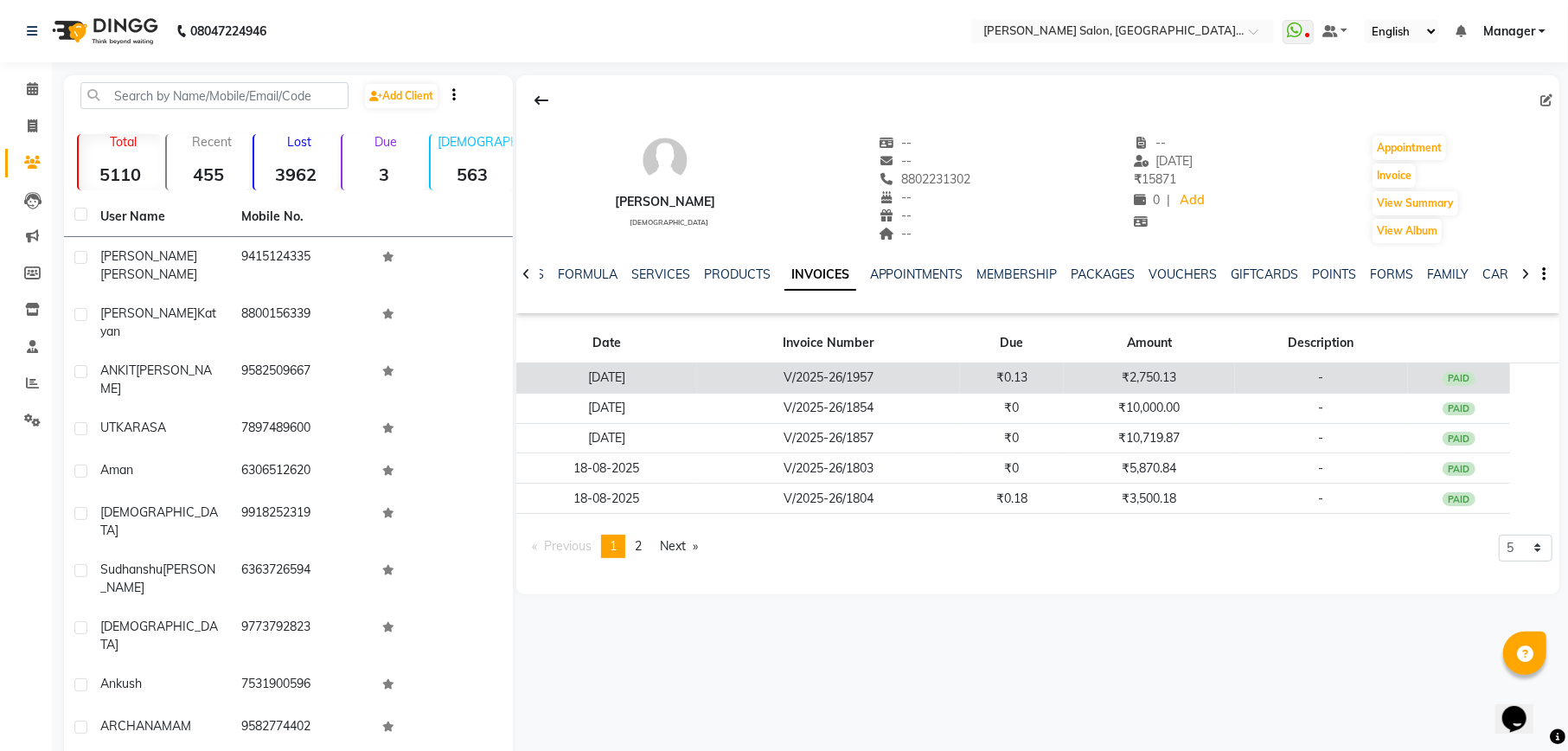
click at [1146, 377] on td "₹2,750.13" at bounding box center [1149, 378] width 170 height 31
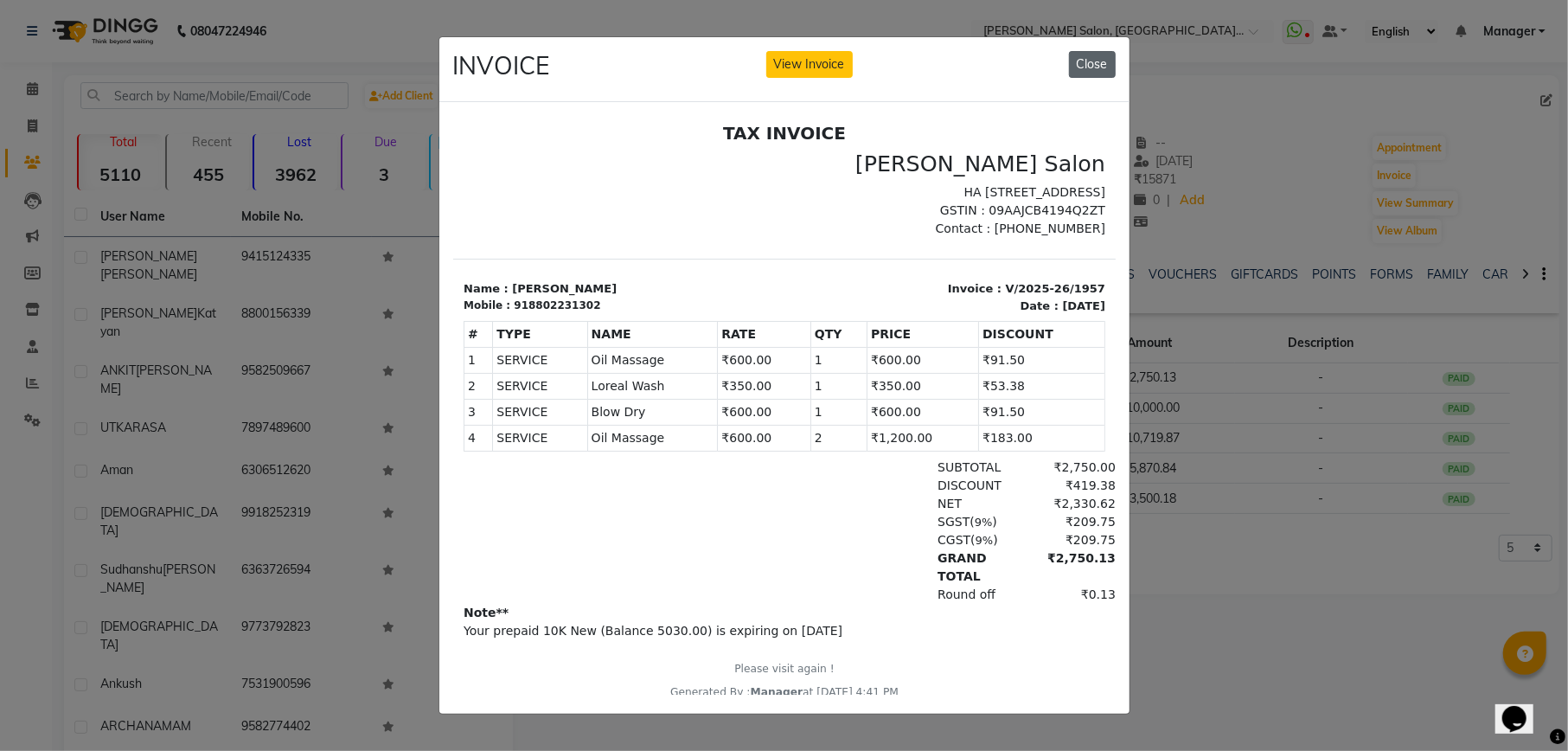
click at [1101, 53] on button "Close" at bounding box center [1092, 64] width 47 height 27
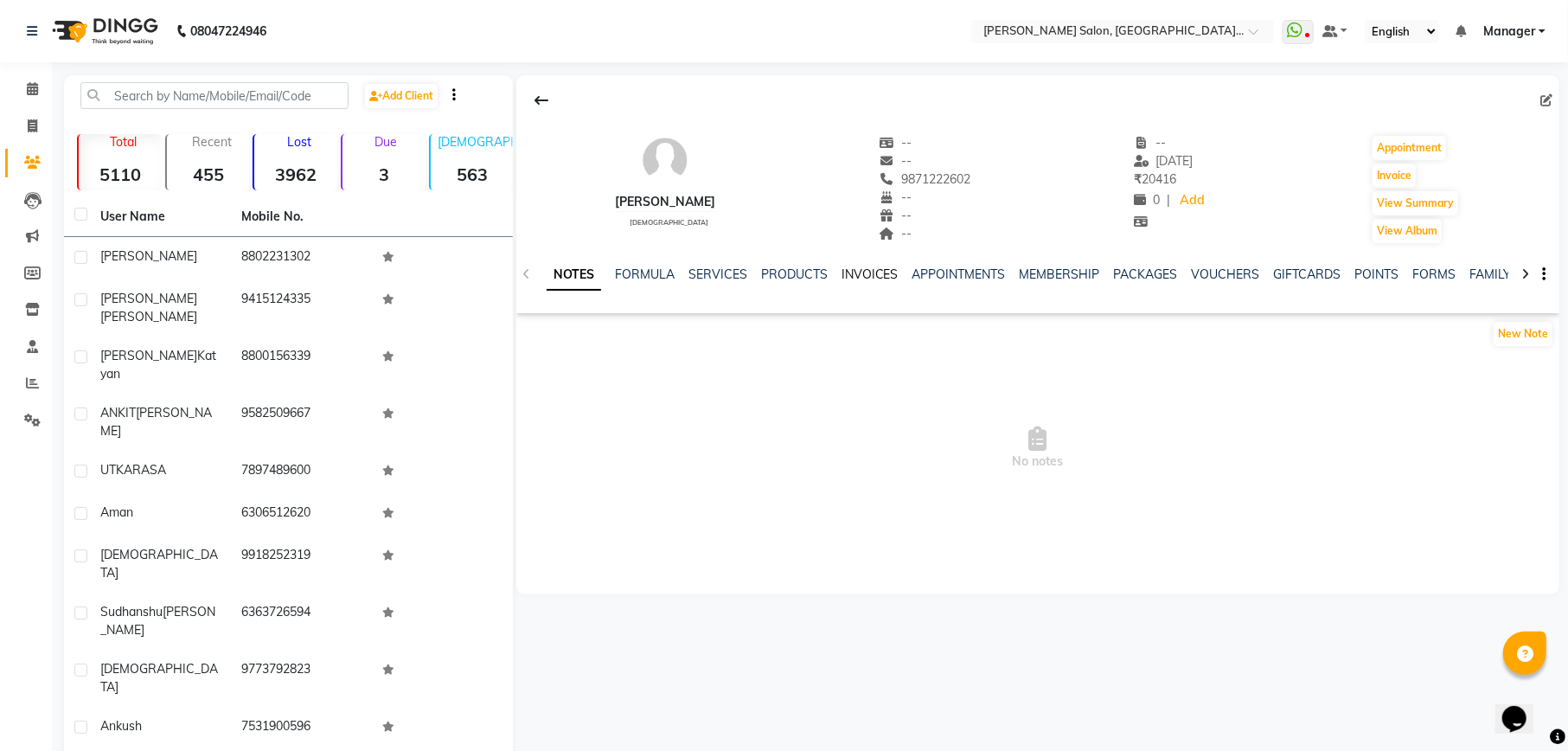
click at [858, 275] on link "INVOICES" at bounding box center [870, 274] width 57 height 15
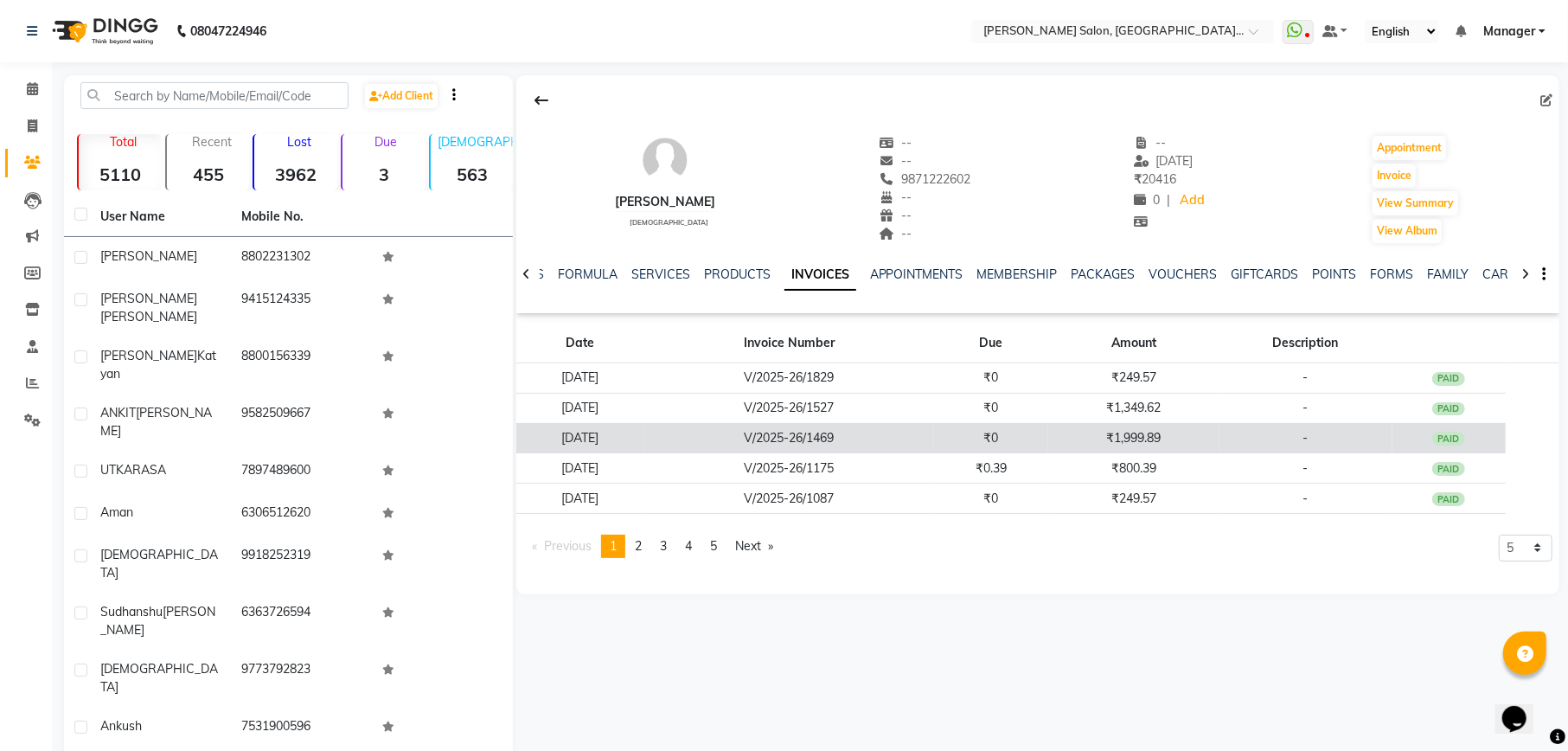
click at [1130, 438] on td "₹1,999.89" at bounding box center [1133, 438] width 170 height 31
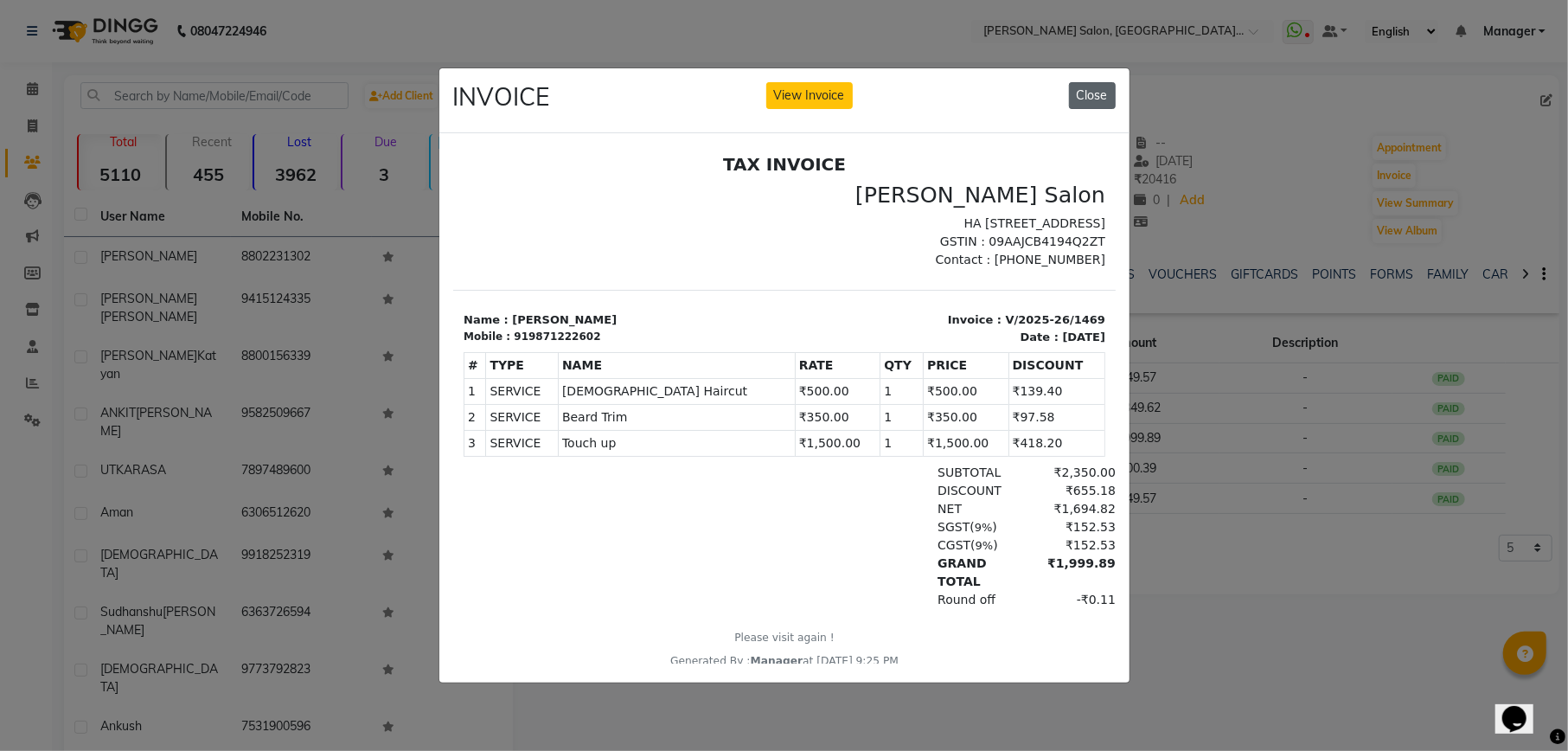
click at [1102, 83] on button "Close" at bounding box center [1092, 96] width 47 height 27
